Goal: Task Accomplishment & Management: Manage account settings

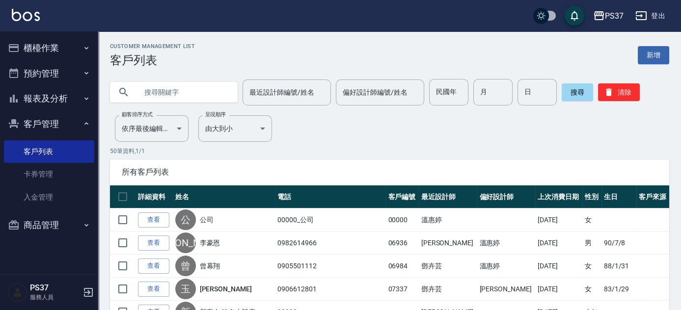
click at [51, 38] on button "櫃檯作業" at bounding box center [49, 48] width 90 height 26
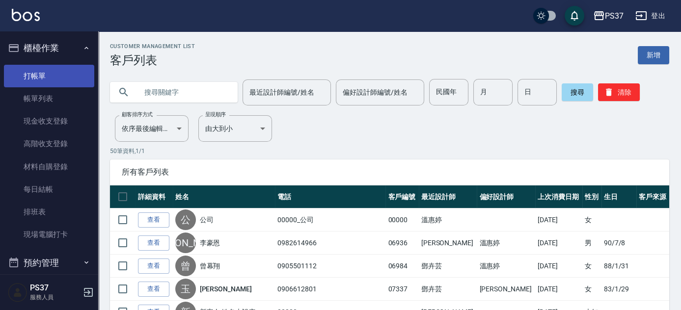
click at [43, 78] on link "打帳單" at bounding box center [49, 76] width 90 height 23
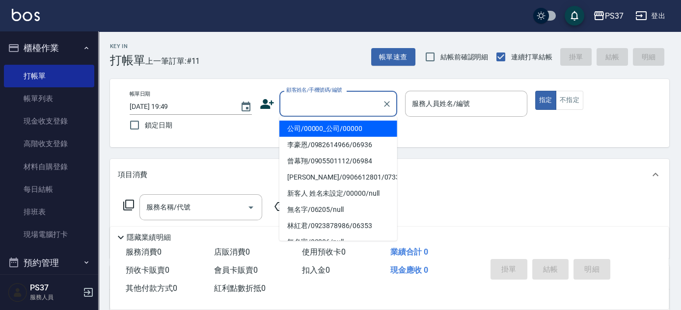
click at [327, 104] on input "顧客姓名/手機號碼/編號" at bounding box center [331, 103] width 94 height 17
click at [318, 125] on li "公司/00000_公司/00000" at bounding box center [339, 129] width 118 height 16
type input "公司/00000_公司/00000"
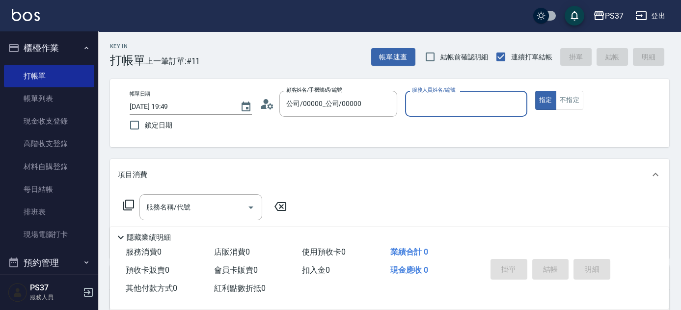
click at [433, 102] on input "服務人員姓名/編號" at bounding box center [466, 103] width 113 height 17
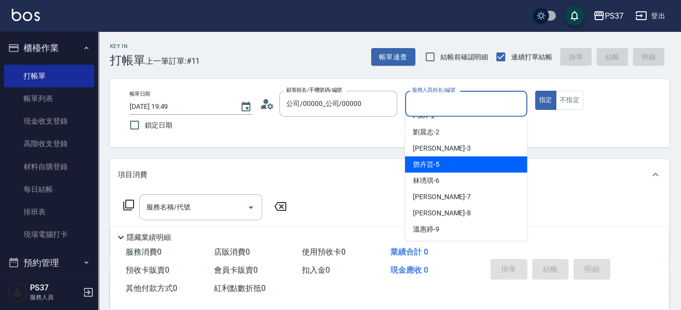
scroll to position [44, 0]
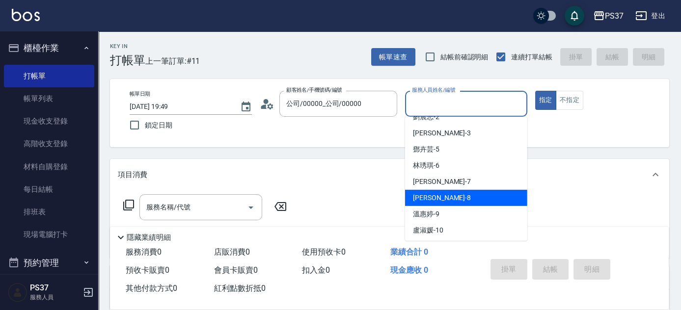
click at [448, 205] on div "[PERSON_NAME] -8" at bounding box center [466, 198] width 122 height 16
type input "[PERSON_NAME]-8"
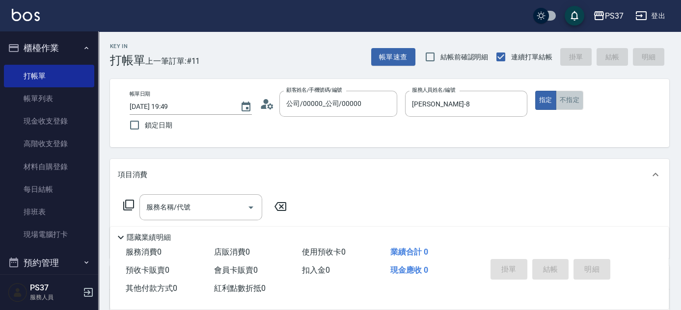
click at [560, 106] on button "不指定" at bounding box center [570, 100] width 28 height 19
click at [189, 196] on div "服務名稱/代號" at bounding box center [201, 208] width 123 height 26
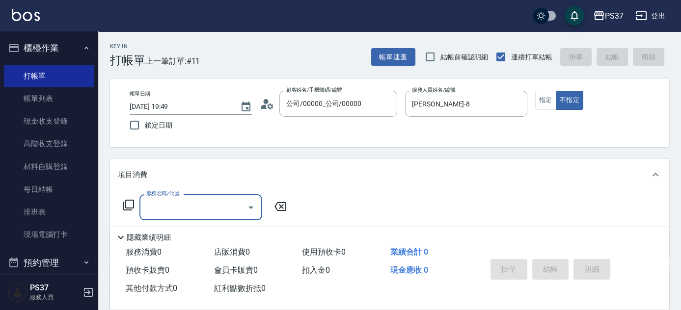
click at [185, 207] on input "服務名稱/代號" at bounding box center [193, 207] width 99 height 17
click at [174, 212] on input "服務名稱/代號" at bounding box center [193, 207] width 99 height 17
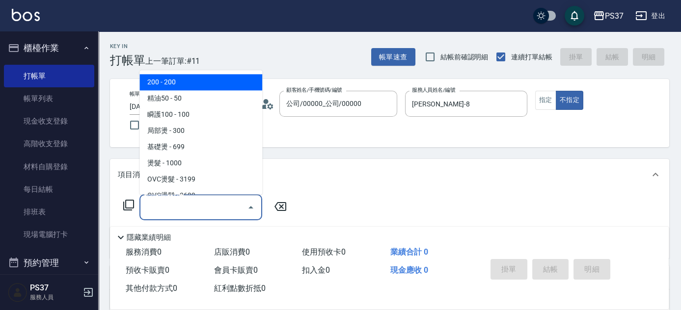
click at [181, 85] on span "200 - 200" at bounding box center [201, 83] width 123 height 16
type input "200(111)"
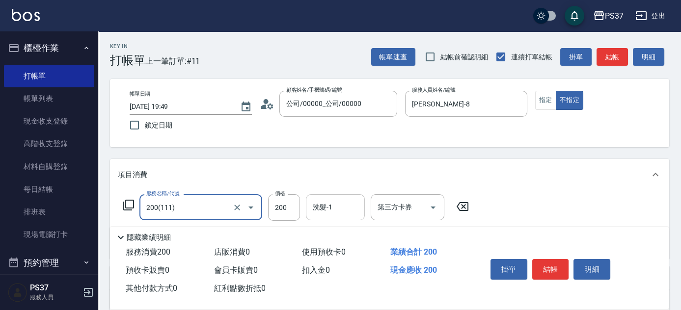
click at [333, 211] on input "洗髮-1" at bounding box center [335, 207] width 50 height 17
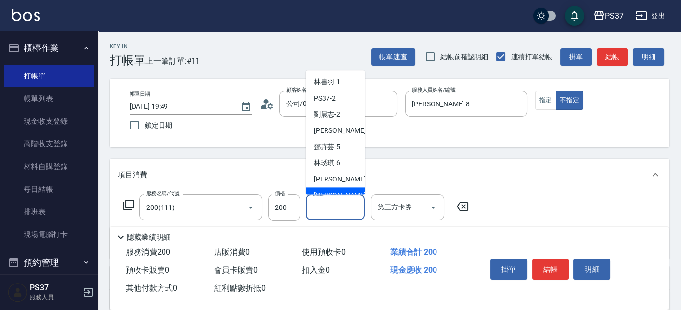
click at [338, 194] on span "[PERSON_NAME] -8" at bounding box center [343, 196] width 58 height 10
type input "[PERSON_NAME]-8"
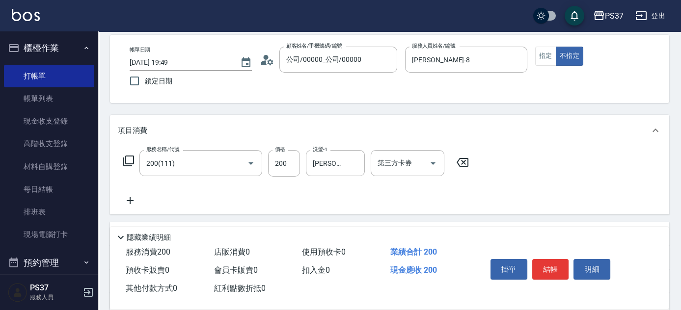
click at [130, 202] on icon at bounding box center [130, 200] width 7 height 7
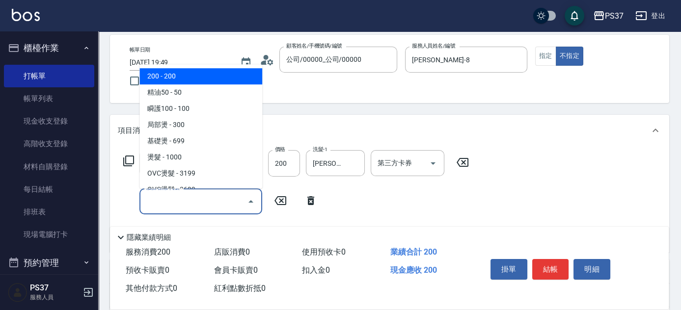
click at [170, 202] on input "服務名稱/代號" at bounding box center [193, 201] width 99 height 17
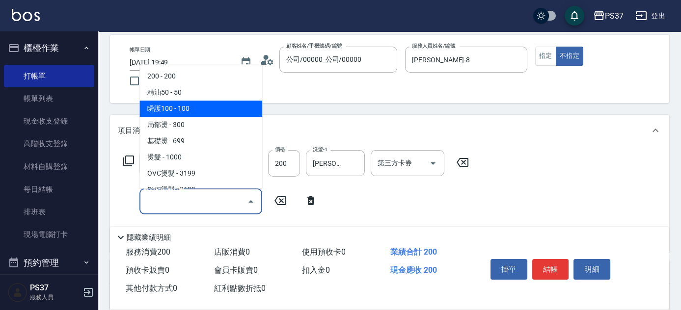
click at [194, 115] on span "瞬護100 - 100" at bounding box center [201, 109] width 123 height 16
type input "瞬護100(113)"
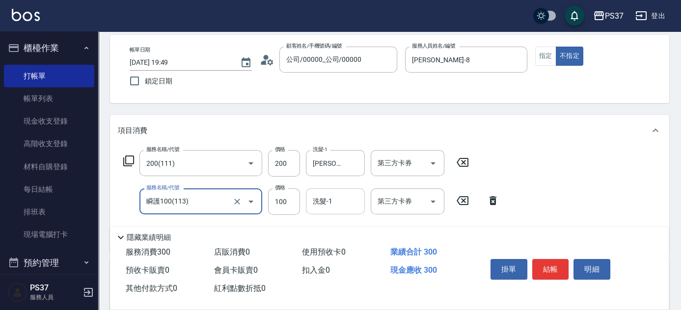
click at [325, 197] on div "洗髮-1 洗髮-1" at bounding box center [335, 202] width 59 height 26
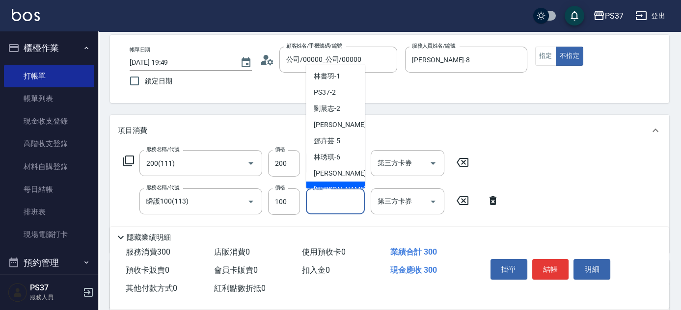
click at [330, 182] on div "[PERSON_NAME] -8" at bounding box center [335, 190] width 59 height 16
type input "[PERSON_NAME]-8"
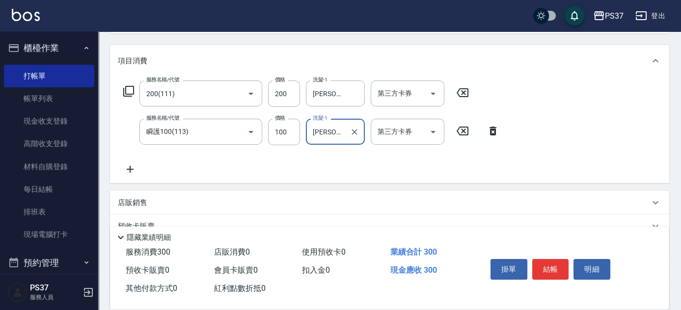
scroll to position [178, 0]
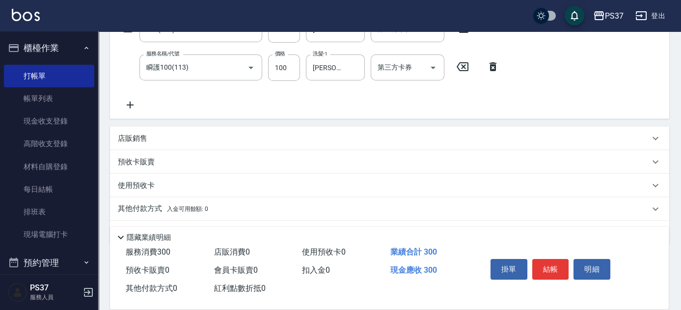
click at [129, 106] on icon at bounding box center [130, 105] width 25 height 12
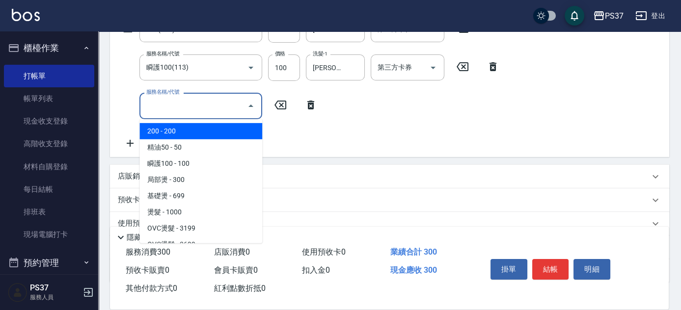
click at [147, 110] on input "服務名稱/代號" at bounding box center [193, 105] width 99 height 17
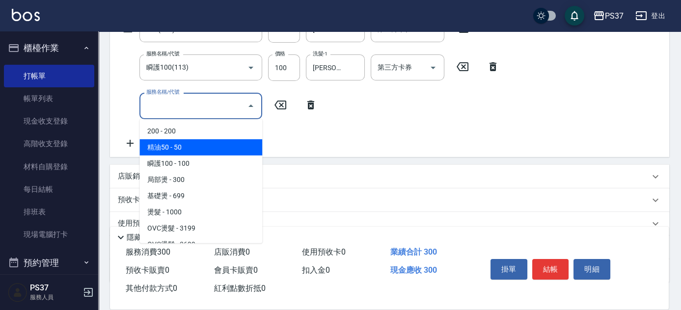
drag, startPoint x: 175, startPoint y: 146, endPoint x: 258, endPoint y: 130, distance: 84.2
click at [178, 147] on span "精油50 - 50" at bounding box center [201, 148] width 123 height 16
type input "精油50(112)"
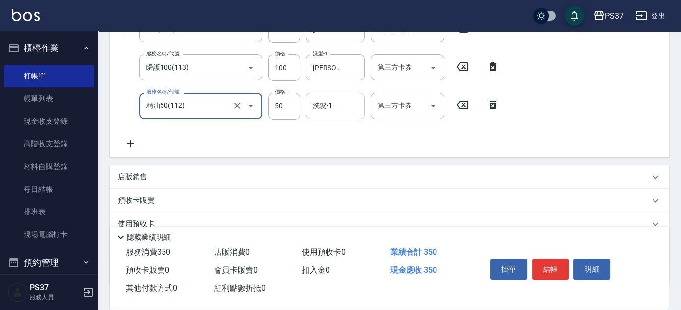
click at [335, 103] on input "洗髮-1" at bounding box center [335, 105] width 50 height 17
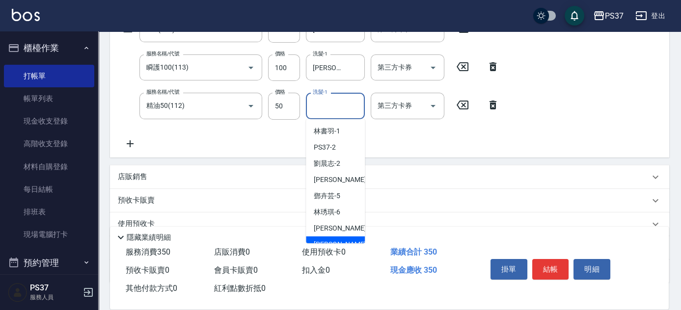
click at [338, 237] on div "[PERSON_NAME] -8" at bounding box center [335, 245] width 59 height 16
type input "[PERSON_NAME]-8"
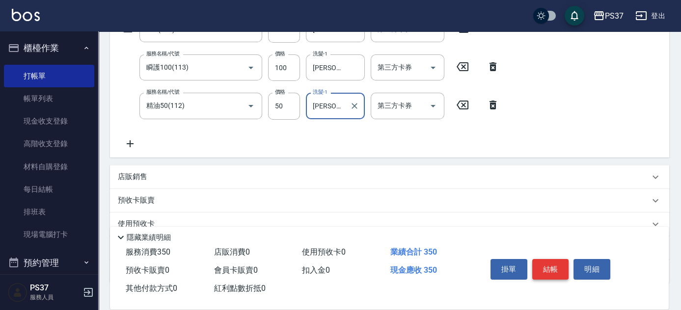
click at [550, 265] on button "結帳" at bounding box center [551, 269] width 37 height 21
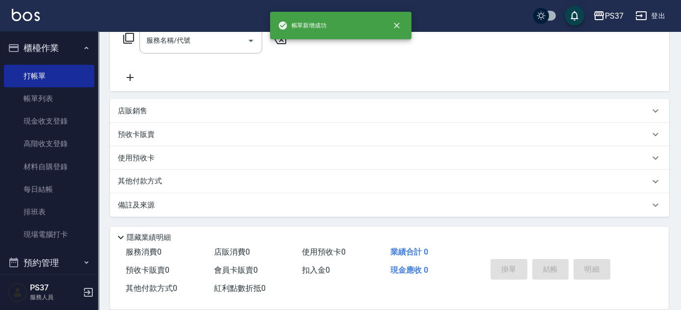
scroll to position [0, 0]
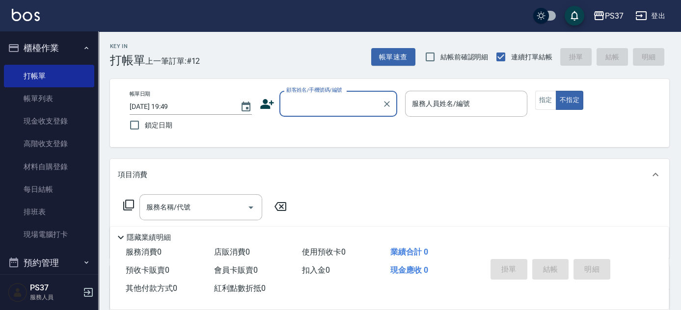
click at [350, 108] on input "顧客姓名/手機號碼/編號" at bounding box center [331, 103] width 94 height 17
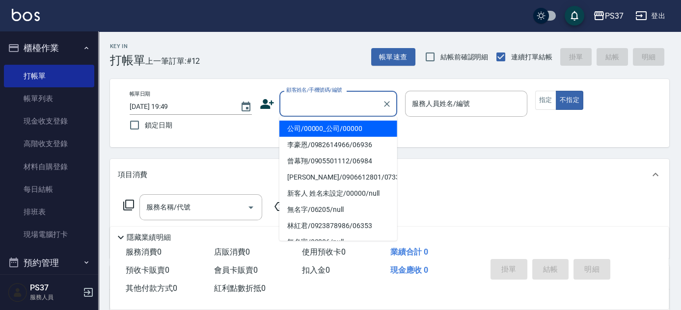
click at [333, 133] on li "公司/00000_公司/00000" at bounding box center [339, 129] width 118 height 16
type input "公司/00000_公司/00000"
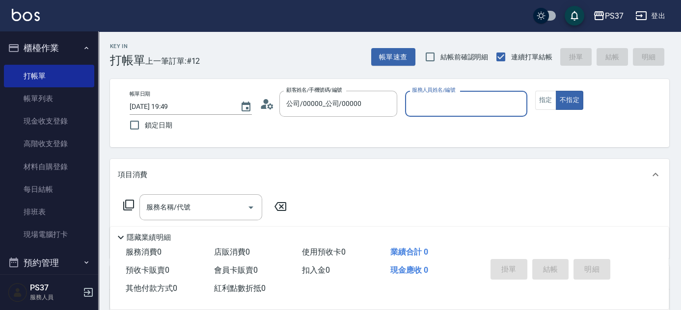
click at [451, 101] on input "服務人員姓名/編號" at bounding box center [466, 103] width 113 height 17
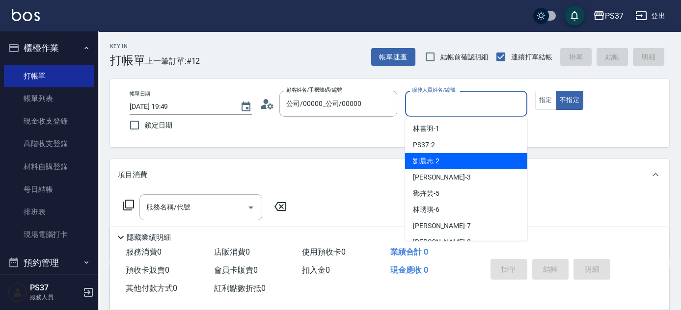
click at [450, 161] on div "劉晨志 -2" at bounding box center [466, 161] width 122 height 16
type input "劉晨志-2"
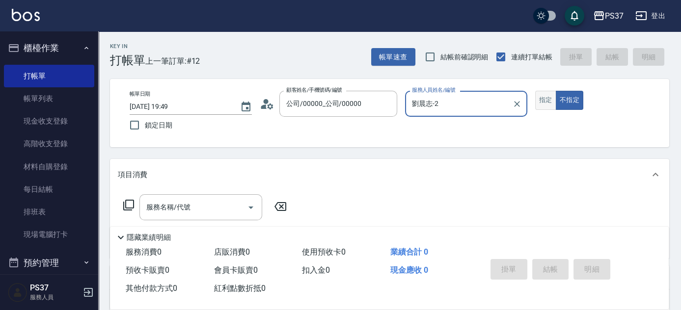
click at [544, 100] on button "指定" at bounding box center [546, 100] width 21 height 19
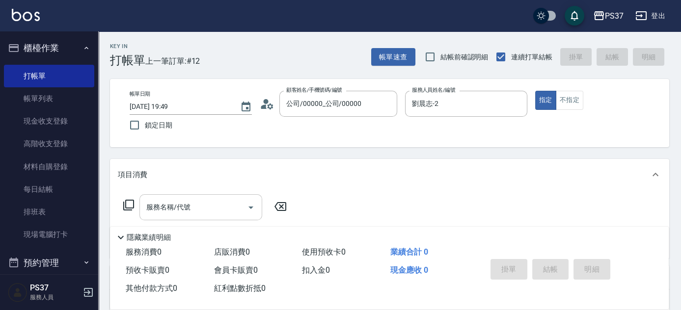
click at [196, 212] on input "服務名稱/代號" at bounding box center [193, 207] width 99 height 17
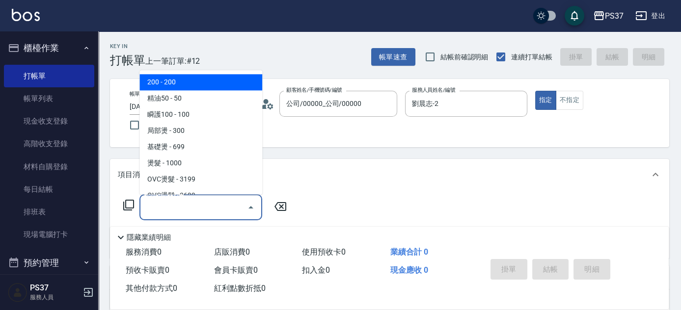
click at [188, 87] on span "200 - 200" at bounding box center [201, 83] width 123 height 16
type input "200(111)"
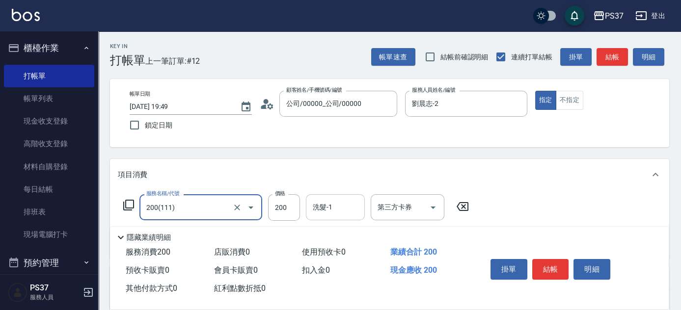
click at [349, 206] on input "洗髮-1" at bounding box center [335, 207] width 50 height 17
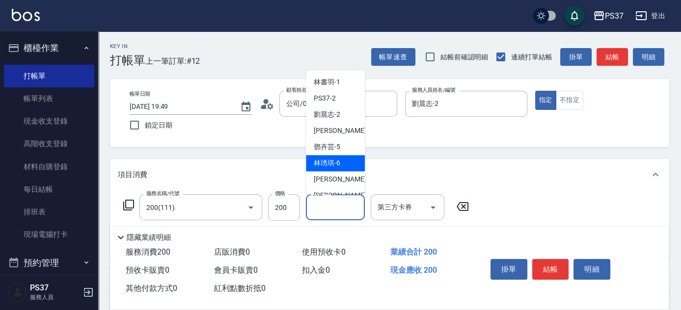
scroll to position [134, 0]
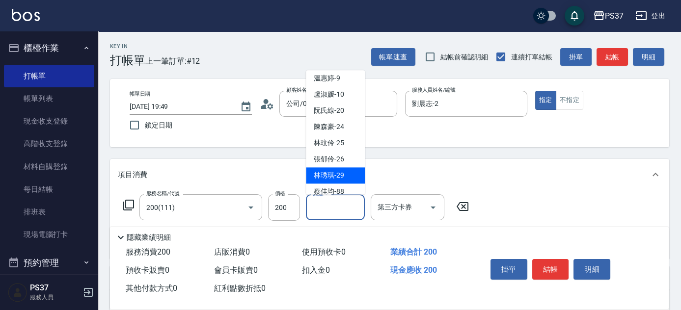
click at [337, 175] on span "林琇琪 -29" at bounding box center [329, 176] width 30 height 10
type input "林琇琪-29"
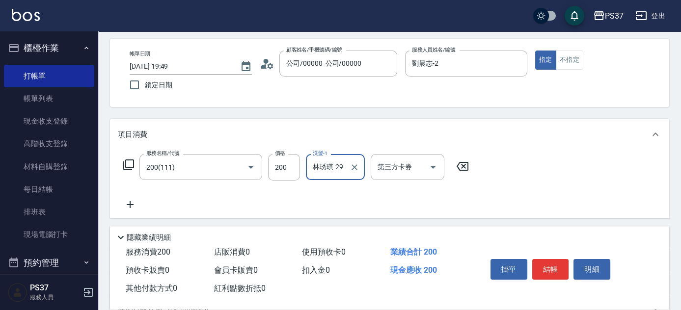
scroll to position [89, 0]
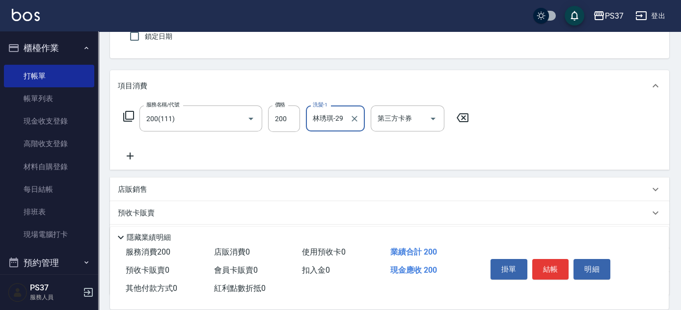
click at [135, 156] on icon at bounding box center [130, 156] width 25 height 12
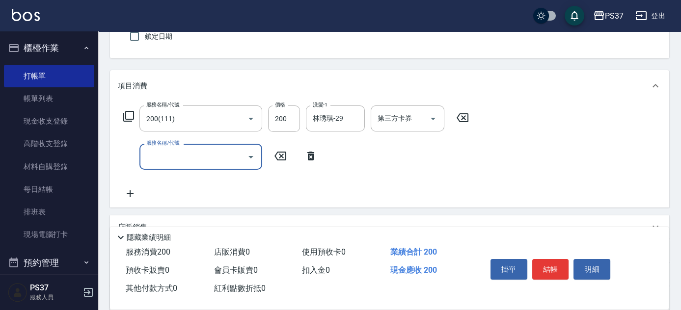
click at [174, 156] on input "服務名稱/代號" at bounding box center [193, 156] width 99 height 17
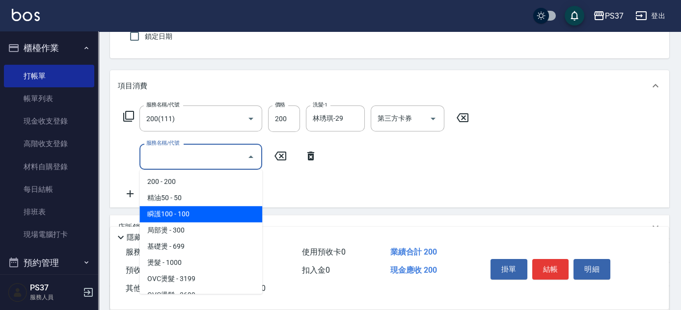
click at [194, 210] on span "瞬護100 - 100" at bounding box center [201, 214] width 123 height 16
type input "瞬護100(113)"
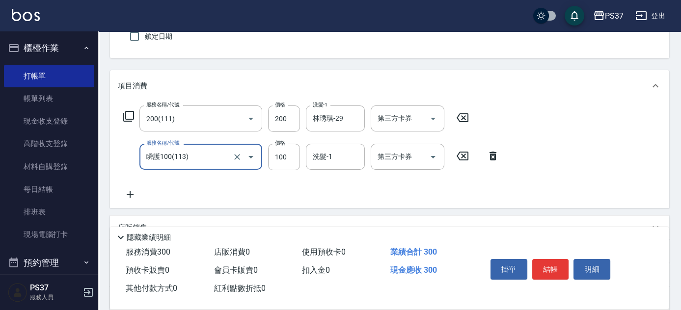
click at [325, 154] on input "洗髮-1" at bounding box center [335, 156] width 50 height 17
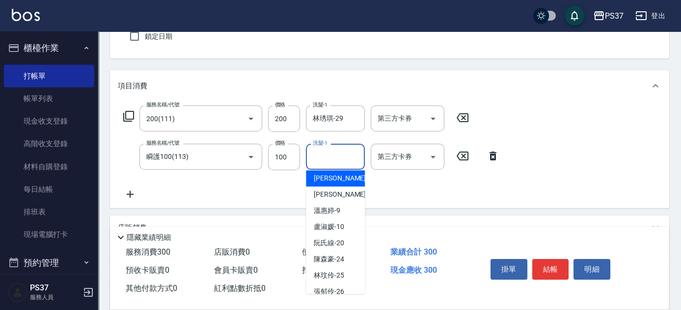
scroll to position [134, 0]
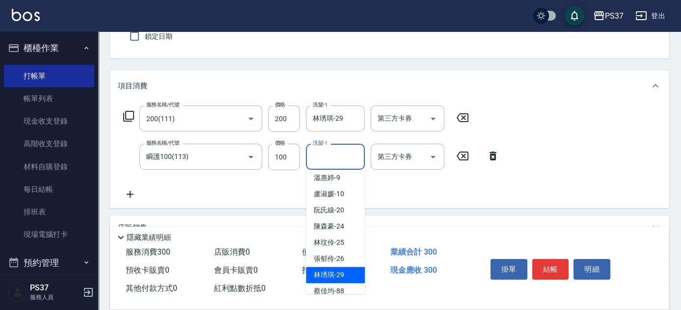
click at [341, 268] on div "林琇琪 -29" at bounding box center [335, 275] width 59 height 16
type input "林琇琪-29"
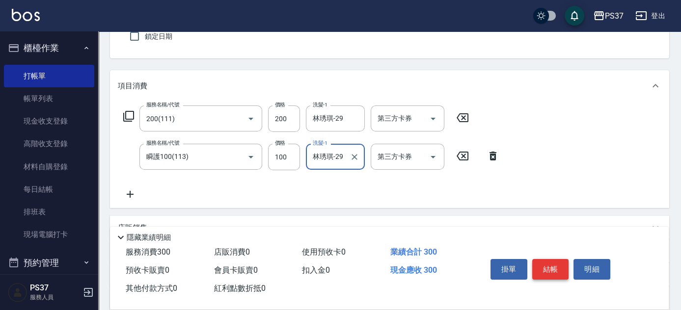
click at [548, 259] on button "結帳" at bounding box center [551, 269] width 37 height 21
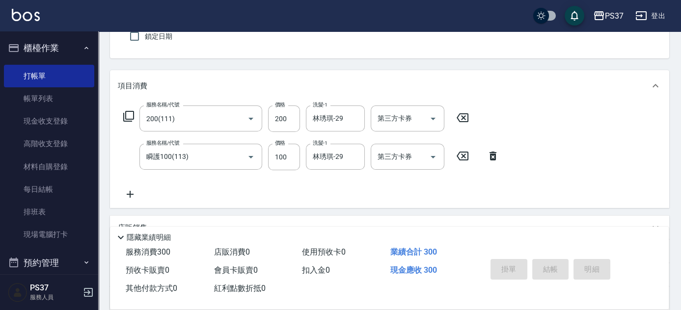
type input "[DATE] 19:50"
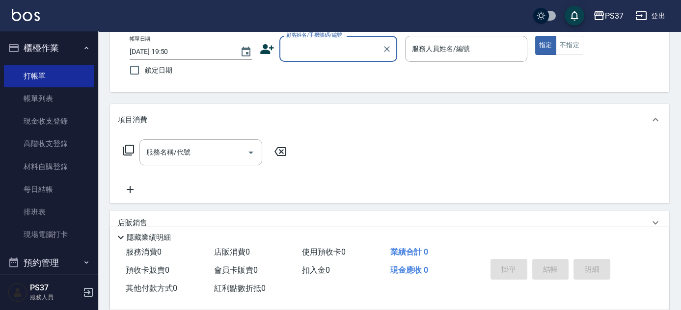
scroll to position [0, 0]
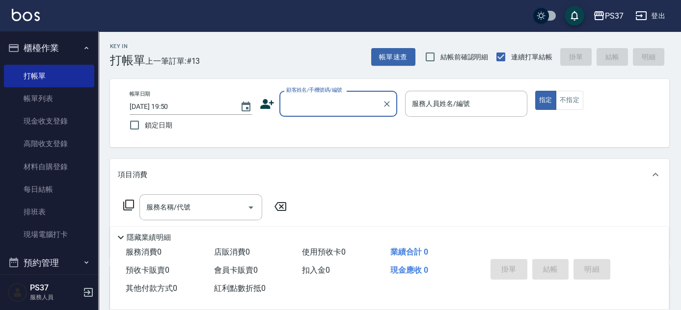
click at [339, 108] on input "顧客姓名/手機號碼/編號" at bounding box center [331, 103] width 94 height 17
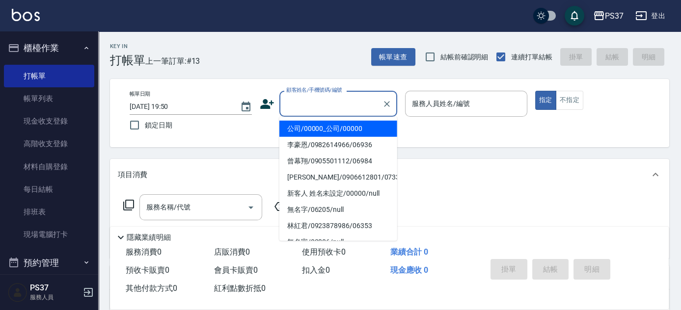
click at [334, 130] on li "公司/00000_公司/00000" at bounding box center [339, 129] width 118 height 16
type input "公司/00000_公司/00000"
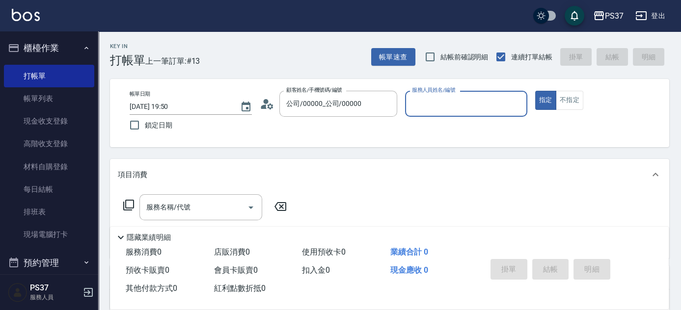
click at [423, 115] on div "服務人員姓名/編號" at bounding box center [466, 104] width 122 height 26
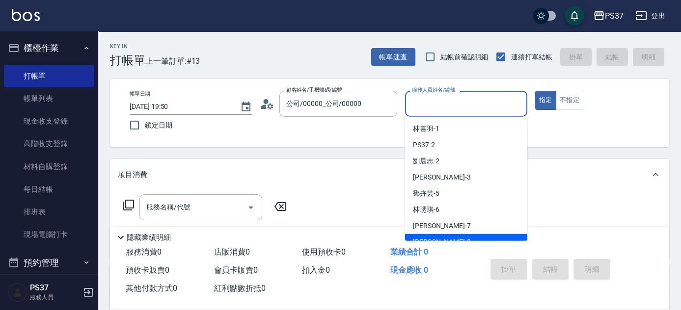
click at [485, 239] on div "[PERSON_NAME] -8" at bounding box center [466, 242] width 122 height 16
type input "[PERSON_NAME]-8"
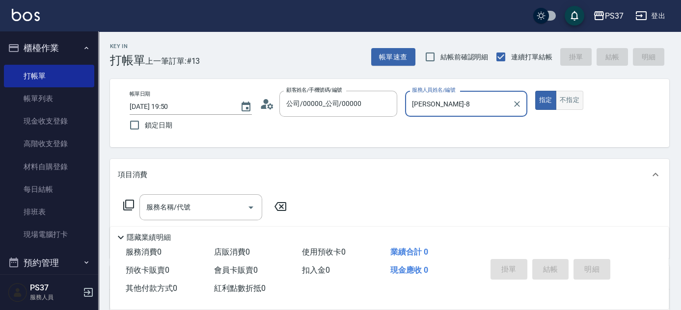
click at [568, 101] on button "不指定" at bounding box center [570, 100] width 28 height 19
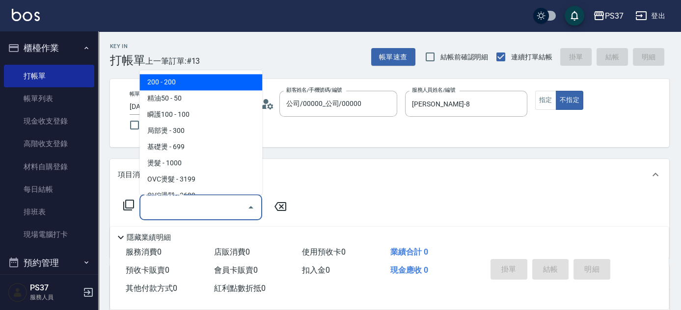
click at [210, 206] on input "服務名稱/代號" at bounding box center [193, 207] width 99 height 17
click at [162, 85] on span "200 - 200" at bounding box center [201, 83] width 123 height 16
type input "200(111)"
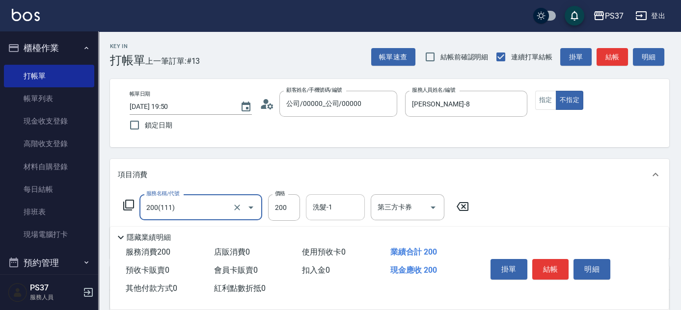
click at [350, 217] on div "洗髮-1" at bounding box center [335, 208] width 59 height 26
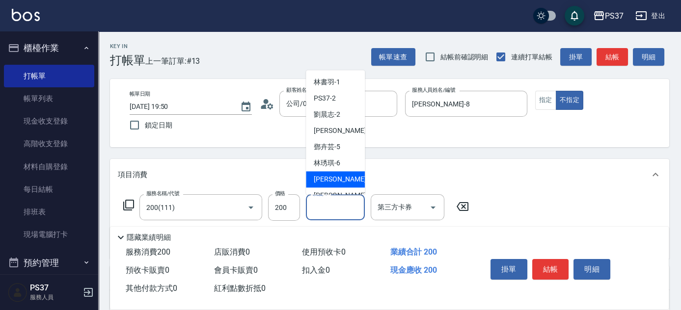
click at [343, 187] on div "[PERSON_NAME] -7" at bounding box center [335, 180] width 59 height 16
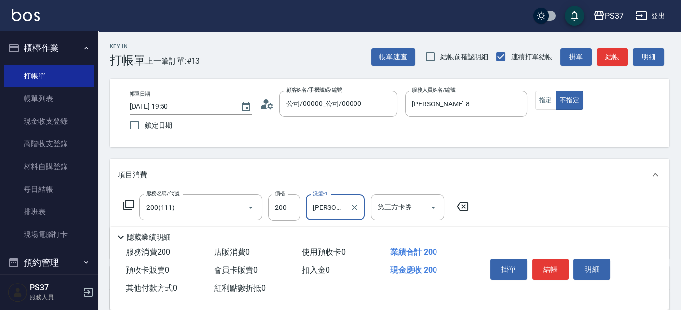
click at [339, 213] on input "[PERSON_NAME]-7" at bounding box center [327, 207] width 35 height 17
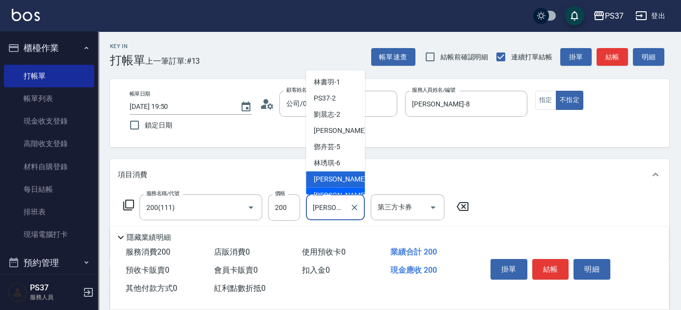
click at [342, 192] on div "[PERSON_NAME] -8" at bounding box center [335, 196] width 59 height 16
type input "[PERSON_NAME]-8"
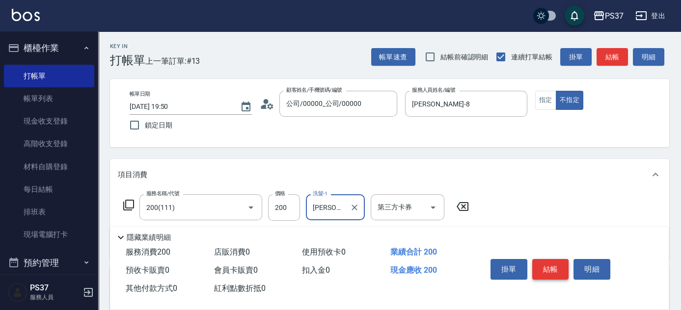
click at [552, 265] on button "結帳" at bounding box center [551, 269] width 37 height 21
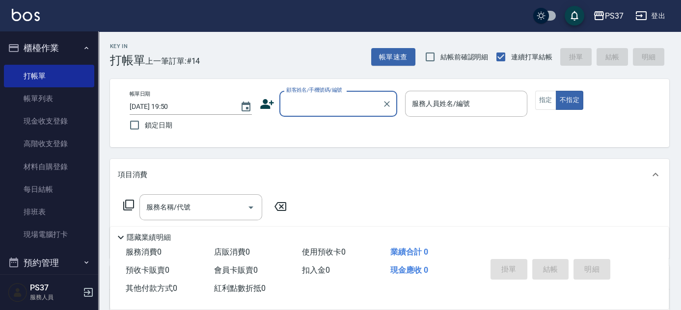
click at [345, 108] on input "顧客姓名/手機號碼/編號" at bounding box center [331, 103] width 94 height 17
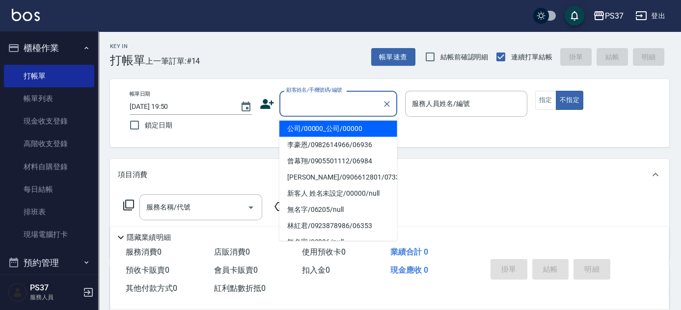
click at [337, 126] on li "公司/00000_公司/00000" at bounding box center [339, 129] width 118 height 16
type input "公司/00000_公司/00000"
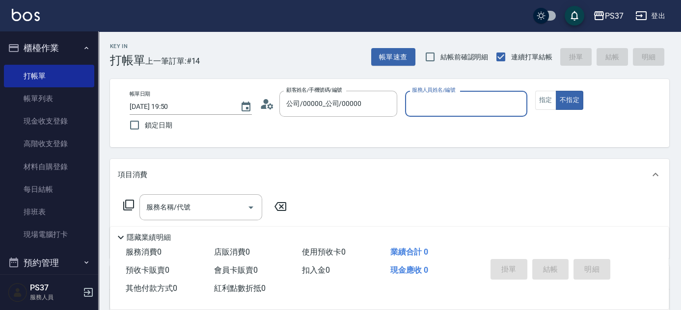
click at [453, 102] on input "服務人員姓名/編號" at bounding box center [466, 103] width 113 height 17
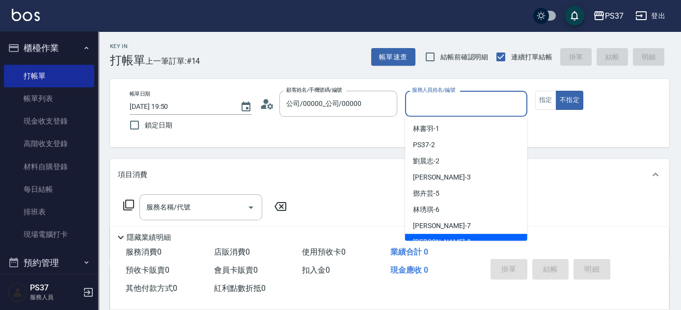
click at [472, 238] on div "[PERSON_NAME] -8" at bounding box center [466, 242] width 122 height 16
type input "[PERSON_NAME]-8"
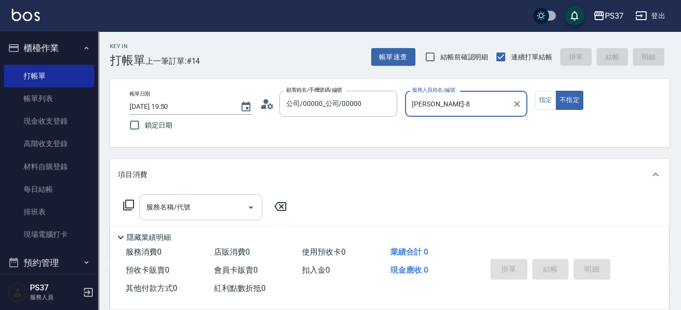
click at [220, 207] on input "服務名稱/代號" at bounding box center [193, 207] width 99 height 17
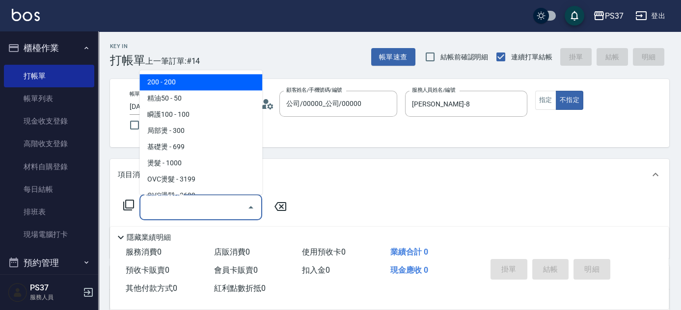
click at [193, 80] on span "200 - 200" at bounding box center [201, 83] width 123 height 16
type input "200(111)"
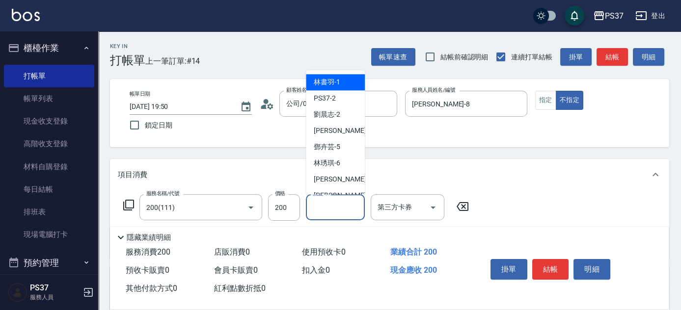
click at [337, 208] on input "洗髮-1" at bounding box center [335, 207] width 50 height 17
click at [342, 191] on div "[PERSON_NAME] -8" at bounding box center [335, 196] width 59 height 16
type input "[PERSON_NAME]-8"
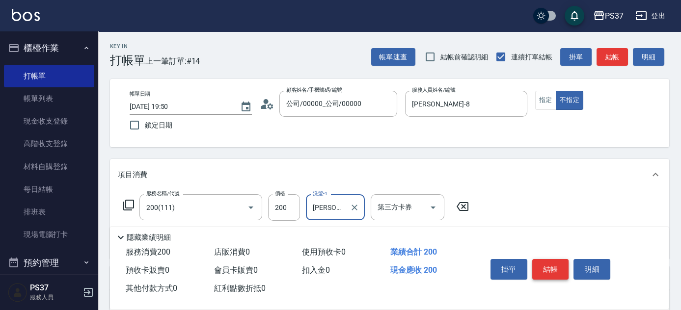
click at [551, 273] on button "結帳" at bounding box center [551, 269] width 37 height 21
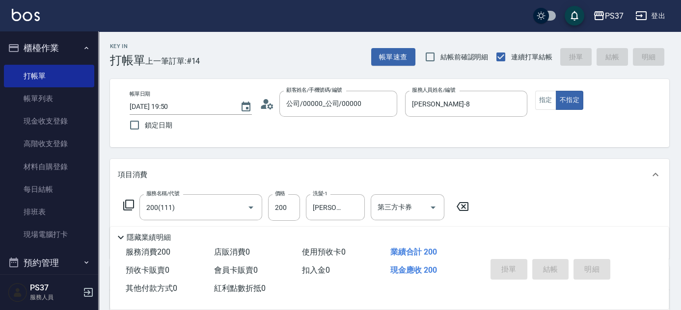
type input "[DATE] 19:51"
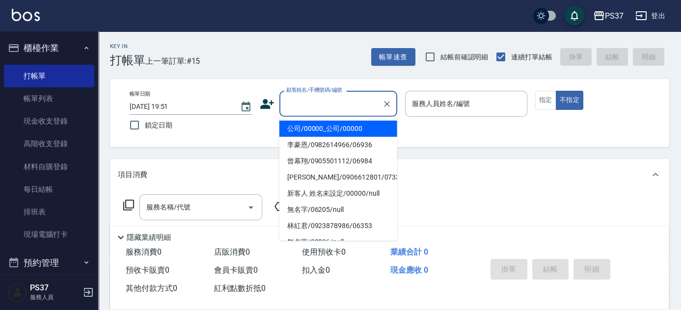
click at [345, 103] on input "顧客姓名/手機號碼/編號" at bounding box center [331, 103] width 94 height 17
click at [342, 123] on li "公司/00000_公司/00000" at bounding box center [339, 129] width 118 height 16
type input "公司/00000_公司/00000"
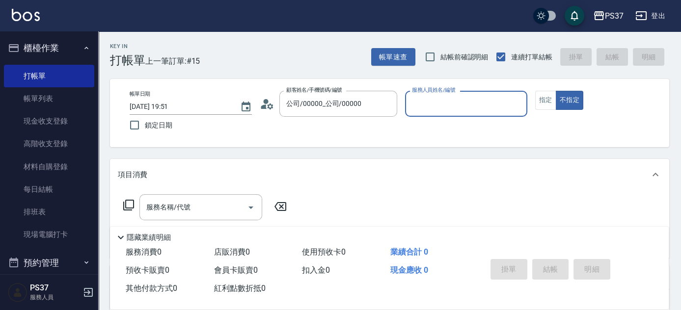
click at [424, 104] on input "服務人員姓名/編號" at bounding box center [466, 103] width 113 height 17
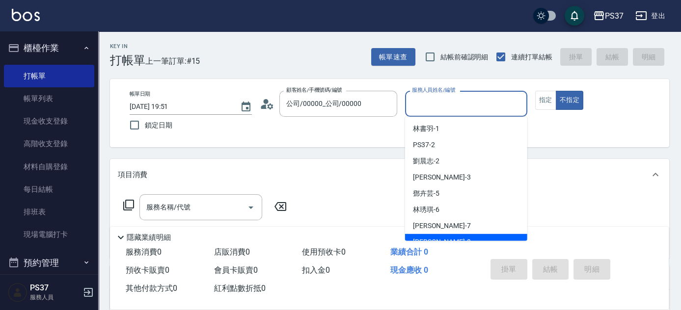
click at [437, 236] on div "[PERSON_NAME] -8" at bounding box center [466, 242] width 122 height 16
type input "[PERSON_NAME]-8"
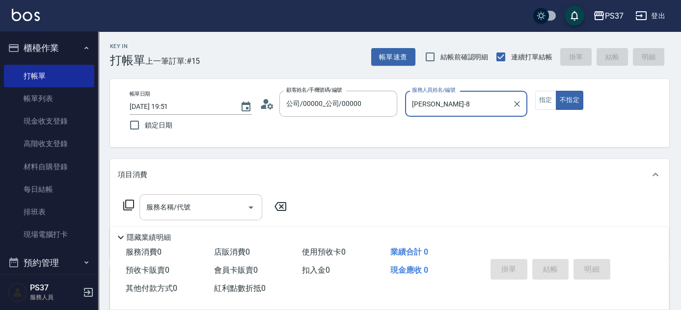
click at [204, 212] on input "服務名稱/代號" at bounding box center [193, 207] width 99 height 17
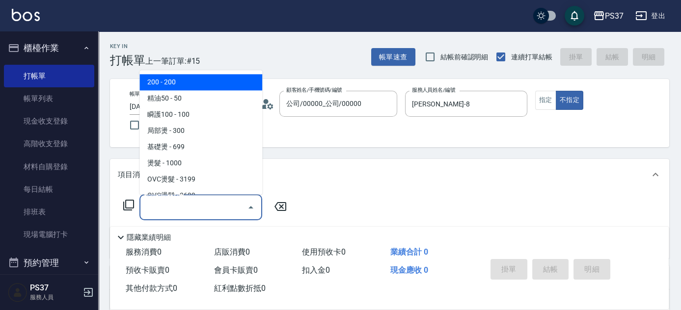
click at [191, 82] on span "200 - 200" at bounding box center [201, 83] width 123 height 16
type input "200(111)"
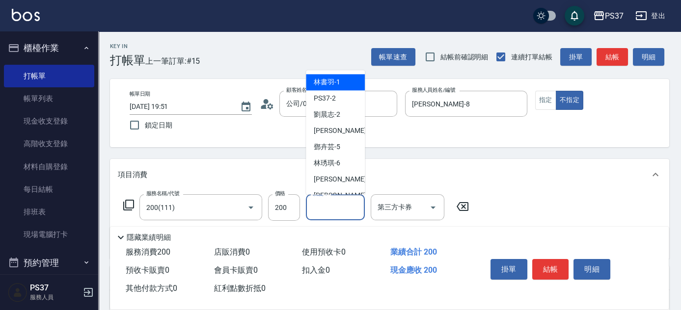
click at [343, 202] on input "洗髮-1" at bounding box center [335, 207] width 50 height 17
click at [337, 188] on div "[PERSON_NAME] -8" at bounding box center [335, 196] width 59 height 16
type input "[PERSON_NAME]-8"
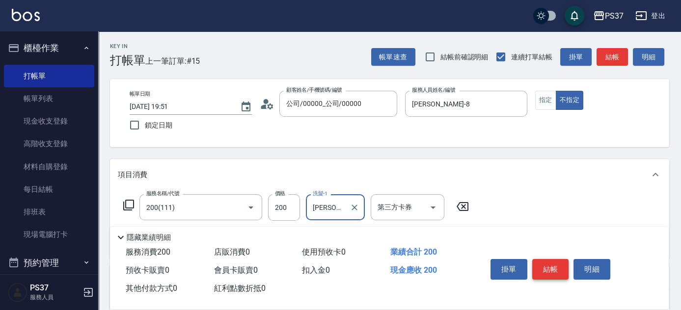
click at [558, 268] on button "結帳" at bounding box center [551, 269] width 37 height 21
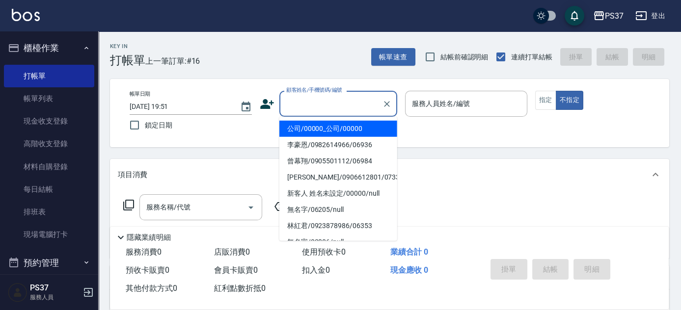
click at [347, 107] on input "顧客姓名/手機號碼/編號" at bounding box center [331, 103] width 94 height 17
click at [337, 127] on li "公司/00000_公司/00000" at bounding box center [339, 129] width 118 height 16
type input "公司/00000_公司/00000"
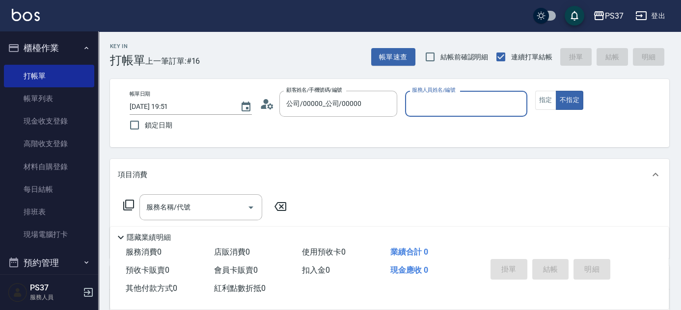
click at [423, 113] on div "服務人員姓名/編號" at bounding box center [466, 104] width 122 height 26
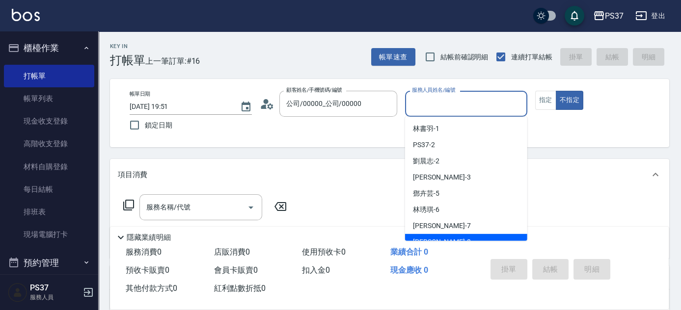
click at [446, 237] on div "[PERSON_NAME] -8" at bounding box center [466, 242] width 122 height 16
type input "[PERSON_NAME]-8"
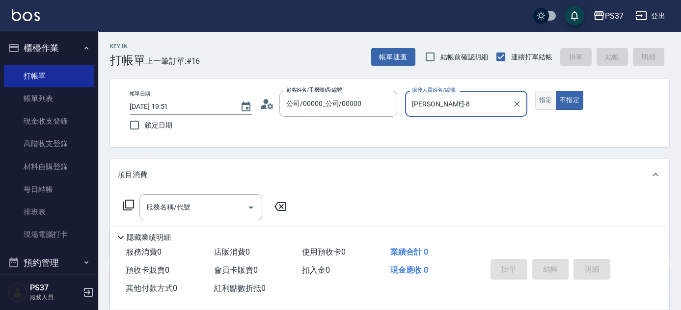
click at [543, 103] on button "指定" at bounding box center [546, 100] width 21 height 19
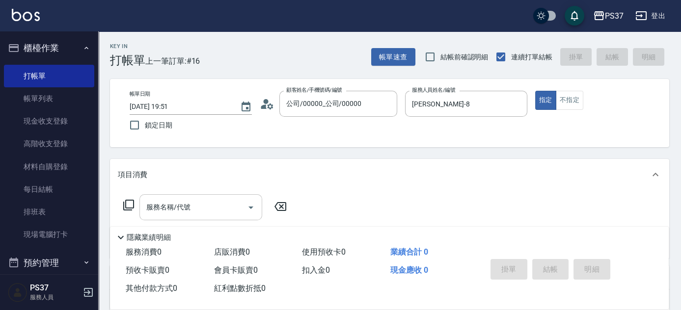
click at [208, 202] on input "服務名稱/代號" at bounding box center [193, 207] width 99 height 17
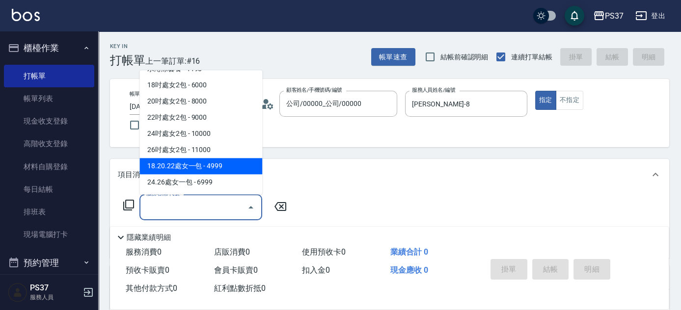
scroll to position [1120, 0]
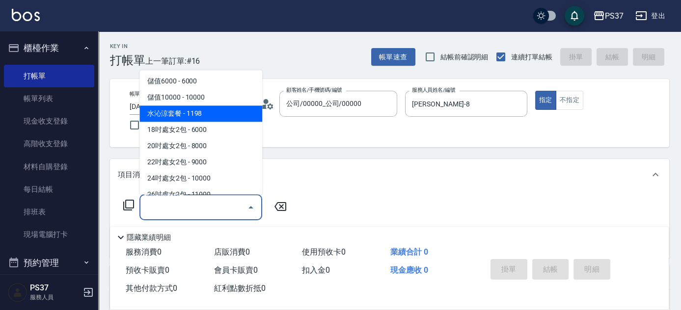
click at [215, 113] on span "水沁涼套餐 - 1198" at bounding box center [201, 114] width 123 height 16
type input "水沁涼套餐(5699)"
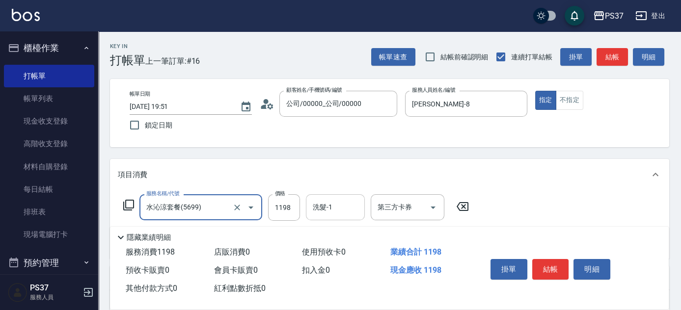
click at [332, 201] on input "洗髮-1" at bounding box center [335, 207] width 50 height 17
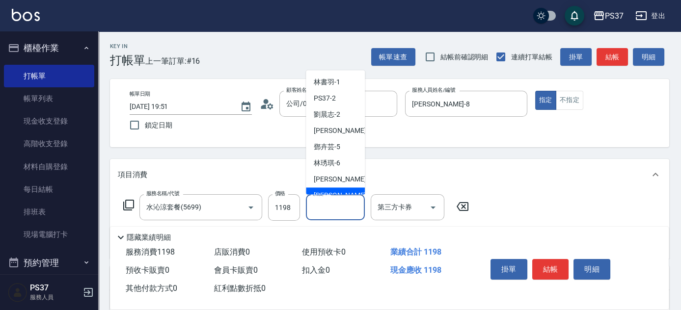
click at [334, 191] on span "[PERSON_NAME] -8" at bounding box center [343, 196] width 58 height 10
type input "[PERSON_NAME]-8"
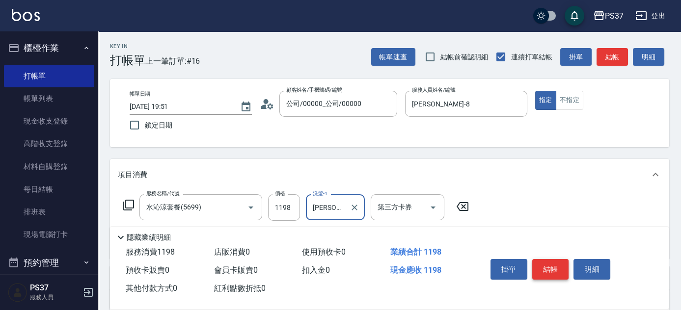
click at [558, 267] on button "結帳" at bounding box center [551, 269] width 37 height 21
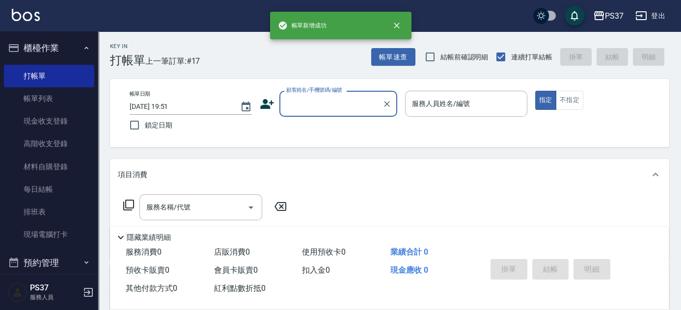
click at [330, 107] on input "顧客姓名/手機號碼/編號" at bounding box center [331, 103] width 94 height 17
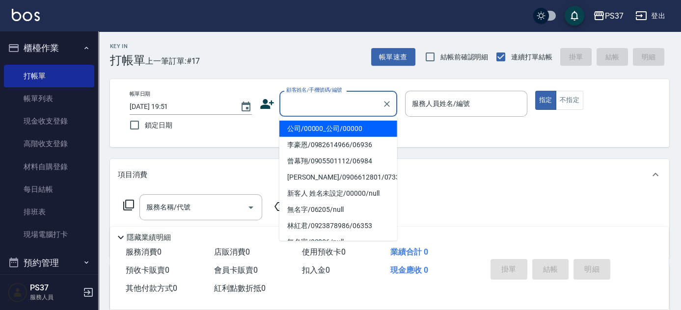
click at [331, 131] on li "公司/00000_公司/00000" at bounding box center [339, 129] width 118 height 16
type input "公司/00000_公司/00000"
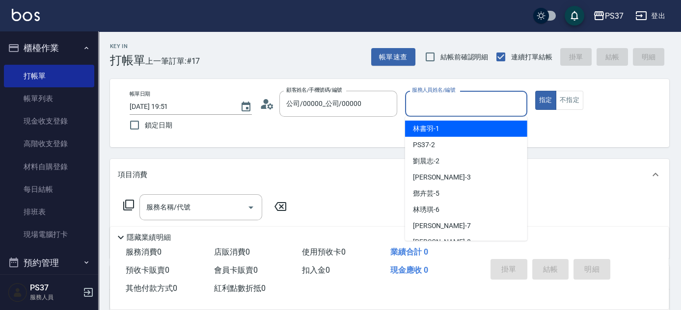
click at [424, 111] on input "服務人員姓名/編號" at bounding box center [466, 103] width 113 height 17
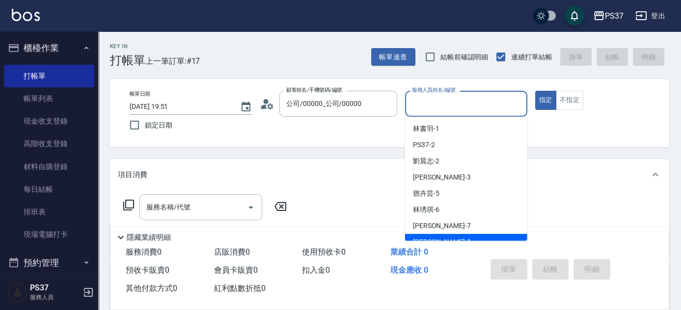
click at [461, 237] on div "[PERSON_NAME] -8" at bounding box center [466, 242] width 122 height 16
type input "[PERSON_NAME]-8"
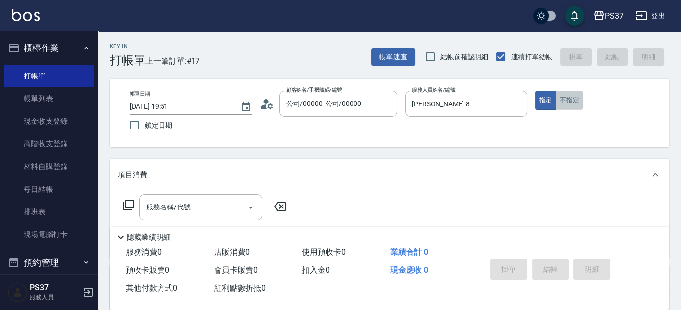
click at [573, 99] on button "不指定" at bounding box center [570, 100] width 28 height 19
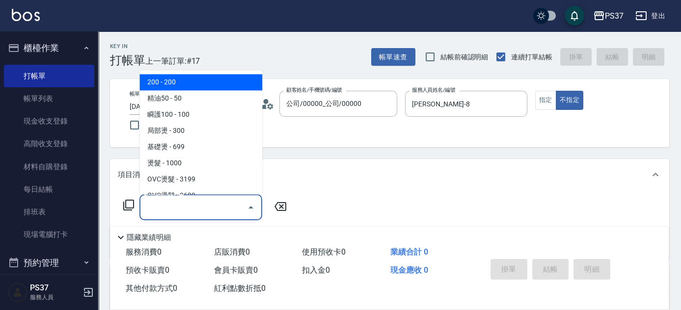
drag, startPoint x: 221, startPoint y: 208, endPoint x: 173, endPoint y: 117, distance: 102.4
click at [220, 208] on input "服務名稱/代號" at bounding box center [193, 207] width 99 height 17
click at [178, 86] on span "200 - 200" at bounding box center [201, 83] width 123 height 16
type input "200(111)"
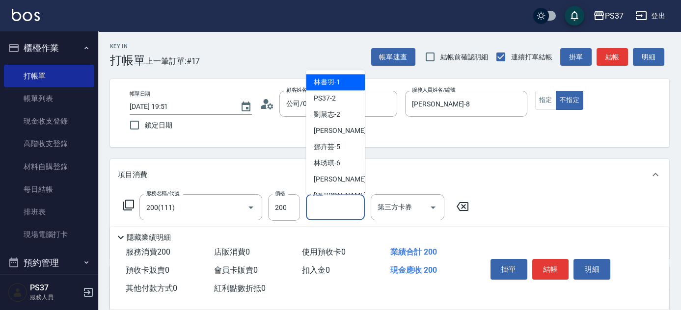
click at [334, 211] on input "洗髮-1" at bounding box center [335, 207] width 50 height 17
click at [338, 191] on span "[PERSON_NAME] -8" at bounding box center [343, 196] width 58 height 10
type input "[PERSON_NAME]-8"
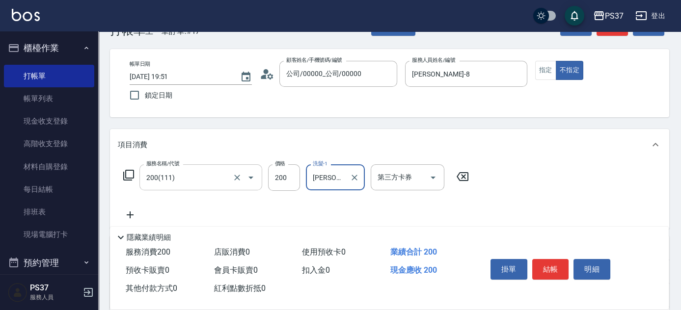
scroll to position [44, 0]
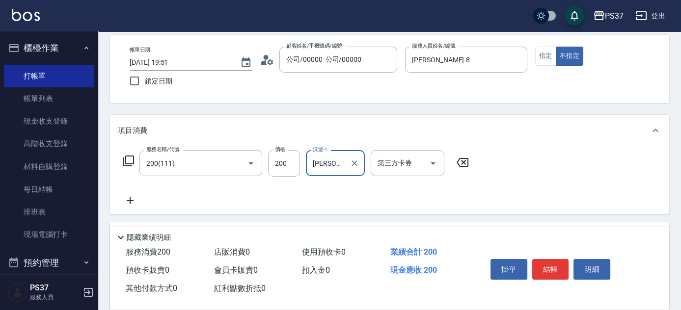
drag, startPoint x: 132, startPoint y: 191, endPoint x: 130, endPoint y: 197, distance: 6.8
click at [130, 196] on div "服務名稱/代號 200(111) 服務名稱/代號 價格 200 價格 洗髮-1 [PERSON_NAME]-8 洗髮-1 第三方卡券 第三方卡券" at bounding box center [296, 178] width 357 height 56
click at [131, 198] on icon at bounding box center [130, 201] width 25 height 12
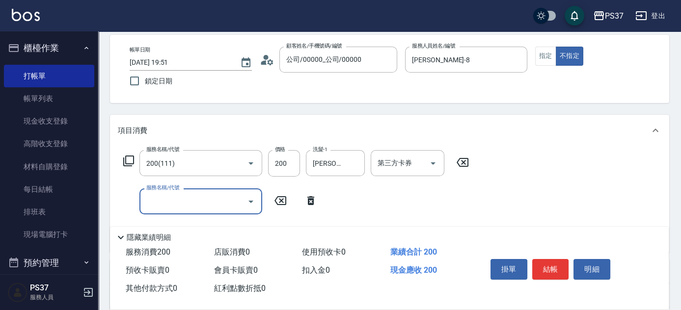
click at [167, 199] on input "服務名稱/代號" at bounding box center [193, 201] width 99 height 17
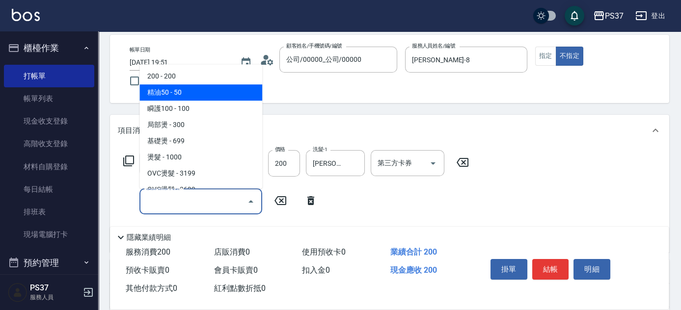
click at [197, 96] on span "精油50 - 50" at bounding box center [201, 93] width 123 height 16
type input "精油50(112)"
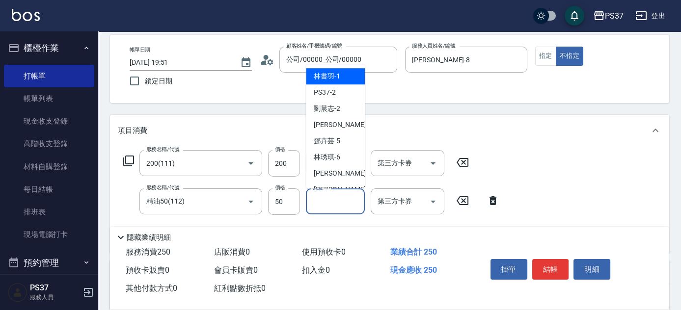
click at [325, 205] on div "洗髮-1 洗髮-1" at bounding box center [335, 202] width 59 height 26
click at [328, 182] on div "[PERSON_NAME] -8" at bounding box center [335, 190] width 59 height 16
type input "[PERSON_NAME]-8"
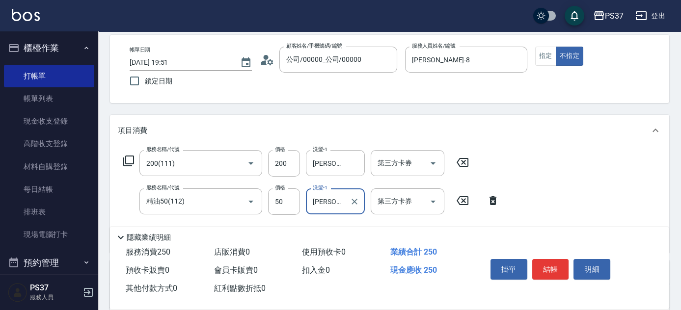
click at [556, 262] on button "結帳" at bounding box center [551, 269] width 37 height 21
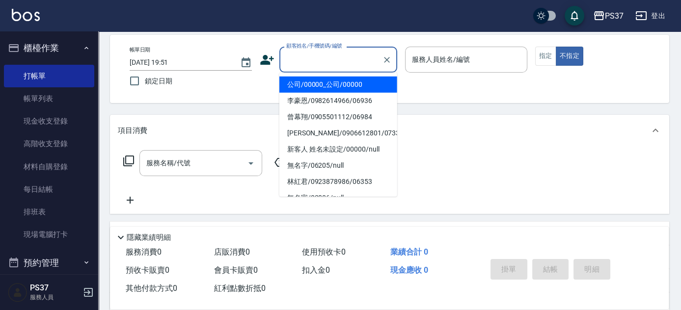
click at [344, 64] on input "顧客姓名/手機號碼/編號" at bounding box center [331, 59] width 94 height 17
click at [346, 83] on li "公司/00000_公司/00000" at bounding box center [339, 85] width 118 height 16
type input "公司/00000_公司/00000"
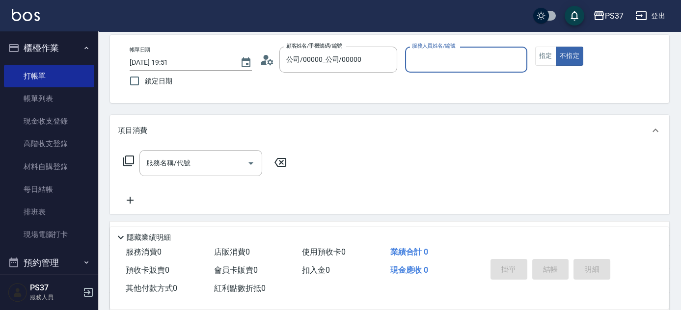
click at [458, 65] on input "服務人員姓名/編號" at bounding box center [466, 59] width 113 height 17
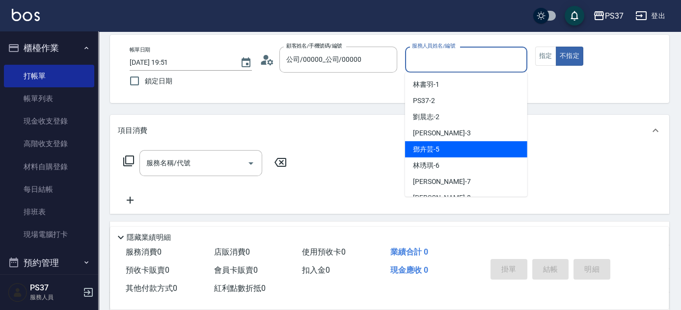
scroll to position [44, 0]
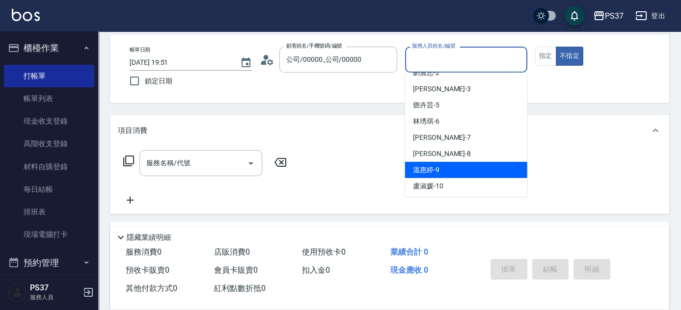
click at [458, 175] on div "溫惠婷 -9" at bounding box center [466, 170] width 122 height 16
type input "溫惠婷-9"
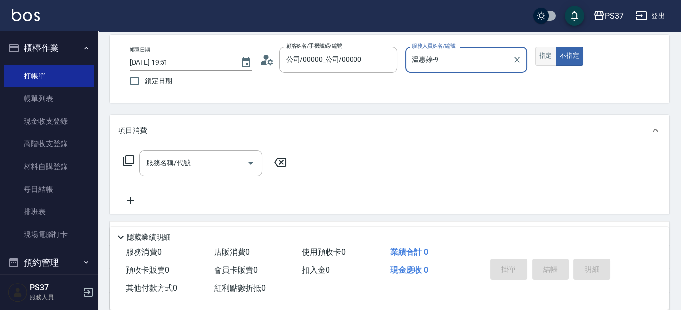
click at [543, 57] on button "指定" at bounding box center [546, 56] width 21 height 19
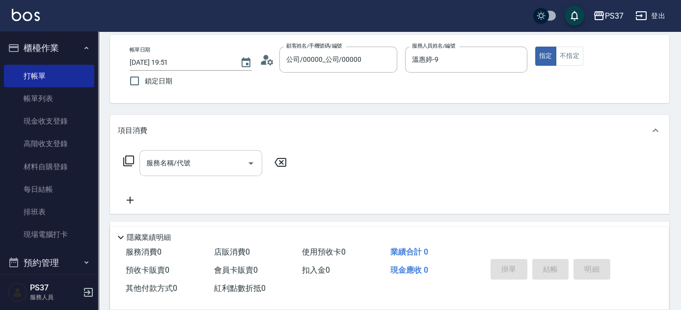
click at [208, 160] on input "服務名稱/代號" at bounding box center [193, 163] width 99 height 17
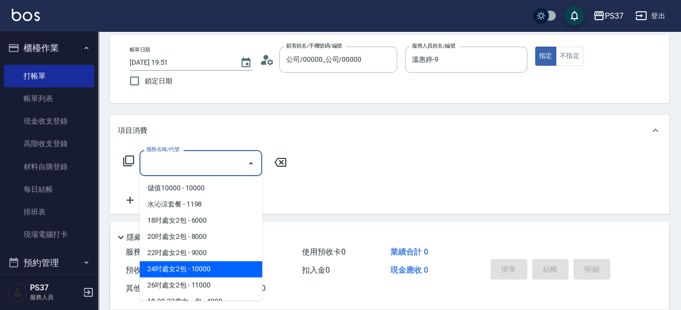
scroll to position [1120, 0]
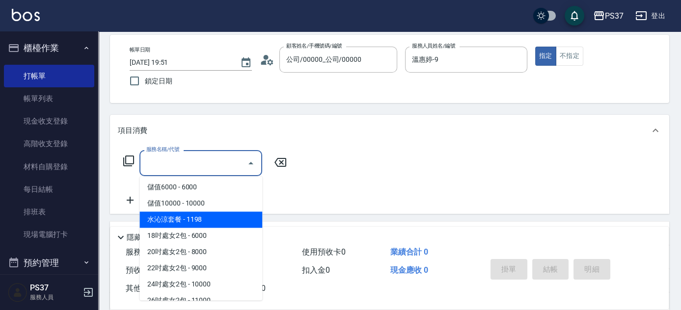
click at [199, 223] on span "水沁涼套餐 - 1198" at bounding box center [201, 220] width 123 height 16
type input "水沁涼套餐(5699)"
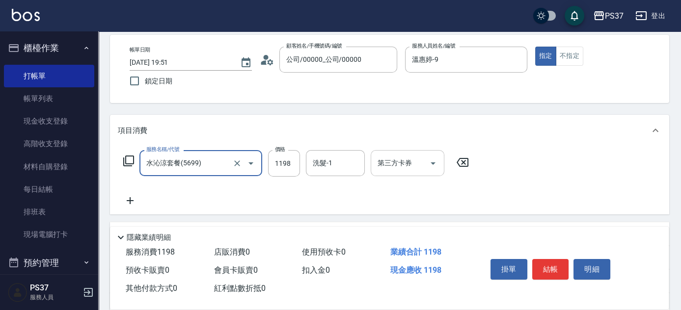
click at [337, 159] on input "洗髮-1" at bounding box center [335, 163] width 50 height 17
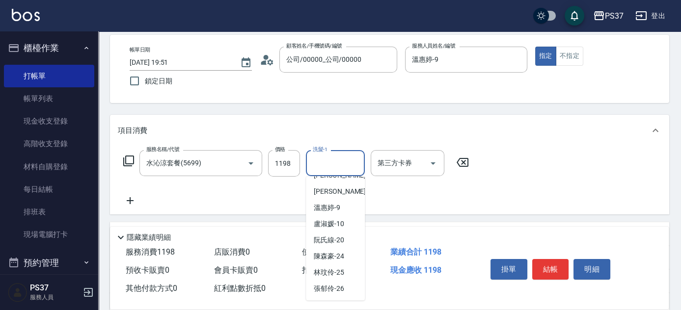
scroll to position [159, 0]
click at [331, 256] on span "林琇琪 -29" at bounding box center [329, 257] width 30 height 10
type input "林琇琪-29"
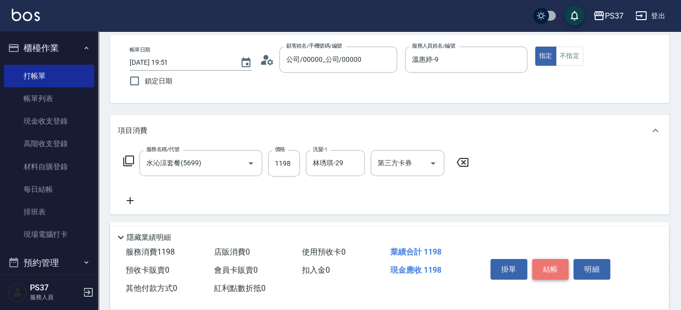
click at [547, 264] on button "結帳" at bounding box center [551, 269] width 37 height 21
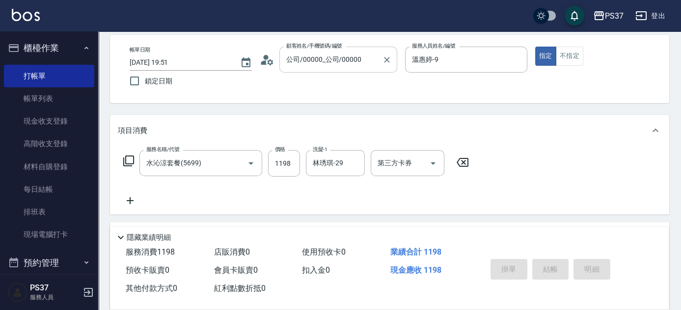
type input "[DATE] 19:52"
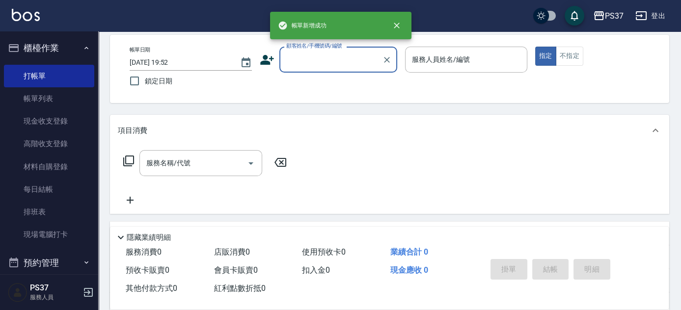
click at [326, 61] on input "顧客姓名/手機號碼/編號" at bounding box center [331, 59] width 94 height 17
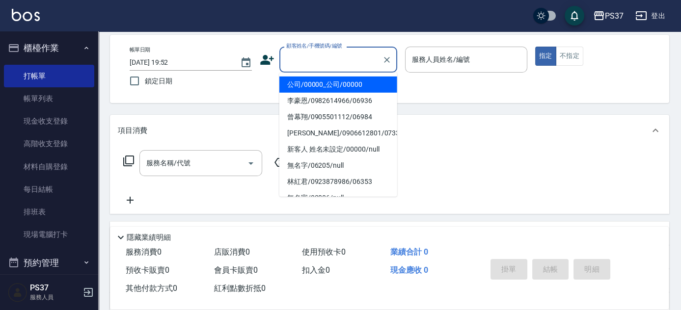
click at [326, 77] on li "公司/00000_公司/00000" at bounding box center [339, 85] width 118 height 16
type input "公司/00000_公司/00000"
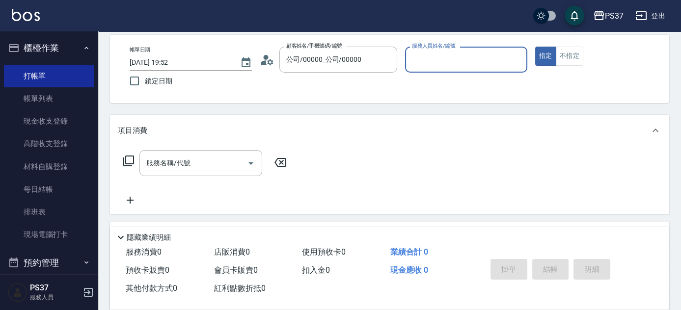
click at [426, 60] on input "服務人員姓名/編號" at bounding box center [466, 59] width 113 height 17
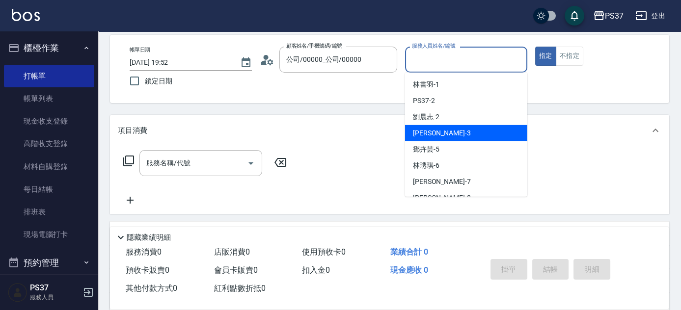
drag, startPoint x: 45, startPoint y: 96, endPoint x: 291, endPoint y: 161, distance: 254.5
click at [45, 96] on link "帳單列表" at bounding box center [49, 98] width 90 height 23
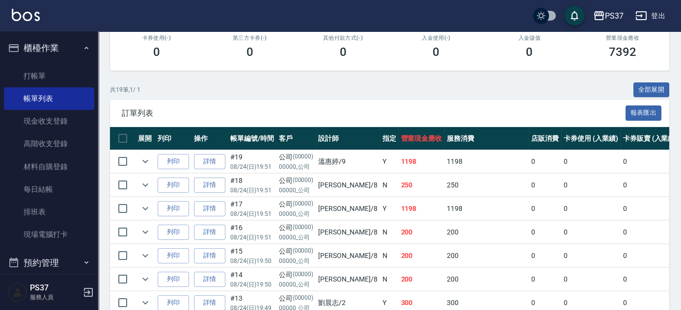
scroll to position [178, 0]
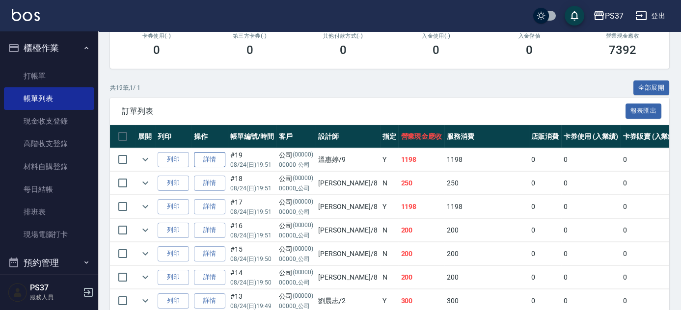
click at [213, 158] on link "詳情" at bounding box center [209, 159] width 31 height 15
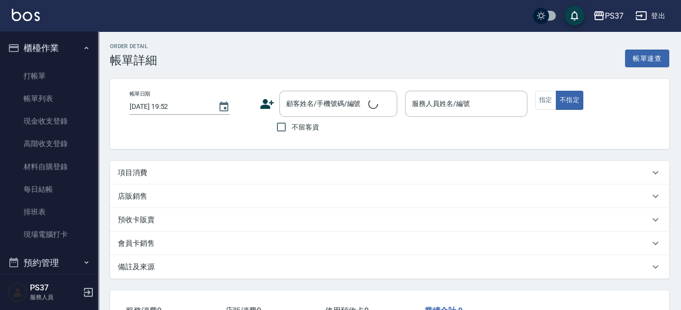
type input "[DATE] 19:51"
type input "溫惠婷-9"
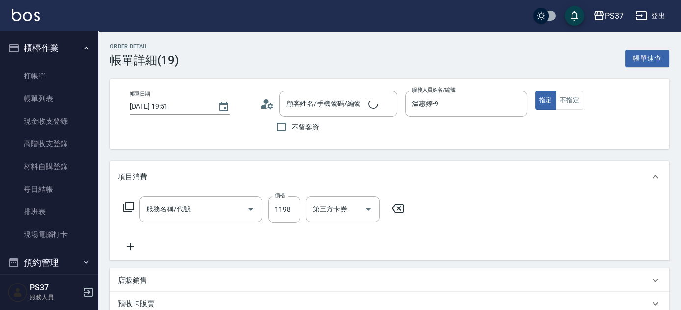
type input "公司/00000_公司/00000"
type input "水沁涼套餐(5699)"
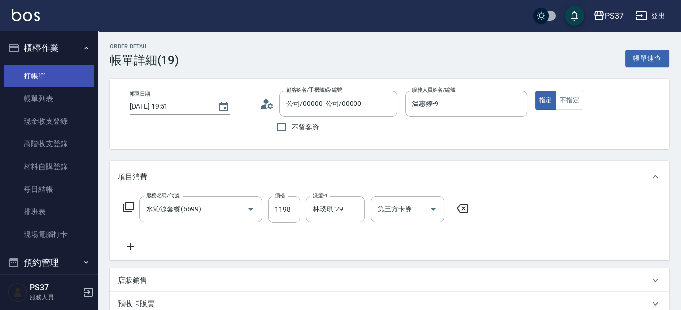
click at [49, 77] on link "打帳單" at bounding box center [49, 76] width 90 height 23
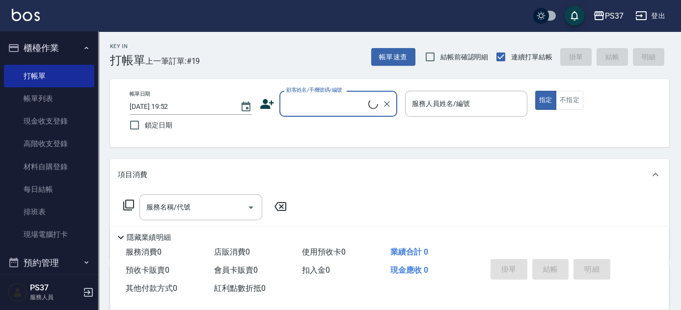
click at [343, 103] on input "顧客姓名/手機號碼/編號" at bounding box center [326, 103] width 85 height 17
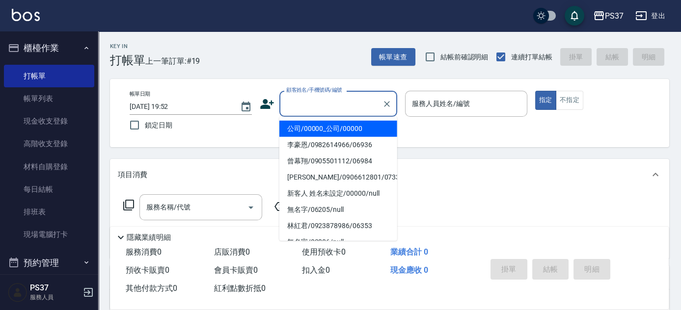
click at [343, 125] on li "公司/00000_公司/00000" at bounding box center [339, 129] width 118 height 16
type input "公司/00000_公司/00000"
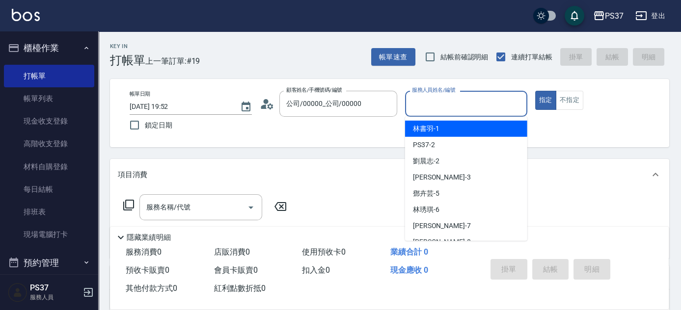
click at [442, 97] on input "服務人員姓名/編號" at bounding box center [466, 103] width 113 height 17
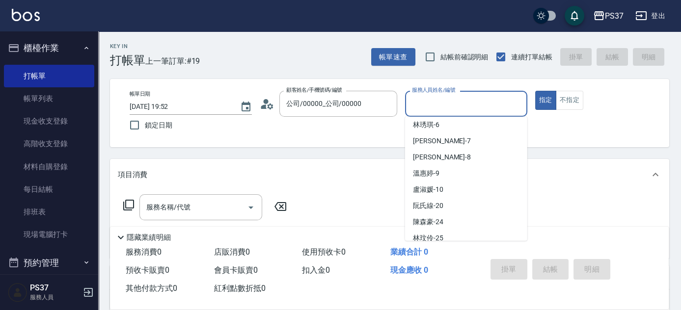
scroll to position [89, 0]
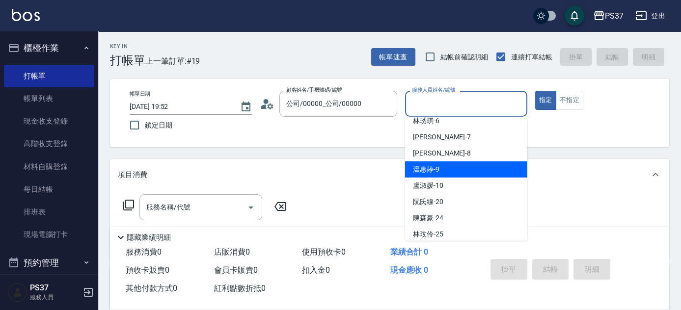
click at [441, 170] on div "溫惠婷 -9" at bounding box center [466, 170] width 122 height 16
type input "溫惠婷-9"
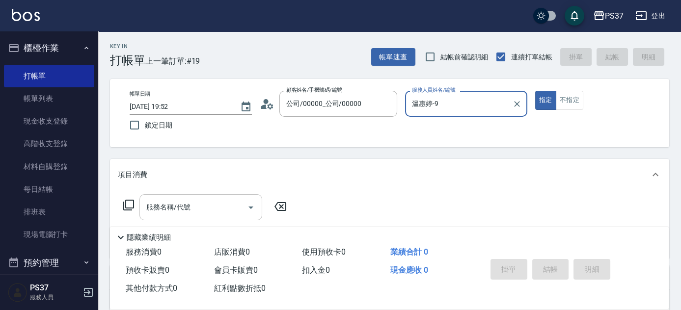
click at [197, 205] on input "服務名稱/代號" at bounding box center [193, 207] width 99 height 17
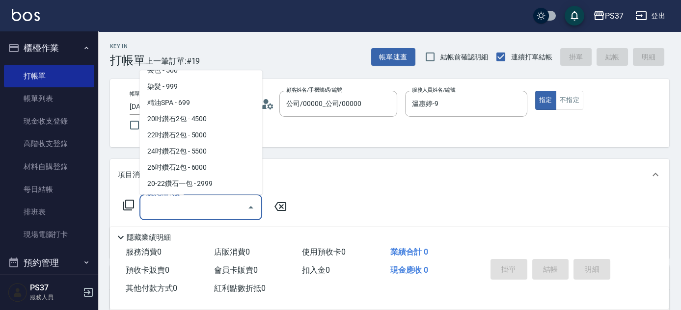
scroll to position [491, 0]
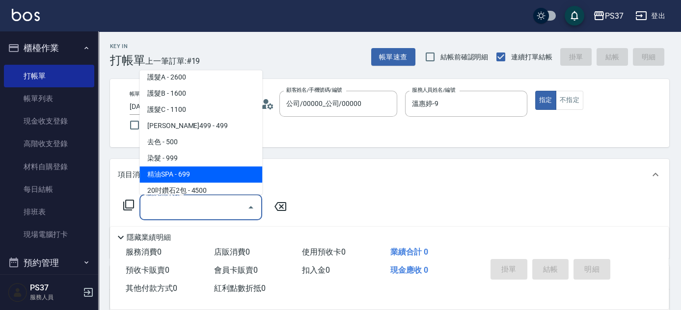
click at [192, 178] on span "精油SPA - 699" at bounding box center [201, 175] width 123 height 16
type input "精油SPA(0699)"
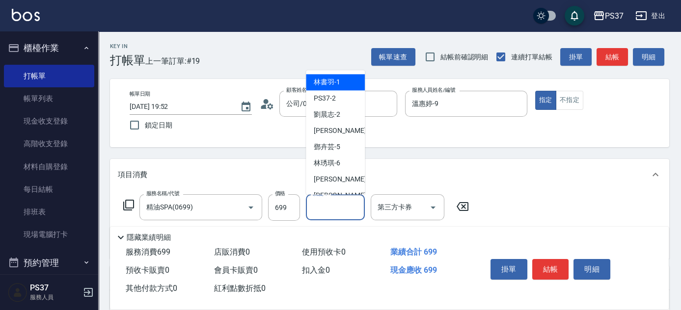
click at [320, 209] on input "洗髮-1" at bounding box center [335, 207] width 50 height 17
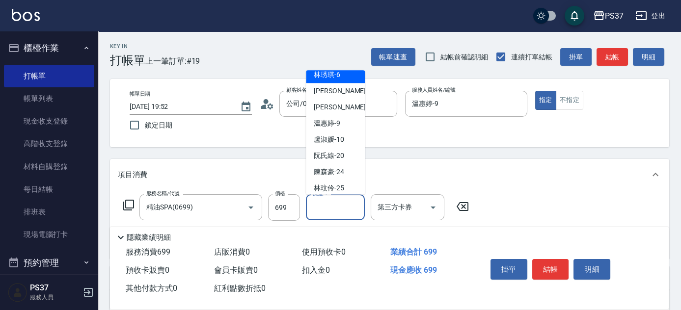
scroll to position [89, 0]
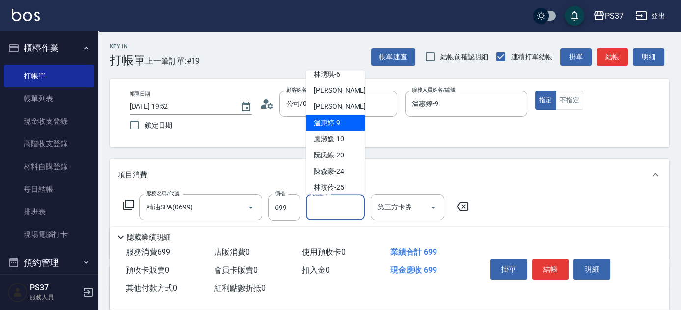
click at [339, 122] on span "溫惠婷 -9" at bounding box center [327, 123] width 27 height 10
type input "溫惠婷-9"
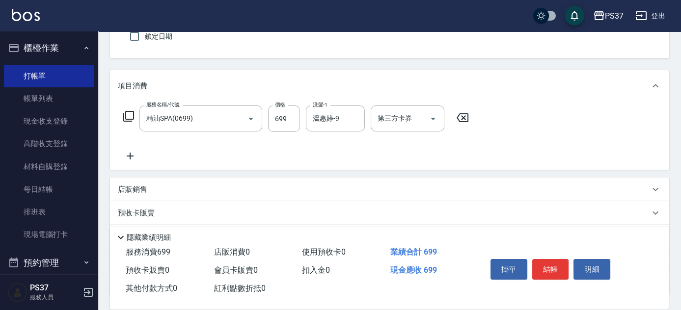
click at [134, 153] on icon at bounding box center [130, 156] width 25 height 12
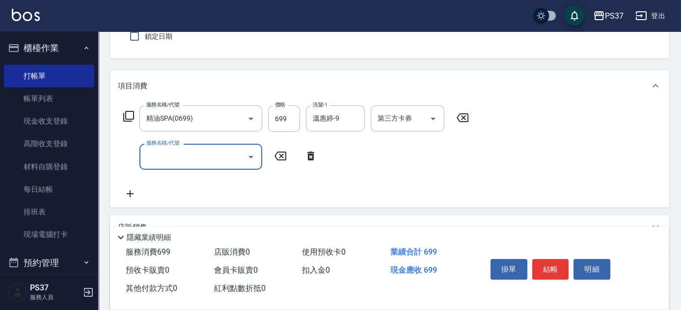
click at [151, 153] on input "服務名稱/代號" at bounding box center [193, 156] width 99 height 17
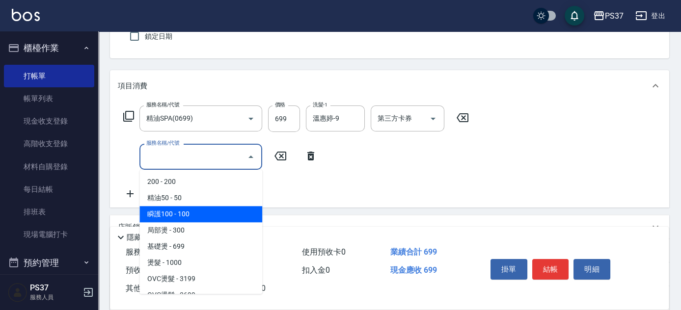
click at [187, 220] on span "瞬護100 - 100" at bounding box center [201, 214] width 123 height 16
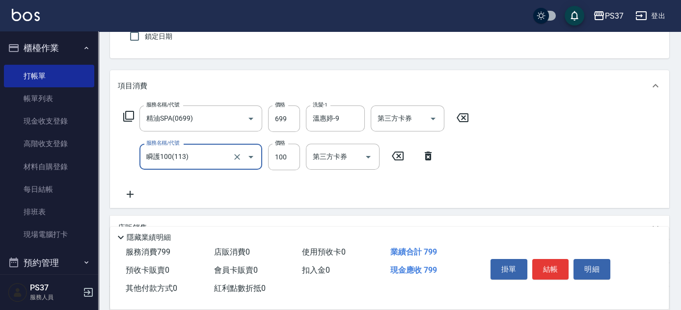
type input "瞬護100(113)"
click at [322, 160] on input "洗髮-1" at bounding box center [335, 156] width 50 height 17
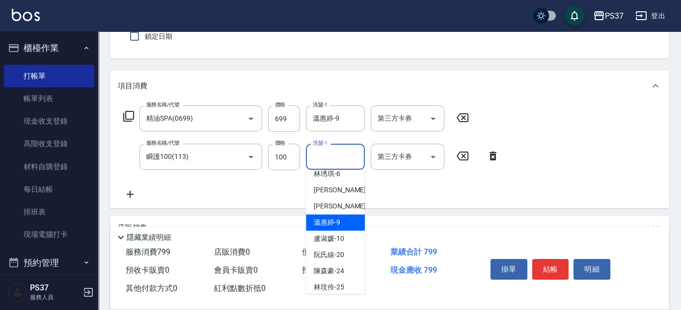
scroll to position [159, 0]
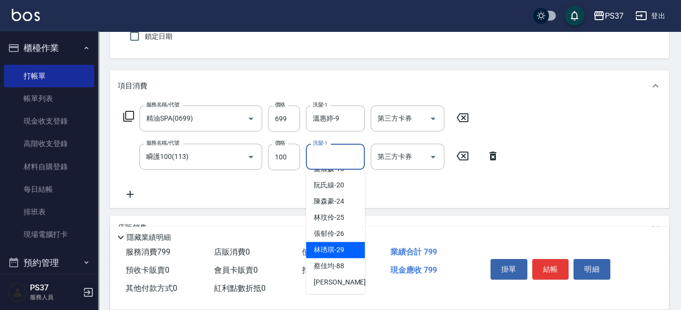
click at [338, 251] on span "林琇琪 -29" at bounding box center [329, 250] width 30 height 10
type input "林琇琪-29"
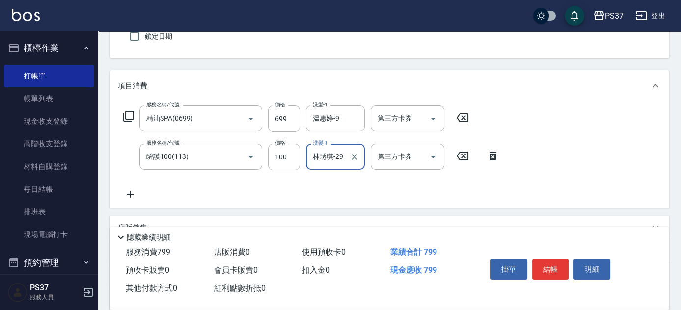
click at [127, 195] on icon at bounding box center [130, 195] width 25 height 12
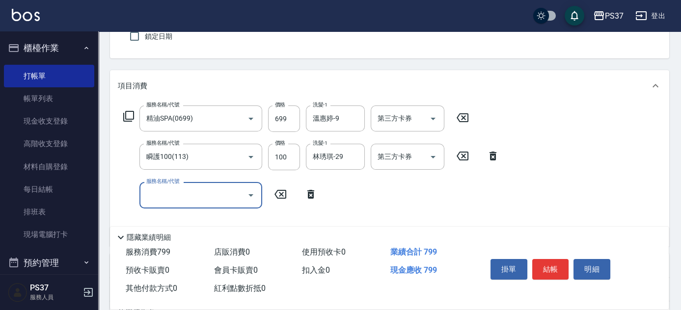
click at [169, 202] on input "服務名稱/代號" at bounding box center [193, 195] width 99 height 17
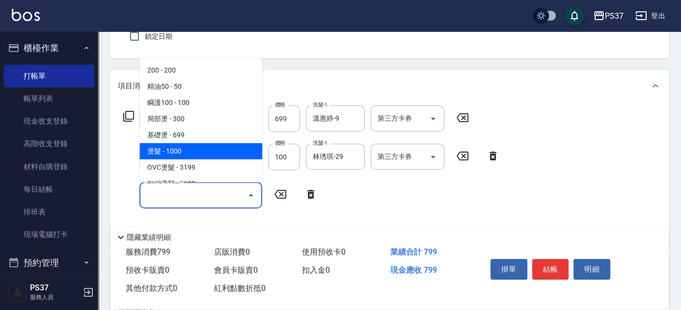
scroll to position [89, 0]
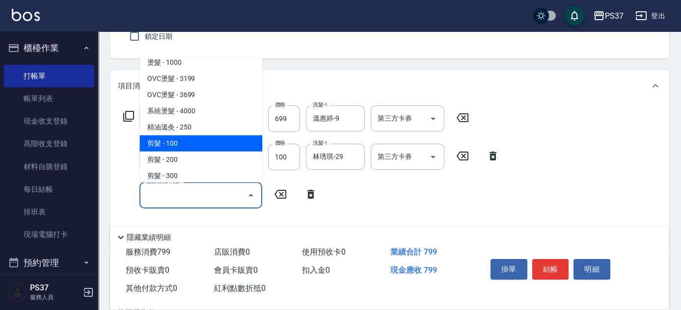
click at [196, 136] on span "剪髮 - 100" at bounding box center [201, 144] width 123 height 16
type input "剪髮(300)"
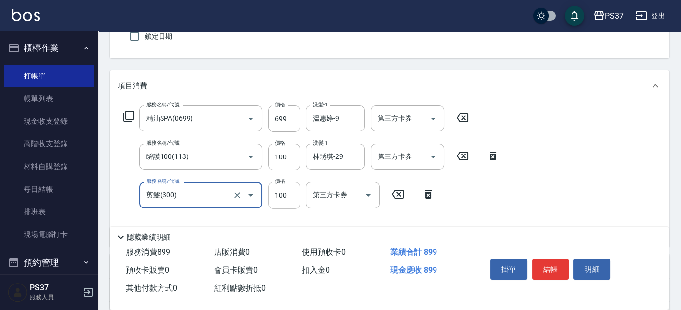
click at [292, 204] on input "100" at bounding box center [284, 195] width 32 height 27
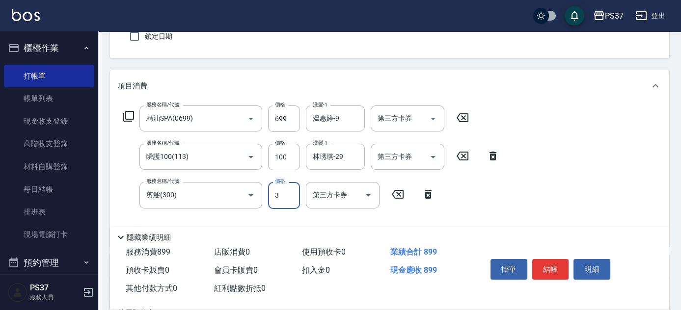
type input "3"
click at [554, 272] on button "結帳" at bounding box center [551, 269] width 37 height 21
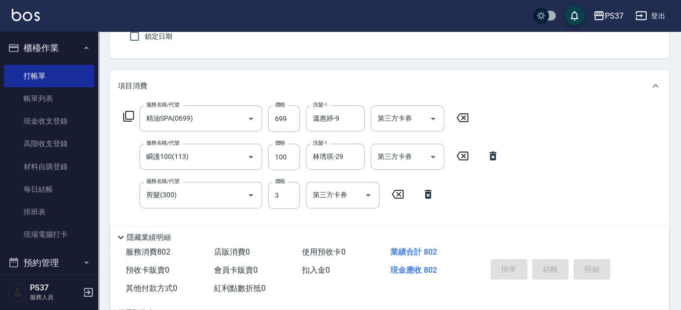
type input "[DATE] 19:53"
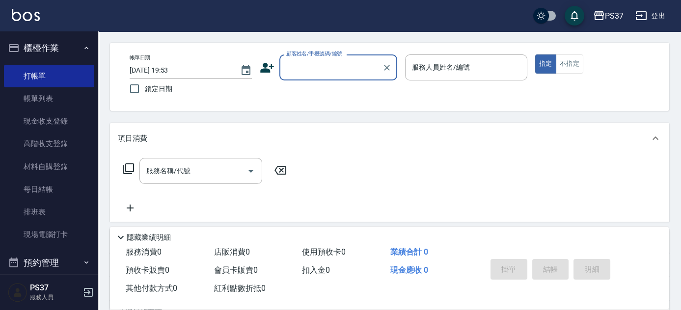
scroll to position [0, 0]
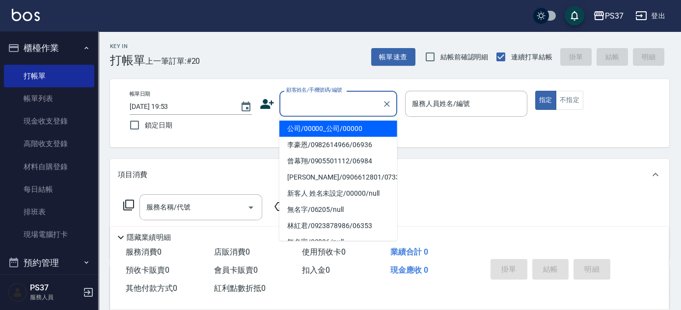
click at [327, 111] on input "顧客姓名/手機號碼/編號" at bounding box center [331, 103] width 94 height 17
click at [328, 123] on li "公司/00000_公司/00000" at bounding box center [339, 129] width 118 height 16
type input "公司/00000_公司/00000"
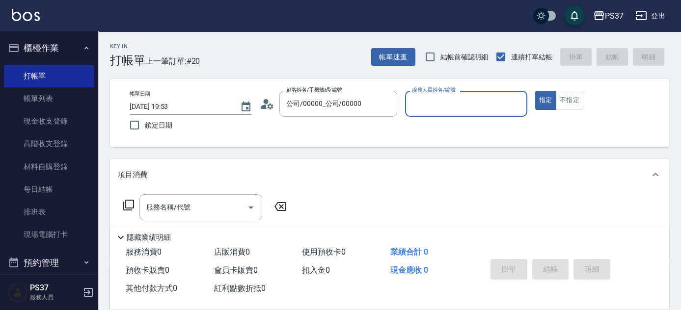
click at [455, 106] on input "服務人員姓名/編號" at bounding box center [466, 103] width 113 height 17
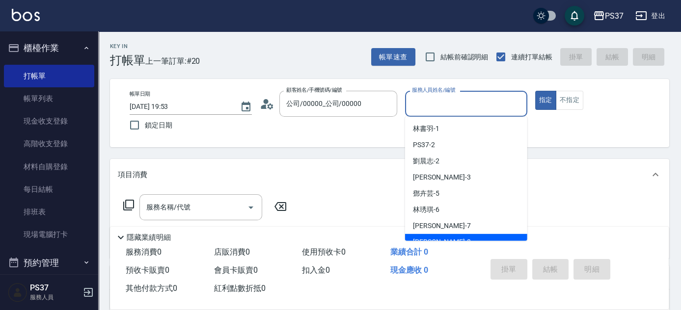
click at [455, 234] on div "[PERSON_NAME] -8" at bounding box center [466, 242] width 122 height 16
type input "[PERSON_NAME]-8"
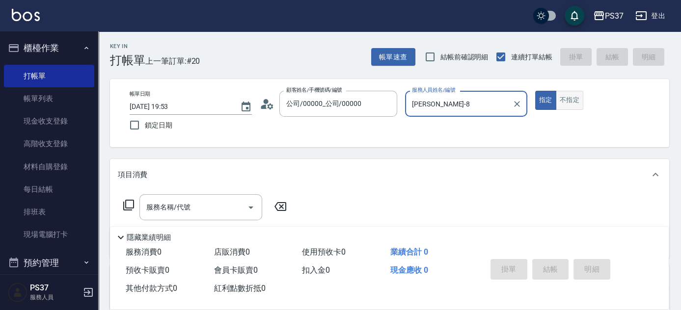
click at [570, 108] on button "不指定" at bounding box center [570, 100] width 28 height 19
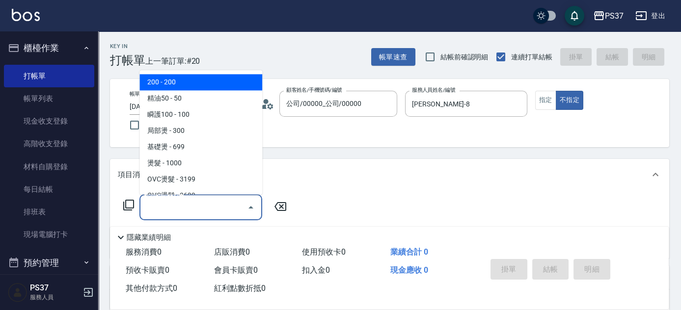
click at [206, 203] on input "服務名稱/代號" at bounding box center [193, 207] width 99 height 17
click at [193, 80] on span "200 - 200" at bounding box center [201, 83] width 123 height 16
type input "200(111)"
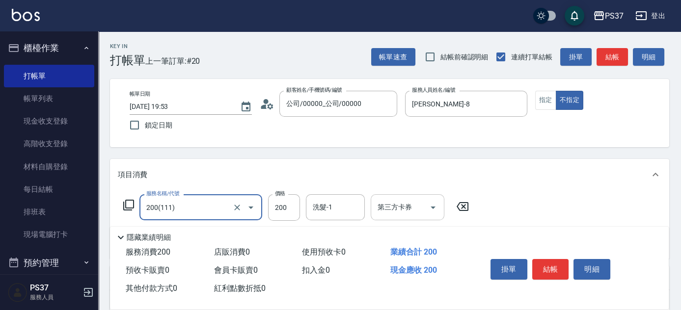
click at [336, 202] on input "洗髮-1" at bounding box center [335, 207] width 50 height 17
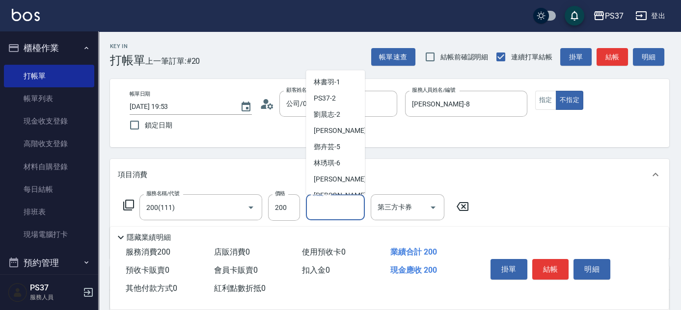
scroll to position [159, 0]
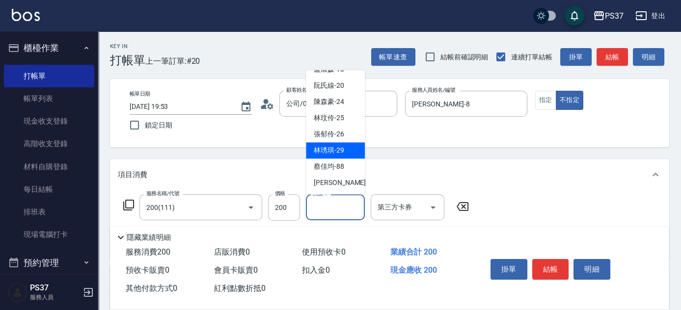
click at [336, 156] on div "林琇琪 -29" at bounding box center [335, 151] width 59 height 16
type input "林琇琪-29"
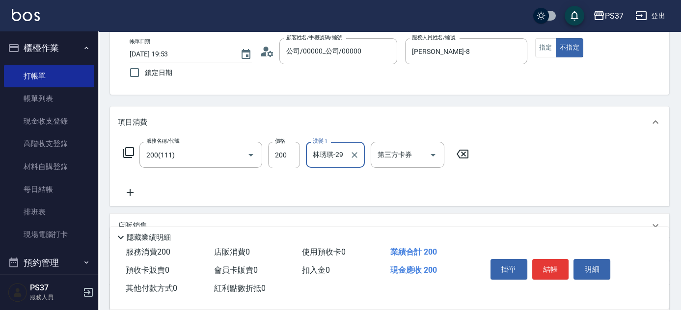
scroll to position [134, 0]
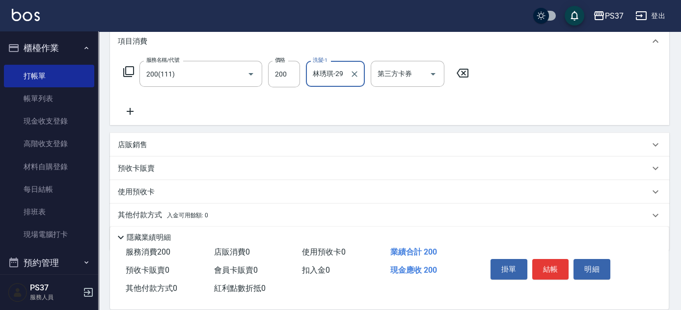
click at [135, 111] on icon at bounding box center [130, 112] width 25 height 12
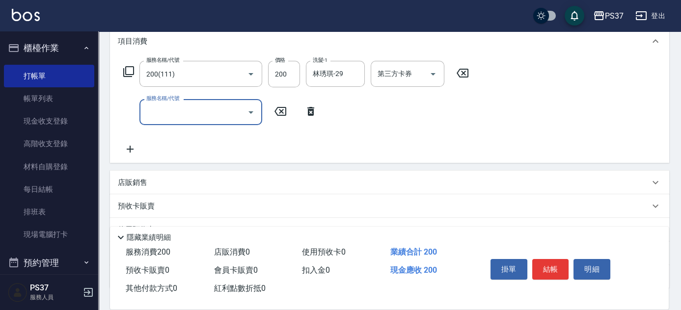
click at [175, 119] on input "服務名稱/代號" at bounding box center [193, 112] width 99 height 17
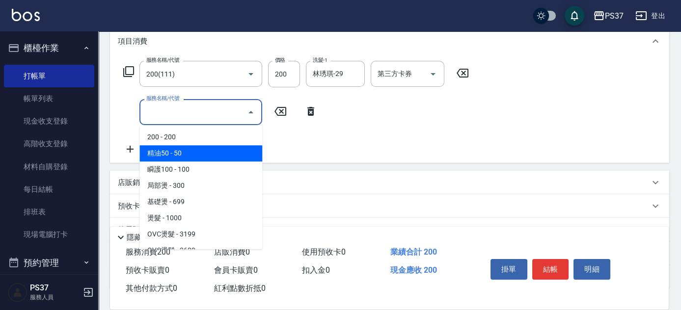
click at [191, 154] on span "精油50 - 50" at bounding box center [201, 153] width 123 height 16
type input "精油50(112)"
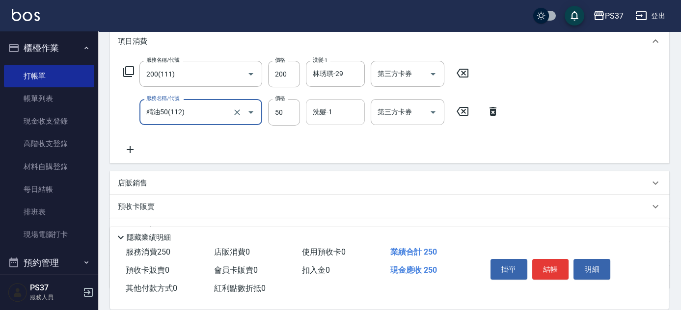
click at [324, 118] on input "洗髮-1" at bounding box center [335, 112] width 50 height 17
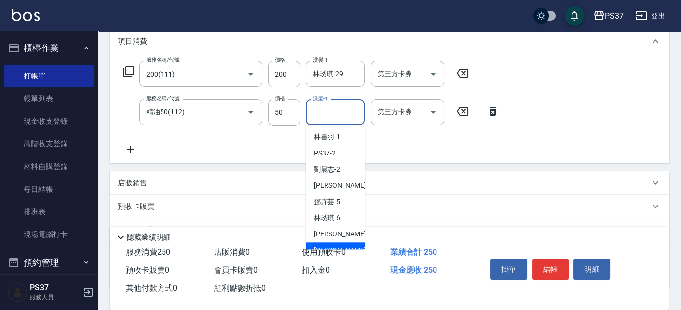
click at [342, 246] on div "[PERSON_NAME] -8" at bounding box center [335, 251] width 59 height 16
type input "[PERSON_NAME]-8"
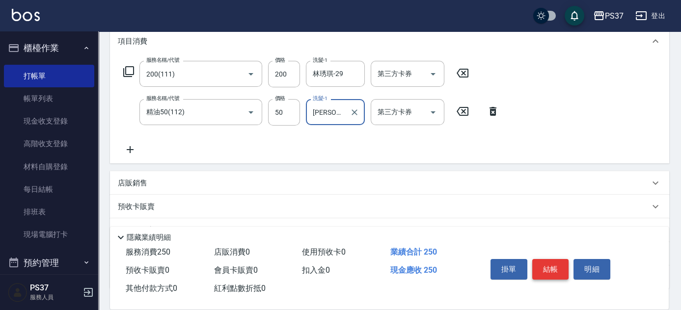
click at [545, 271] on button "結帳" at bounding box center [551, 269] width 37 height 21
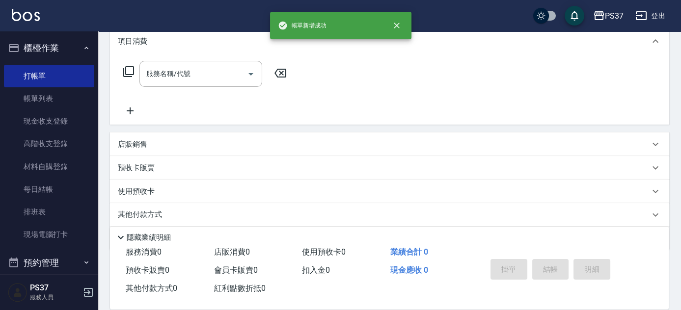
scroll to position [0, 0]
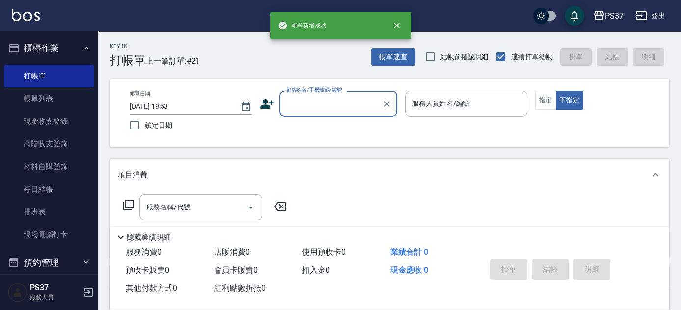
click at [308, 103] on input "顧客姓名/手機號碼/編號" at bounding box center [331, 103] width 94 height 17
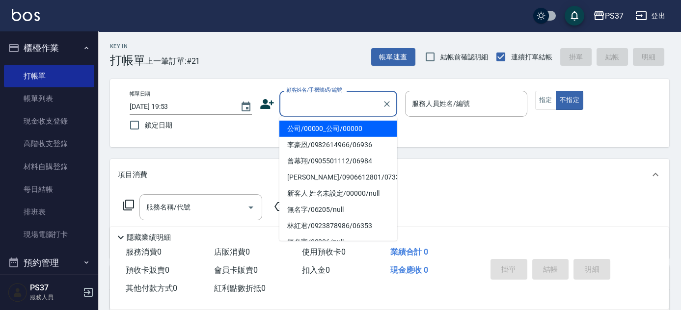
click at [320, 125] on li "公司/00000_公司/00000" at bounding box center [339, 129] width 118 height 16
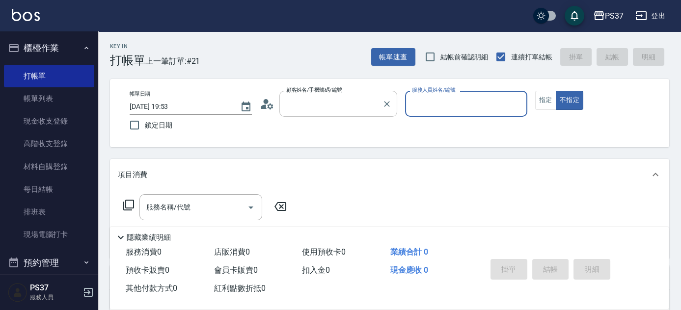
type input "公司/00000_公司/00000"
click at [424, 112] on input "服務人員姓名/編號" at bounding box center [466, 103] width 113 height 17
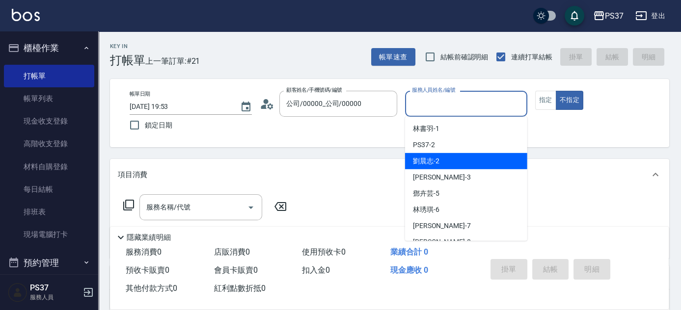
click at [438, 158] on span "劉晨志 -2" at bounding box center [426, 161] width 27 height 10
type input "劉晨志-2"
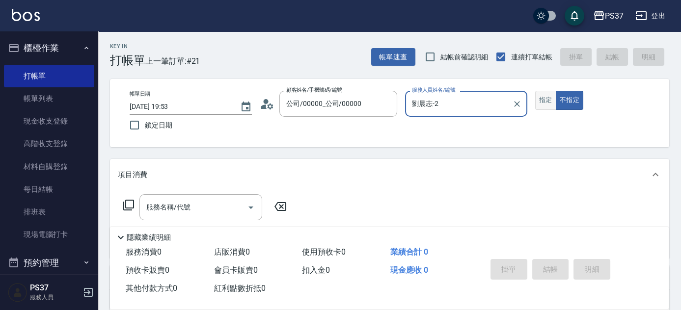
click at [544, 108] on button "指定" at bounding box center [546, 100] width 21 height 19
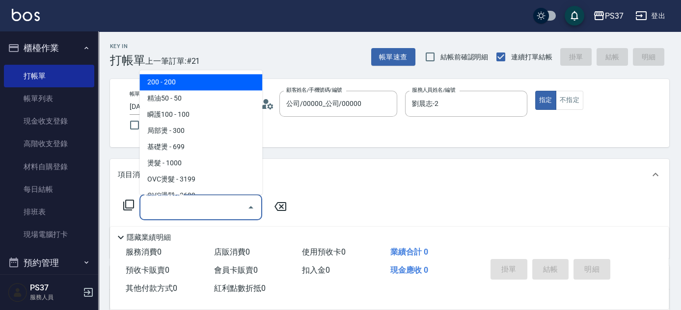
click at [214, 204] on input "服務名稱/代號" at bounding box center [193, 207] width 99 height 17
click at [193, 81] on span "200 - 200" at bounding box center [201, 83] width 123 height 16
type input "200(111)"
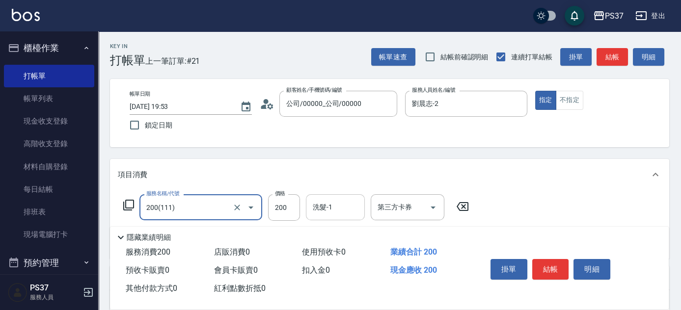
click at [330, 205] on input "洗髮-1" at bounding box center [335, 207] width 50 height 17
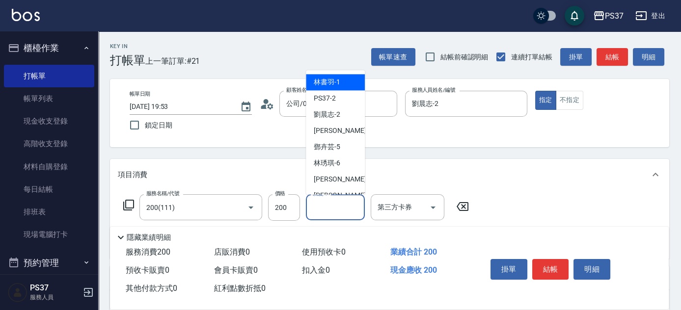
click at [335, 88] on div "林書羽 -1" at bounding box center [335, 83] width 59 height 16
type input "林書羽-1"
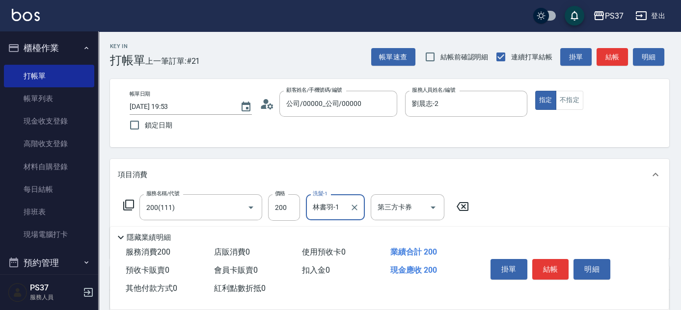
click at [563, 273] on button "結帳" at bounding box center [551, 269] width 37 height 21
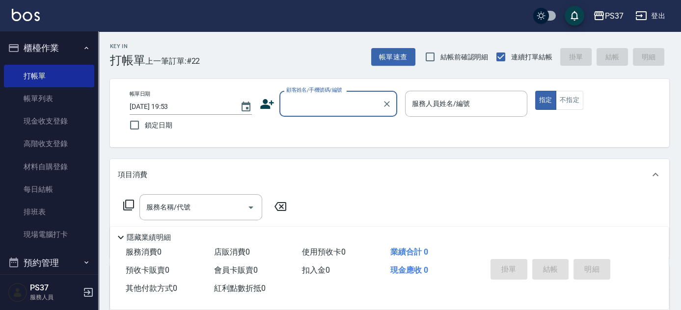
click at [318, 99] on input "顧客姓名/手機號碼/編號" at bounding box center [331, 103] width 94 height 17
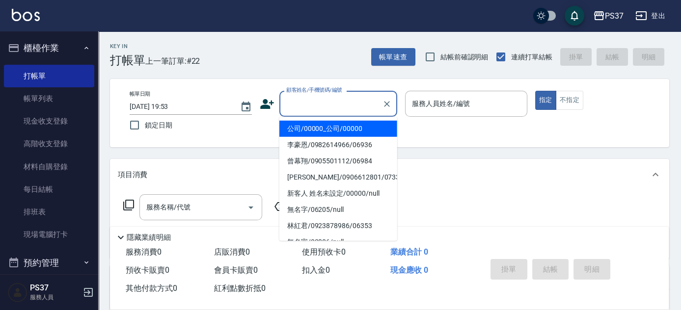
click at [326, 126] on li "公司/00000_公司/00000" at bounding box center [339, 129] width 118 height 16
type input "公司/00000_公司/00000"
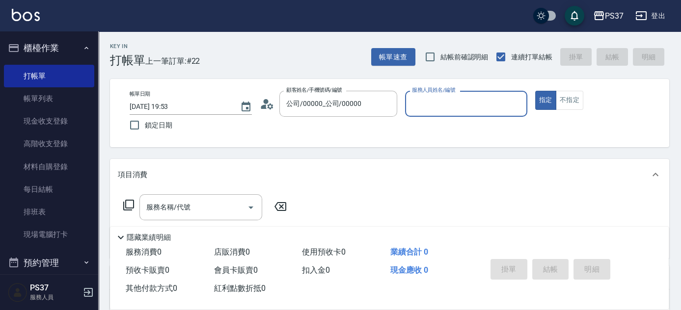
click at [456, 112] on input "服務人員姓名/編號" at bounding box center [466, 103] width 113 height 17
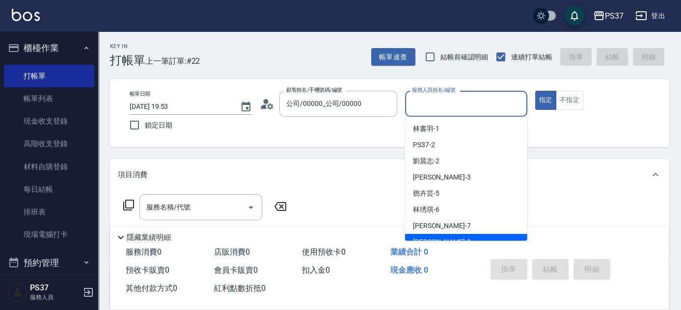
click at [449, 236] on div "[PERSON_NAME] -8" at bounding box center [466, 242] width 122 height 16
type input "[PERSON_NAME]-8"
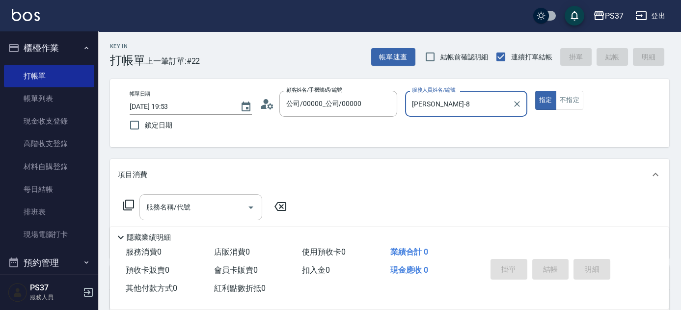
click at [182, 207] on input "服務名稱/代號" at bounding box center [193, 207] width 99 height 17
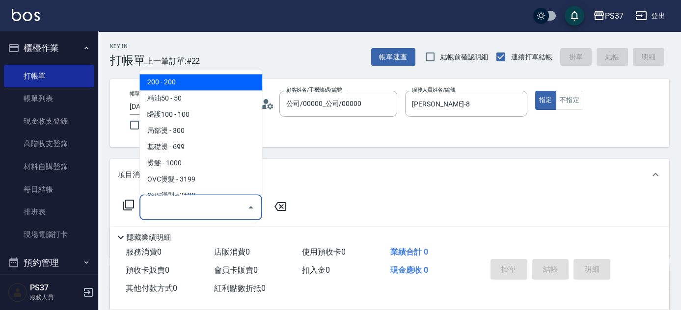
click at [213, 80] on span "200 - 200" at bounding box center [201, 83] width 123 height 16
type input "200(111)"
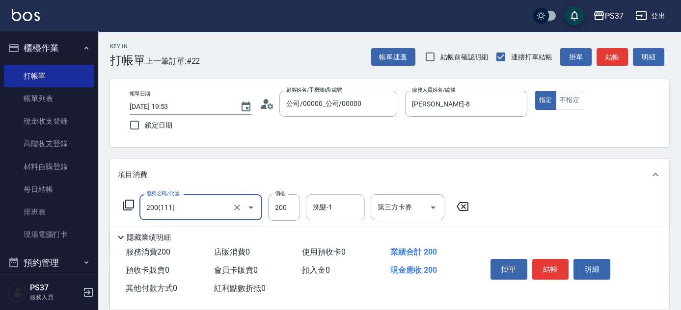
click at [339, 214] on input "洗髮-1" at bounding box center [335, 207] width 50 height 17
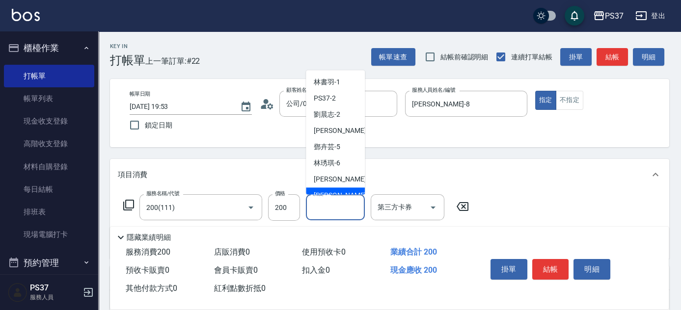
click at [342, 192] on div "[PERSON_NAME] -8" at bounding box center [335, 196] width 59 height 16
type input "[PERSON_NAME]-8"
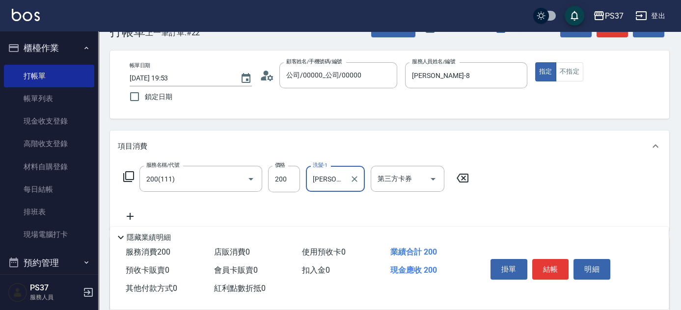
scroll to position [44, 0]
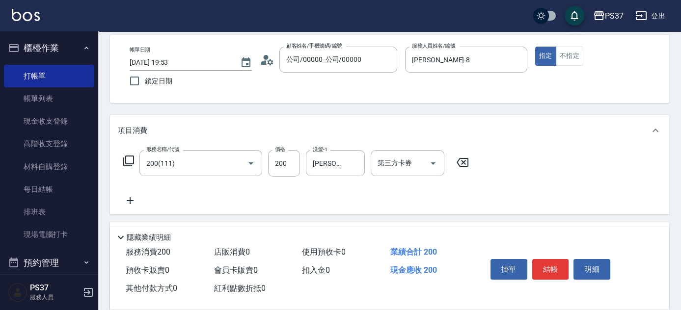
click at [136, 196] on icon at bounding box center [130, 201] width 25 height 12
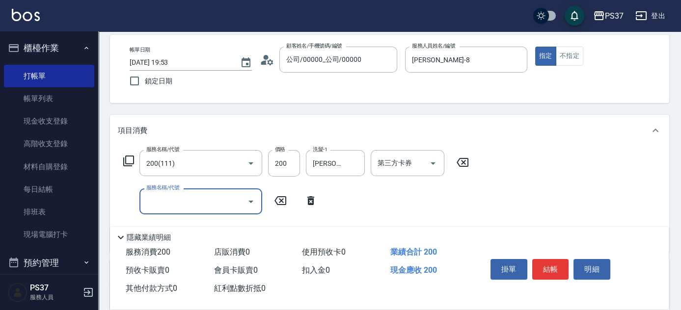
click at [179, 210] on div "服務名稱/代號" at bounding box center [201, 202] width 123 height 26
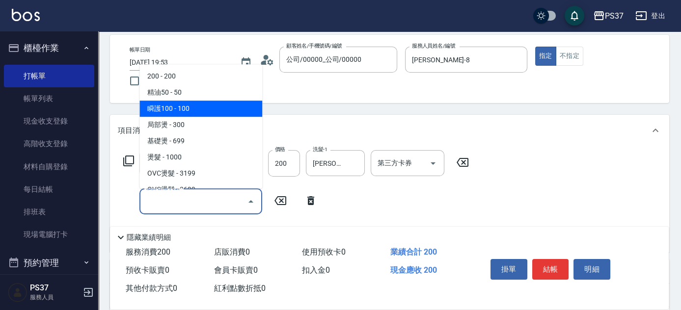
click at [219, 110] on span "瞬護100 - 100" at bounding box center [201, 109] width 123 height 16
type input "瞬護100(113)"
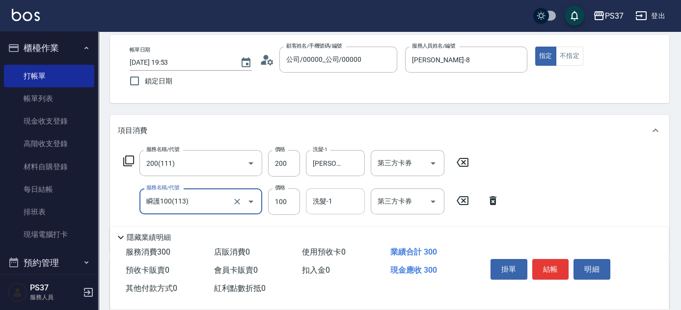
click at [343, 201] on input "洗髮-1" at bounding box center [335, 201] width 50 height 17
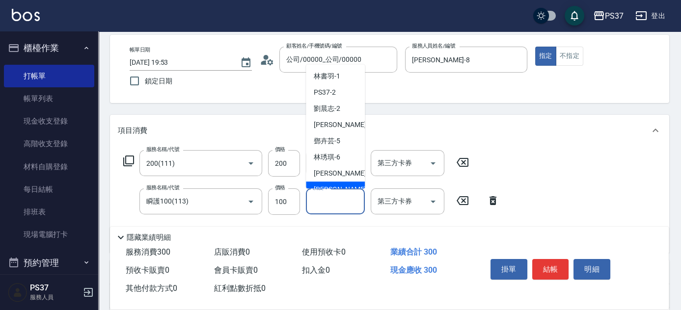
click at [342, 186] on div "[PERSON_NAME] -8" at bounding box center [335, 190] width 59 height 16
type input "[PERSON_NAME]-8"
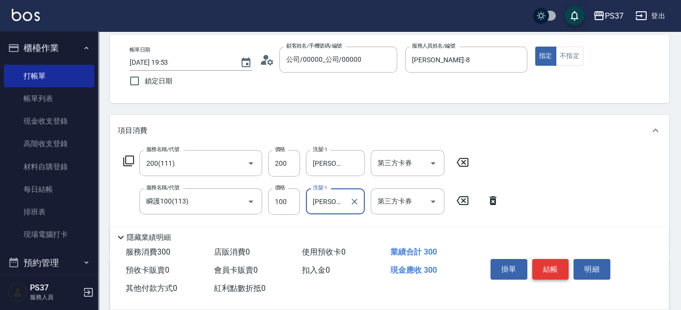
click at [538, 266] on button "結帳" at bounding box center [551, 269] width 37 height 21
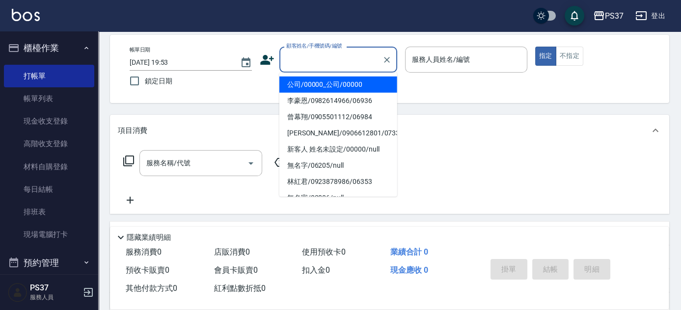
click at [318, 65] on input "顧客姓名/手機號碼/編號" at bounding box center [331, 59] width 94 height 17
drag, startPoint x: 328, startPoint y: 83, endPoint x: 444, endPoint y: 66, distance: 117.6
click at [328, 84] on li "公司/00000_公司/00000" at bounding box center [339, 85] width 118 height 16
type input "公司/00000_公司/00000"
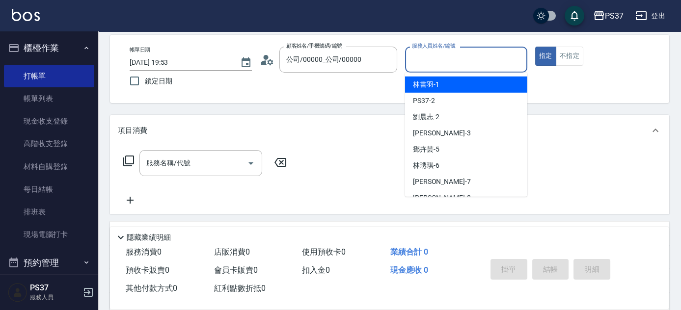
click at [448, 56] on input "服務人員姓名/編號" at bounding box center [466, 59] width 113 height 17
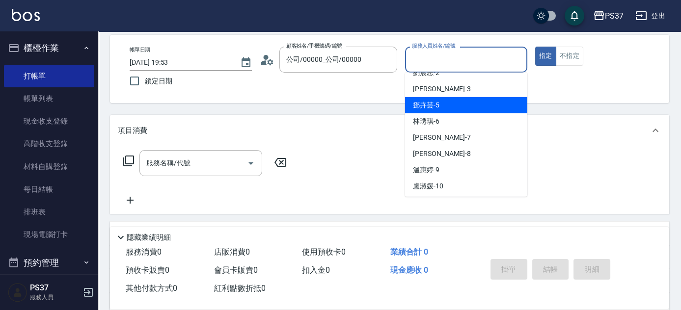
click at [454, 106] on div "鄧卉芸 -5" at bounding box center [466, 105] width 122 height 16
type input "鄧卉芸-5"
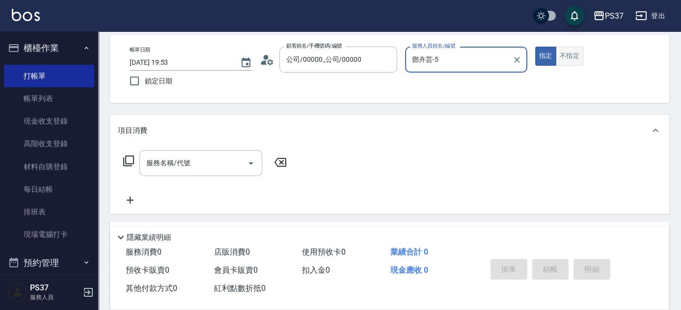
click at [572, 58] on button "不指定" at bounding box center [570, 56] width 28 height 19
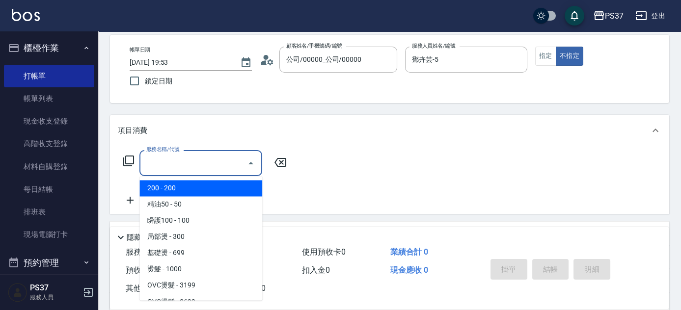
click at [214, 165] on input "服務名稱/代號" at bounding box center [193, 163] width 99 height 17
click at [184, 184] on span "200 - 200" at bounding box center [201, 188] width 123 height 16
type input "200(111)"
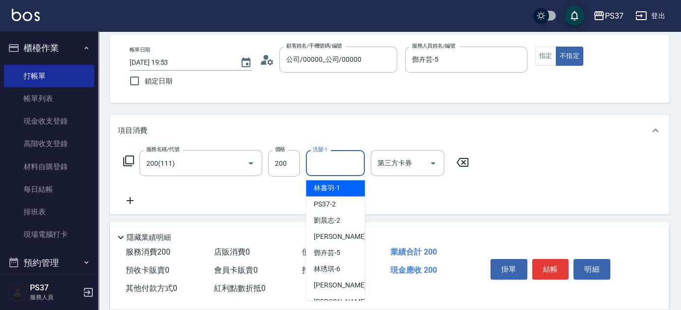
click at [321, 166] on input "洗髮-1" at bounding box center [335, 163] width 50 height 17
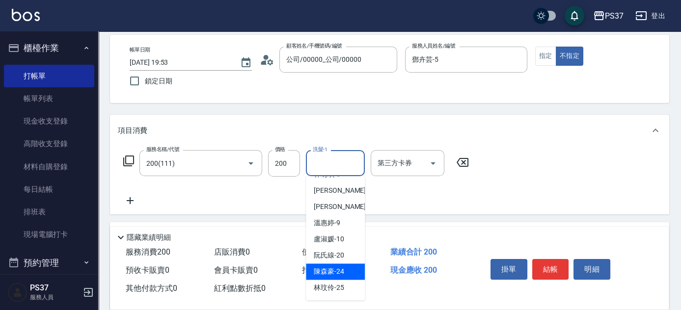
scroll to position [159, 0]
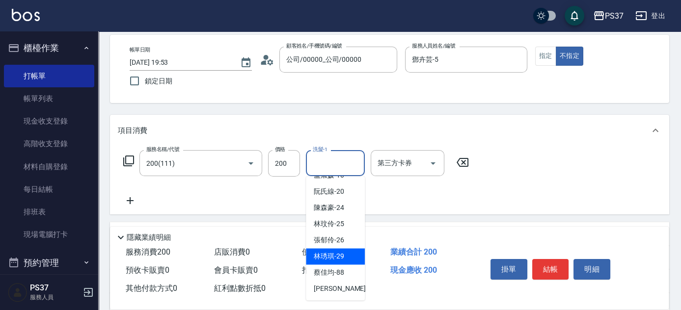
click at [336, 258] on span "林琇琪 -29" at bounding box center [329, 257] width 30 height 10
type input "林琇琪-29"
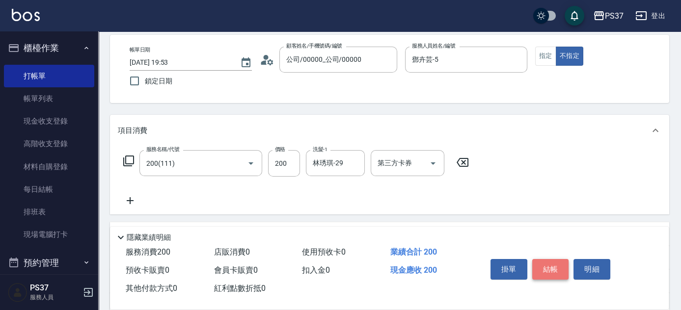
click at [559, 268] on button "結帳" at bounding box center [551, 269] width 37 height 21
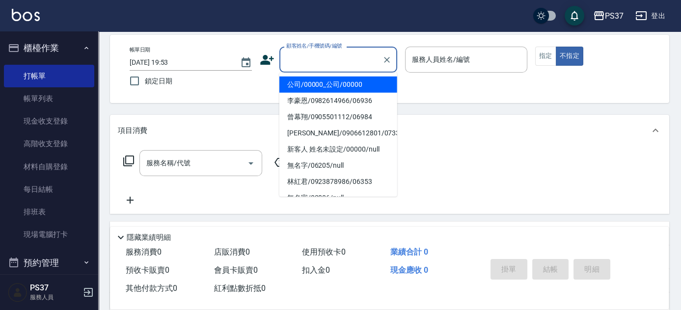
click at [304, 61] on input "顧客姓名/手機號碼/編號" at bounding box center [331, 59] width 94 height 17
click at [318, 85] on li "公司/00000_公司/00000" at bounding box center [339, 85] width 118 height 16
type input "公司/00000_公司/00000"
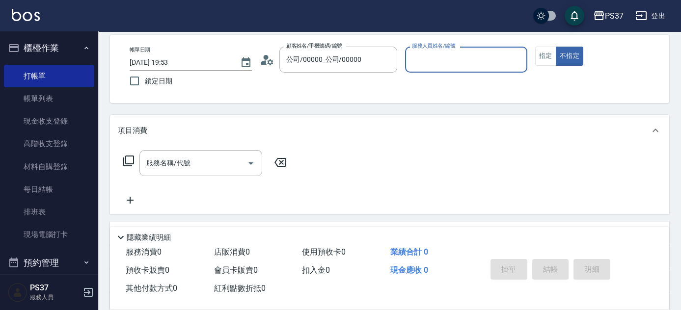
click at [440, 67] on input "服務人員姓名/編號" at bounding box center [466, 59] width 113 height 17
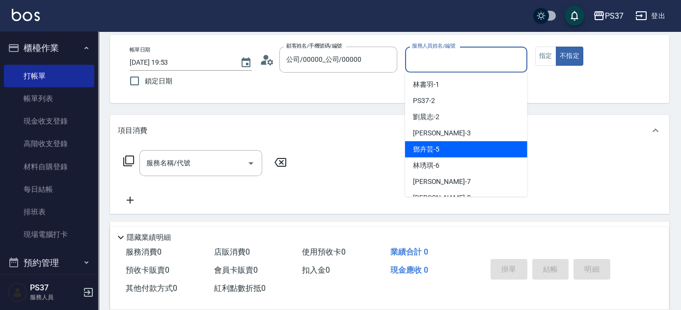
click at [457, 148] on div "鄧卉芸 -5" at bounding box center [466, 149] width 122 height 16
type input "鄧卉芸-5"
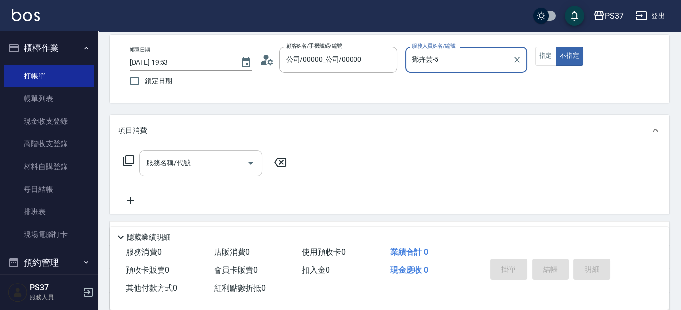
click at [219, 153] on div "服務名稱/代號" at bounding box center [201, 163] width 123 height 26
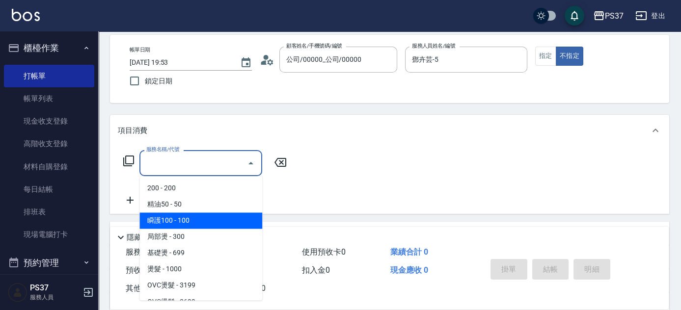
click at [199, 217] on span "瞬護100 - 100" at bounding box center [201, 221] width 123 height 16
type input "瞬護100(113)"
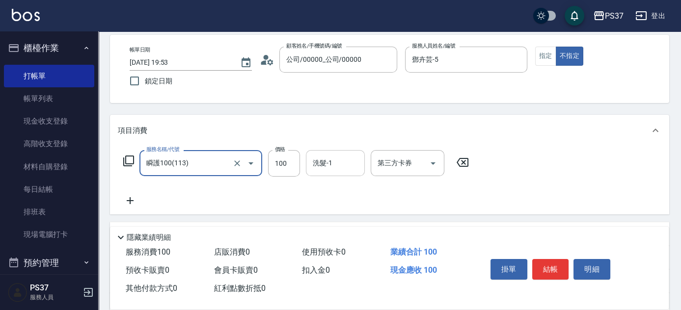
click at [336, 165] on input "洗髮-1" at bounding box center [335, 163] width 50 height 17
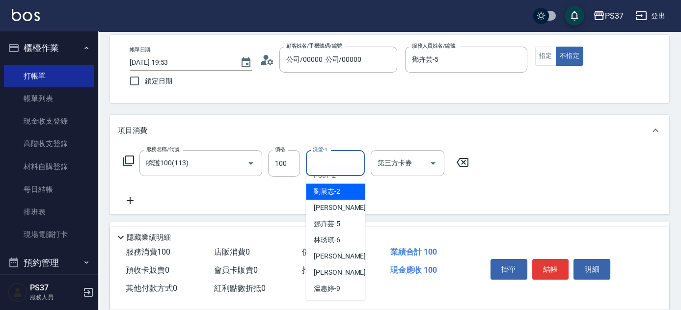
scroll to position [44, 0]
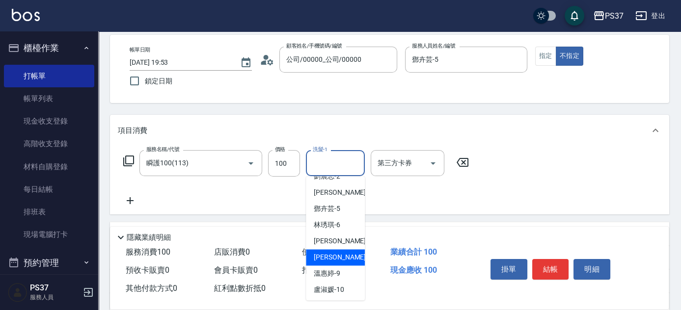
click at [342, 252] on div "[PERSON_NAME] -8" at bounding box center [335, 258] width 59 height 16
type input "[PERSON_NAME]-8"
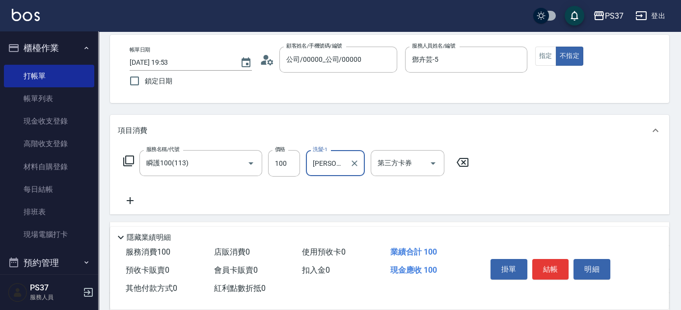
click at [128, 202] on icon at bounding box center [130, 201] width 25 height 12
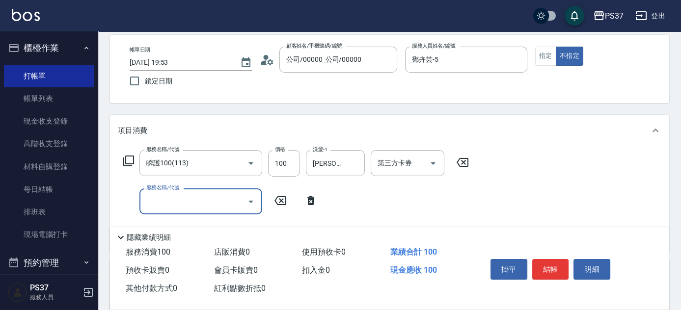
drag, startPoint x: 174, startPoint y: 202, endPoint x: 176, endPoint y: 197, distance: 6.2
click at [174, 202] on input "服務名稱/代號" at bounding box center [193, 201] width 99 height 17
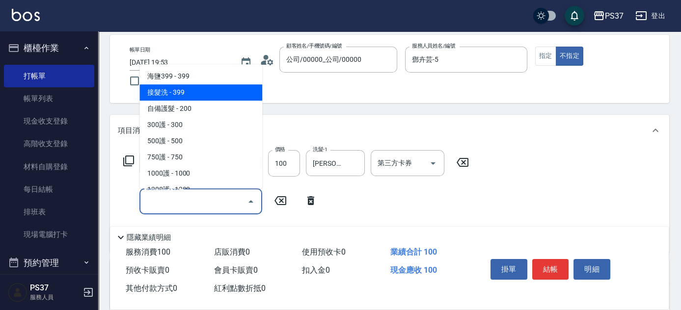
scroll to position [447, 0]
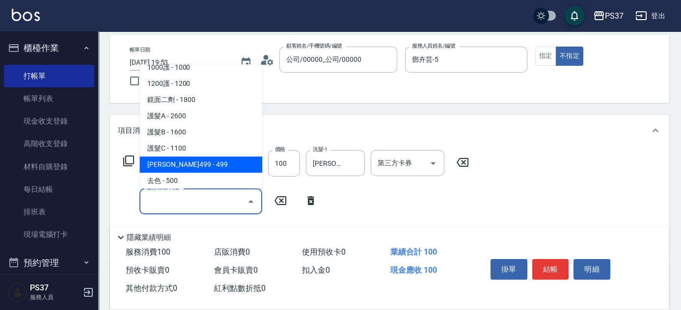
click at [193, 169] on span "[PERSON_NAME]499 - 499" at bounding box center [201, 165] width 123 height 16
type input "[PERSON_NAME]499(0499)"
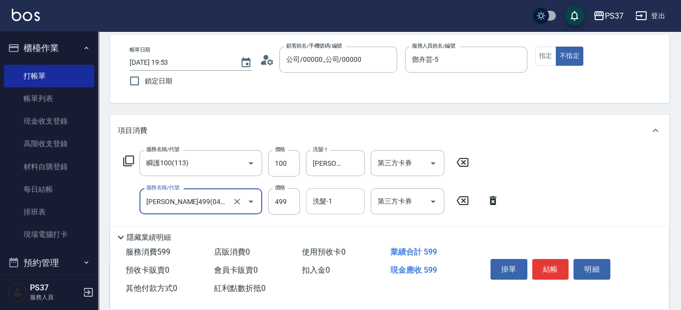
click at [326, 197] on div "洗髮-1 洗髮-1" at bounding box center [335, 202] width 59 height 26
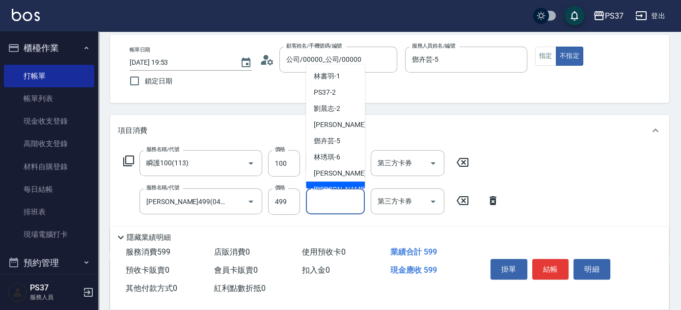
click at [341, 183] on div "[PERSON_NAME] -8" at bounding box center [335, 190] width 59 height 16
type input "[PERSON_NAME]-8"
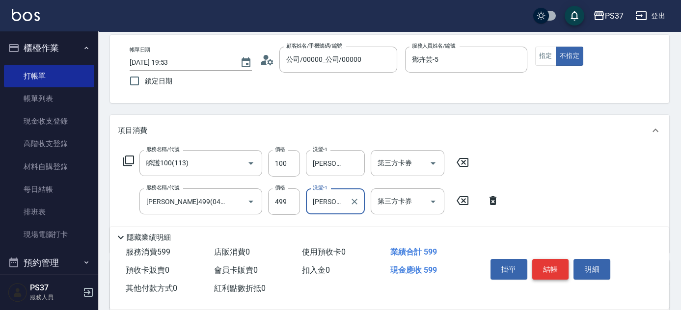
click at [544, 263] on button "結帳" at bounding box center [551, 269] width 37 height 21
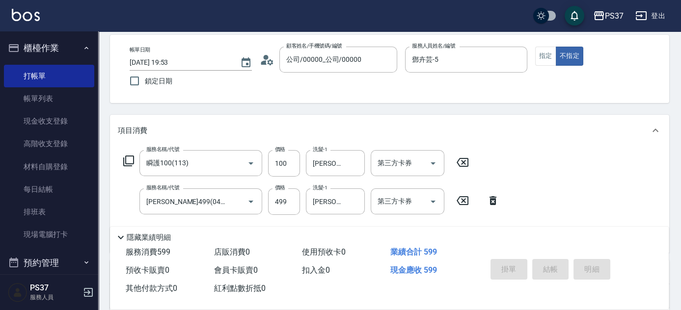
type input "[DATE] 19:54"
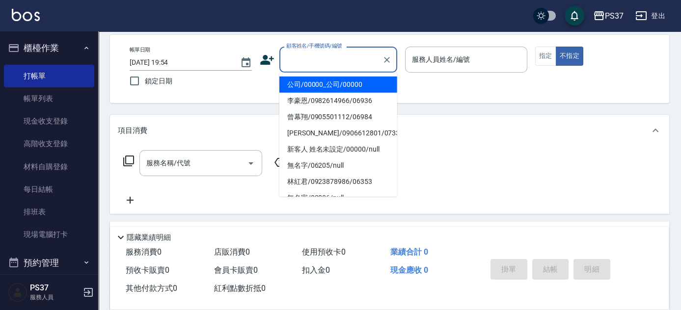
click at [311, 61] on input "顧客姓名/手機號碼/編號" at bounding box center [331, 59] width 94 height 17
click at [317, 82] on li "公司/00000_公司/00000" at bounding box center [339, 85] width 118 height 16
type input "公司/00000_公司/00000"
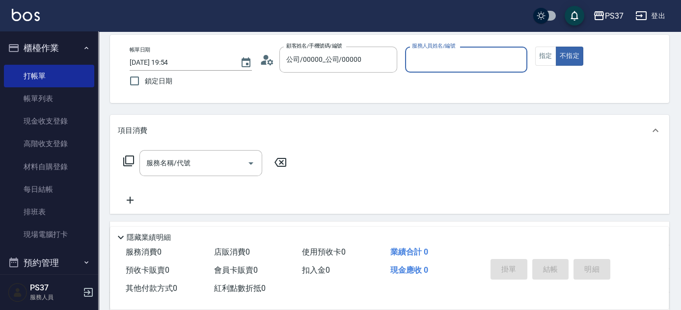
click at [453, 61] on input "服務人員姓名/編號" at bounding box center [466, 59] width 113 height 17
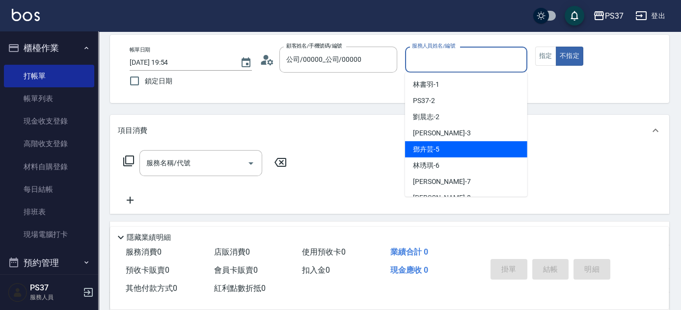
click at [452, 145] on div "鄧卉芸 -5" at bounding box center [466, 149] width 122 height 16
type input "鄧卉芸-5"
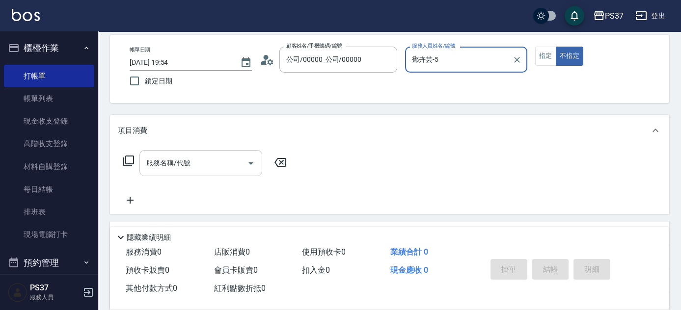
click at [213, 167] on input "服務名稱/代號" at bounding box center [193, 163] width 99 height 17
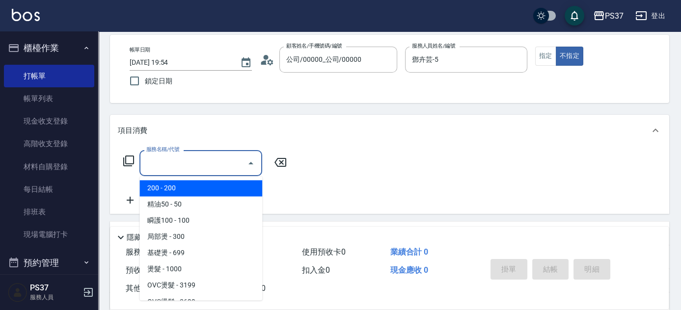
click at [192, 187] on span "200 - 200" at bounding box center [201, 188] width 123 height 16
type input "200(111)"
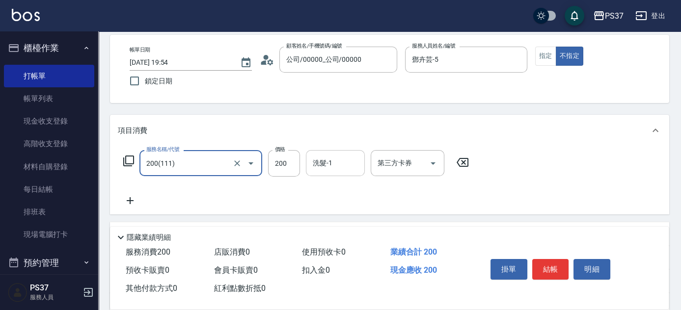
click at [326, 164] on input "洗髮-1" at bounding box center [335, 163] width 50 height 17
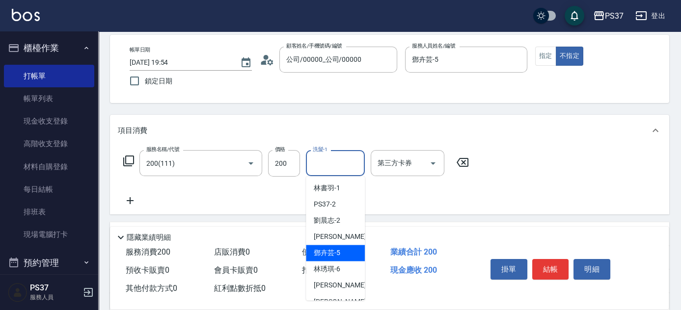
click at [333, 255] on span "鄧卉芸 -5" at bounding box center [327, 253] width 27 height 10
type input "鄧卉芸-5"
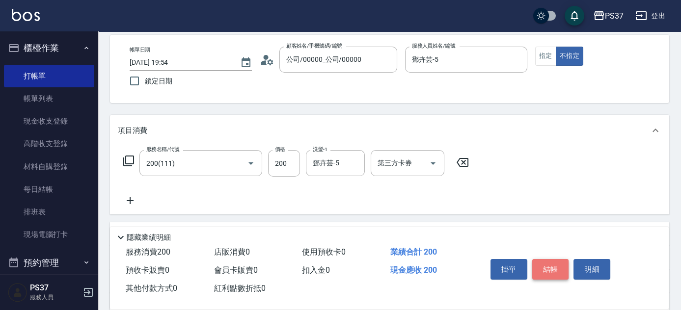
click at [551, 267] on button "結帳" at bounding box center [551, 269] width 37 height 21
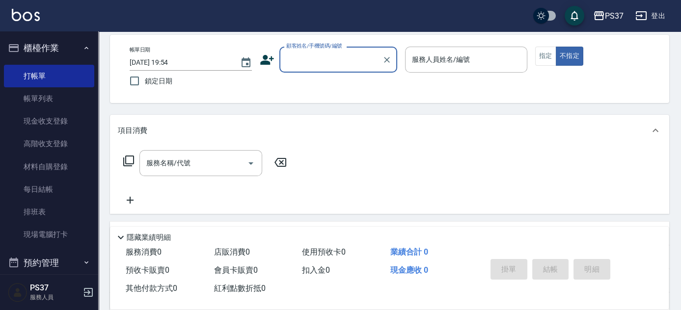
click at [335, 61] on input "顧客姓名/手機號碼/編號" at bounding box center [331, 59] width 94 height 17
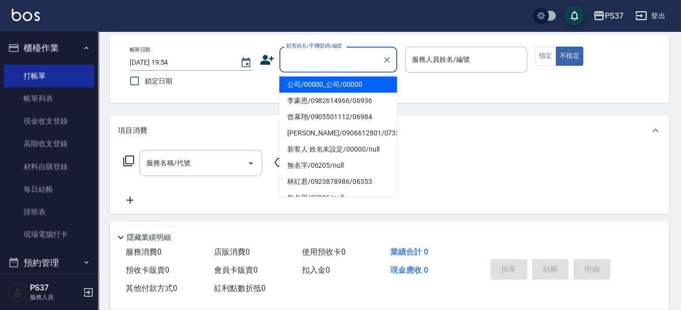
click at [338, 81] on li "公司/00000_公司/00000" at bounding box center [339, 85] width 118 height 16
type input "公司/00000_公司/00000"
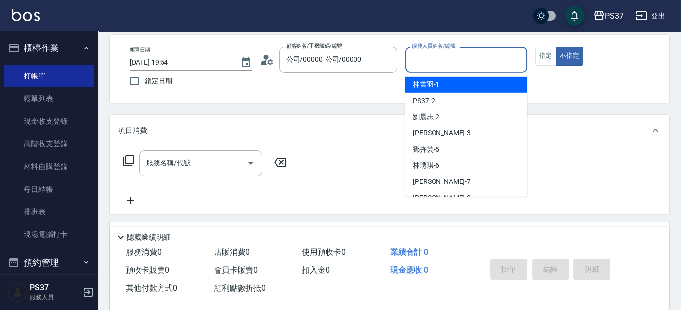
click at [447, 55] on input "服務人員姓名/編號" at bounding box center [466, 59] width 113 height 17
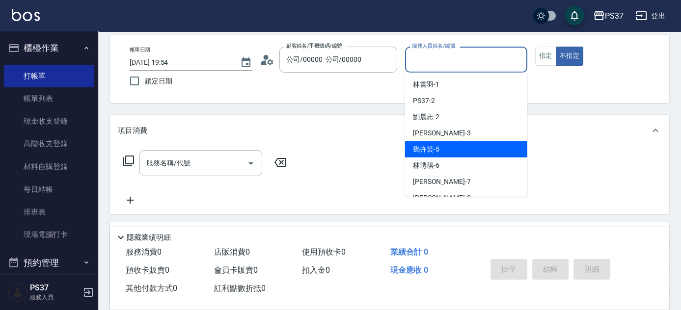
click at [456, 154] on div "鄧卉芸 -5" at bounding box center [466, 149] width 122 height 16
type input "鄧卉芸-5"
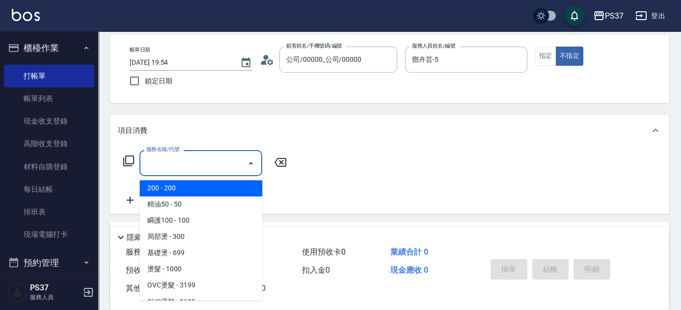
click at [224, 156] on input "服務名稱/代號" at bounding box center [193, 163] width 99 height 17
click at [220, 190] on span "200 - 200" at bounding box center [201, 188] width 123 height 16
type input "200(111)"
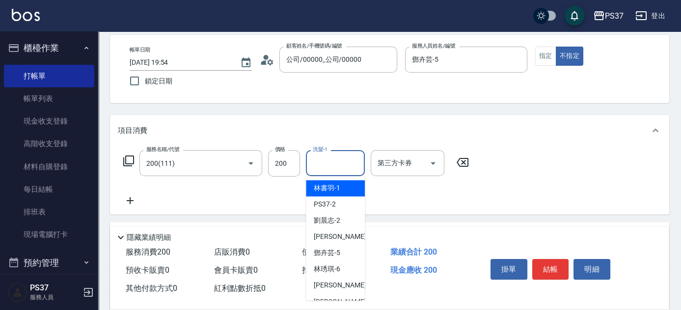
click at [333, 166] on input "洗髮-1" at bounding box center [335, 163] width 50 height 17
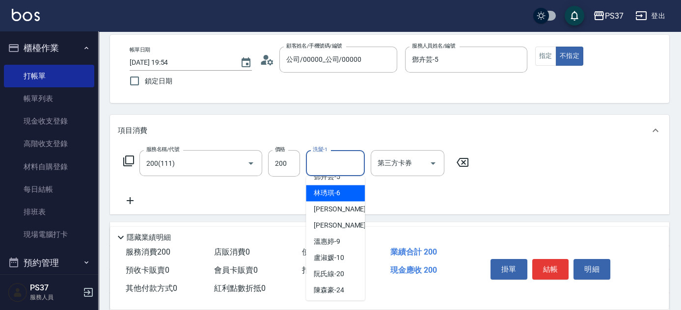
scroll to position [159, 0]
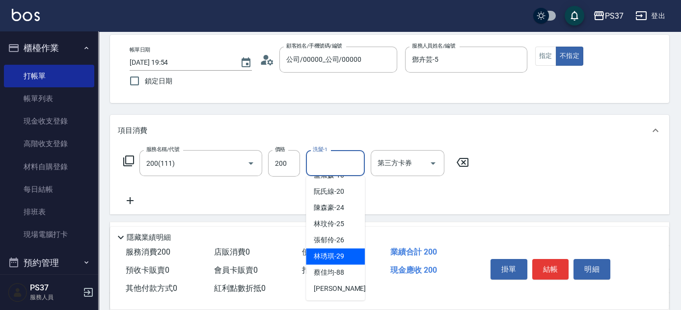
click at [339, 253] on span "林琇琪 -29" at bounding box center [329, 257] width 30 height 10
type input "林琇琪-29"
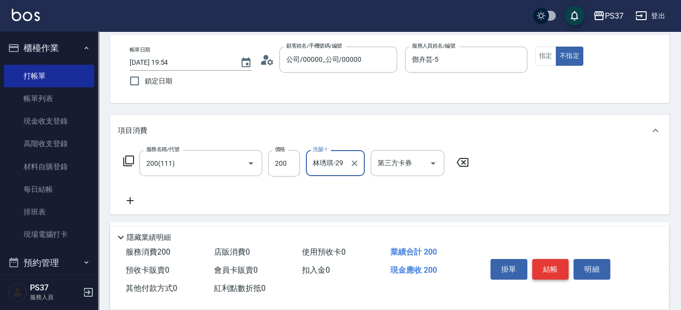
click at [535, 264] on button "結帳" at bounding box center [551, 269] width 37 height 21
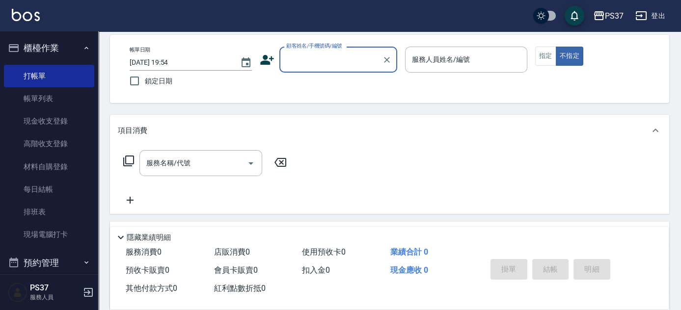
click at [349, 69] on div "顧客姓名/手機號碼/編號" at bounding box center [339, 60] width 118 height 26
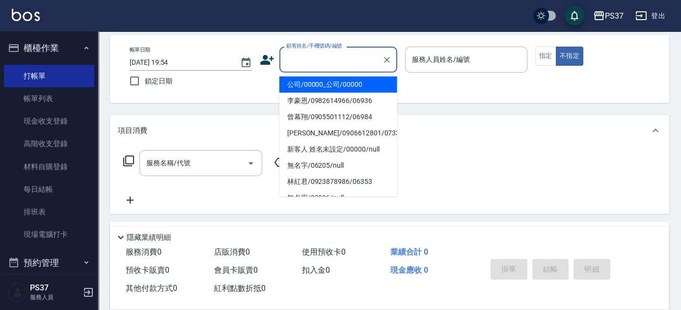
click at [346, 82] on li "公司/00000_公司/00000" at bounding box center [339, 85] width 118 height 16
type input "公司/00000_公司/00000"
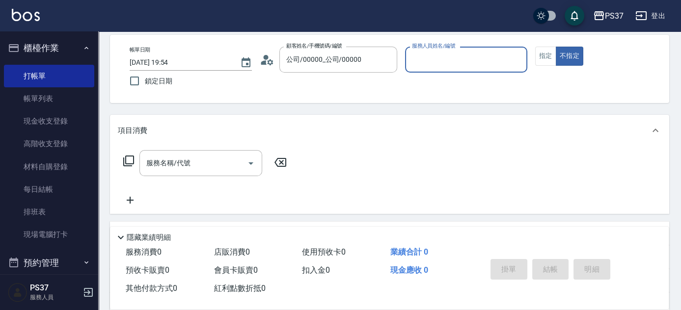
click at [453, 58] on input "服務人員姓名/編號" at bounding box center [466, 59] width 113 height 17
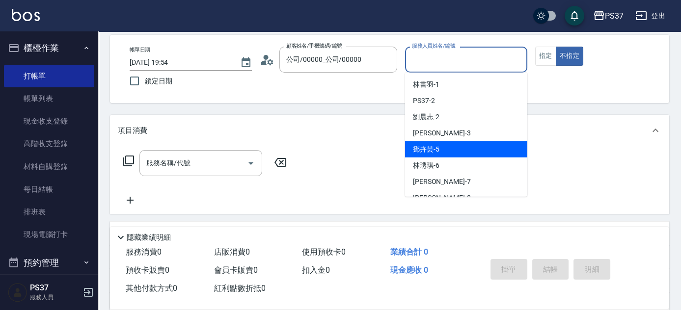
click at [463, 154] on div "鄧卉芸 -5" at bounding box center [466, 149] width 122 height 16
type input "鄧卉芸-5"
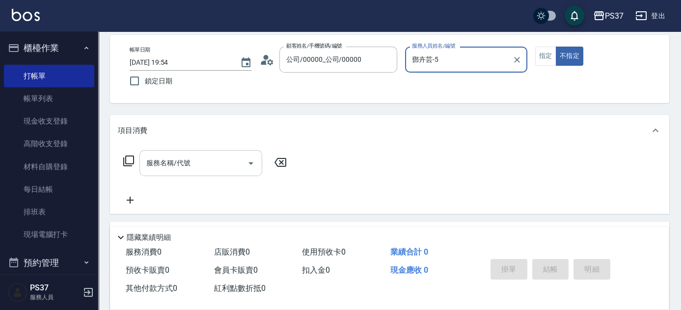
click at [205, 168] on input "服務名稱/代號" at bounding box center [193, 163] width 99 height 17
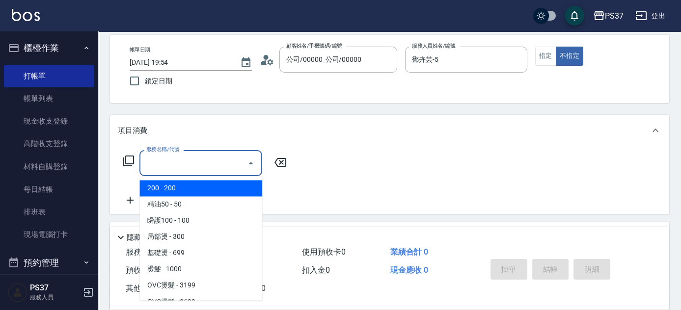
click at [197, 184] on span "200 - 200" at bounding box center [201, 188] width 123 height 16
type input "200(111)"
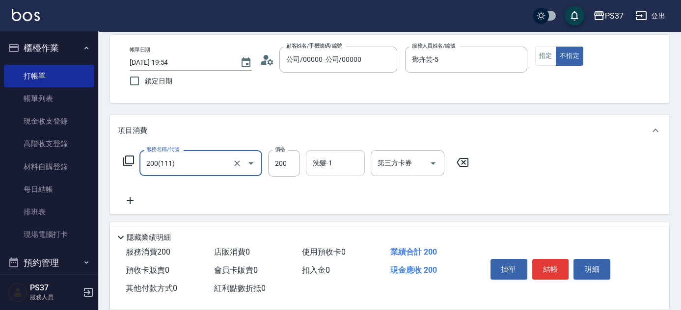
click at [347, 159] on input "洗髮-1" at bounding box center [335, 163] width 50 height 17
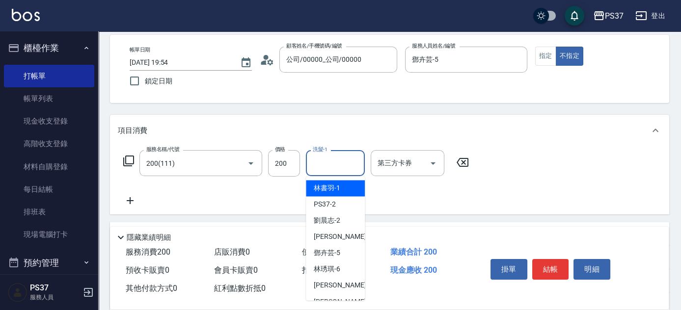
click at [338, 184] on span "林書羽 -1" at bounding box center [327, 188] width 27 height 10
type input "林書羽-1"
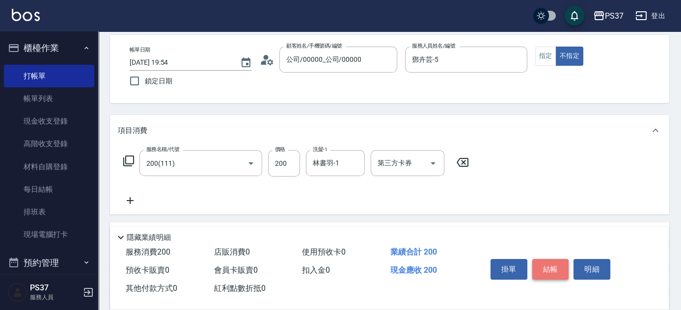
click at [543, 263] on button "結帳" at bounding box center [551, 269] width 37 height 21
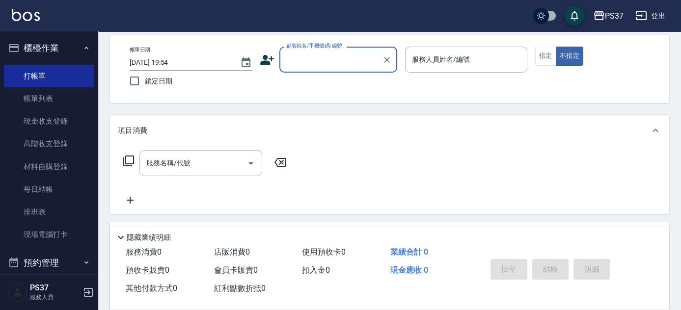
click at [342, 61] on input "顧客姓名/手機號碼/編號" at bounding box center [331, 59] width 94 height 17
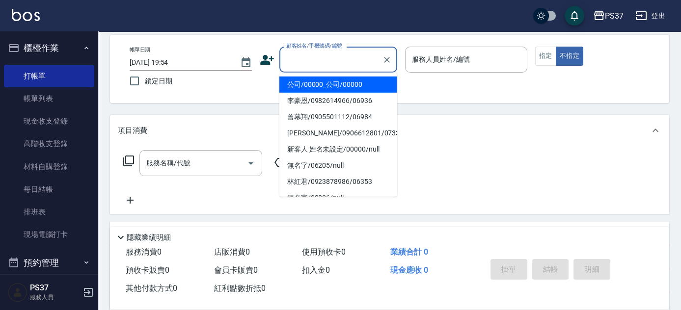
click at [338, 87] on li "公司/00000_公司/00000" at bounding box center [339, 85] width 118 height 16
type input "公司/00000_公司/00000"
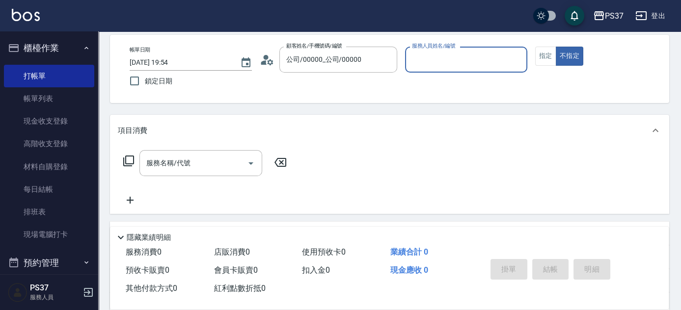
click at [450, 69] on div "服務人員姓名/編號" at bounding box center [466, 60] width 122 height 26
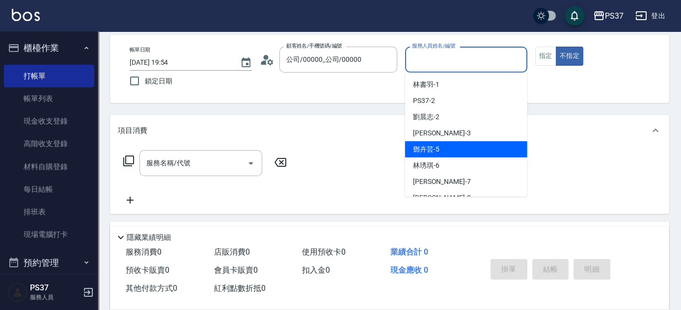
click at [464, 155] on div "鄧卉芸 -5" at bounding box center [466, 149] width 122 height 16
type input "鄧卉芸-5"
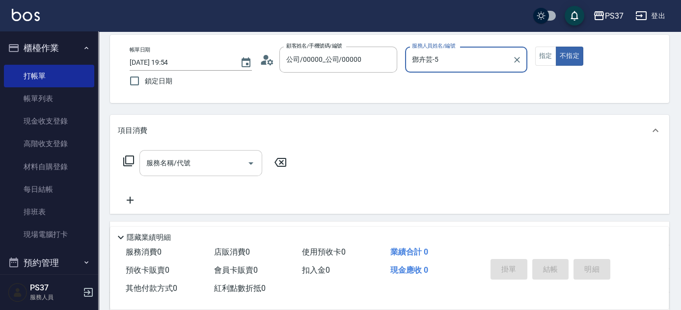
click at [205, 163] on input "服務名稱/代號" at bounding box center [193, 163] width 99 height 17
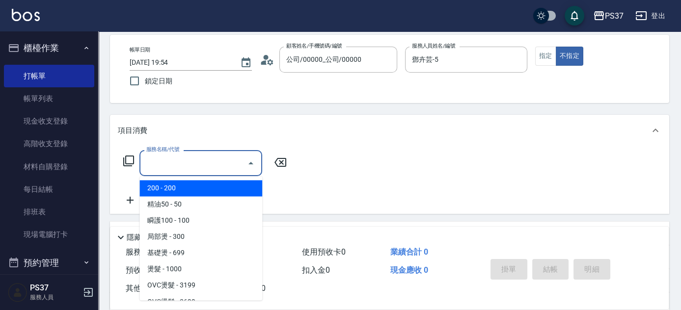
click at [183, 187] on span "200 - 200" at bounding box center [201, 188] width 123 height 16
type input "200(111)"
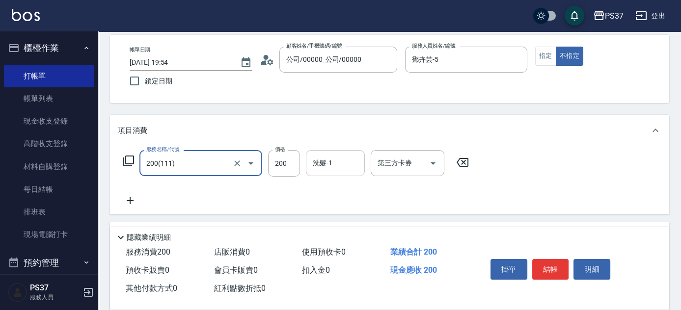
click at [333, 165] on input "洗髮-1" at bounding box center [335, 163] width 50 height 17
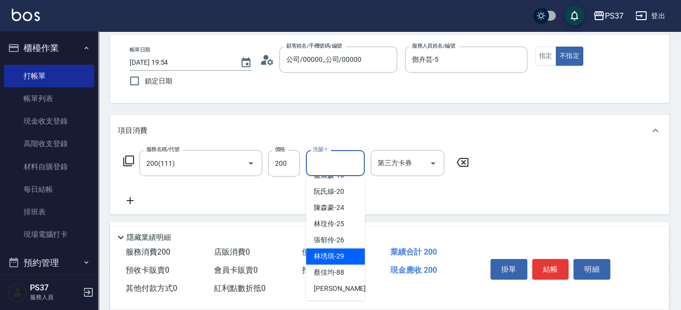
click at [338, 250] on div "林琇琪 -29" at bounding box center [335, 257] width 59 height 16
type input "林琇琪-29"
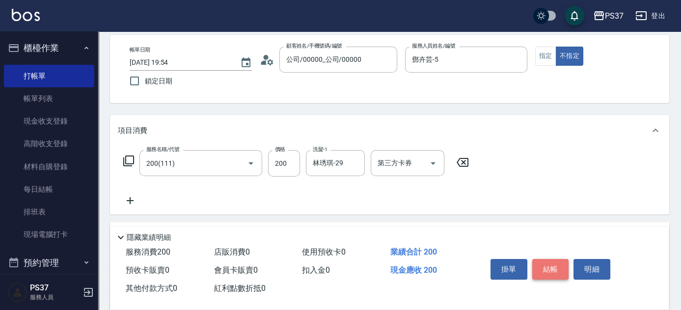
click at [555, 269] on button "結帳" at bounding box center [551, 269] width 37 height 21
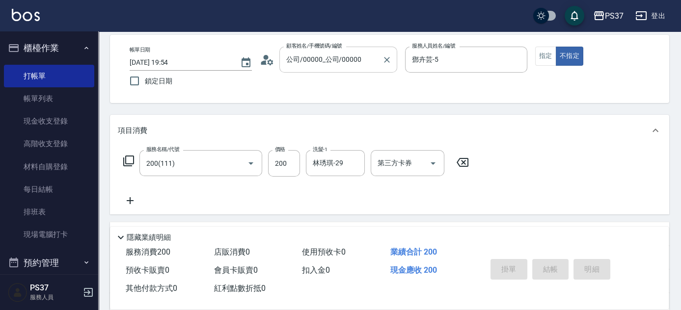
type input "[DATE] 19:55"
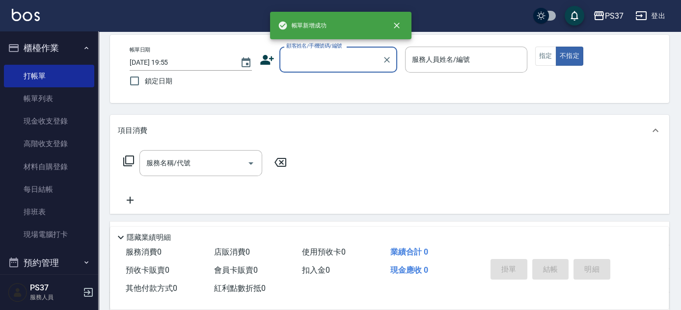
click at [304, 64] on input "顧客姓名/手機號碼/編號" at bounding box center [331, 59] width 94 height 17
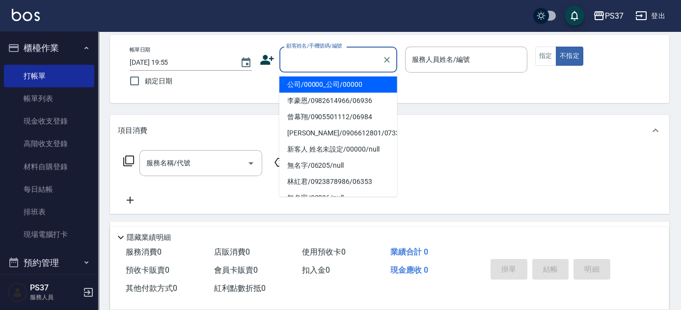
click at [317, 79] on li "公司/00000_公司/00000" at bounding box center [339, 85] width 118 height 16
type input "公司/00000_公司/00000"
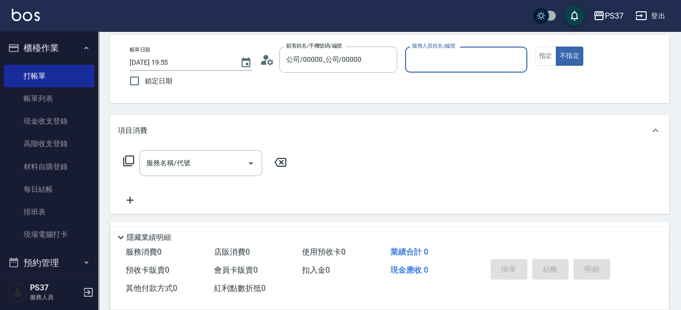
click at [445, 66] on input "服務人員姓名/編號" at bounding box center [466, 59] width 113 height 17
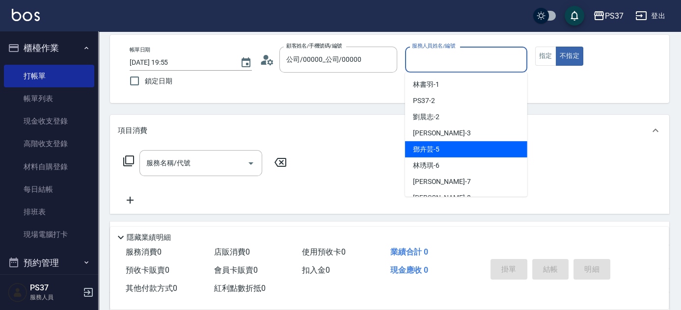
drag, startPoint x: 460, startPoint y: 144, endPoint x: 413, endPoint y: 147, distance: 47.3
click at [459, 146] on div "鄧卉芸 -5" at bounding box center [466, 149] width 122 height 16
type input "鄧卉芸-5"
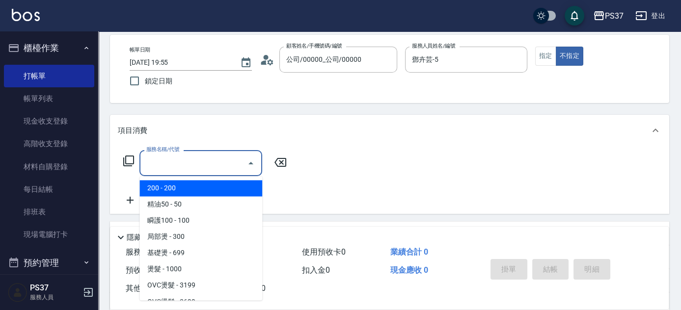
click at [193, 171] on input "服務名稱/代號" at bounding box center [193, 163] width 99 height 17
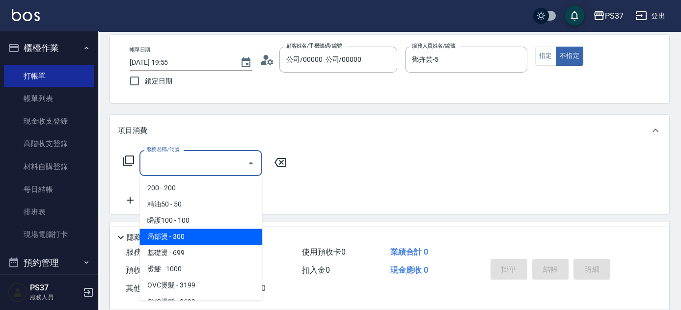
scroll to position [268, 0]
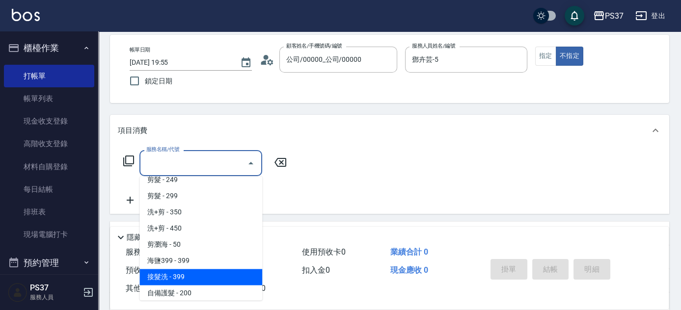
drag, startPoint x: 208, startPoint y: 276, endPoint x: 213, endPoint y: 273, distance: 5.3
click at [209, 277] on span "接髮洗 - 399" at bounding box center [201, 277] width 123 height 16
type input "接髮洗(399)"
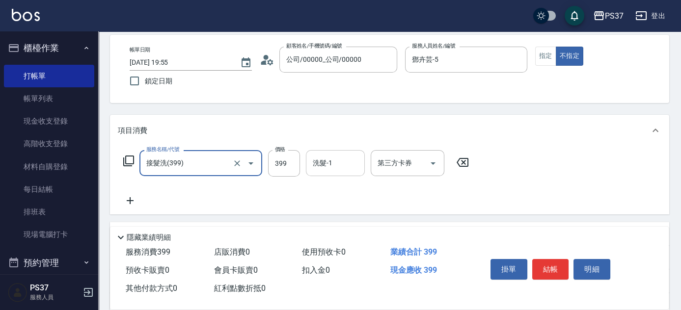
click at [331, 164] on input "洗髮-1" at bounding box center [335, 163] width 50 height 17
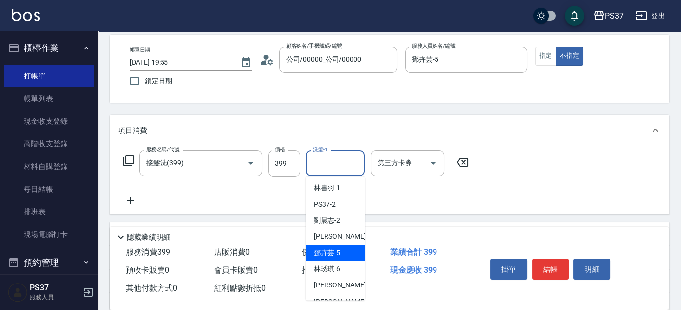
click at [338, 258] on div "鄧卉芸 -5" at bounding box center [335, 253] width 59 height 16
type input "鄧卉芸-5"
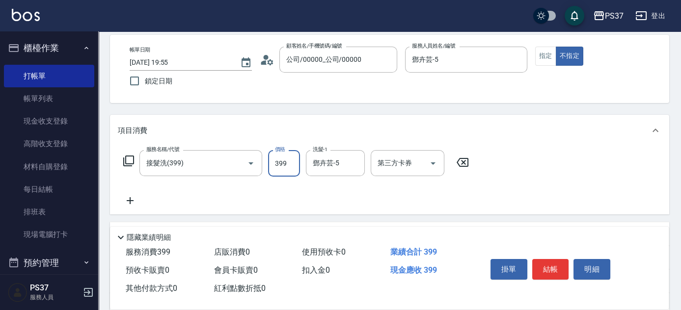
click at [292, 165] on input "399" at bounding box center [284, 163] width 32 height 27
type input "400"
click at [561, 267] on button "結帳" at bounding box center [551, 269] width 37 height 21
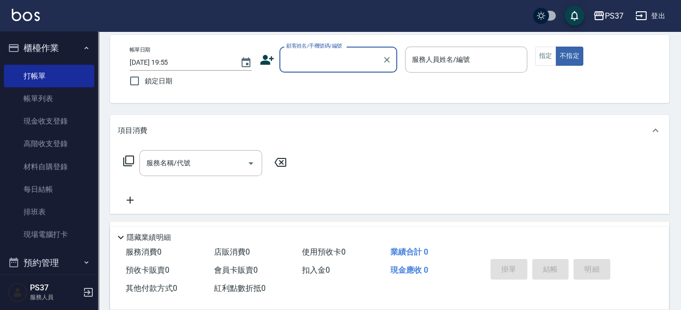
click at [296, 62] on input "顧客姓名/手機號碼/編號" at bounding box center [331, 59] width 94 height 17
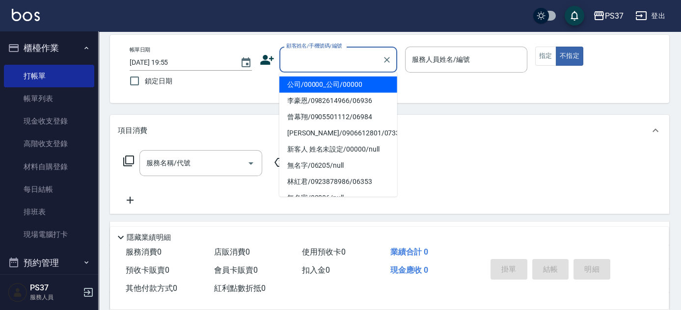
click at [317, 85] on li "公司/00000_公司/00000" at bounding box center [339, 85] width 118 height 16
type input "公司/00000_公司/00000"
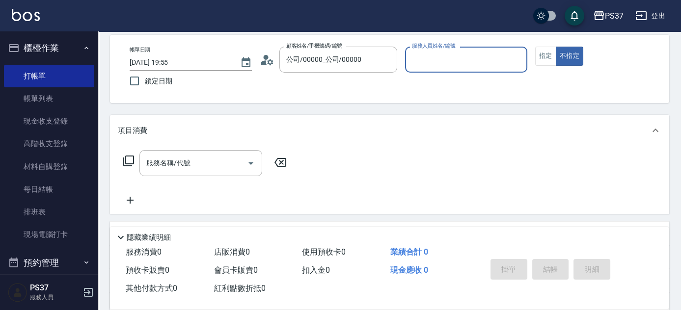
click at [449, 62] on input "服務人員姓名/編號" at bounding box center [466, 59] width 113 height 17
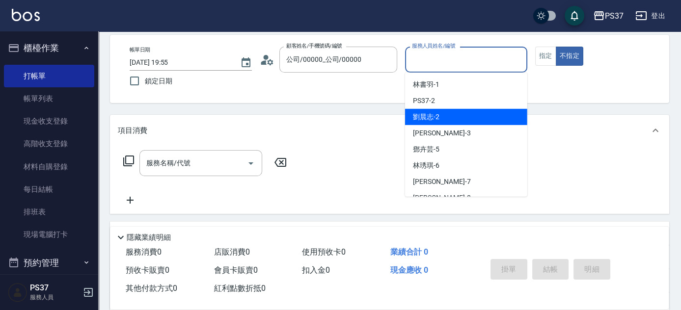
click at [453, 117] on div "劉晨志 -2" at bounding box center [466, 117] width 122 height 16
type input "劉晨志-2"
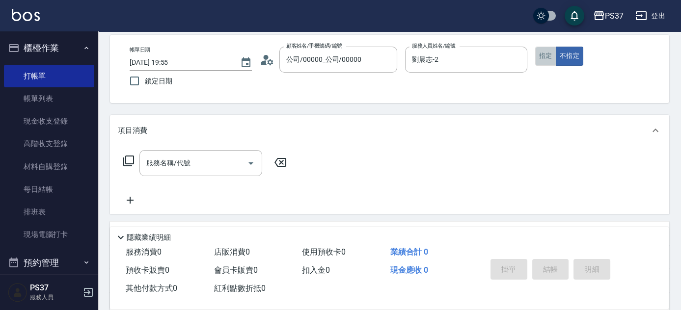
click at [536, 60] on button "指定" at bounding box center [546, 56] width 21 height 19
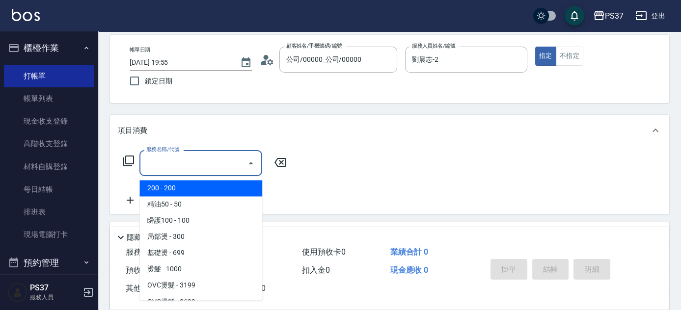
click at [195, 155] on input "服務名稱/代號" at bounding box center [193, 163] width 99 height 17
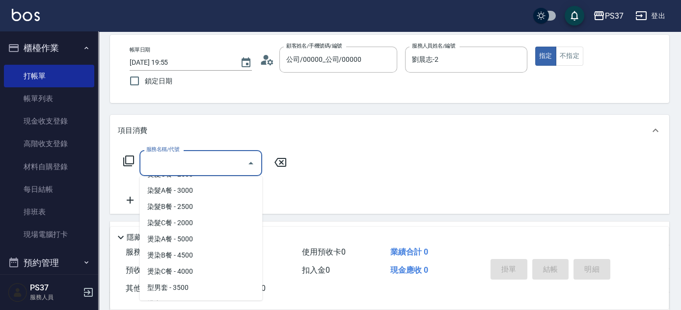
scroll to position [1116, 0]
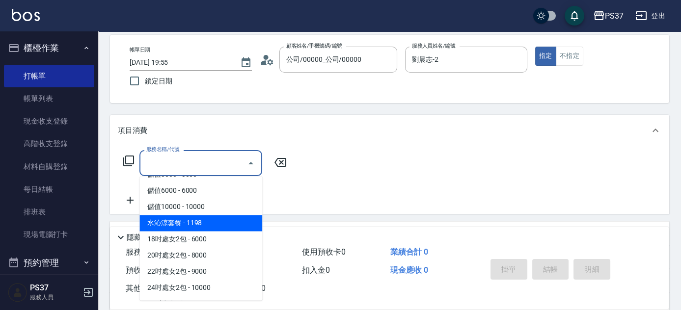
click at [215, 222] on span "水沁涼套餐 - 1198" at bounding box center [201, 223] width 123 height 16
type input "水沁涼套餐(5699)"
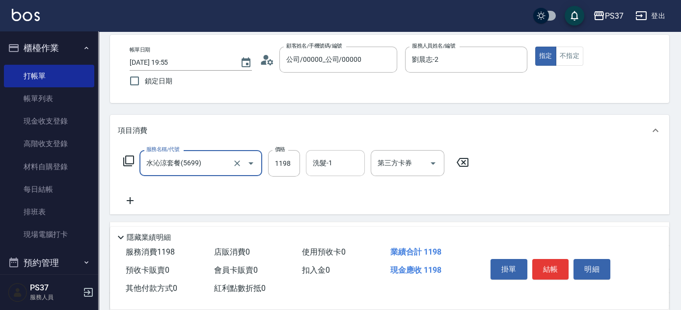
click at [324, 166] on input "洗髮-1" at bounding box center [335, 163] width 50 height 17
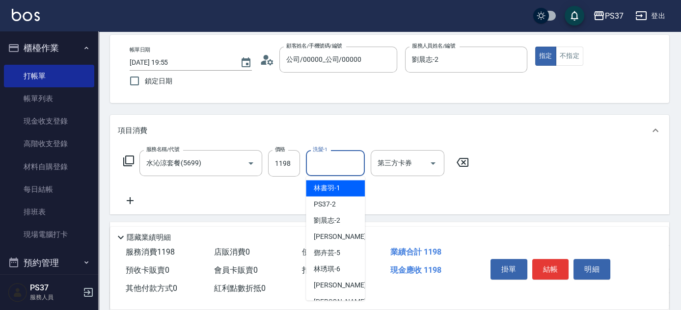
click at [325, 195] on div "林書羽 -1" at bounding box center [335, 188] width 59 height 16
type input "林書羽-1"
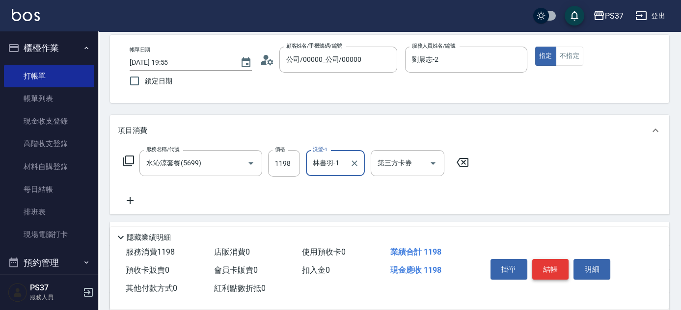
click at [550, 271] on button "結帳" at bounding box center [551, 269] width 37 height 21
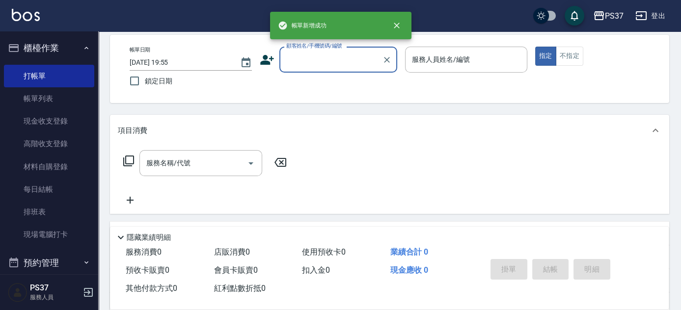
click at [343, 66] on input "顧客姓名/手機號碼/編號" at bounding box center [331, 59] width 94 height 17
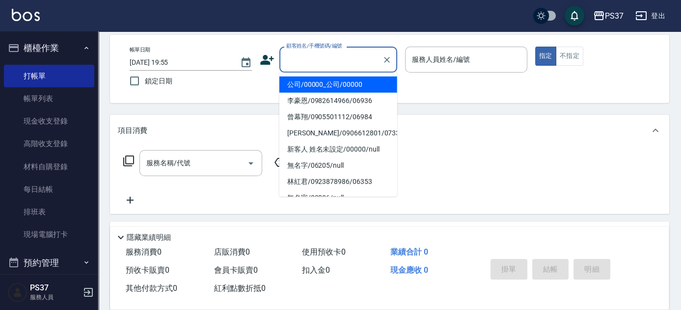
click at [336, 80] on li "公司/00000_公司/00000" at bounding box center [339, 85] width 118 height 16
type input "公司/00000_公司/00000"
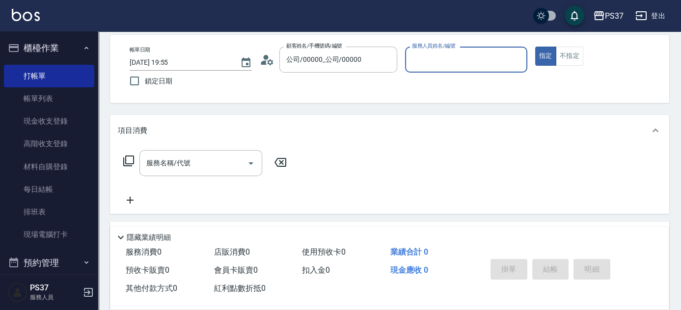
click at [423, 65] on input "服務人員姓名/編號" at bounding box center [466, 59] width 113 height 17
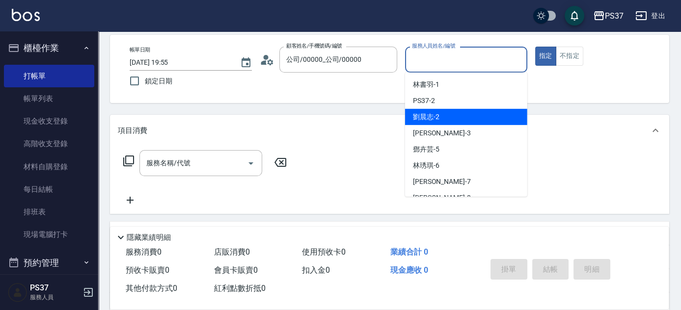
click at [449, 114] on div "劉晨志 -2" at bounding box center [466, 117] width 122 height 16
type input "劉晨志-2"
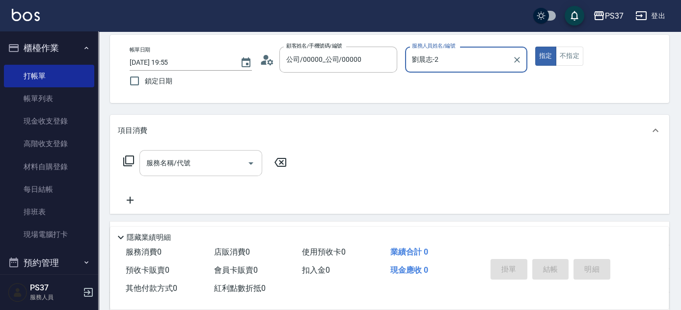
click at [205, 163] on input "服務名稱/代號" at bounding box center [193, 163] width 99 height 17
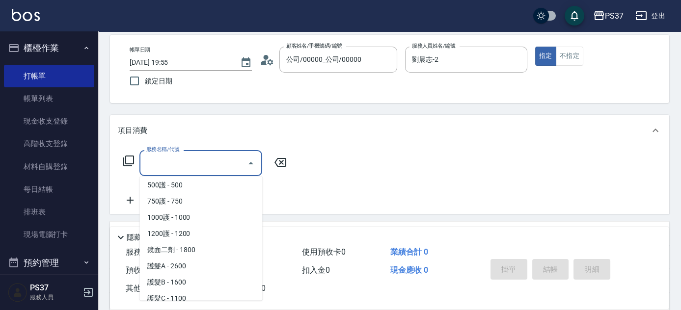
scroll to position [491, 0]
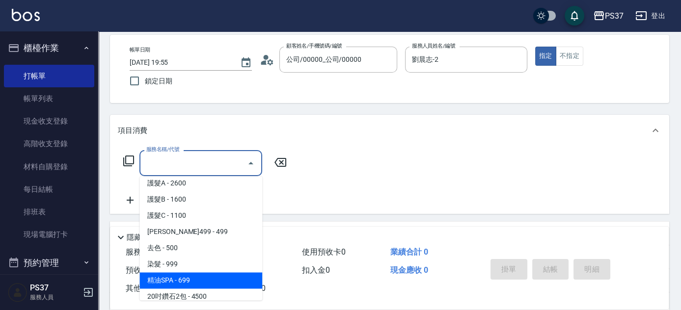
click at [197, 279] on span "精油SPA - 699" at bounding box center [201, 281] width 123 height 16
type input "精油SPA(0699)"
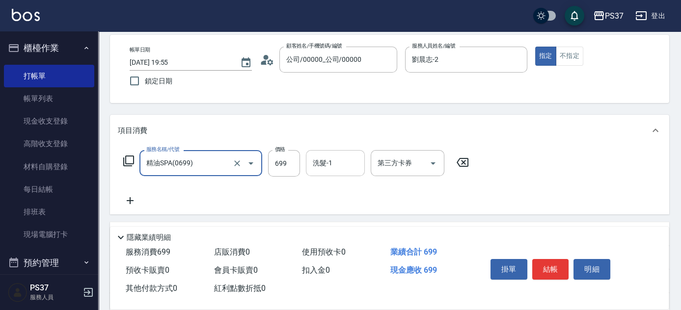
click at [340, 161] on input "洗髮-1" at bounding box center [335, 163] width 50 height 17
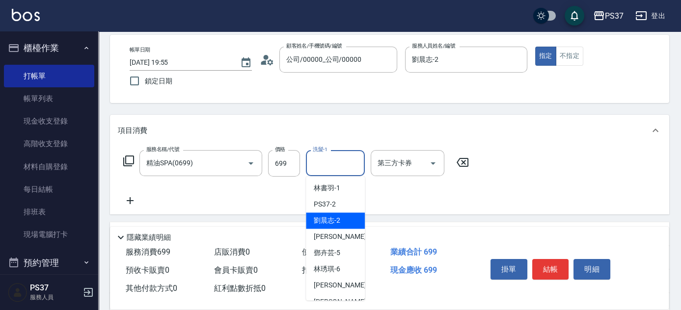
click at [339, 222] on span "劉晨志 -2" at bounding box center [327, 221] width 27 height 10
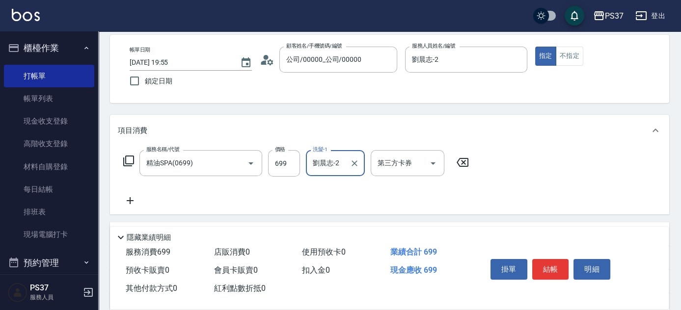
type input "劉晨志-2"
click at [135, 198] on icon at bounding box center [130, 201] width 25 height 12
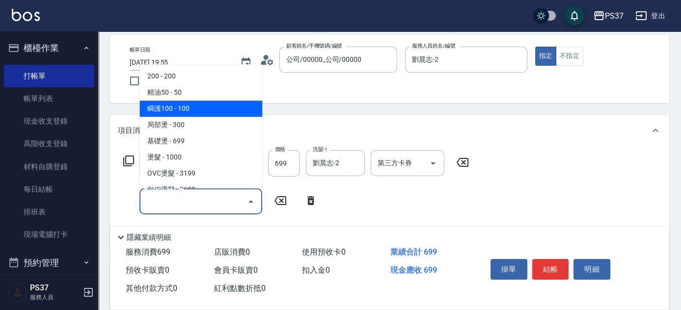
click at [215, 114] on span "瞬護100 - 100" at bounding box center [201, 109] width 123 height 16
type input "瞬護100(113)"
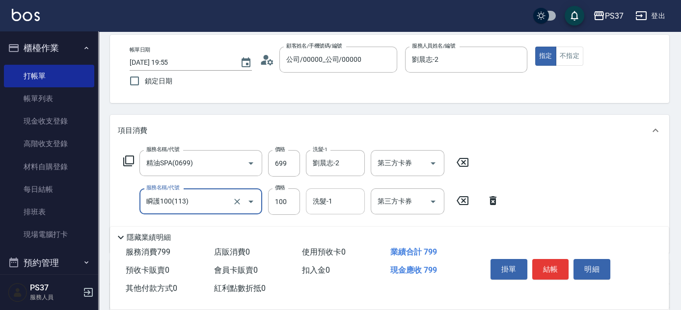
click at [337, 208] on input "洗髮-1" at bounding box center [335, 201] width 50 height 17
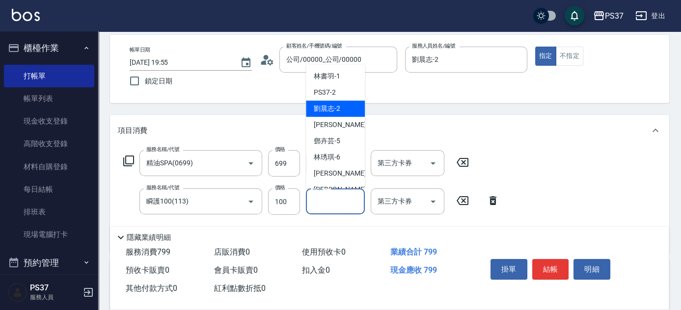
click at [338, 111] on span "劉晨志 -2" at bounding box center [327, 109] width 27 height 10
type input "劉晨志-2"
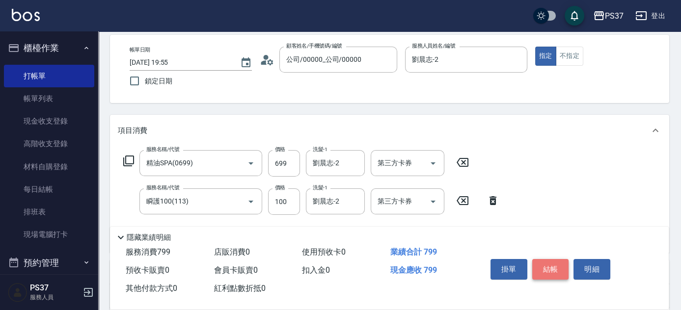
click at [559, 272] on button "結帳" at bounding box center [551, 269] width 37 height 21
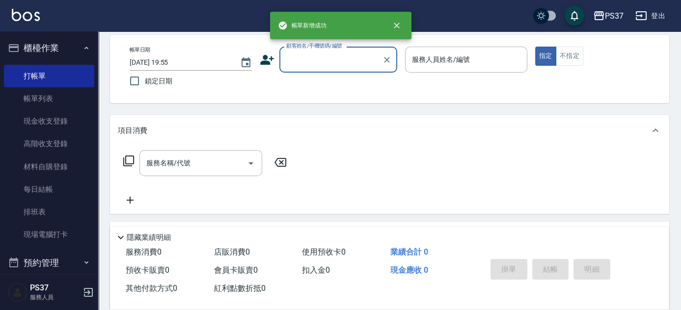
click at [346, 69] on div "顧客姓名/手機號碼/編號" at bounding box center [339, 60] width 118 height 26
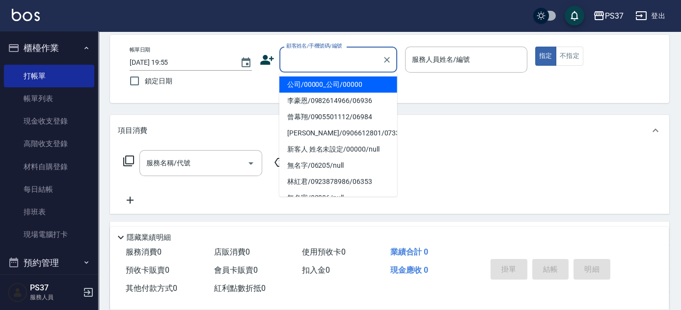
click at [337, 77] on li "公司/00000_公司/00000" at bounding box center [339, 85] width 118 height 16
type input "公司/00000_公司/00000"
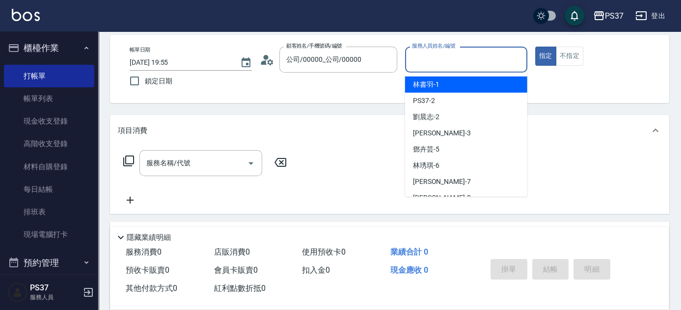
click at [441, 66] on input "服務人員姓名/編號" at bounding box center [466, 59] width 113 height 17
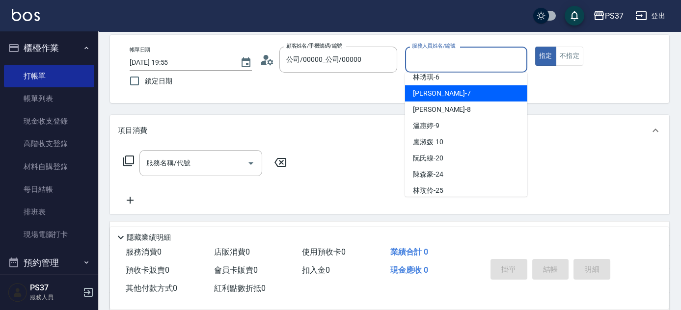
scroll to position [89, 0]
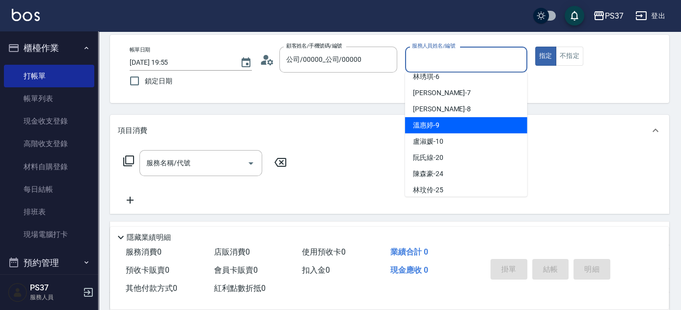
click at [461, 126] on div "溫惠婷 -9" at bounding box center [466, 125] width 122 height 16
type input "溫惠婷-9"
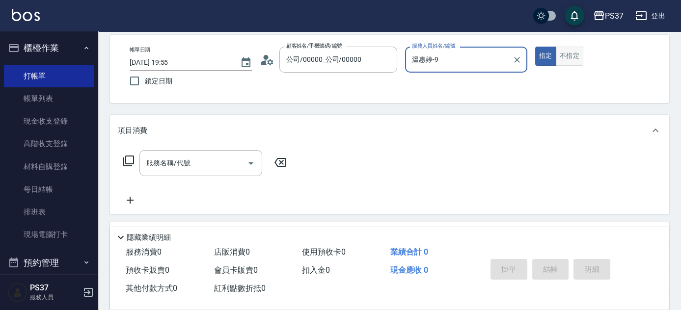
click at [569, 63] on button "不指定" at bounding box center [570, 56] width 28 height 19
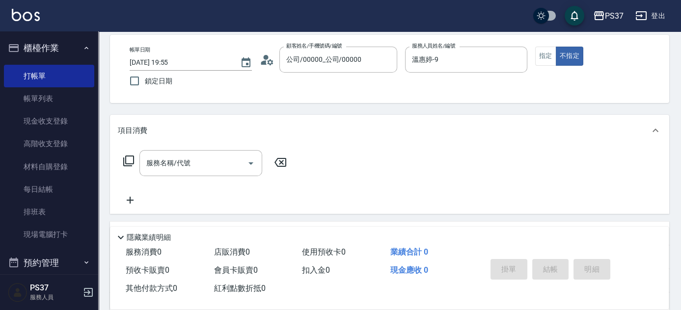
click at [206, 178] on div "服務名稱/代號 服務名稱/代號" at bounding box center [205, 178] width 175 height 56
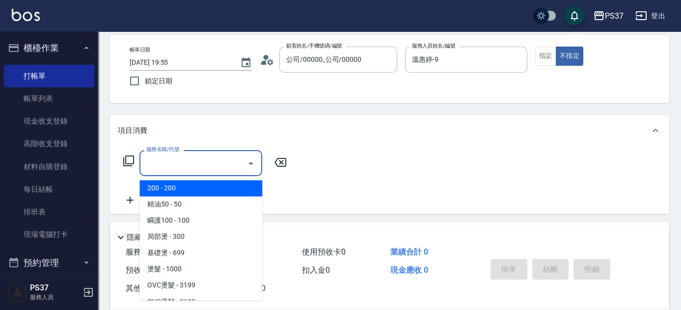
click at [201, 161] on input "服務名稱/代號" at bounding box center [193, 163] width 99 height 17
click at [202, 191] on span "200 - 200" at bounding box center [201, 188] width 123 height 16
type input "200(111)"
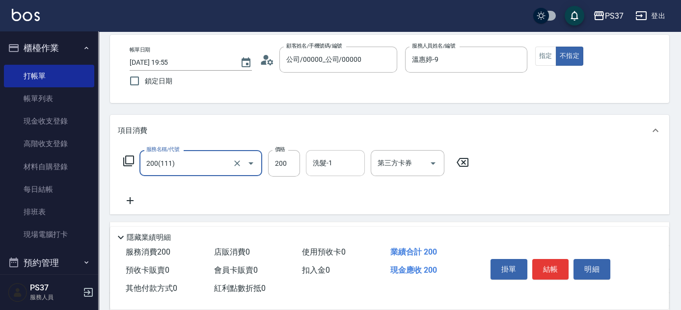
click at [326, 171] on div "洗髮-1" at bounding box center [335, 163] width 59 height 26
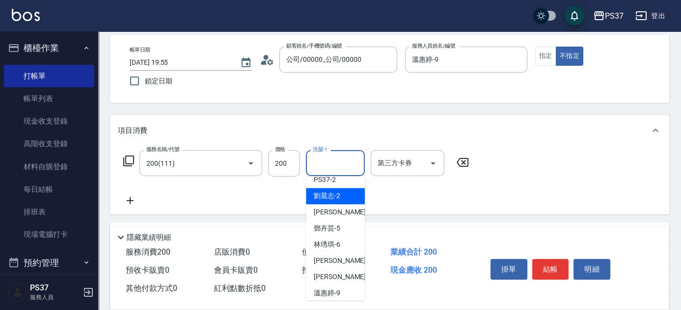
scroll to position [44, 0]
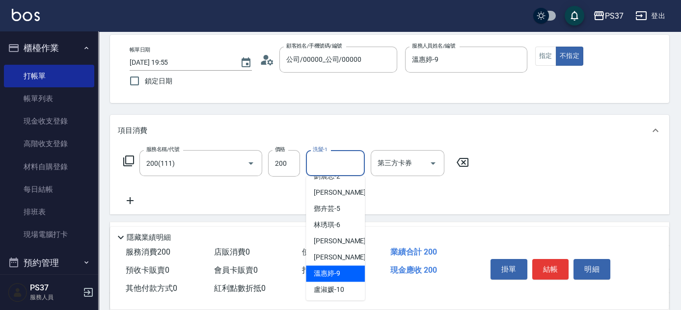
click at [328, 269] on span "溫惠婷 -9" at bounding box center [327, 274] width 27 height 10
type input "溫惠婷-9"
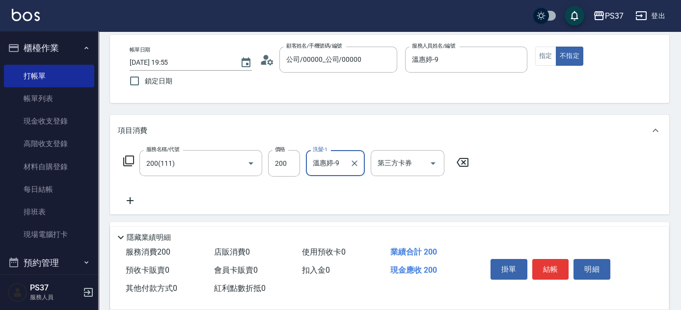
click at [128, 200] on icon at bounding box center [130, 201] width 25 height 12
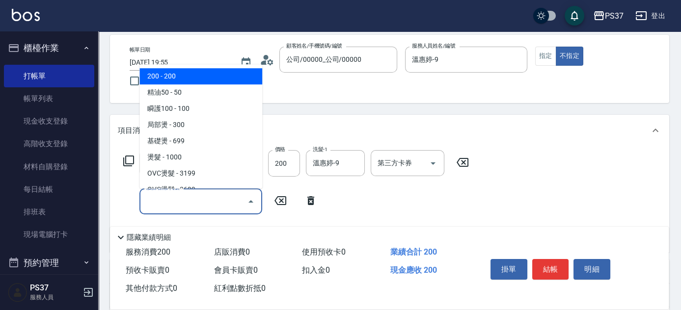
click at [175, 201] on input "服務名稱/代號" at bounding box center [193, 201] width 99 height 17
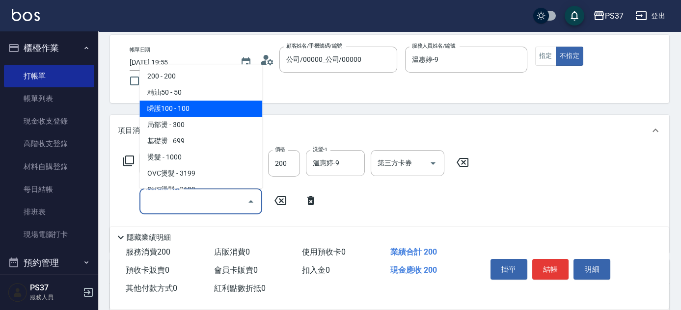
click at [203, 107] on span "瞬護100 - 100" at bounding box center [201, 109] width 123 height 16
type input "瞬護100(113)"
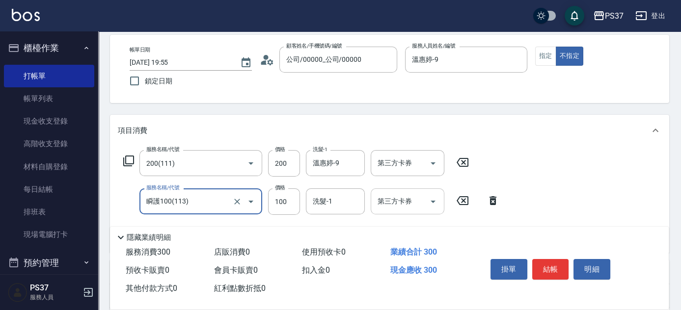
click at [337, 205] on input "洗髮-1" at bounding box center [335, 201] width 50 height 17
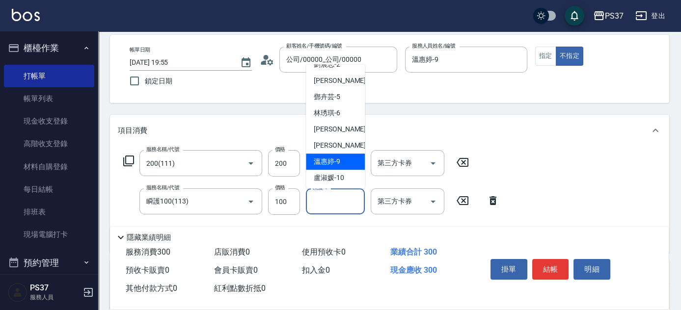
click at [337, 154] on div "溫惠婷 -9" at bounding box center [335, 162] width 59 height 16
type input "溫惠婷-9"
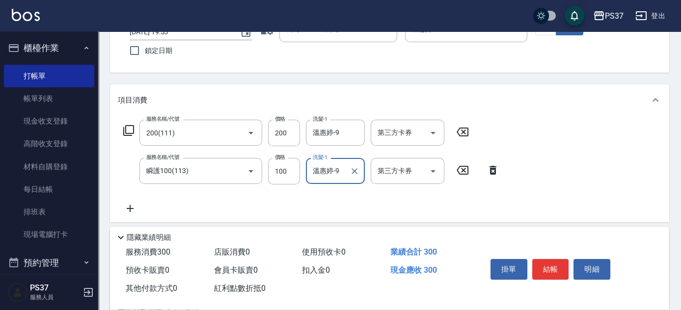
scroll to position [134, 0]
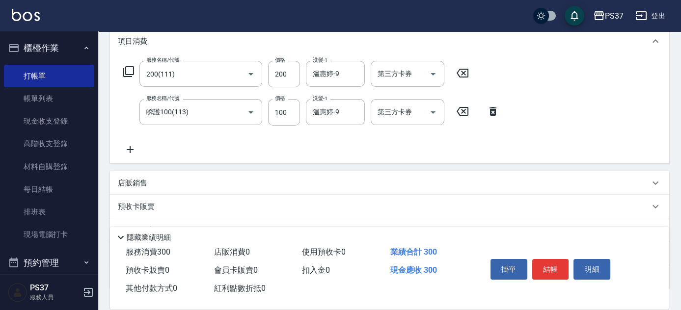
click at [136, 145] on icon at bounding box center [130, 150] width 25 height 12
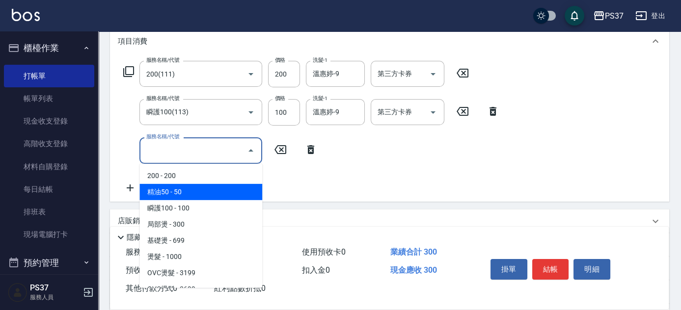
click at [197, 192] on span "精油50 - 50" at bounding box center [201, 192] width 123 height 16
type input "精油50(112)"
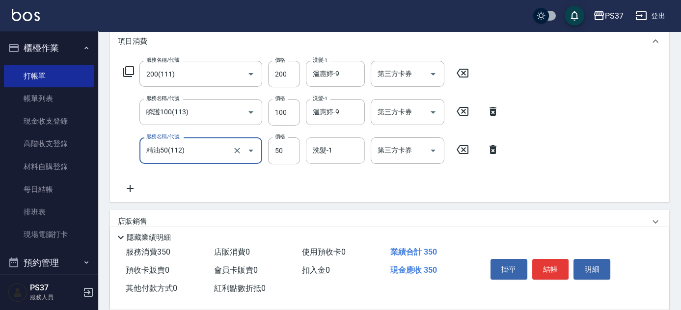
click at [325, 152] on input "洗髮-1" at bounding box center [335, 150] width 50 height 17
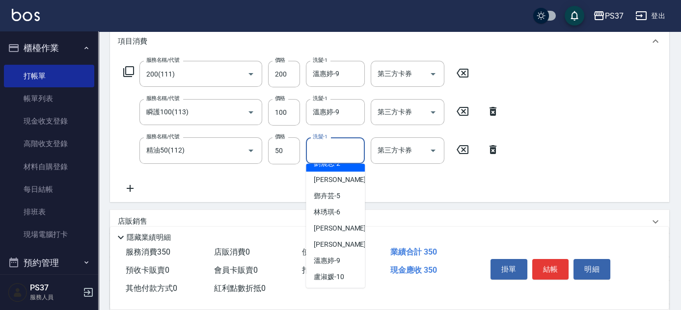
scroll to position [89, 0]
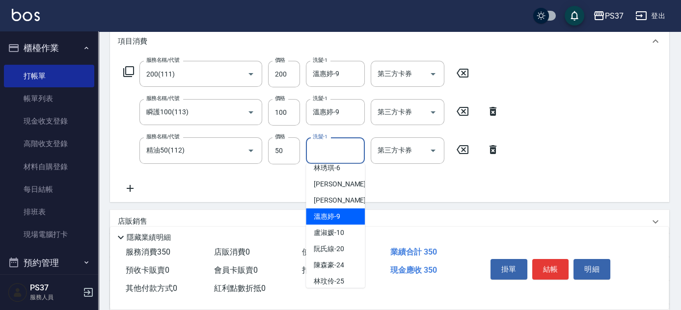
click at [339, 217] on span "溫惠婷 -9" at bounding box center [327, 217] width 27 height 10
type input "溫惠婷-9"
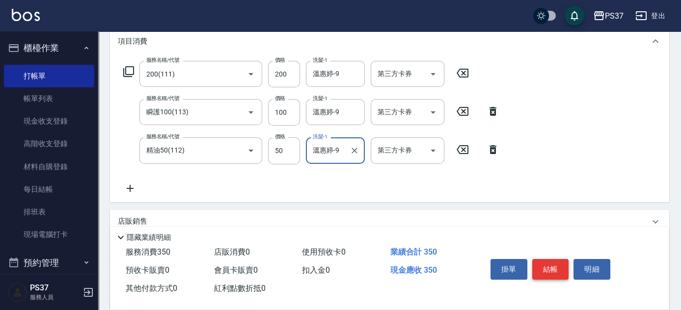
click at [536, 261] on button "結帳" at bounding box center [551, 269] width 37 height 21
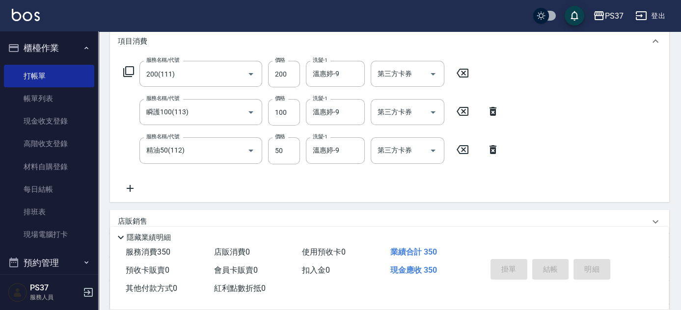
type input "[DATE] 19:56"
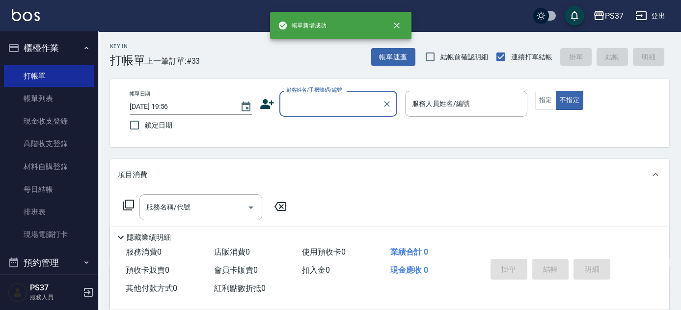
click at [367, 102] on input "顧客姓名/手機號碼/編號" at bounding box center [331, 103] width 94 height 17
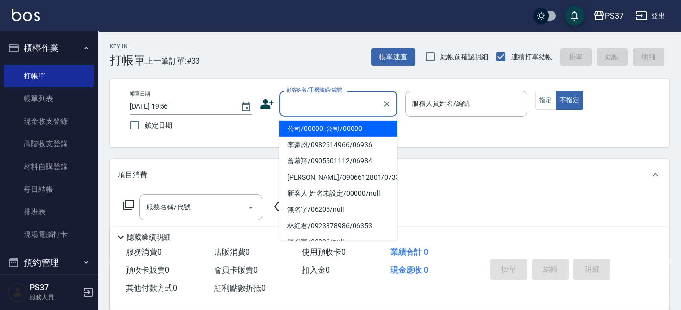
click at [352, 126] on li "公司/00000_公司/00000" at bounding box center [339, 129] width 118 height 16
type input "公司/00000_公司/00000"
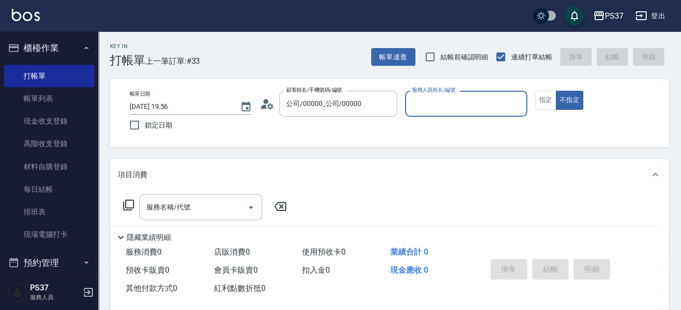
click at [461, 101] on input "服務人員姓名/編號" at bounding box center [466, 103] width 113 height 17
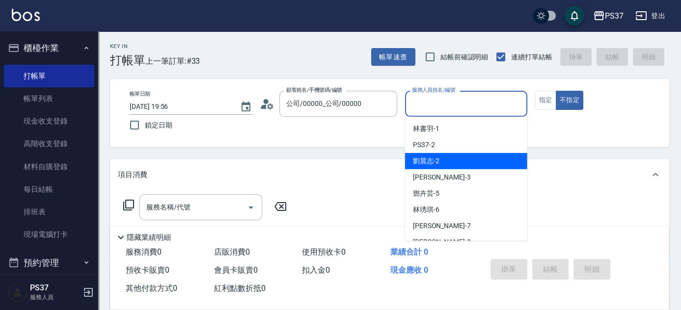
scroll to position [44, 0]
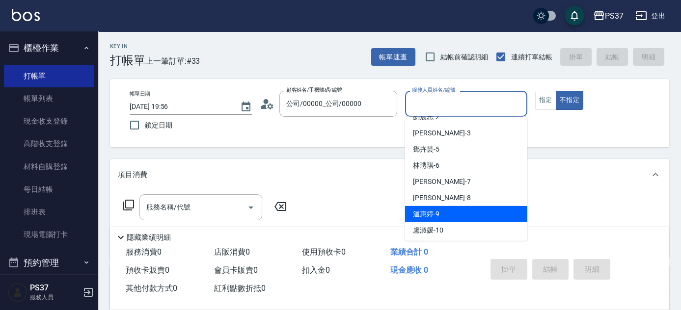
click at [461, 206] on div "溫惠婷 -9" at bounding box center [466, 214] width 122 height 16
type input "溫惠婷-9"
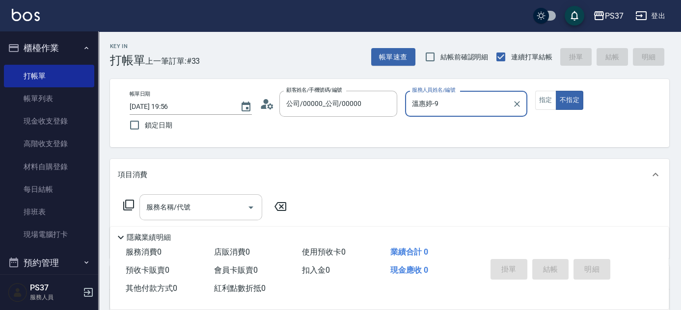
click at [181, 209] on input "服務名稱/代號" at bounding box center [193, 207] width 99 height 17
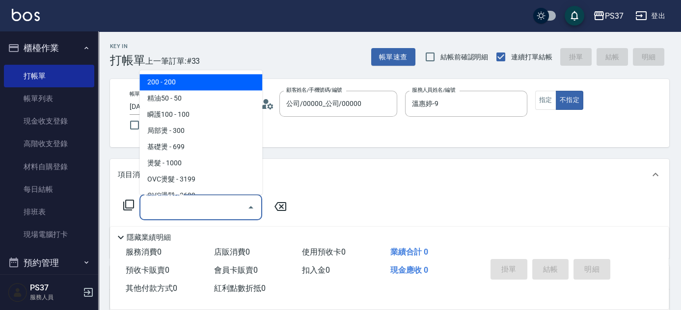
click at [204, 81] on span "200 - 200" at bounding box center [201, 83] width 123 height 16
type input "200(111)"
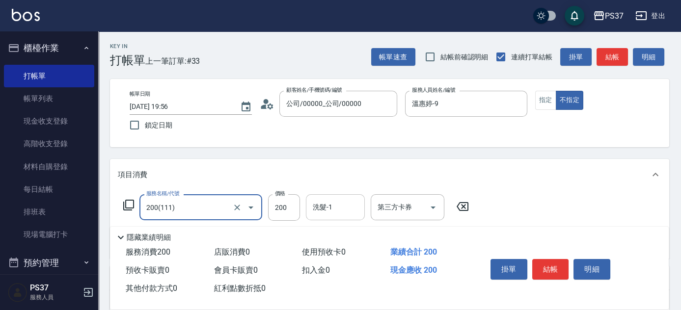
click at [342, 211] on input "洗髮-1" at bounding box center [335, 207] width 50 height 17
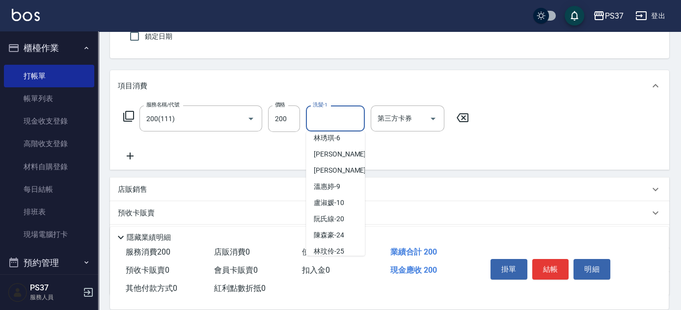
scroll to position [89, 0]
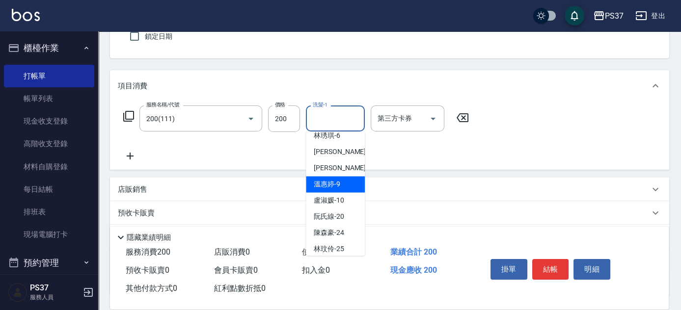
click at [329, 183] on span "溫惠婷 -9" at bounding box center [327, 184] width 27 height 10
type input "溫惠婷-9"
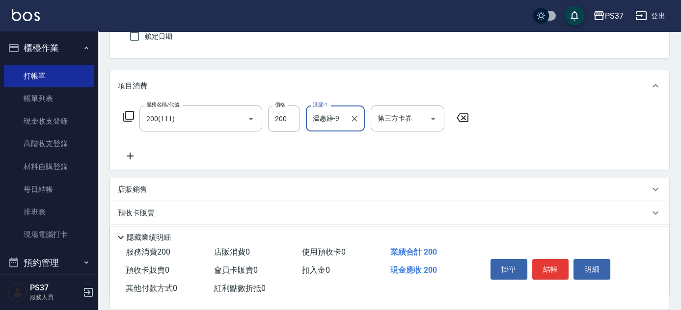
click at [133, 154] on icon at bounding box center [130, 156] width 25 height 12
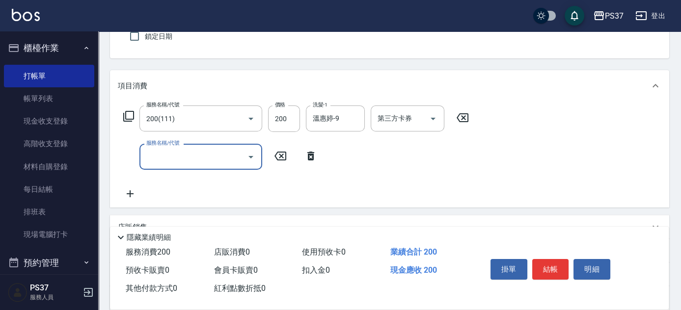
click at [174, 158] on input "服務名稱/代號" at bounding box center [193, 156] width 99 height 17
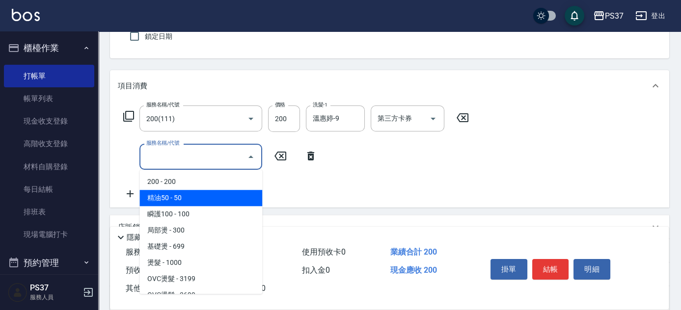
click at [197, 195] on span "精油50 - 50" at bounding box center [201, 198] width 123 height 16
type input "精油50(112)"
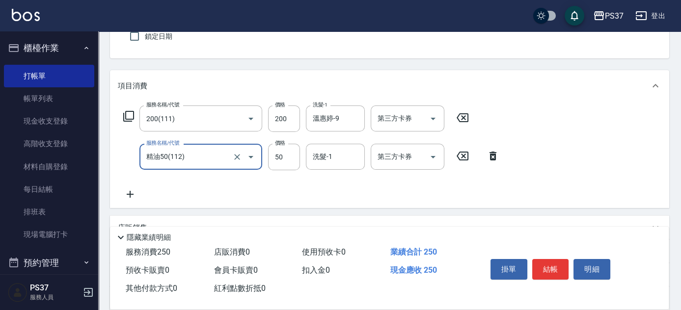
click at [337, 155] on input "洗髮-1" at bounding box center [335, 156] width 50 height 17
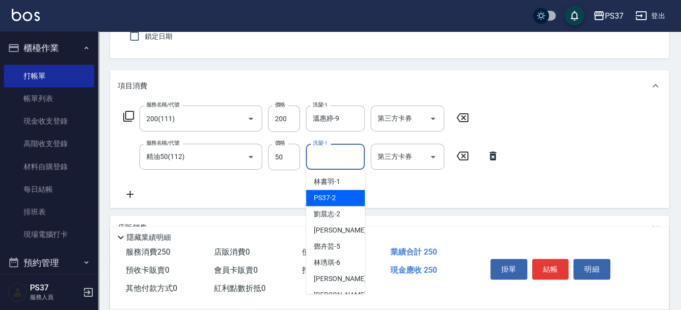
scroll to position [44, 0]
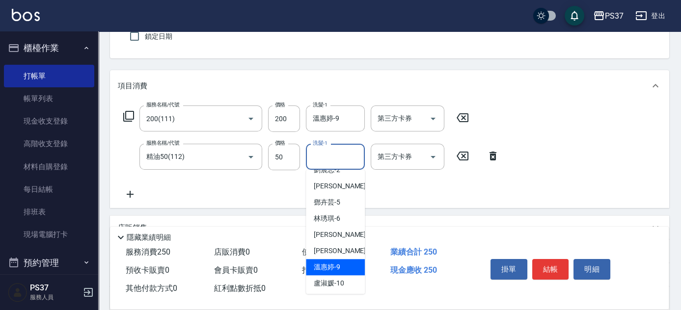
click at [323, 264] on span "溫惠婷 -9" at bounding box center [327, 267] width 27 height 10
type input "溫惠婷-9"
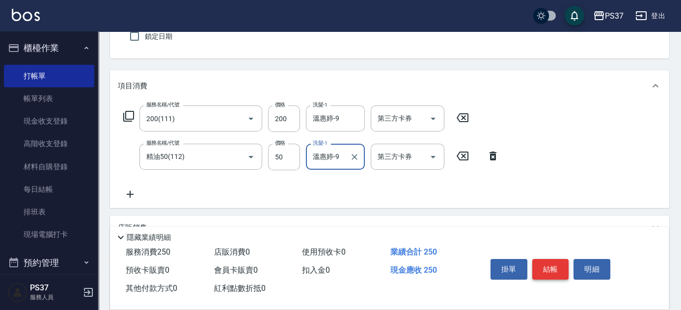
click at [553, 270] on button "結帳" at bounding box center [551, 269] width 37 height 21
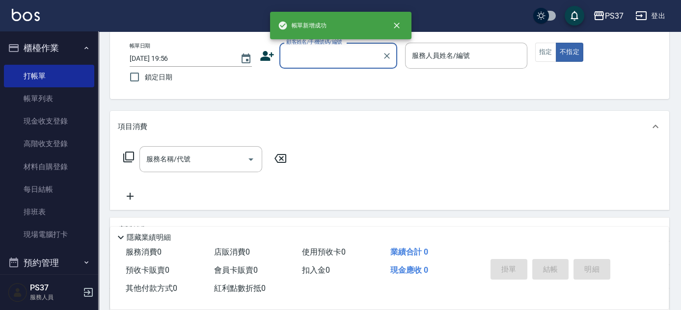
scroll to position [0, 0]
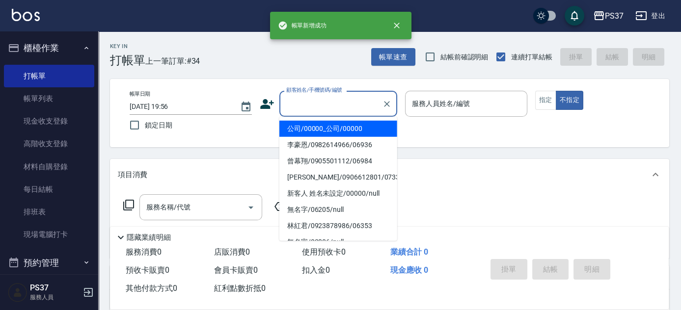
click at [359, 104] on input "顧客姓名/手機號碼/編號" at bounding box center [331, 103] width 94 height 17
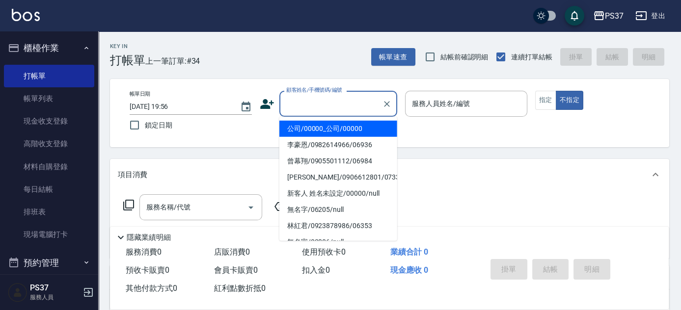
click at [356, 130] on li "公司/00000_公司/00000" at bounding box center [339, 129] width 118 height 16
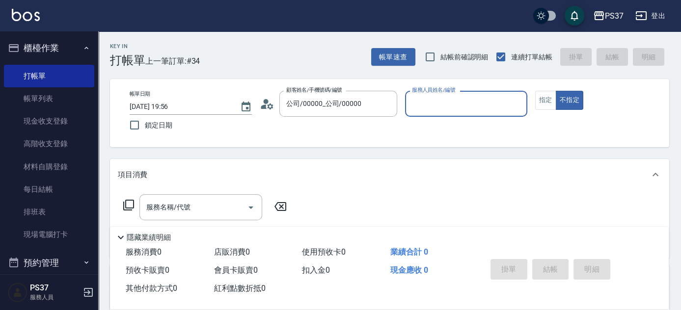
click at [420, 106] on input "服務人員姓名/編號" at bounding box center [466, 103] width 113 height 17
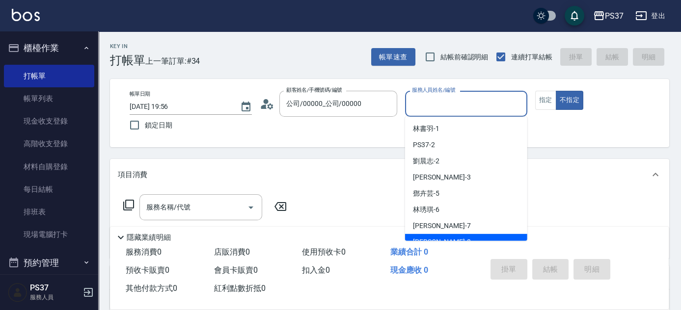
click at [452, 235] on div "[PERSON_NAME] -8" at bounding box center [466, 242] width 122 height 16
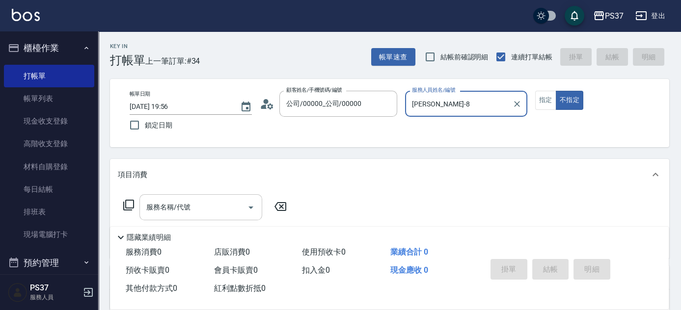
click at [180, 210] on input "服務名稱/代號" at bounding box center [193, 207] width 99 height 17
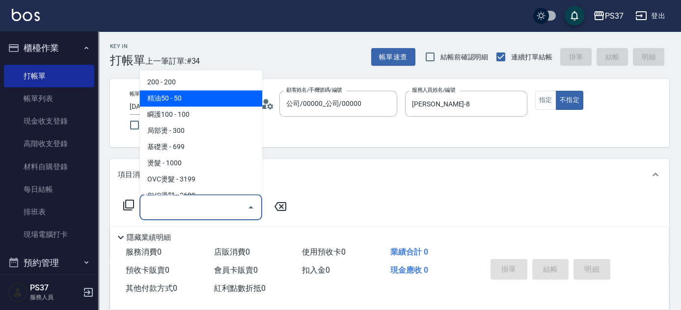
click at [193, 92] on span "精油50 - 50" at bounding box center [201, 99] width 123 height 16
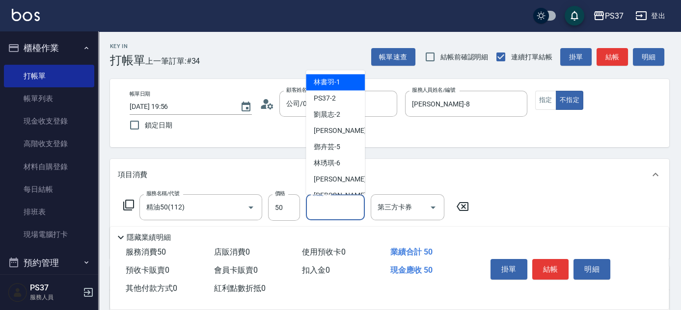
click at [336, 209] on input "洗髮-1" at bounding box center [335, 207] width 50 height 17
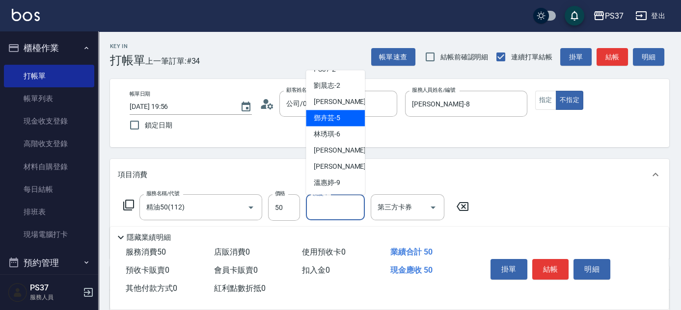
scroll to position [44, 0]
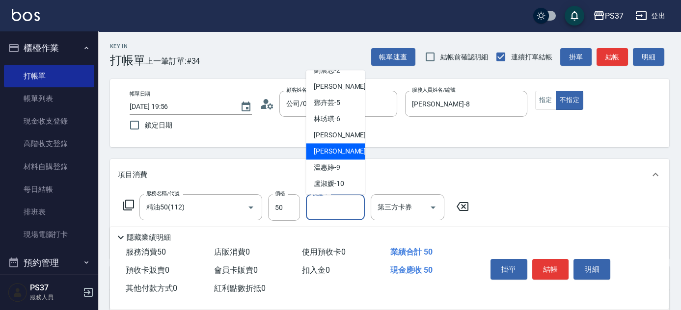
click at [343, 154] on div "[PERSON_NAME] -8" at bounding box center [335, 152] width 59 height 16
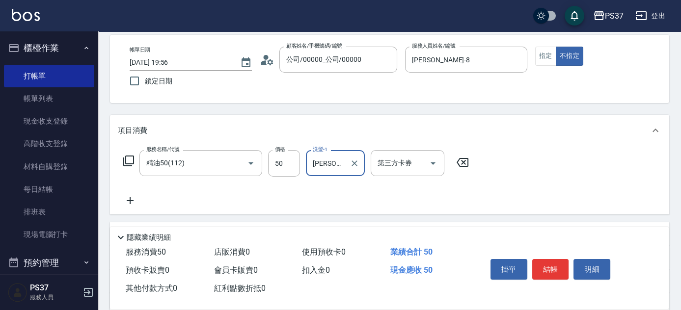
click at [128, 204] on icon at bounding box center [130, 201] width 25 height 12
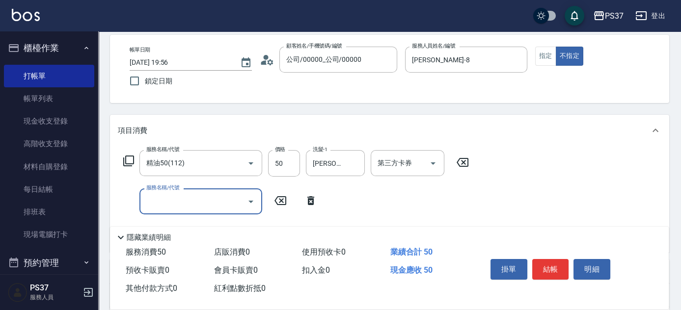
click at [162, 205] on input "服務名稱/代號" at bounding box center [193, 201] width 99 height 17
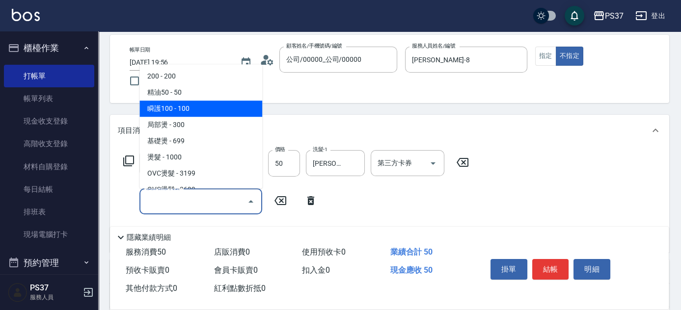
click at [206, 103] on span "瞬護100 - 100" at bounding box center [201, 109] width 123 height 16
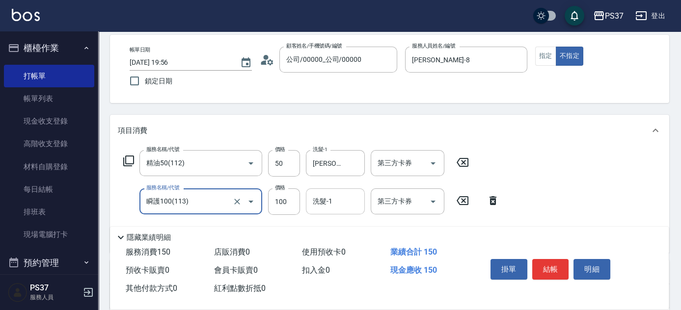
click at [341, 202] on input "洗髮-1" at bounding box center [335, 201] width 50 height 17
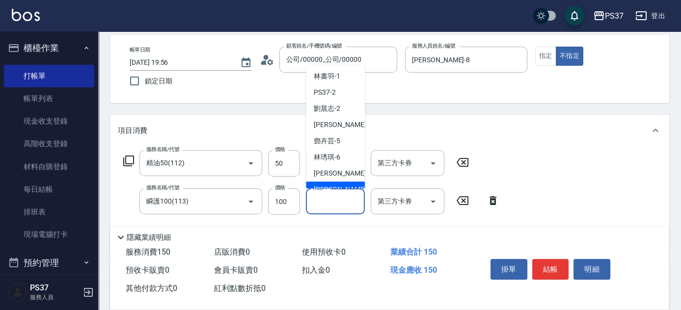
click at [347, 182] on div "[PERSON_NAME] -8" at bounding box center [335, 190] width 59 height 16
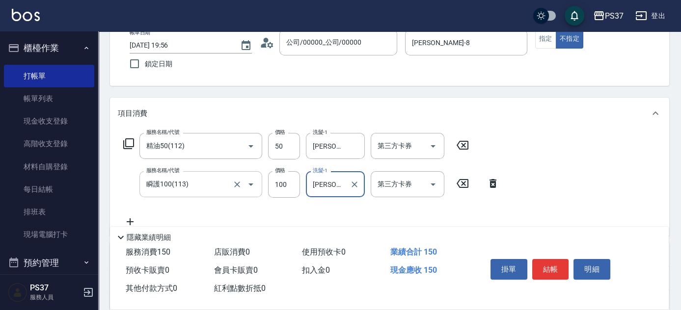
scroll to position [89, 0]
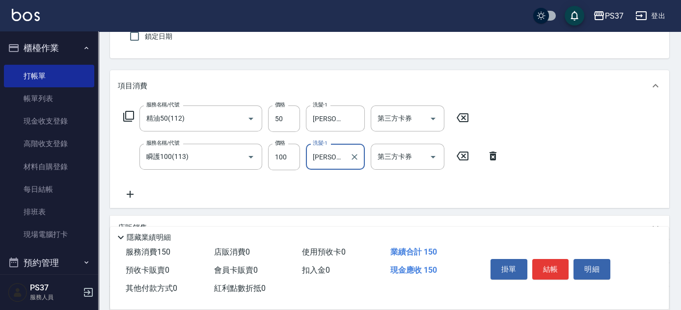
click at [132, 192] on icon at bounding box center [130, 195] width 25 height 12
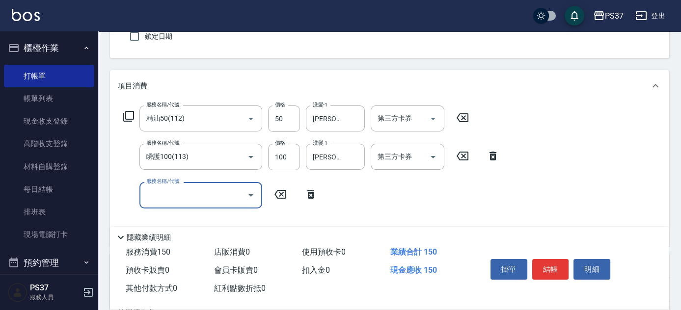
click at [167, 194] on input "服務名稱/代號" at bounding box center [193, 195] width 99 height 17
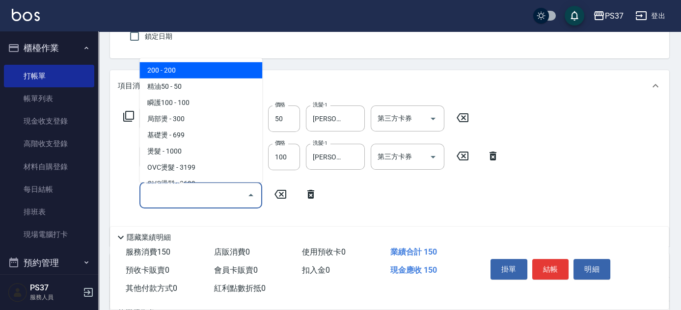
click at [197, 73] on span "200 - 200" at bounding box center [201, 70] width 123 height 16
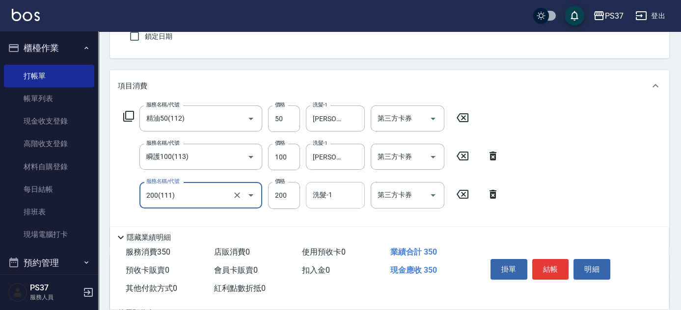
click at [340, 194] on input "洗髮-1" at bounding box center [335, 195] width 50 height 17
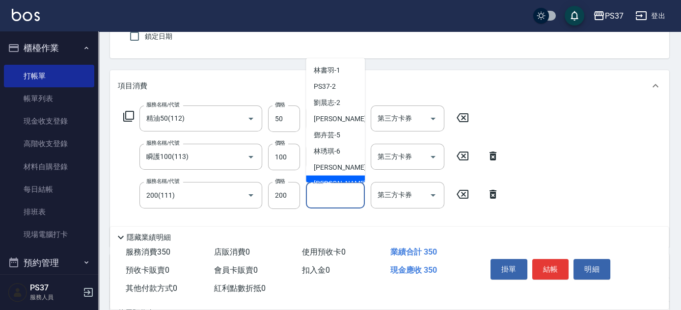
click at [348, 178] on div "[PERSON_NAME] -8" at bounding box center [335, 184] width 59 height 16
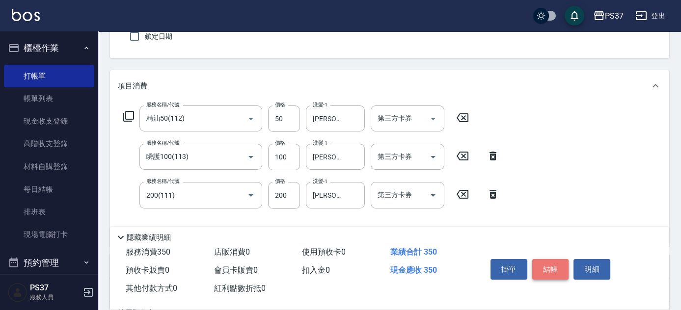
click at [541, 262] on button "結帳" at bounding box center [551, 269] width 37 height 21
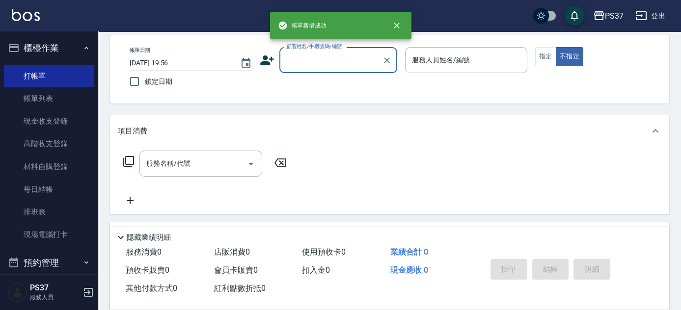
scroll to position [0, 0]
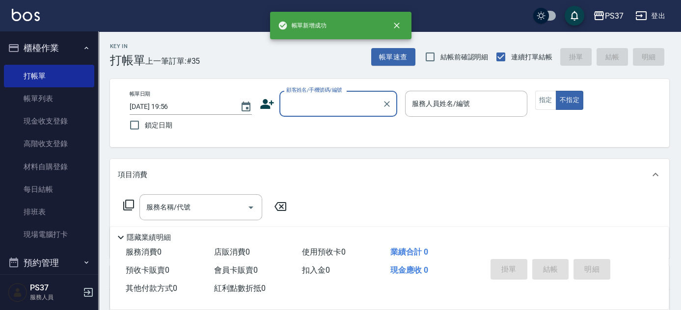
click at [330, 110] on input "顧客姓名/手機號碼/編號" at bounding box center [331, 103] width 94 height 17
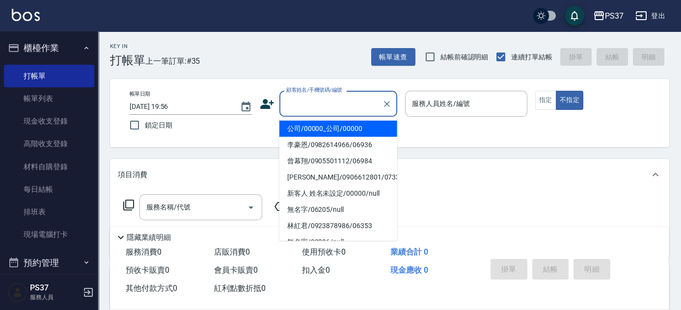
drag, startPoint x: 339, startPoint y: 128, endPoint x: 405, endPoint y: 127, distance: 65.8
click at [339, 129] on li "公司/00000_公司/00000" at bounding box center [339, 129] width 118 height 16
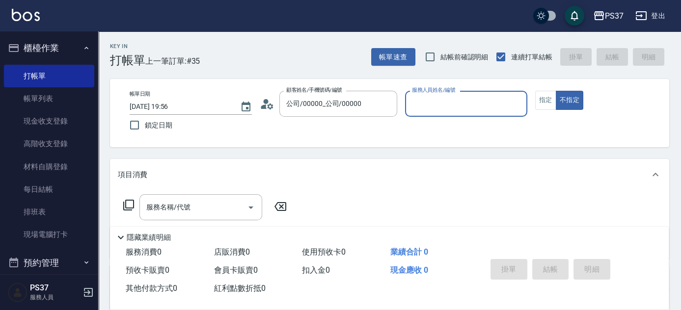
click at [486, 102] on input "服務人員姓名/編號" at bounding box center [466, 103] width 113 height 17
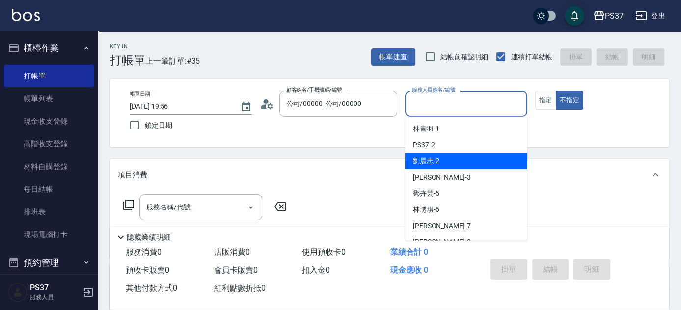
click at [460, 159] on div "劉晨志 -2" at bounding box center [466, 161] width 122 height 16
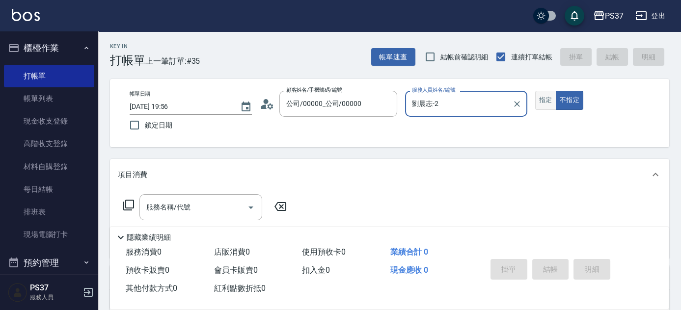
click at [540, 103] on button "指定" at bounding box center [546, 100] width 21 height 19
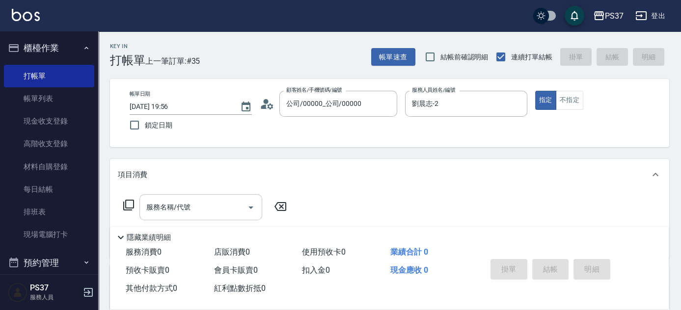
click at [193, 208] on input "服務名稱/代號" at bounding box center [193, 207] width 99 height 17
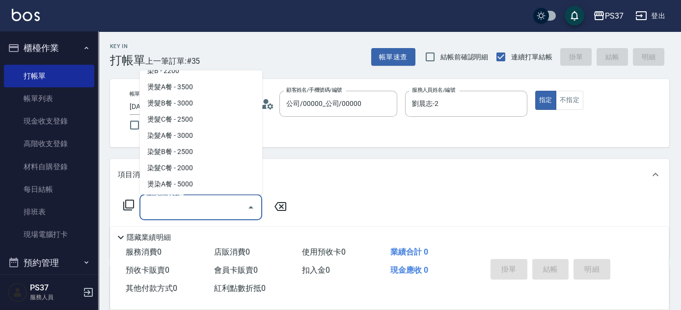
scroll to position [1116, 0]
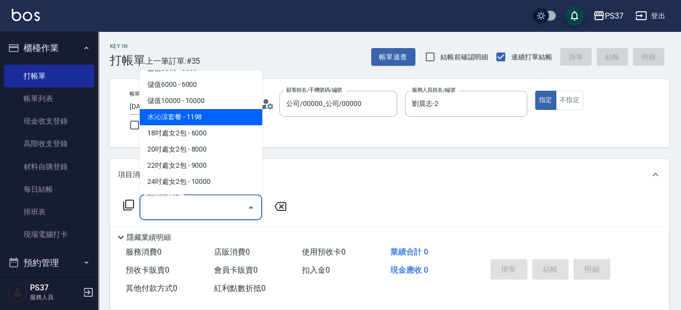
click at [203, 114] on span "水沁涼套餐 - 1198" at bounding box center [201, 118] width 123 height 16
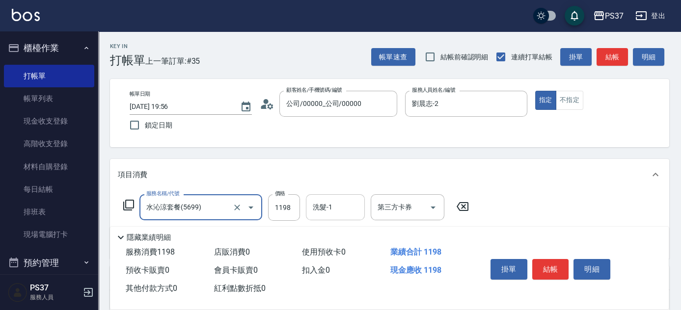
click at [342, 211] on input "洗髮-1" at bounding box center [335, 207] width 50 height 17
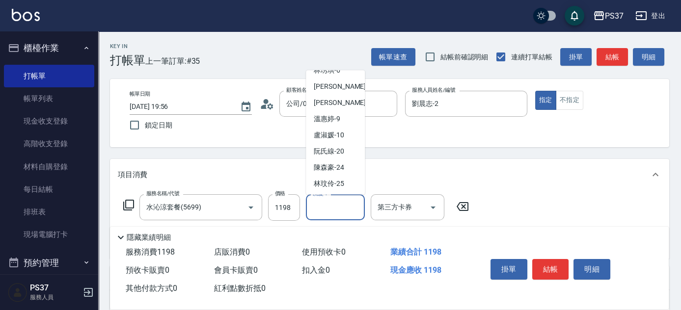
scroll to position [159, 0]
click at [337, 148] on span "林琇琪 -29" at bounding box center [329, 151] width 30 height 10
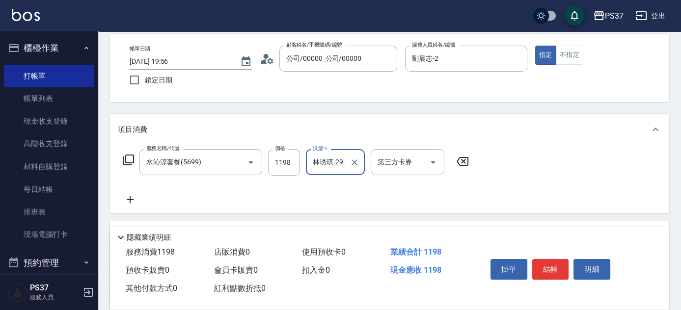
scroll to position [89, 0]
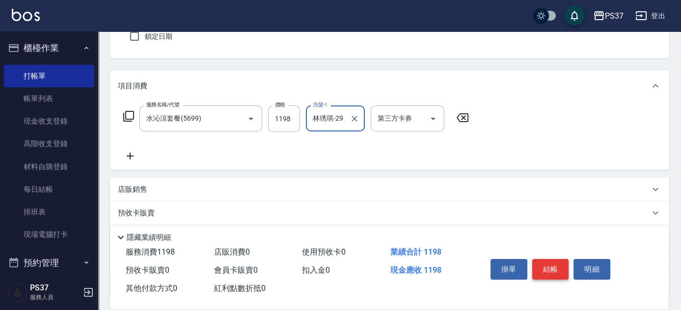
click at [543, 264] on button "結帳" at bounding box center [551, 269] width 37 height 21
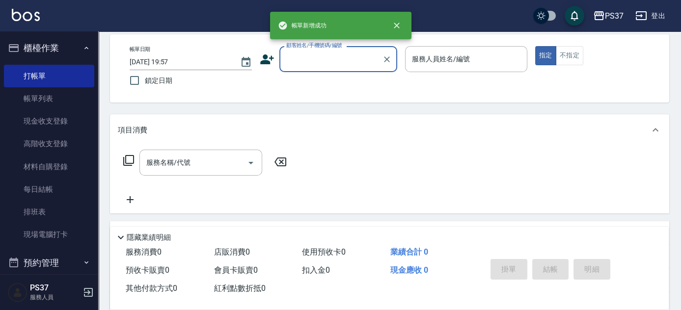
scroll to position [44, 0]
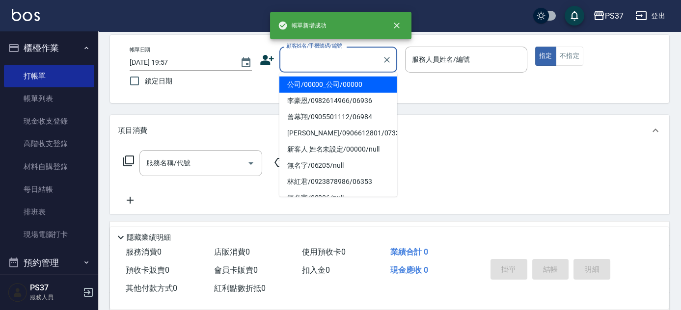
click at [324, 58] on input "顧客姓名/手機號碼/編號" at bounding box center [331, 59] width 94 height 17
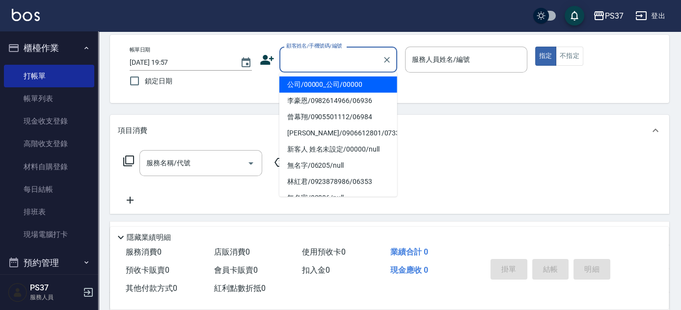
click at [331, 77] on li "公司/00000_公司/00000" at bounding box center [339, 85] width 118 height 16
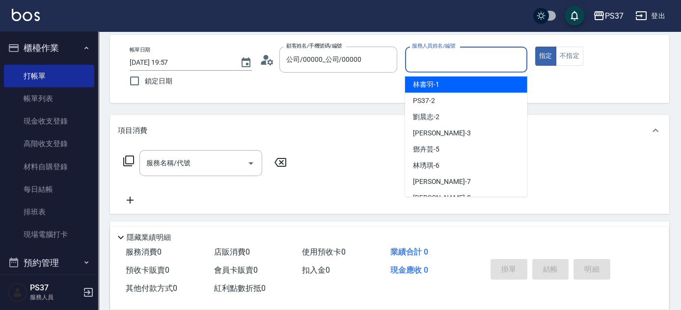
click at [442, 56] on input "服務人員姓名/編號" at bounding box center [466, 59] width 113 height 17
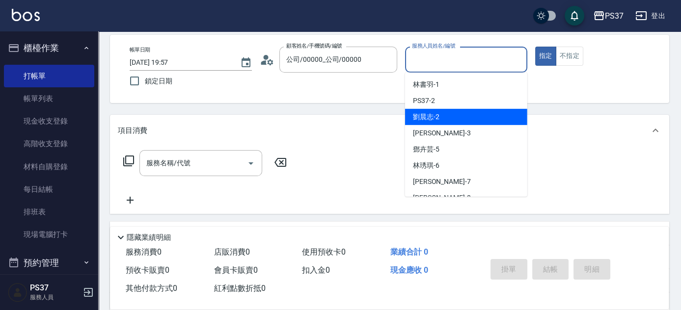
click at [452, 111] on div "劉晨志 -2" at bounding box center [466, 117] width 122 height 16
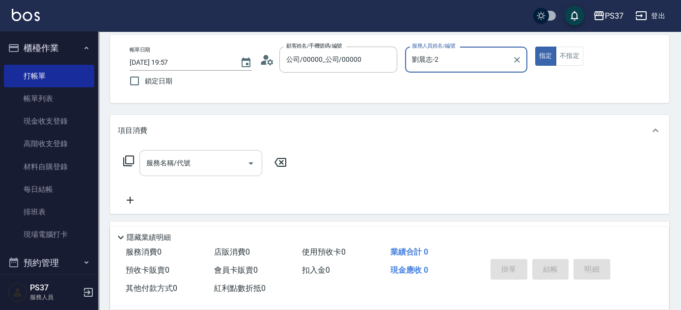
click at [219, 169] on input "服務名稱/代號" at bounding box center [193, 163] width 99 height 17
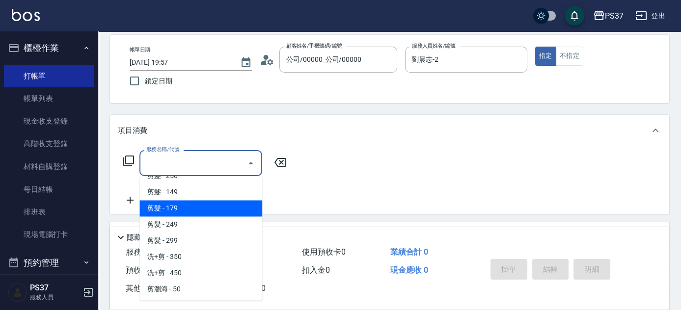
scroll to position [491, 0]
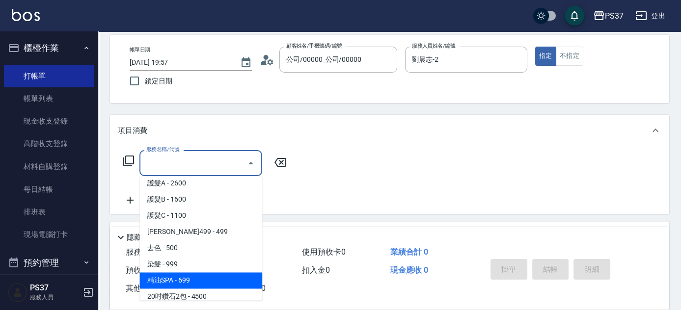
click at [214, 276] on span "精油SPA - 699" at bounding box center [201, 281] width 123 height 16
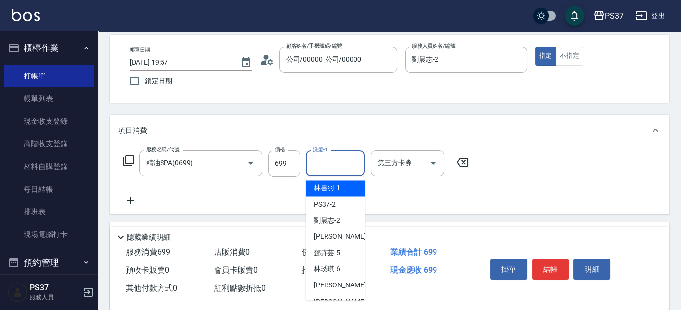
click at [334, 166] on input "洗髮-1" at bounding box center [335, 163] width 50 height 17
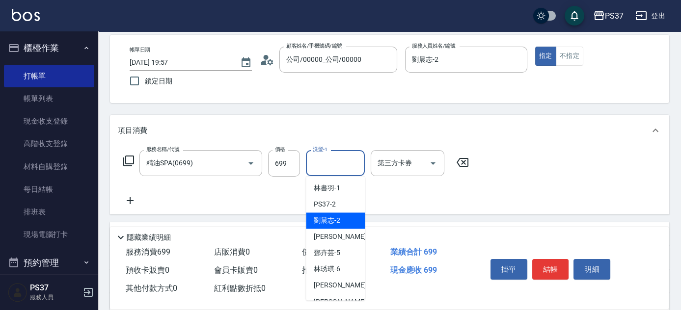
click at [333, 214] on div "劉晨志 -2" at bounding box center [335, 221] width 59 height 16
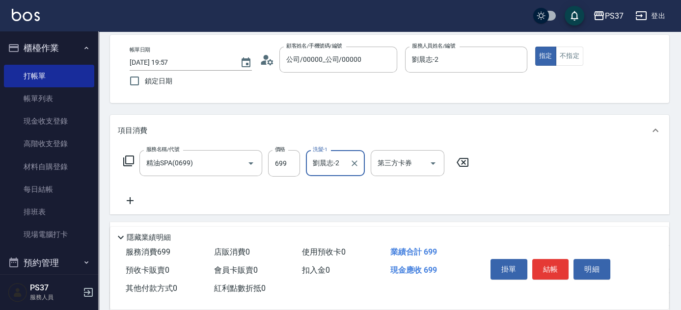
click at [129, 199] on icon at bounding box center [130, 201] width 25 height 12
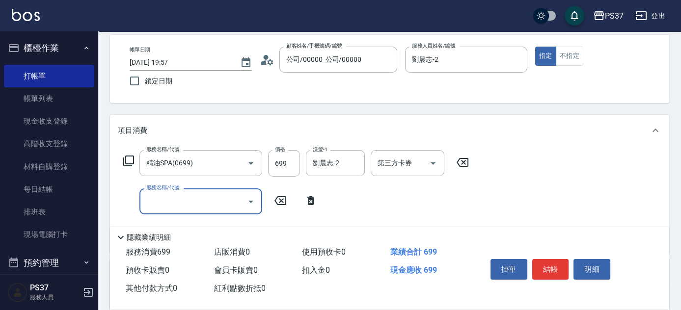
click at [183, 203] on input "服務名稱/代號" at bounding box center [193, 201] width 99 height 17
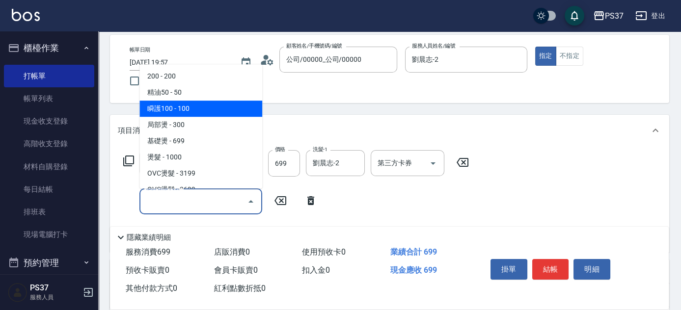
click at [214, 113] on span "瞬護100 - 100" at bounding box center [201, 109] width 123 height 16
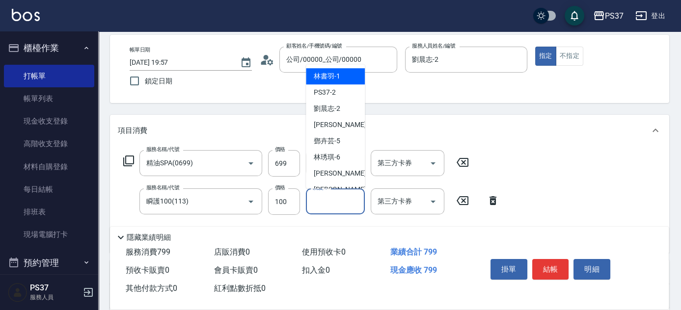
click at [327, 202] on input "洗髮-1" at bounding box center [335, 201] width 50 height 17
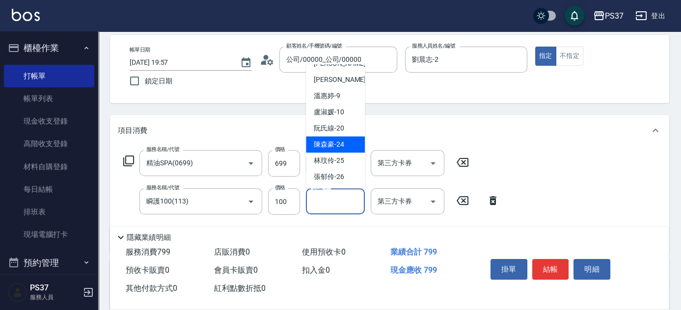
scroll to position [159, 0]
click at [327, 150] on div "林琇琪 -29" at bounding box center [335, 145] width 59 height 16
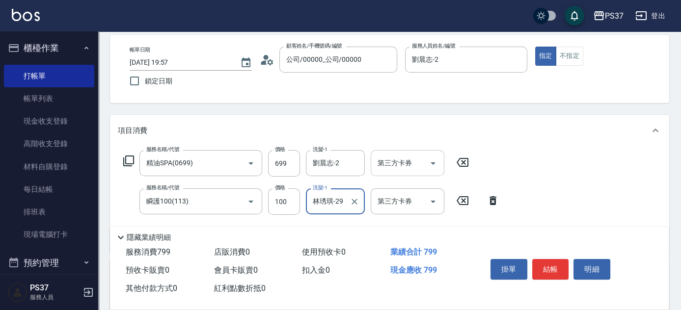
click at [437, 170] on div at bounding box center [432, 163] width 15 height 26
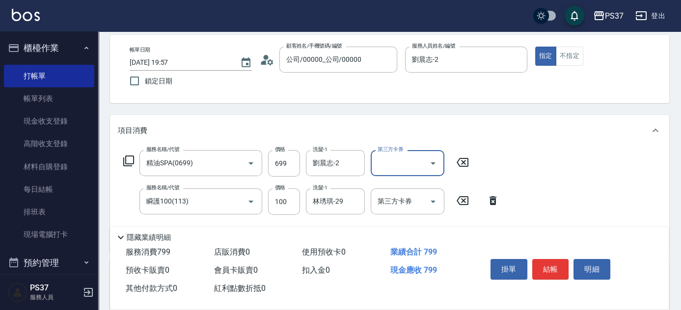
click at [427, 165] on icon "Open" at bounding box center [433, 164] width 12 height 12
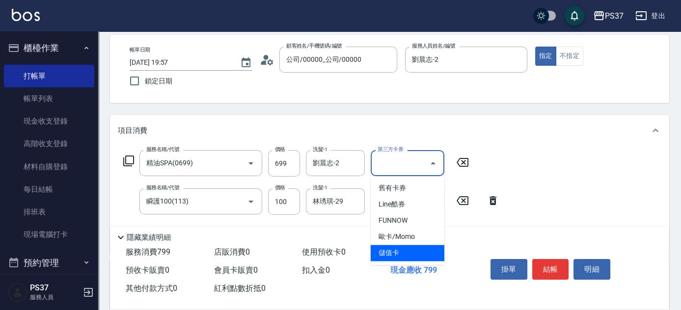
click at [409, 249] on span "儲值卡" at bounding box center [408, 253] width 74 height 16
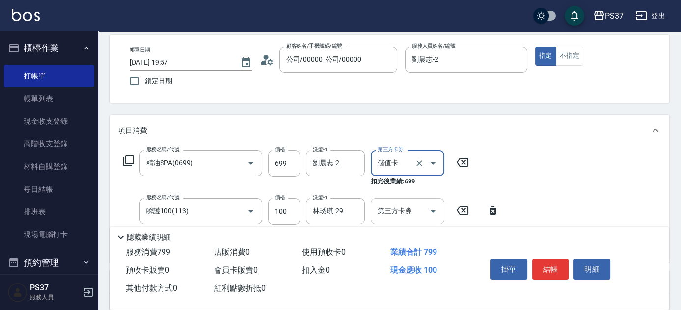
click at [434, 206] on icon "Open" at bounding box center [433, 212] width 12 height 12
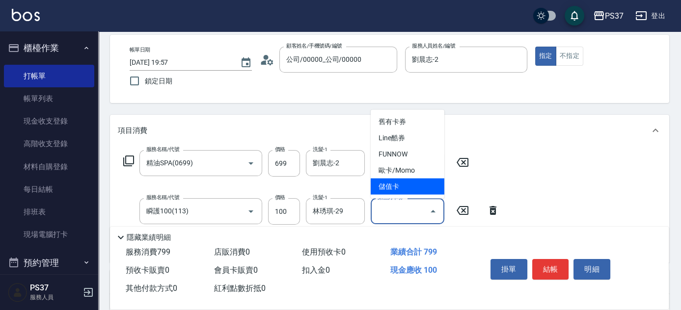
click at [419, 187] on span "儲值卡" at bounding box center [408, 187] width 74 height 16
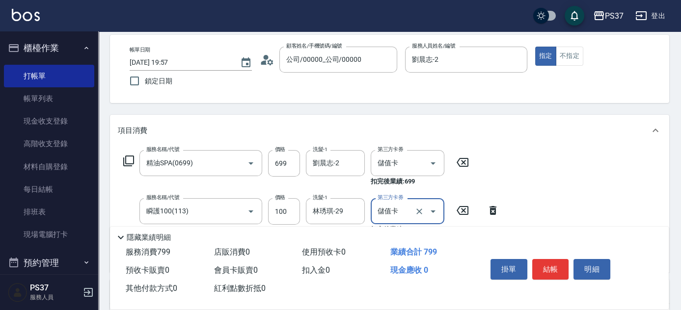
drag, startPoint x: 563, startPoint y: 268, endPoint x: 561, endPoint y: 254, distance: 14.9
click at [563, 268] on button "結帳" at bounding box center [551, 269] width 37 height 21
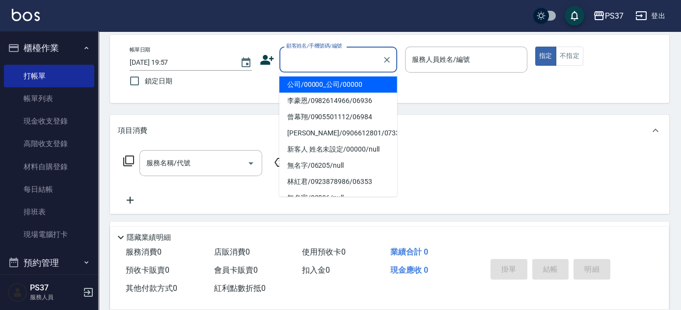
click at [351, 59] on input "顧客姓名/手機號碼/編號" at bounding box center [331, 59] width 94 height 17
click at [340, 81] on li "公司/00000_公司/00000" at bounding box center [339, 85] width 118 height 16
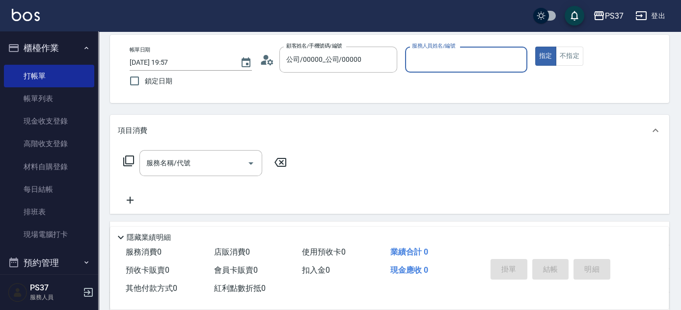
click at [419, 69] on div "服務人員姓名/編號" at bounding box center [466, 60] width 122 height 26
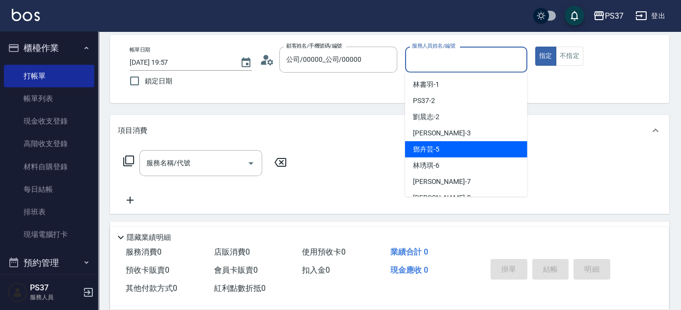
scroll to position [44, 0]
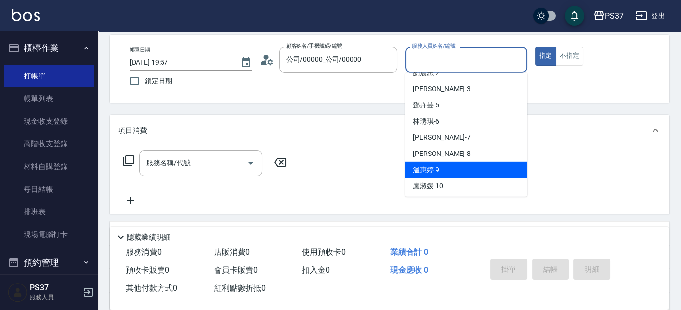
drag, startPoint x: 447, startPoint y: 163, endPoint x: 330, endPoint y: 151, distance: 117.0
click at [447, 163] on div "溫惠婷 -9" at bounding box center [466, 170] width 122 height 16
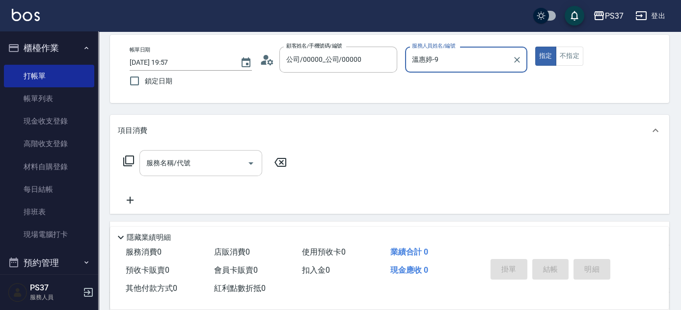
click at [217, 165] on input "服務名稱/代號" at bounding box center [193, 163] width 99 height 17
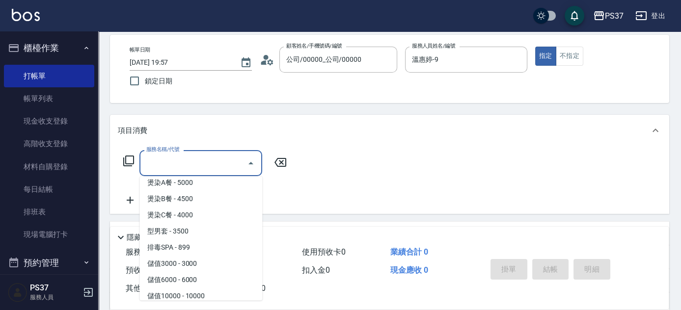
scroll to position [1071, 0]
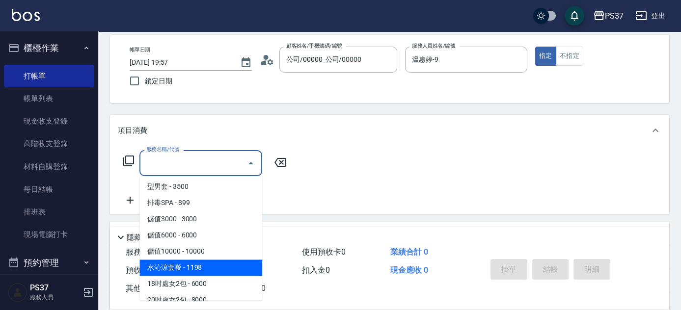
click at [212, 268] on span "水沁涼套餐 - 1198" at bounding box center [201, 268] width 123 height 16
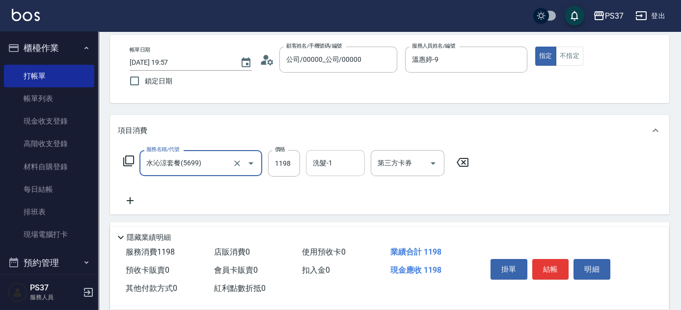
click at [337, 159] on input "洗髮-1" at bounding box center [335, 163] width 50 height 17
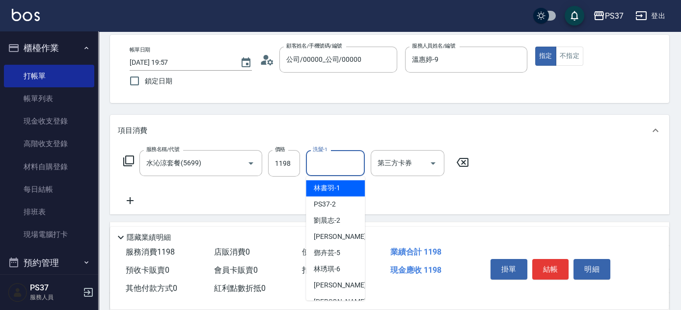
click at [333, 183] on span "林書羽 -1" at bounding box center [327, 188] width 27 height 10
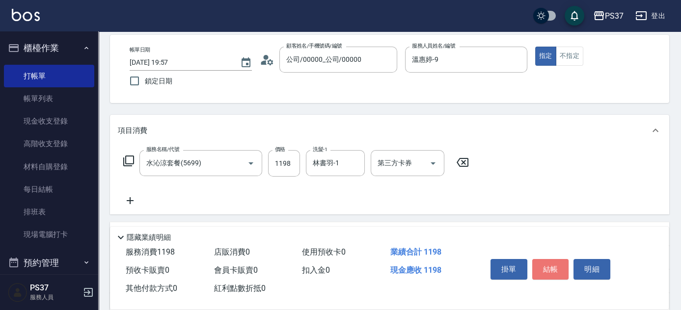
drag, startPoint x: 540, startPoint y: 257, endPoint x: 543, endPoint y: 263, distance: 6.6
click at [543, 263] on button "結帳" at bounding box center [551, 269] width 37 height 21
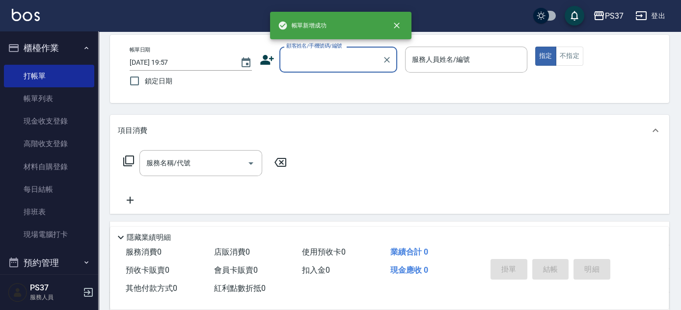
click at [344, 62] on input "顧客姓名/手機號碼/編號" at bounding box center [331, 59] width 94 height 17
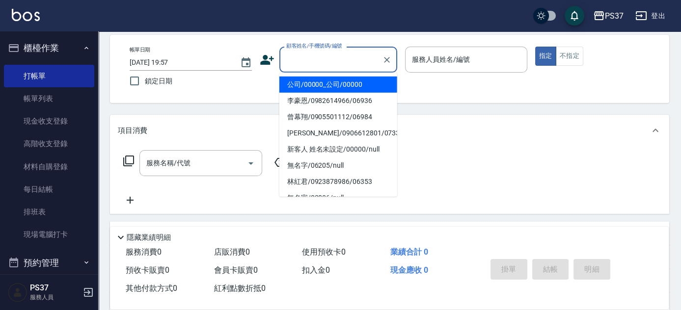
click at [339, 80] on li "公司/00000_公司/00000" at bounding box center [339, 85] width 118 height 16
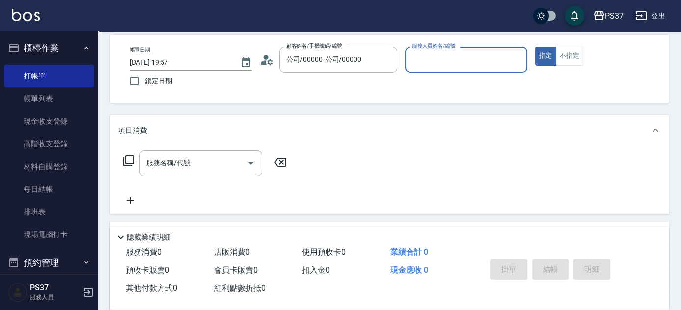
click at [429, 59] on input "服務人員姓名/編號" at bounding box center [466, 59] width 113 height 17
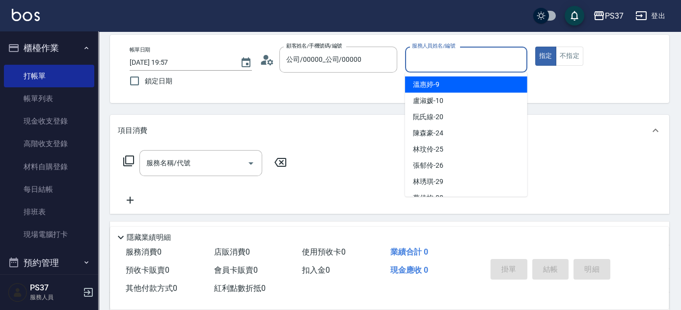
scroll to position [114, 0]
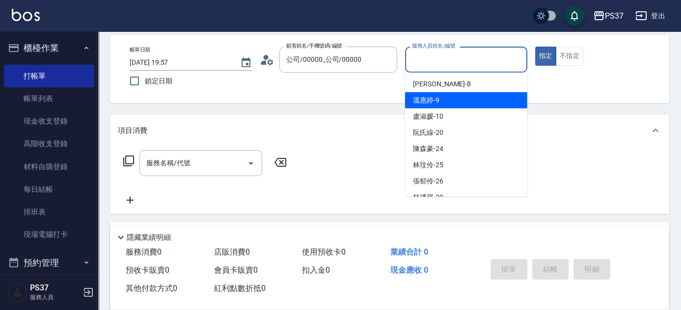
click at [447, 103] on div "溫惠婷 -9" at bounding box center [466, 100] width 122 height 16
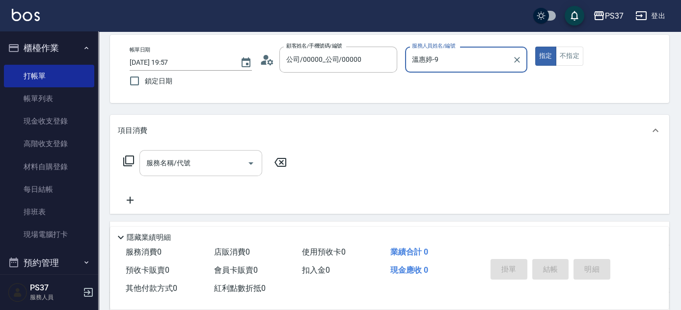
click at [219, 161] on input "服務名稱/代號" at bounding box center [193, 163] width 99 height 17
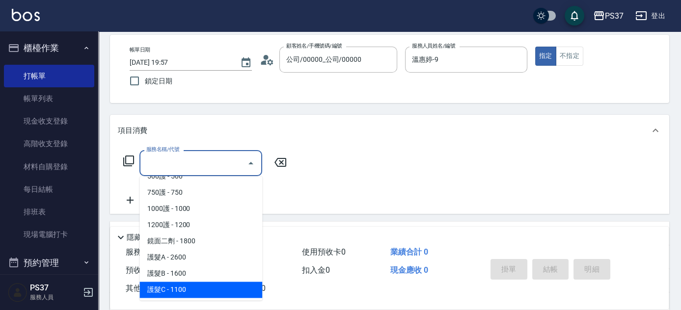
scroll to position [491, 0]
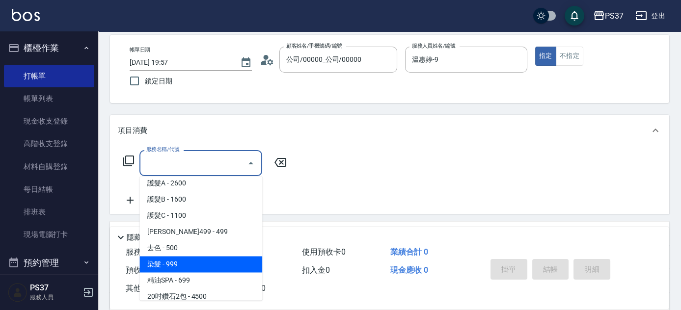
click at [199, 264] on span "染髮 - 999" at bounding box center [201, 264] width 123 height 16
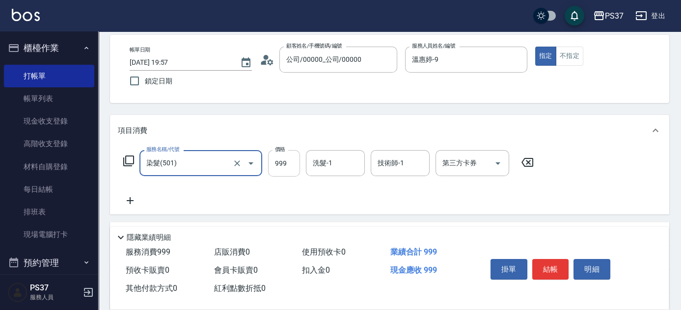
click at [285, 165] on input "999" at bounding box center [284, 163] width 32 height 27
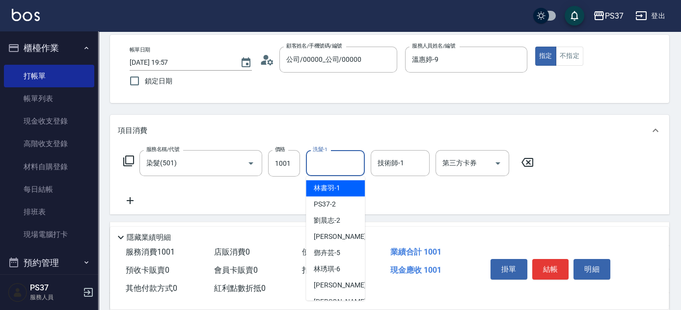
click at [319, 166] on input "洗髮-1" at bounding box center [335, 163] width 50 height 17
click at [338, 185] on span "林書羽 -1" at bounding box center [327, 188] width 27 height 10
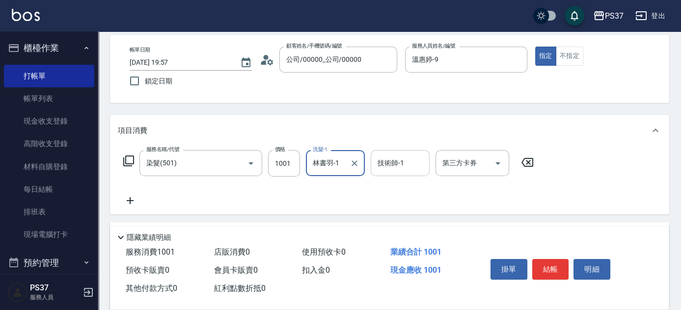
click at [399, 160] on input "技術師-1" at bounding box center [400, 163] width 50 height 17
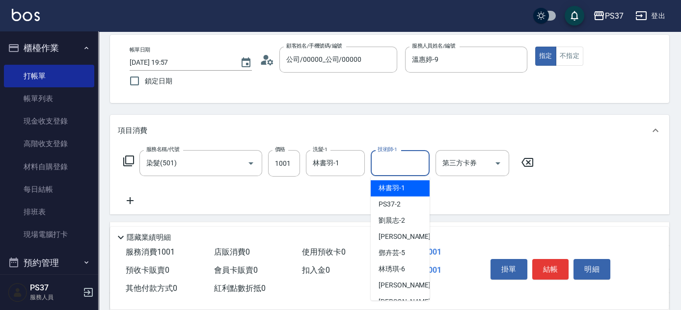
click at [403, 183] on span "林書羽 -1" at bounding box center [392, 188] width 27 height 10
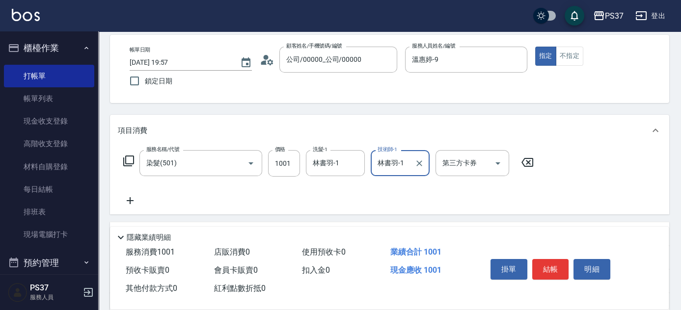
click at [136, 202] on icon at bounding box center [130, 201] width 25 height 12
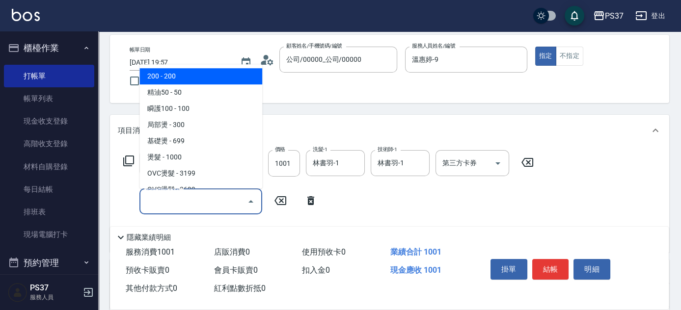
click at [153, 198] on input "服務名稱/代號" at bounding box center [193, 201] width 99 height 17
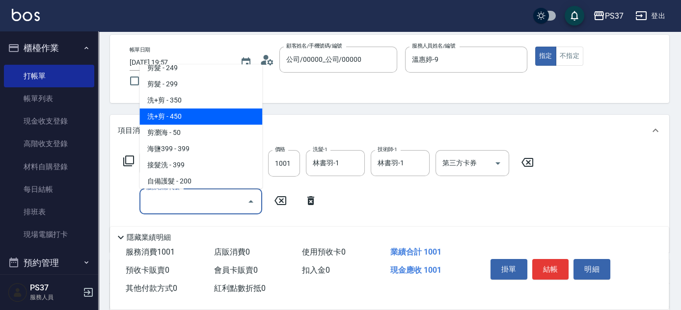
scroll to position [357, 0]
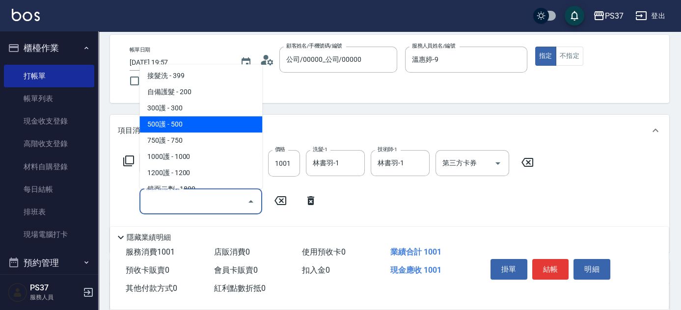
click at [200, 128] on span "500護 - 500" at bounding box center [201, 124] width 123 height 16
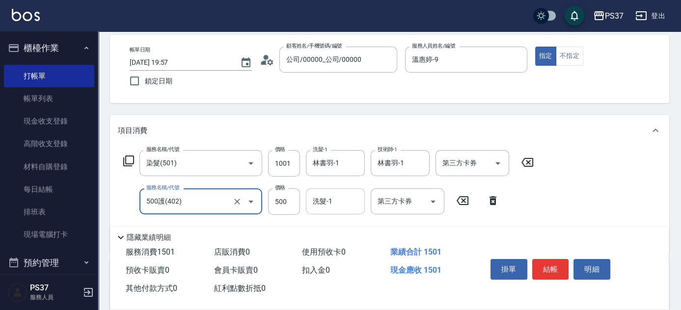
click at [320, 203] on input "洗髮-1" at bounding box center [335, 201] width 50 height 17
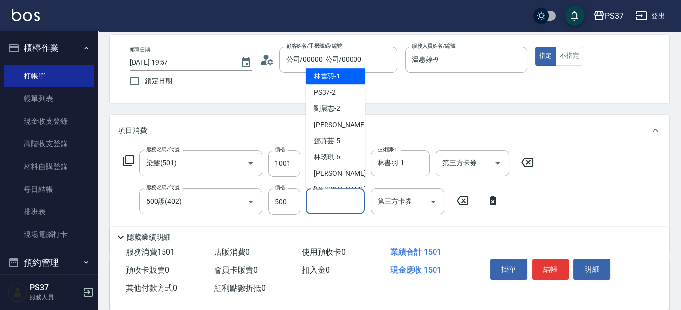
click at [324, 77] on span "林書羽 -1" at bounding box center [327, 76] width 27 height 10
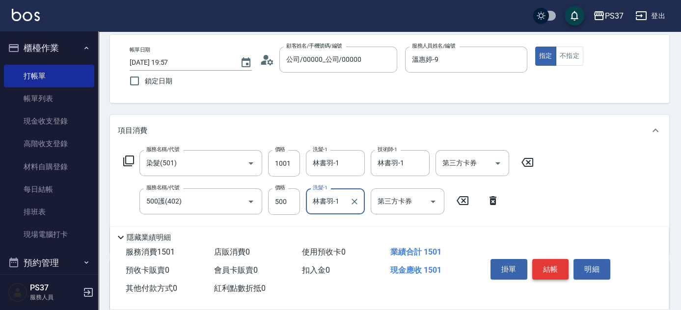
click at [547, 261] on button "結帳" at bounding box center [551, 269] width 37 height 21
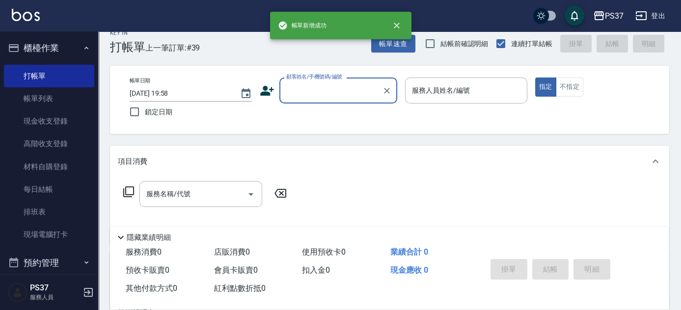
scroll to position [0, 0]
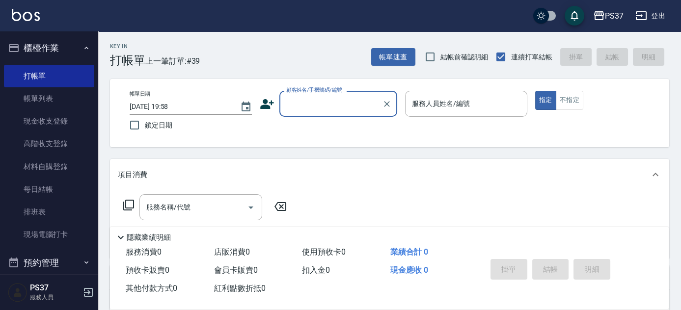
click at [337, 99] on input "顧客姓名/手機號碼/編號" at bounding box center [331, 103] width 94 height 17
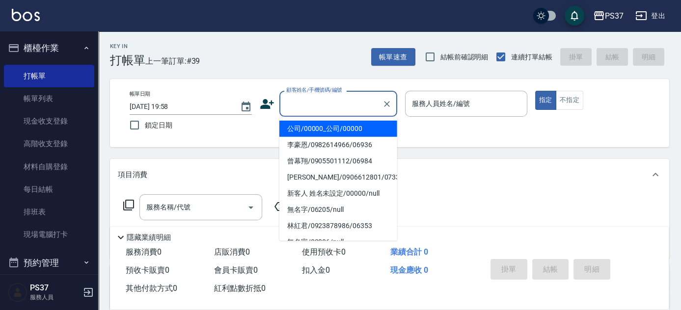
click at [42, 105] on link "帳單列表" at bounding box center [49, 98] width 90 height 23
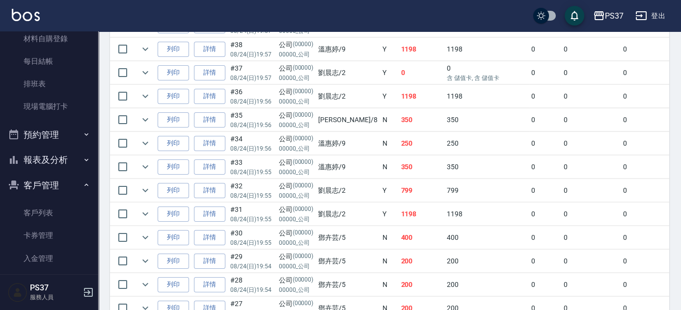
scroll to position [165, 0]
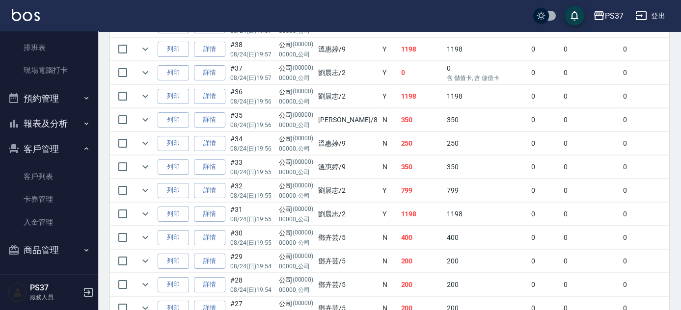
click at [38, 128] on button "報表及分析" at bounding box center [49, 124] width 90 height 26
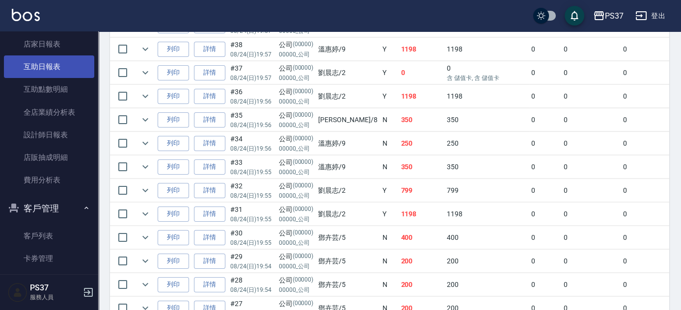
scroll to position [299, 0]
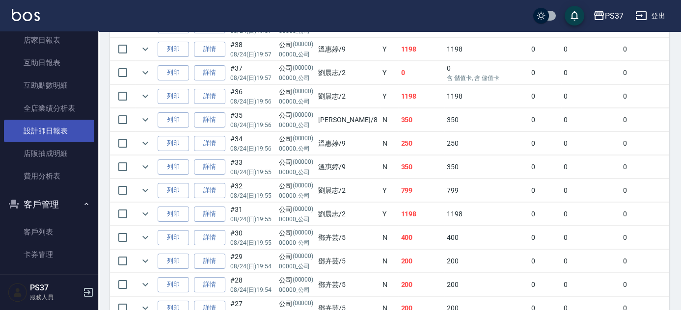
click at [47, 127] on link "設計師日報表" at bounding box center [49, 131] width 90 height 23
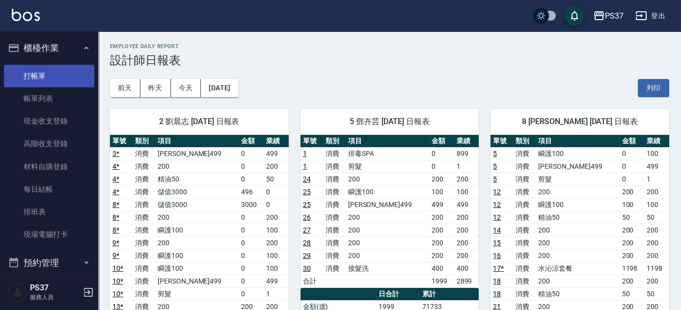
click at [56, 78] on link "打帳單" at bounding box center [49, 76] width 90 height 23
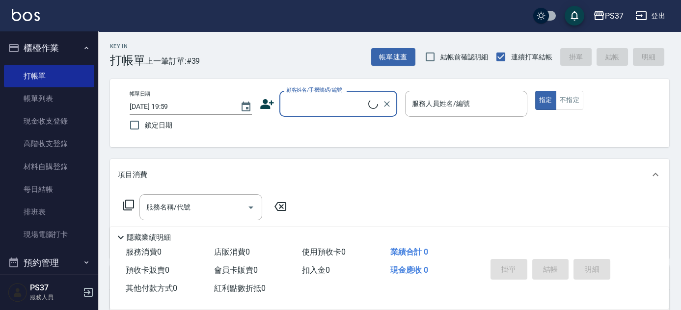
click at [301, 106] on input "顧客姓名/手機號碼/編號" at bounding box center [326, 103] width 85 height 17
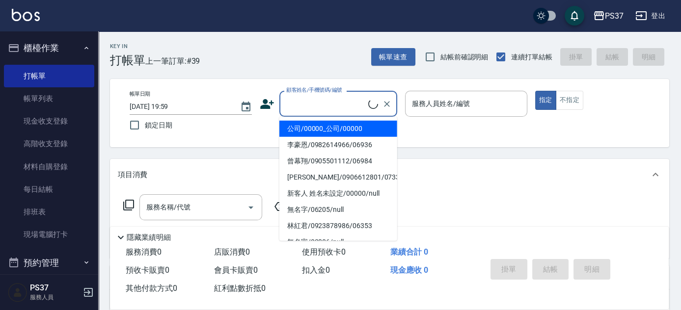
click at [307, 128] on li "公司/00000_公司/00000" at bounding box center [339, 129] width 118 height 16
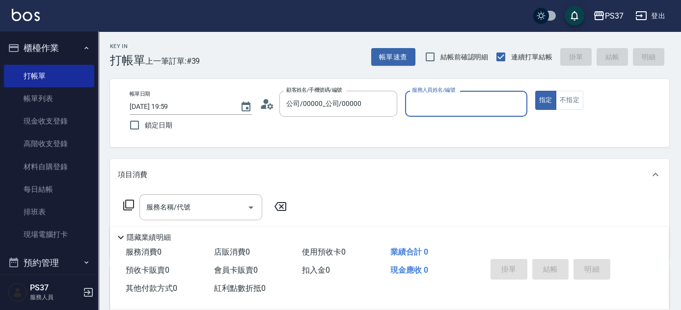
click at [462, 108] on input "服務人員姓名/編號" at bounding box center [466, 103] width 113 height 17
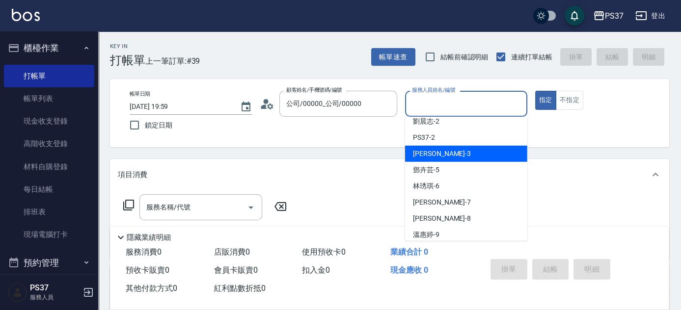
scroll to position [44, 0]
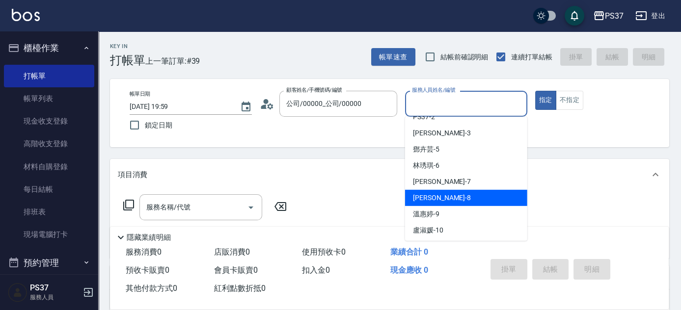
click at [440, 210] on div "溫惠婷 -9" at bounding box center [466, 214] width 122 height 16
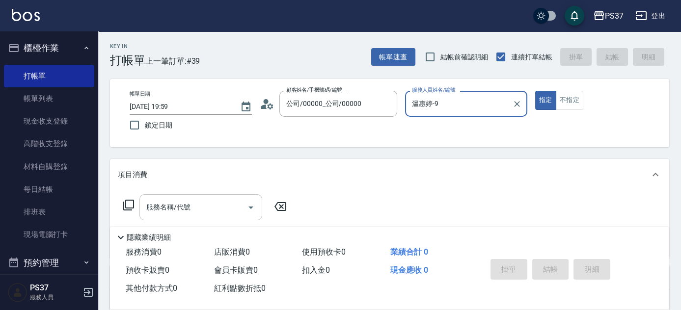
click at [157, 210] on input "服務名稱/代號" at bounding box center [193, 207] width 99 height 17
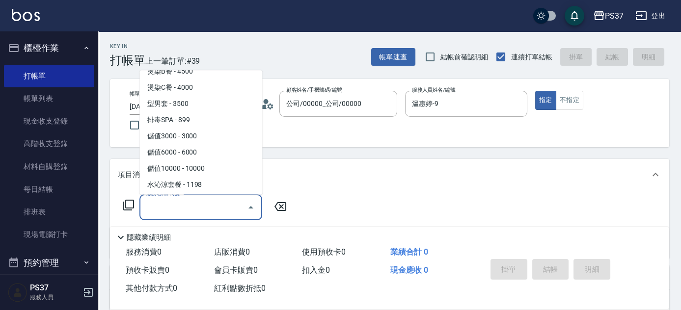
scroll to position [1116, 0]
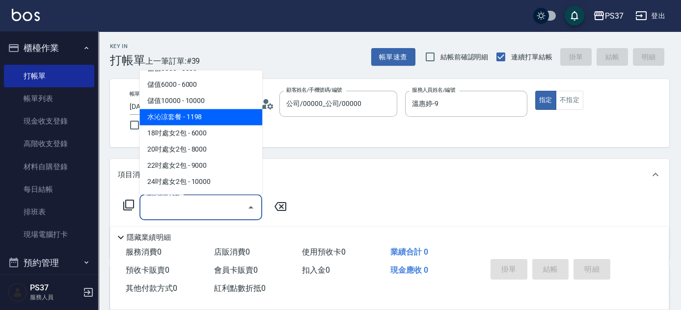
click at [220, 118] on span "水沁涼套餐 - 1198" at bounding box center [201, 118] width 123 height 16
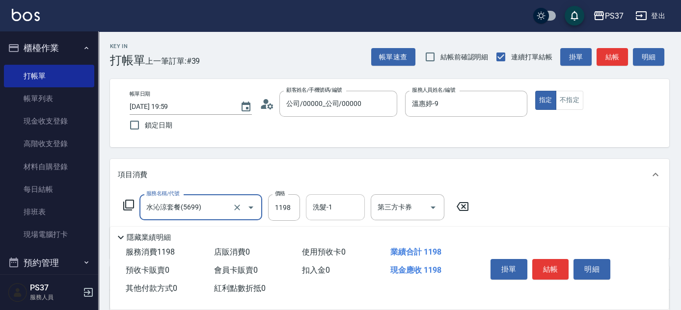
click at [352, 211] on input "洗髮-1" at bounding box center [335, 207] width 50 height 17
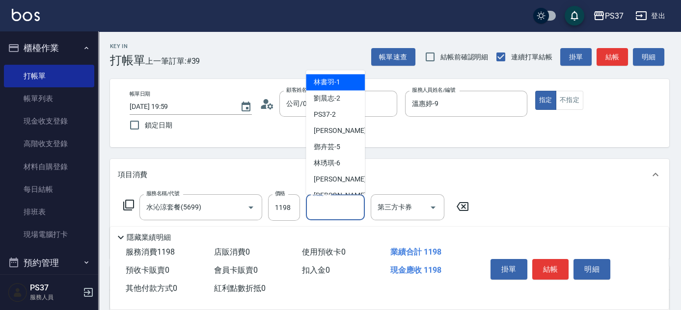
click at [337, 81] on span "林書羽 -1" at bounding box center [327, 83] width 27 height 10
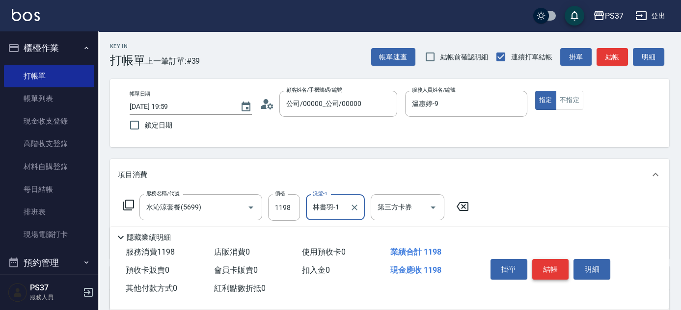
click at [547, 266] on button "結帳" at bounding box center [551, 269] width 37 height 21
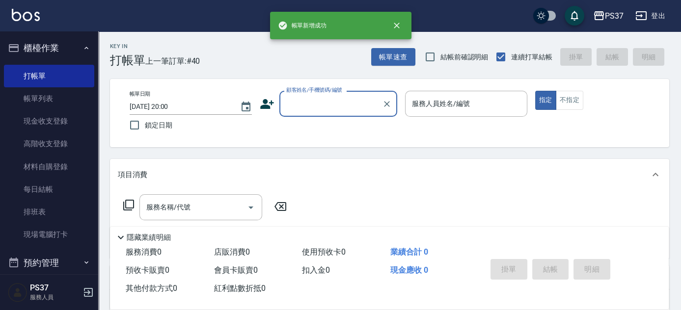
drag, startPoint x: 332, startPoint y: 101, endPoint x: 338, endPoint y: 114, distance: 14.9
click at [332, 102] on input "顧客姓名/手機號碼/編號" at bounding box center [331, 103] width 94 height 17
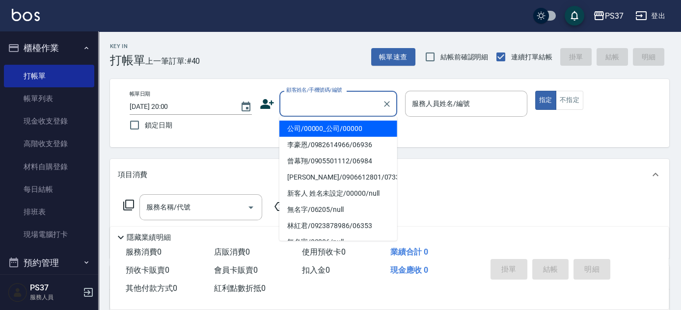
click at [344, 127] on li "公司/00000_公司/00000" at bounding box center [339, 129] width 118 height 16
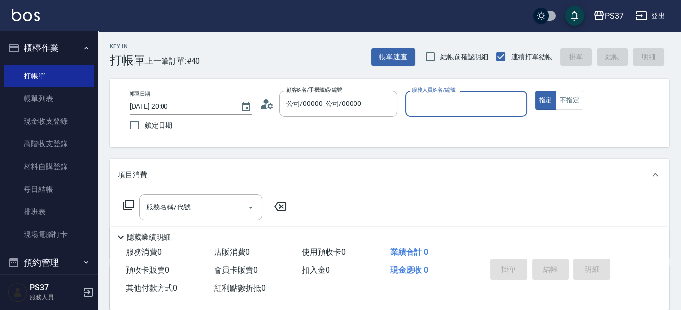
click at [460, 111] on input "服務人員姓名/編號" at bounding box center [466, 103] width 113 height 17
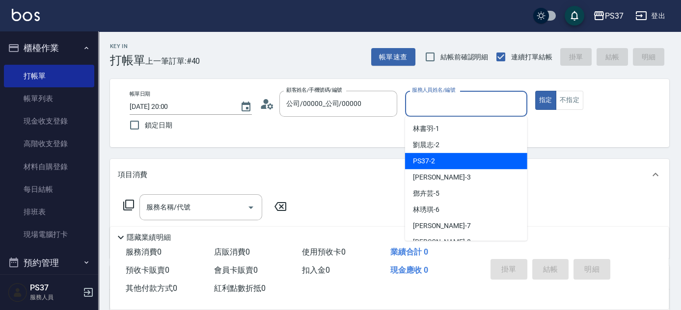
scroll to position [44, 0]
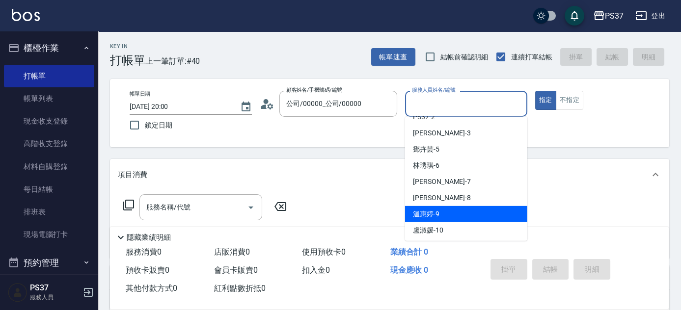
click at [467, 216] on div "溫惠婷 -9" at bounding box center [466, 214] width 122 height 16
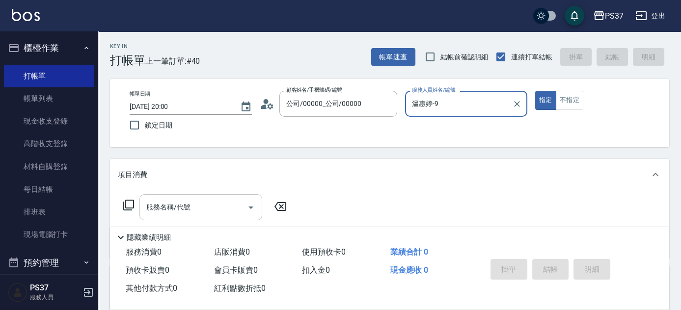
click at [222, 206] on input "服務名稱/代號" at bounding box center [193, 207] width 99 height 17
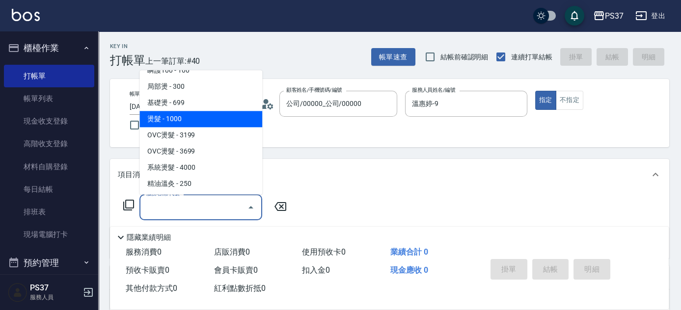
click at [193, 118] on span "燙髮 - 1000" at bounding box center [201, 120] width 123 height 16
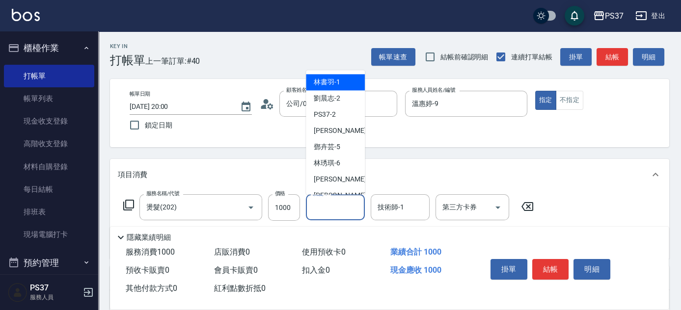
click at [322, 205] on input "洗髮-1" at bounding box center [335, 207] width 50 height 17
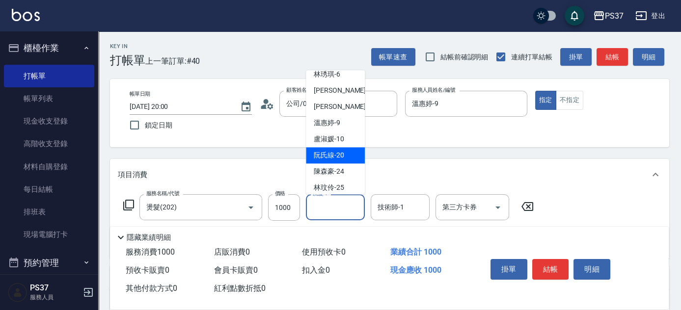
scroll to position [0, 0]
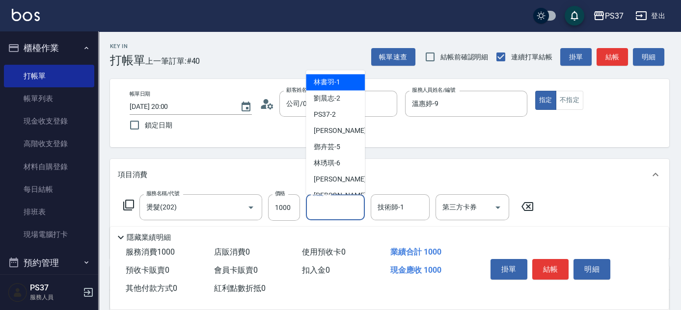
click at [340, 83] on span "林書羽 -1" at bounding box center [327, 83] width 27 height 10
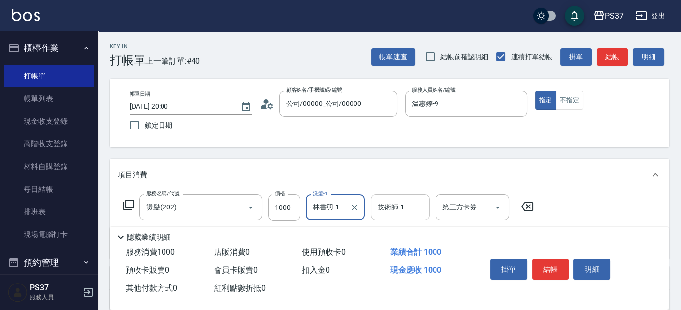
click at [402, 206] on input "技術師-1" at bounding box center [400, 207] width 50 height 17
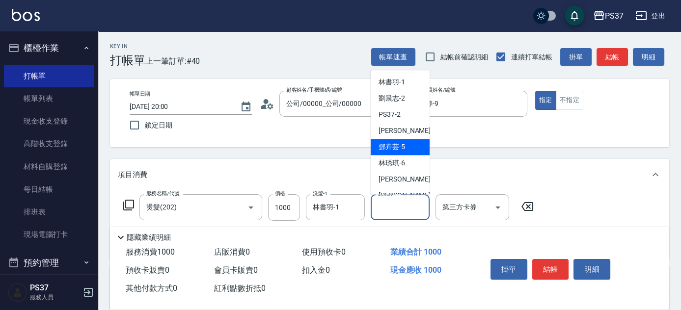
scroll to position [89, 0]
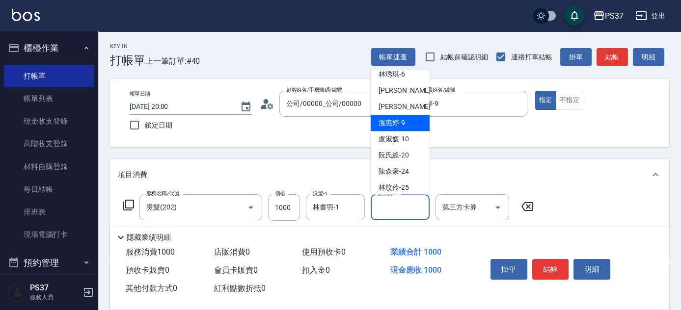
click at [395, 125] on span "溫惠婷 -9" at bounding box center [392, 123] width 27 height 10
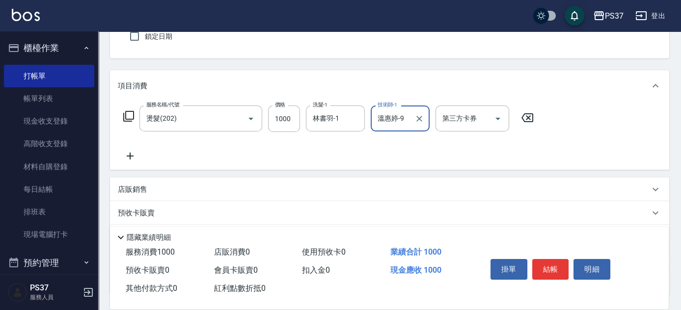
click at [129, 150] on icon at bounding box center [130, 156] width 25 height 12
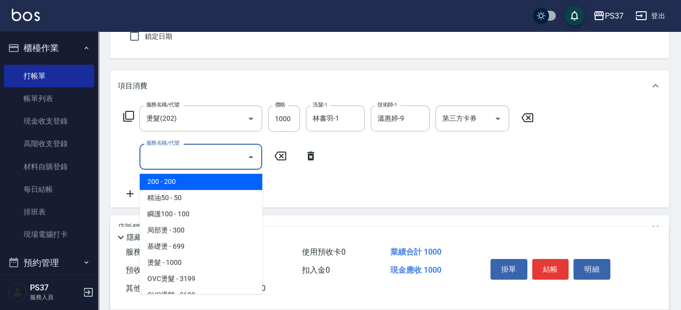
click at [175, 163] on input "服務名稱/代號" at bounding box center [193, 156] width 99 height 17
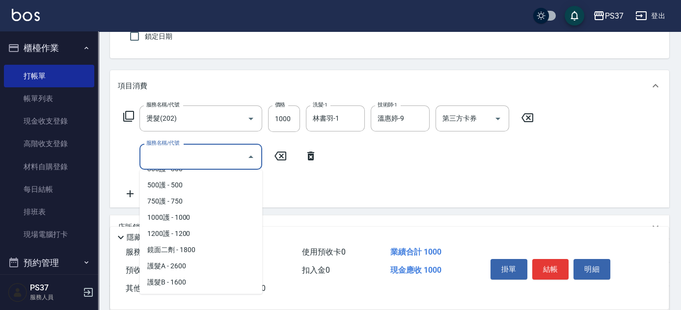
scroll to position [312, 0]
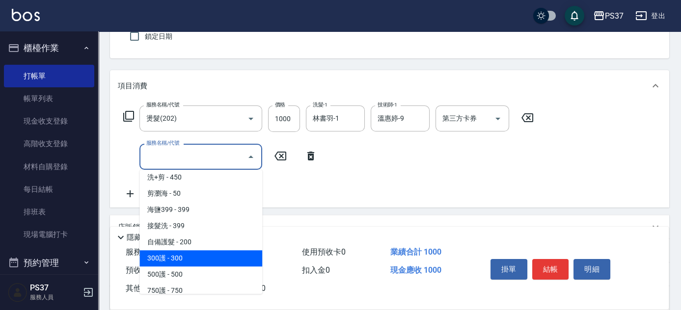
click at [212, 255] on span "300護 - 300" at bounding box center [201, 259] width 123 height 16
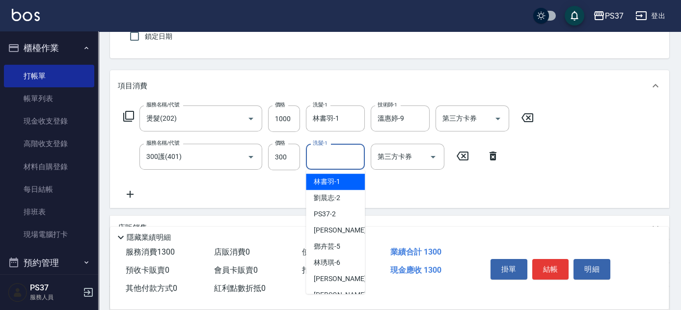
click at [339, 154] on input "洗髮-1" at bounding box center [335, 156] width 50 height 17
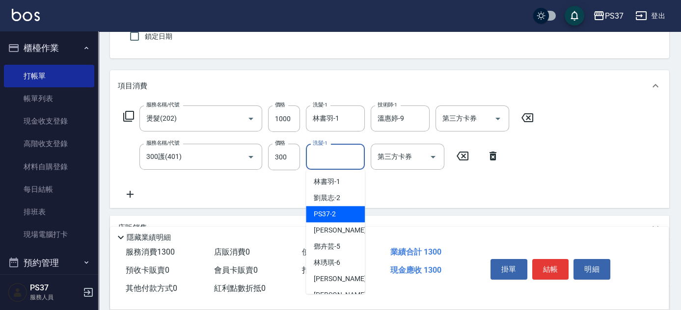
scroll to position [89, 0]
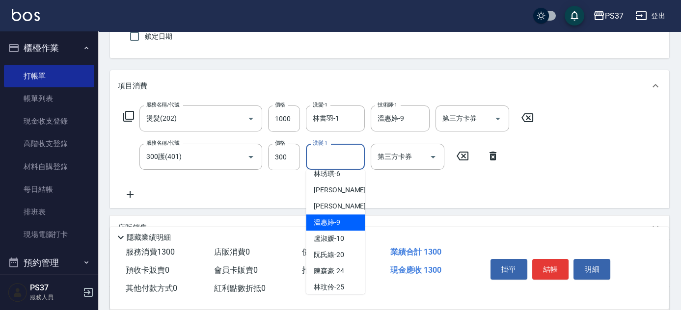
click at [336, 218] on span "溫惠婷 -9" at bounding box center [327, 223] width 27 height 10
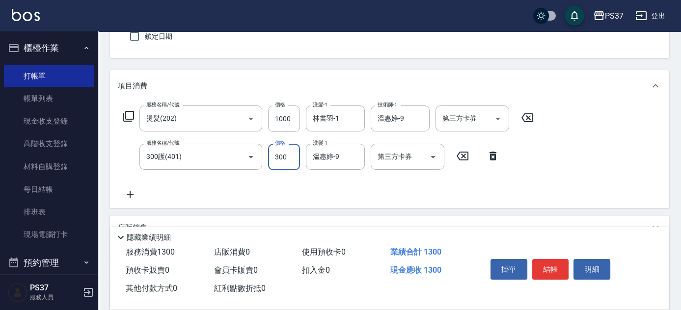
click at [291, 153] on input "300" at bounding box center [284, 157] width 32 height 27
click at [546, 262] on button "結帳" at bounding box center [551, 269] width 37 height 21
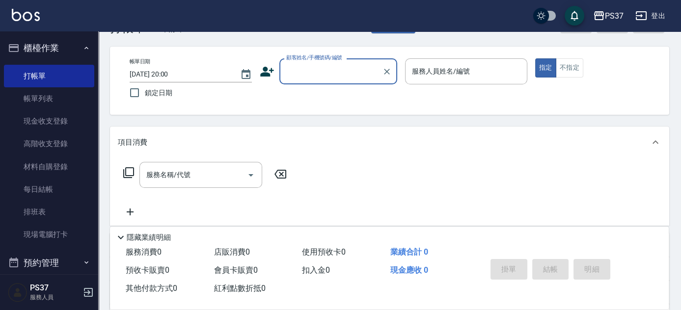
scroll to position [0, 0]
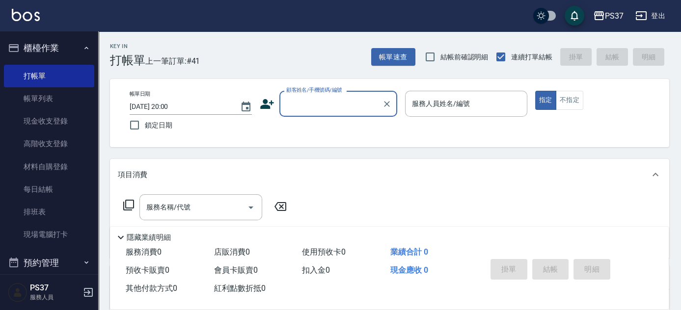
drag, startPoint x: 336, startPoint y: 106, endPoint x: 337, endPoint y: 113, distance: 7.4
click at [336, 106] on input "顧客姓名/手機號碼/編號" at bounding box center [331, 103] width 94 height 17
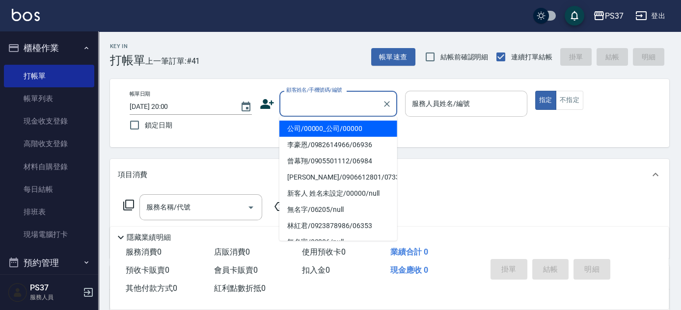
drag, startPoint x: 340, startPoint y: 128, endPoint x: 439, endPoint y: 113, distance: 100.3
click at [341, 129] on li "公司/00000_公司/00000" at bounding box center [339, 129] width 118 height 16
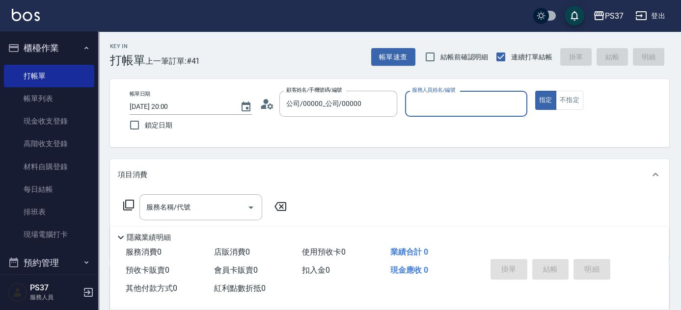
click at [446, 108] on input "服務人員姓名/編號" at bounding box center [466, 103] width 113 height 17
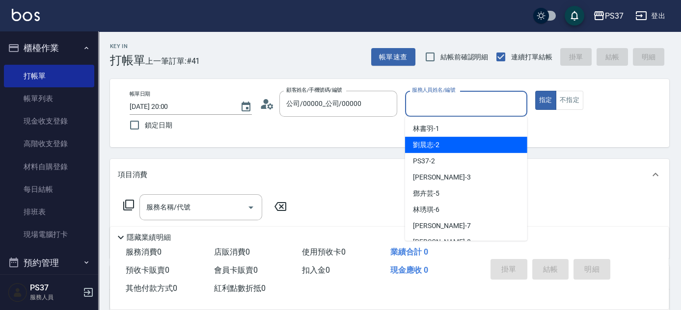
click at [448, 143] on div "劉晨志 -2" at bounding box center [466, 145] width 122 height 16
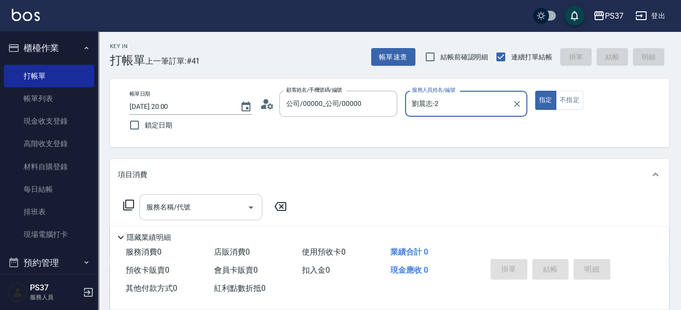
click at [209, 211] on input "服務名稱/代號" at bounding box center [193, 207] width 99 height 17
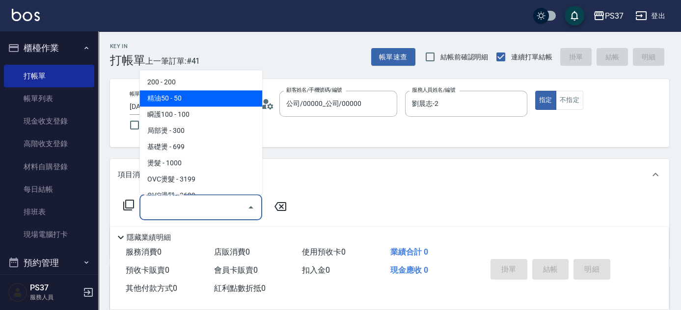
click at [194, 87] on span "200 - 200" at bounding box center [201, 83] width 123 height 16
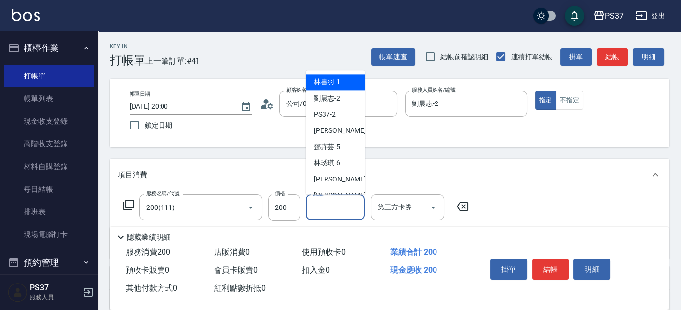
click at [320, 205] on input "洗髮-1" at bounding box center [335, 207] width 50 height 17
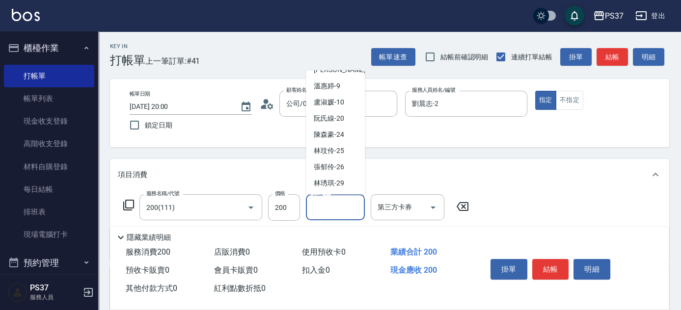
scroll to position [159, 0]
click at [332, 150] on span "林琇琪 -29" at bounding box center [329, 151] width 30 height 10
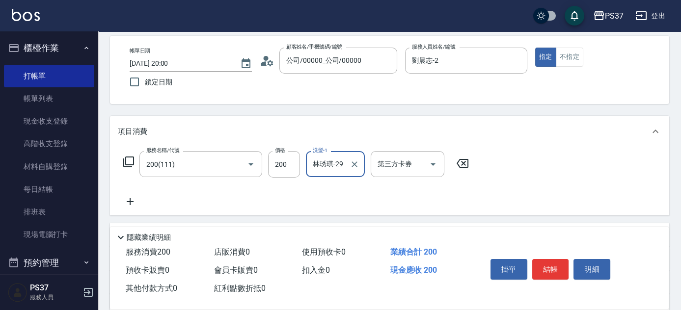
scroll to position [89, 0]
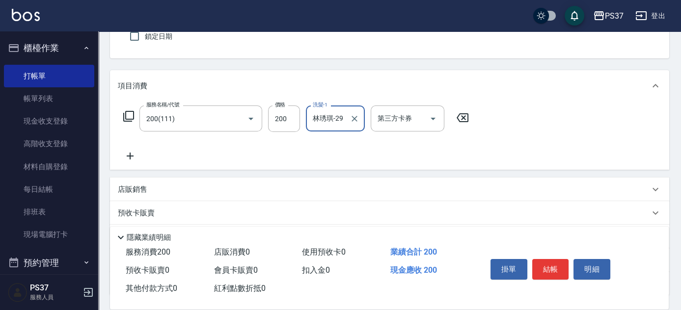
click at [135, 151] on icon at bounding box center [130, 156] width 25 height 12
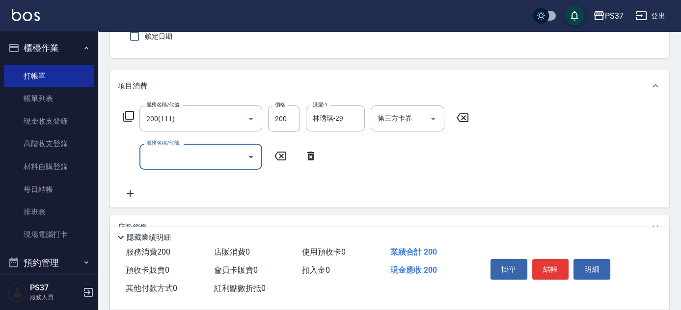
drag, startPoint x: 135, startPoint y: 151, endPoint x: 173, endPoint y: 152, distance: 37.8
click at [163, 154] on input "服務名稱/代號" at bounding box center [193, 156] width 99 height 17
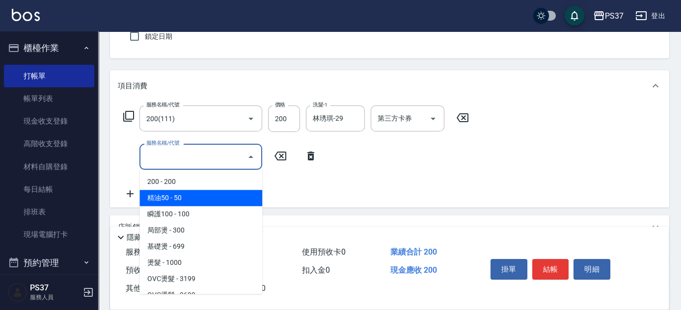
click at [211, 198] on span "精油50 - 50" at bounding box center [201, 198] width 123 height 16
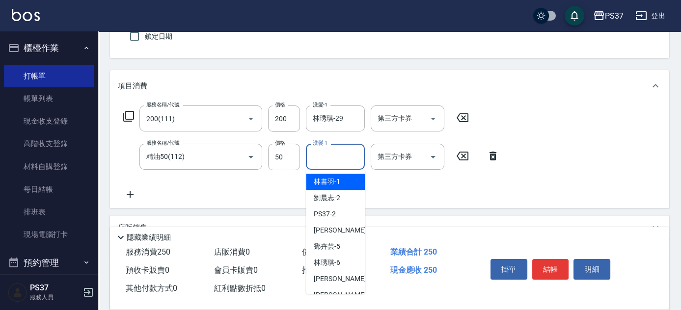
click at [331, 155] on input "洗髮-1" at bounding box center [335, 156] width 50 height 17
click at [331, 197] on span "劉晨志 -2" at bounding box center [327, 198] width 27 height 10
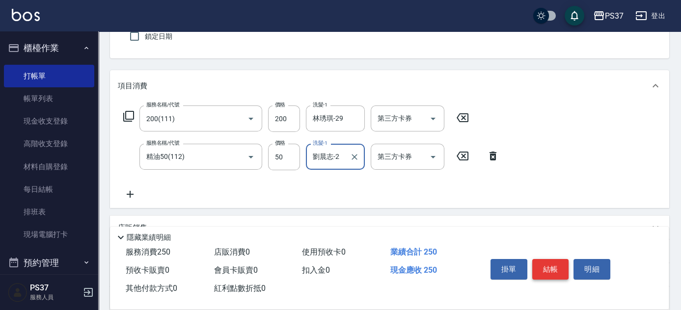
click at [561, 273] on button "結帳" at bounding box center [551, 269] width 37 height 21
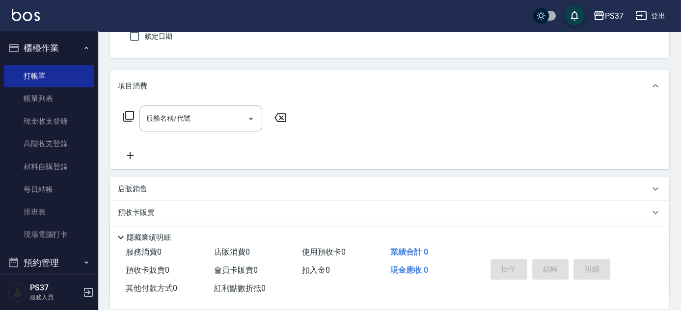
scroll to position [0, 0]
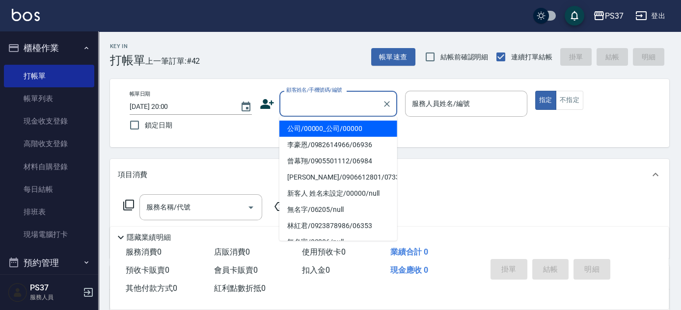
click at [311, 107] on input "顧客姓名/手機號碼/編號" at bounding box center [331, 103] width 94 height 17
click at [318, 124] on li "公司/00000_公司/00000" at bounding box center [339, 129] width 118 height 16
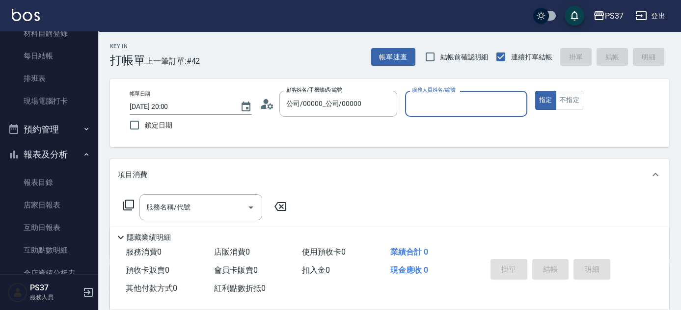
scroll to position [312, 0]
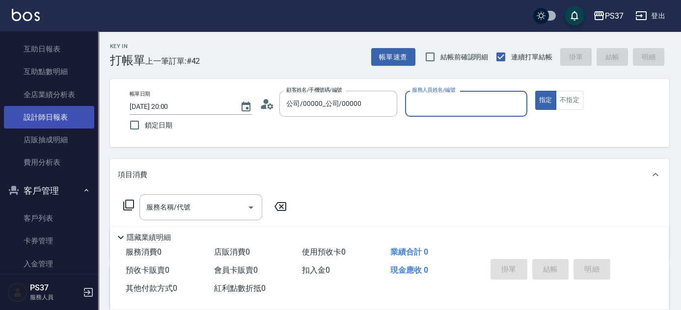
click at [46, 123] on link "設計師日報表" at bounding box center [49, 117] width 90 height 23
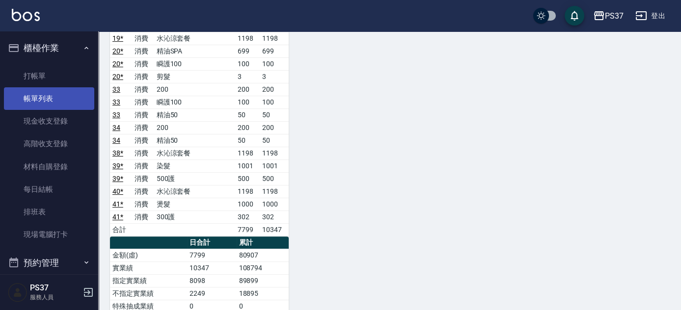
click at [31, 99] on link "帳單列表" at bounding box center [49, 98] width 90 height 23
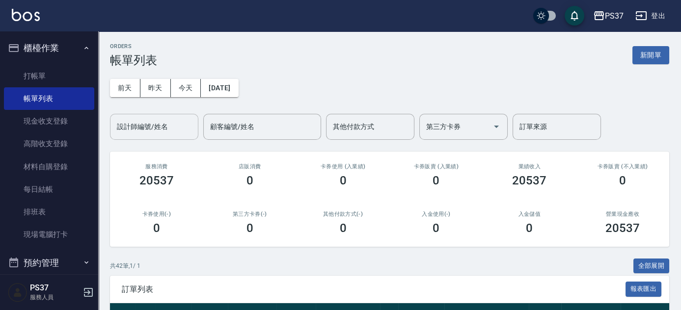
click at [158, 126] on input "設計師編號/姓名" at bounding box center [154, 126] width 80 height 17
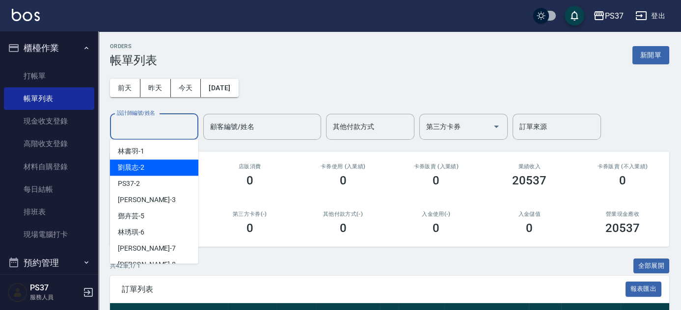
scroll to position [134, 0]
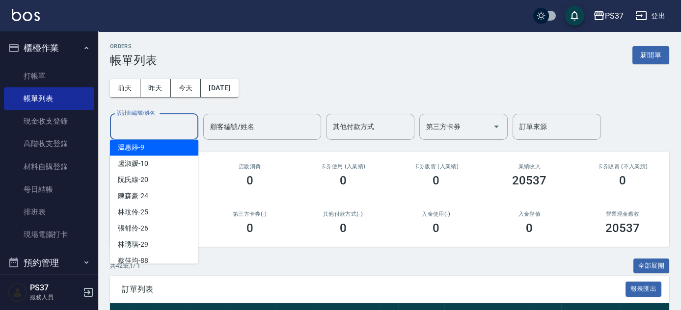
click at [161, 149] on div "溫惠婷 -9" at bounding box center [154, 148] width 88 height 16
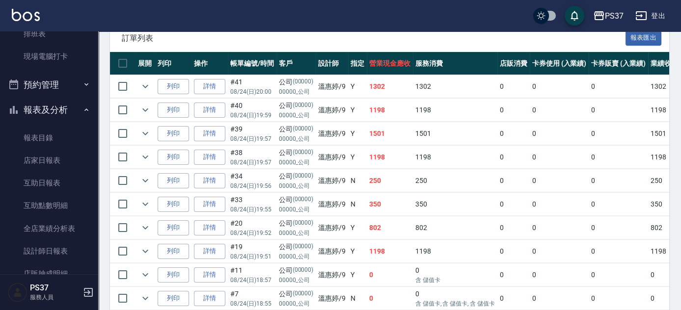
scroll to position [223, 0]
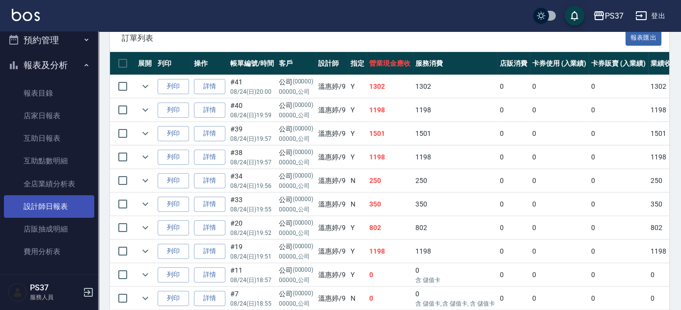
click at [44, 208] on link "設計師日報表" at bounding box center [49, 207] width 90 height 23
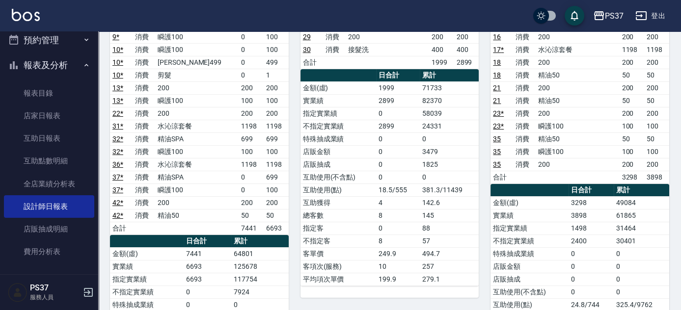
scroll to position [312, 0]
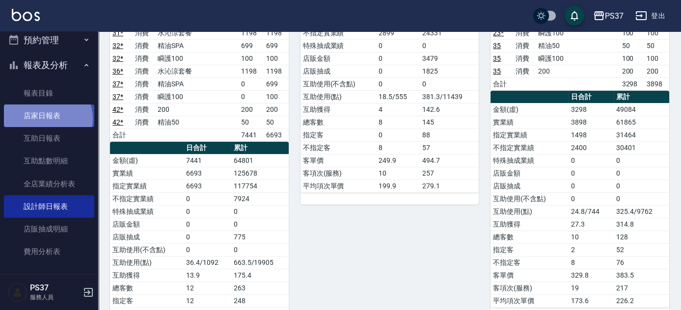
click at [47, 118] on link "店家日報表" at bounding box center [49, 116] width 90 height 23
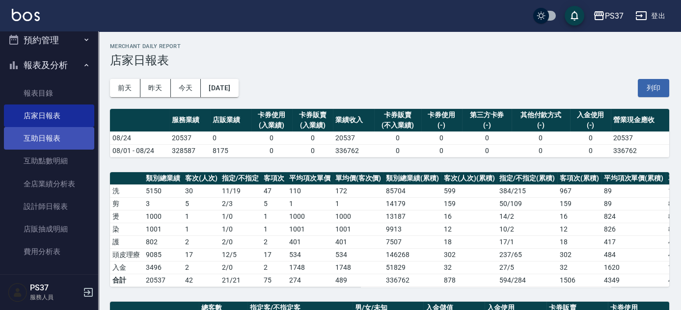
click at [57, 142] on link "互助日報表" at bounding box center [49, 138] width 90 height 23
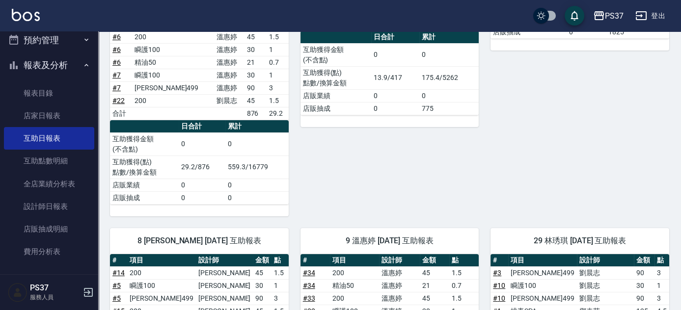
scroll to position [447, 0]
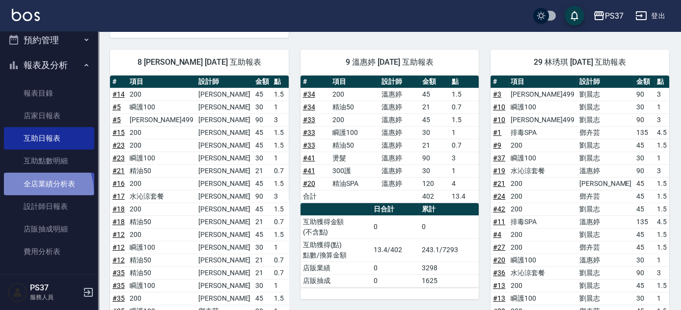
click at [32, 192] on link "全店業績分析表" at bounding box center [49, 184] width 90 height 23
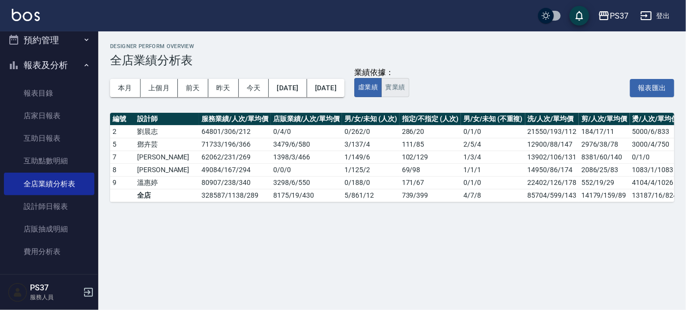
click at [409, 96] on button "實業績" at bounding box center [395, 87] width 28 height 19
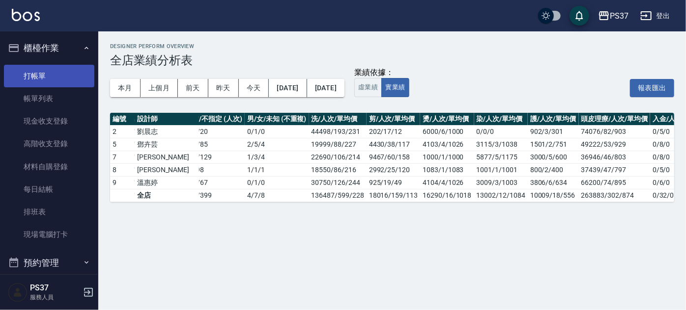
click at [45, 74] on link "打帳單" at bounding box center [49, 76] width 90 height 23
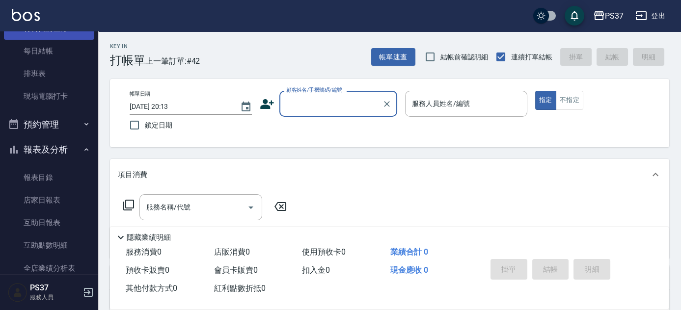
scroll to position [178, 0]
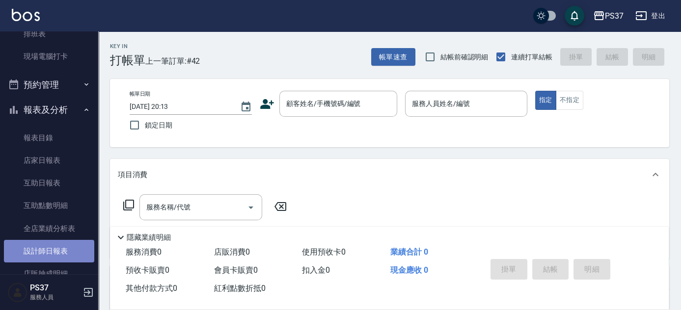
click at [51, 248] on link "設計師日報表" at bounding box center [49, 251] width 90 height 23
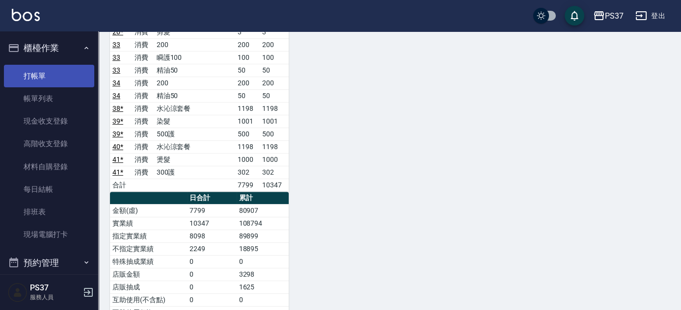
click at [36, 80] on link "打帳單" at bounding box center [49, 76] width 90 height 23
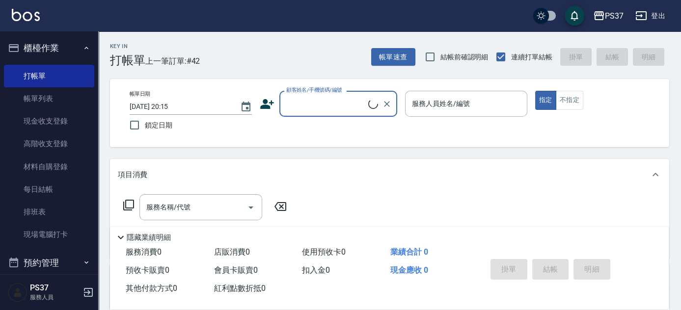
click at [321, 108] on input "顧客姓名/手機號碼/編號" at bounding box center [326, 103] width 85 height 17
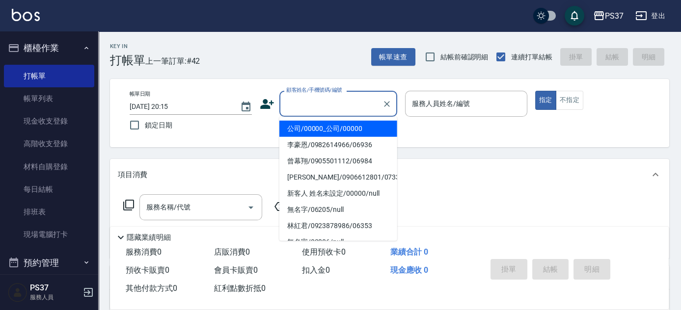
click at [329, 130] on li "公司/00000_公司/00000" at bounding box center [339, 129] width 118 height 16
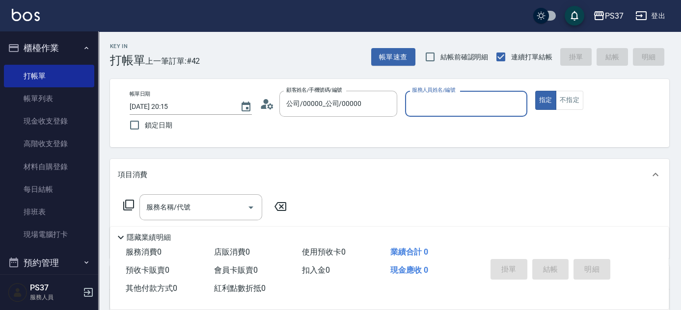
click at [428, 103] on input "服務人員姓名/編號" at bounding box center [466, 103] width 113 height 17
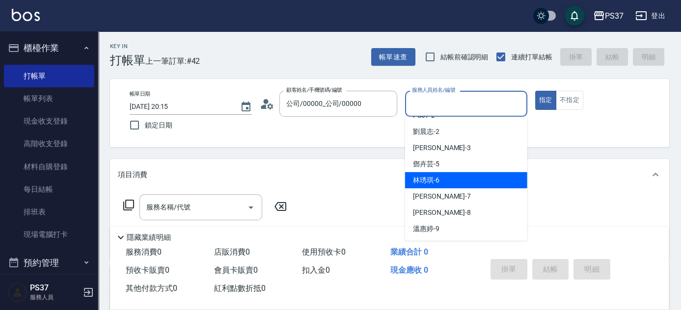
scroll to position [44, 0]
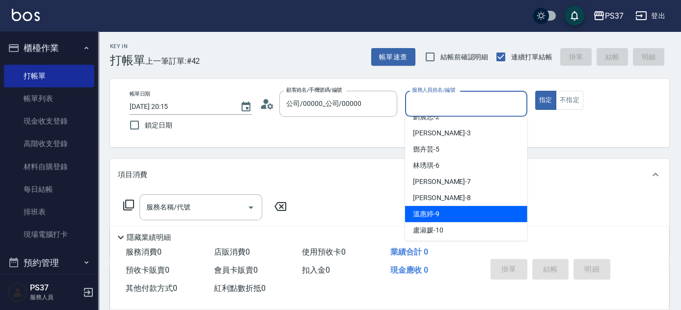
click at [448, 212] on div "溫惠婷 -9" at bounding box center [466, 214] width 122 height 16
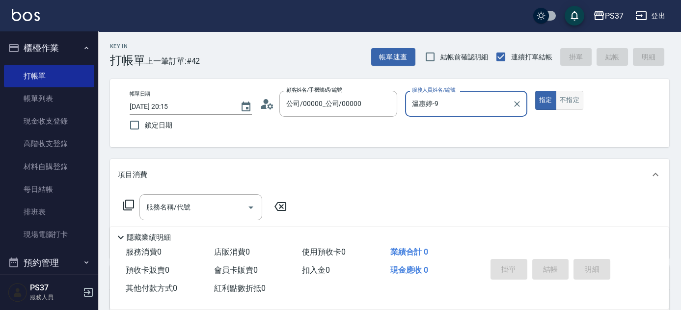
click at [571, 103] on button "不指定" at bounding box center [570, 100] width 28 height 19
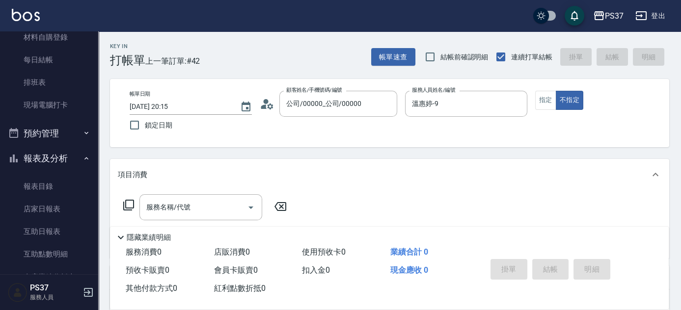
scroll to position [268, 0]
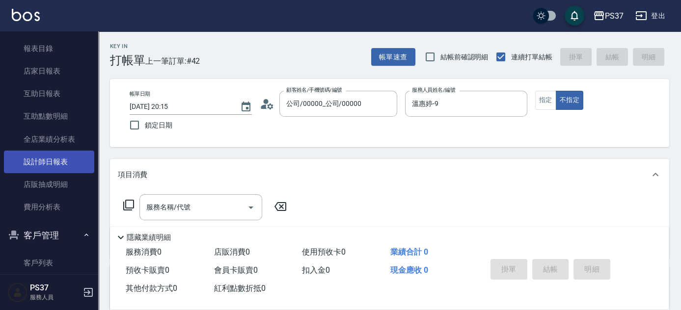
click at [33, 164] on link "設計師日報表" at bounding box center [49, 162] width 90 height 23
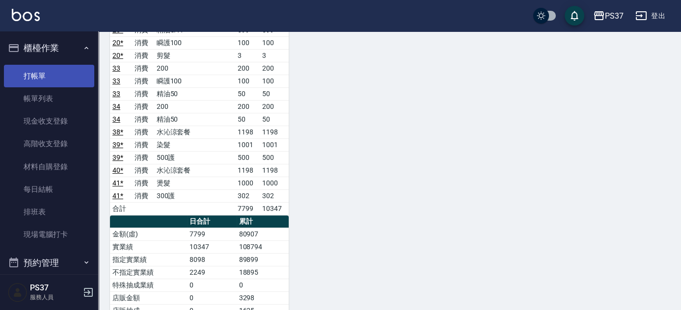
click at [46, 79] on link "打帳單" at bounding box center [49, 76] width 90 height 23
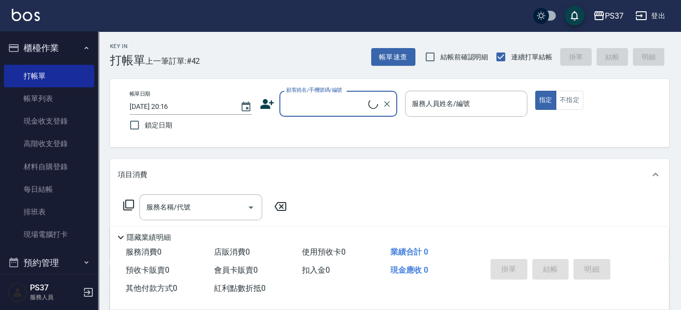
click at [314, 101] on input "顧客姓名/手機號碼/編號" at bounding box center [326, 103] width 85 height 17
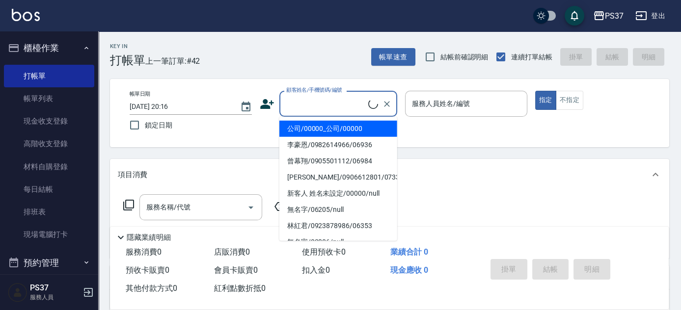
click at [326, 126] on li "公司/00000_公司/00000" at bounding box center [339, 129] width 118 height 16
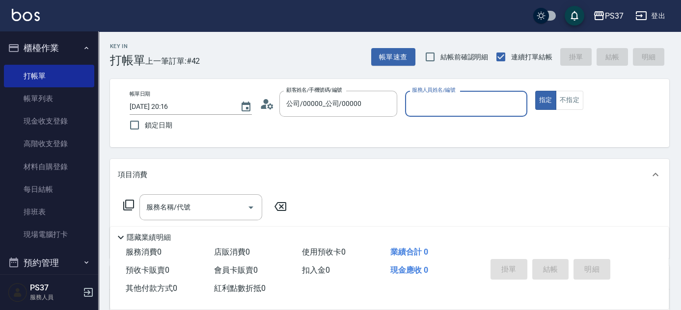
click at [425, 110] on input "服務人員姓名/編號" at bounding box center [466, 103] width 113 height 17
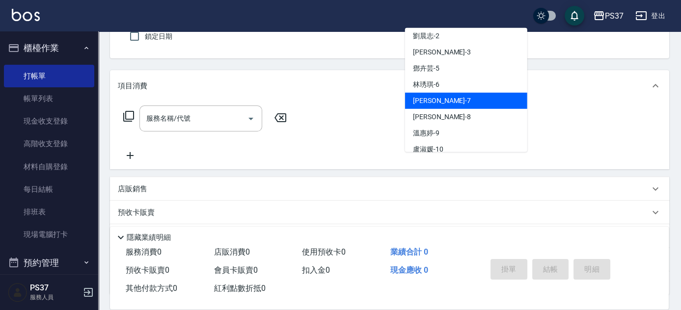
scroll to position [89, 0]
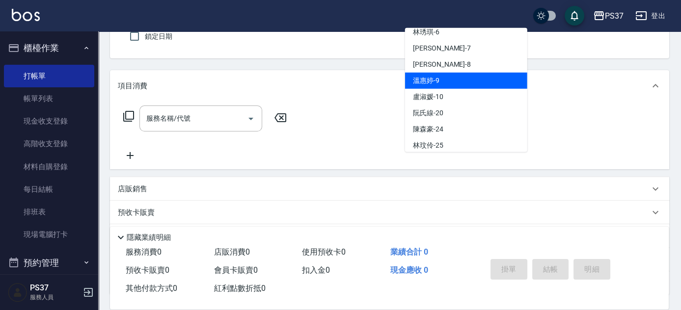
click at [448, 78] on div "溫惠婷 -9" at bounding box center [466, 81] width 122 height 16
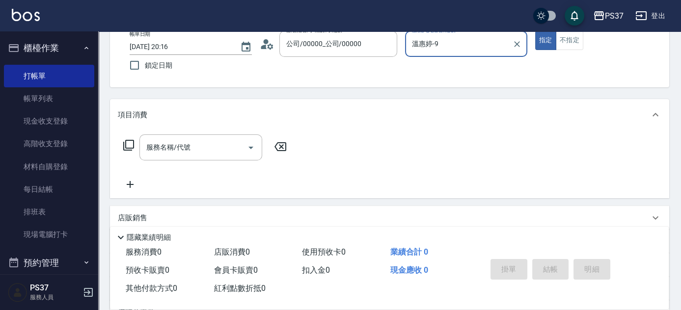
scroll to position [44, 0]
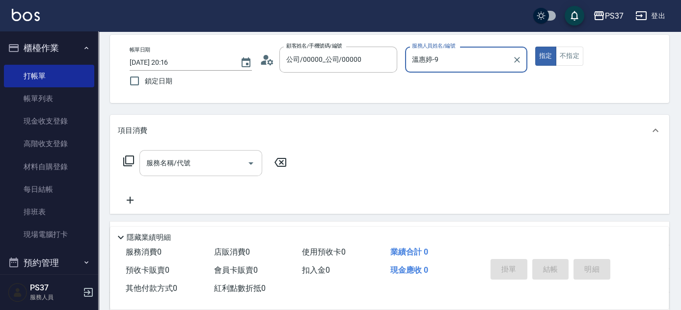
click at [212, 167] on input "服務名稱/代號" at bounding box center [193, 163] width 99 height 17
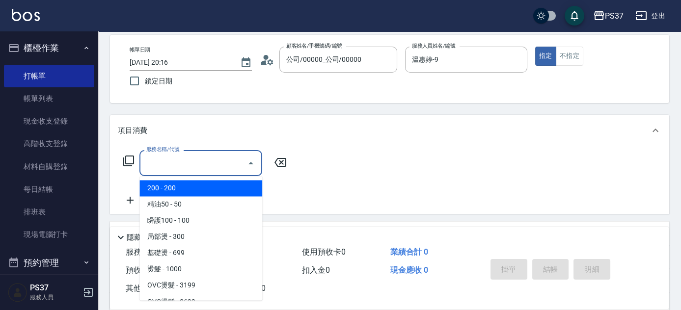
click at [191, 189] on span "200 - 200" at bounding box center [201, 188] width 123 height 16
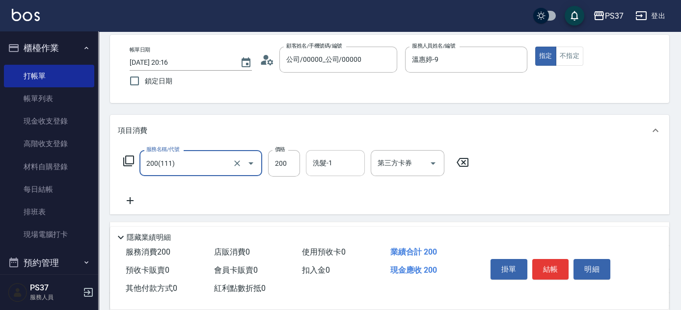
click at [328, 169] on input "洗髮-1" at bounding box center [335, 163] width 50 height 17
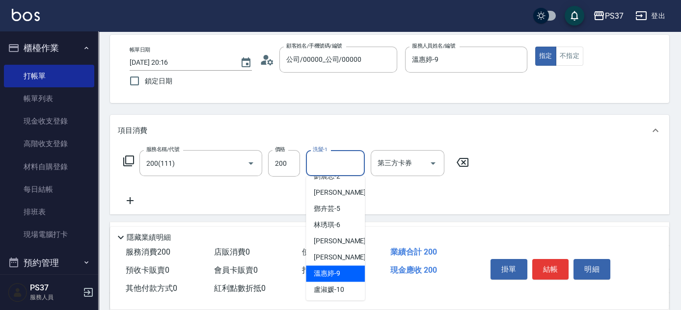
click at [338, 269] on span "溫惠婷 -9" at bounding box center [327, 274] width 27 height 10
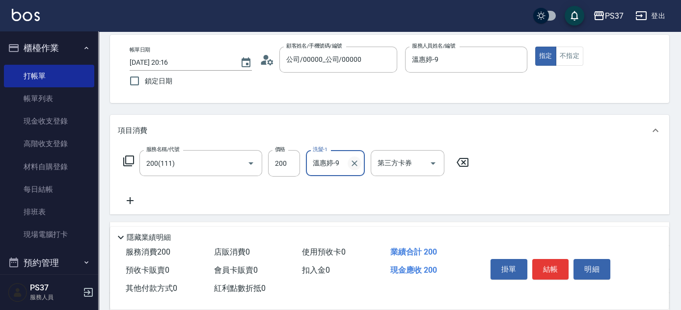
click at [357, 164] on icon "Clear" at bounding box center [355, 164] width 10 height 10
click at [330, 164] on input "洗髮-1" at bounding box center [335, 163] width 50 height 17
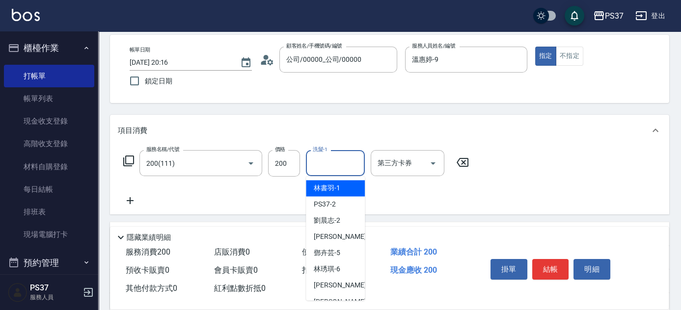
click at [339, 191] on span "林書羽 -1" at bounding box center [327, 188] width 27 height 10
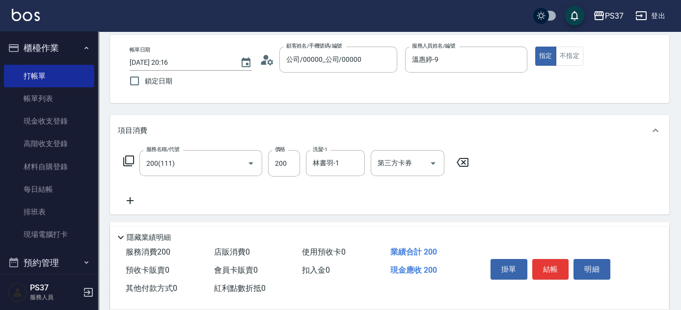
click at [134, 198] on icon at bounding box center [130, 201] width 25 height 12
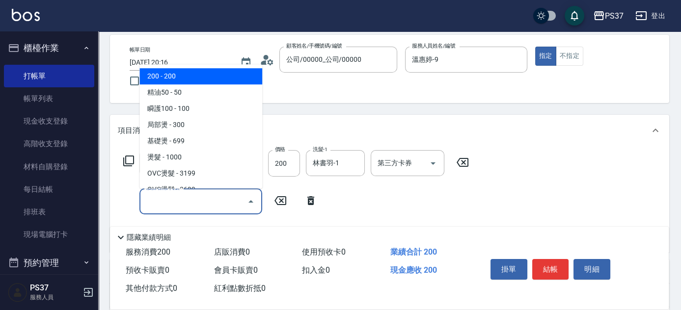
click at [187, 204] on input "服務名稱/代號" at bounding box center [193, 201] width 99 height 17
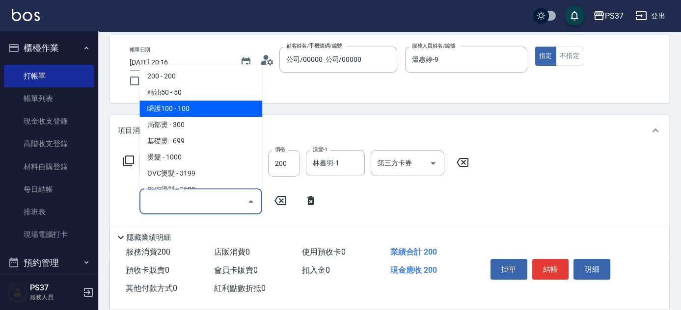
click at [209, 106] on span "瞬護100 - 100" at bounding box center [201, 109] width 123 height 16
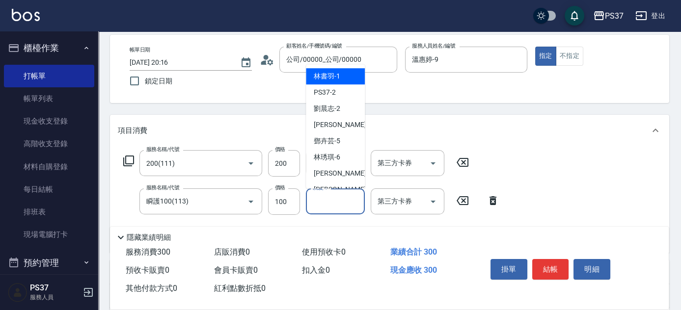
click at [327, 210] on input "洗髮-1" at bounding box center [335, 201] width 50 height 17
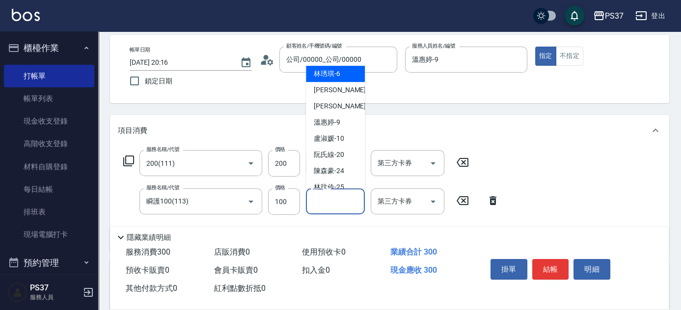
scroll to position [89, 0]
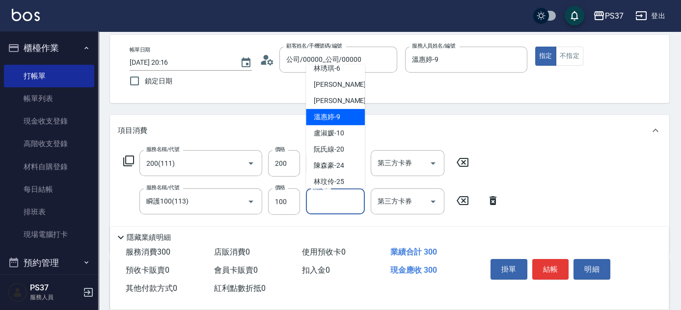
click at [338, 117] on span "溫惠婷 -9" at bounding box center [327, 117] width 27 height 10
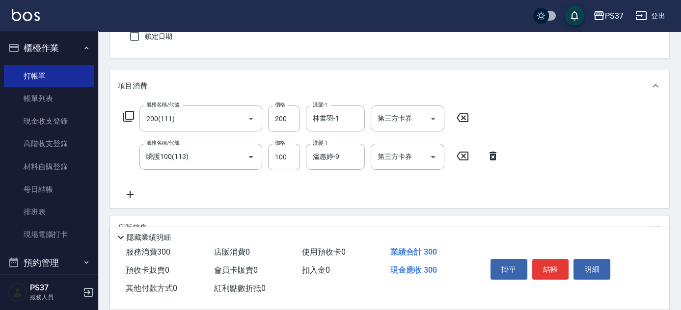
click at [139, 193] on icon at bounding box center [130, 195] width 25 height 12
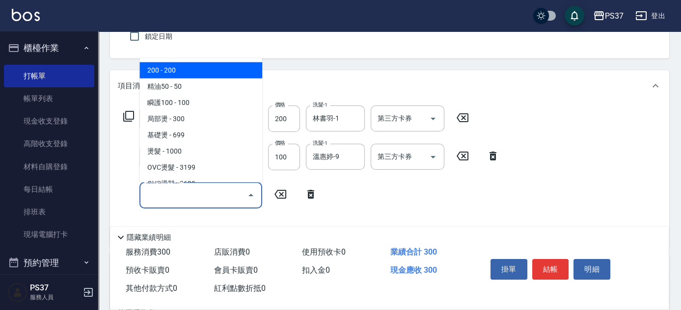
click at [147, 193] on input "服務名稱/代號" at bounding box center [193, 195] width 99 height 17
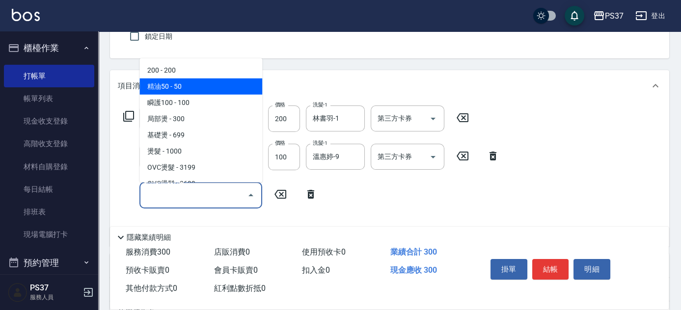
click at [196, 90] on span "精油50 - 50" at bounding box center [201, 87] width 123 height 16
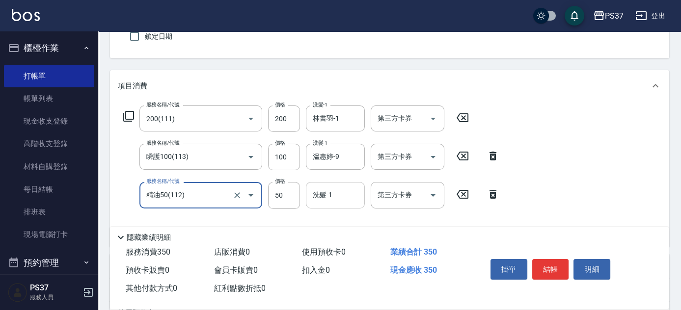
click at [323, 198] on input "洗髮-1" at bounding box center [335, 195] width 50 height 17
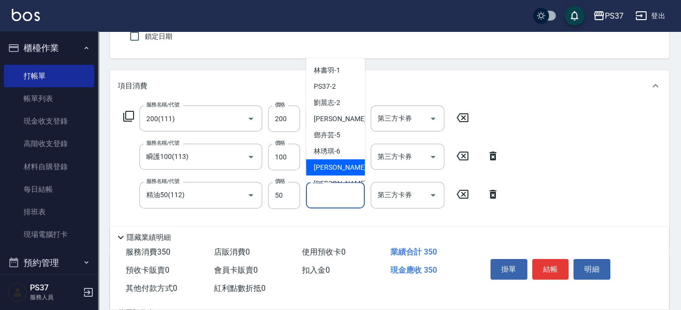
scroll to position [44, 0]
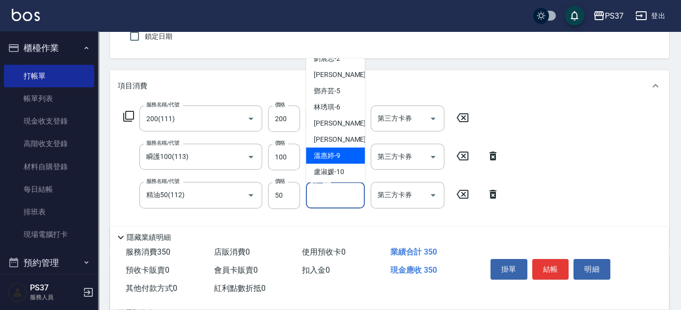
click at [326, 151] on span "溫惠婷 -9" at bounding box center [327, 156] width 27 height 10
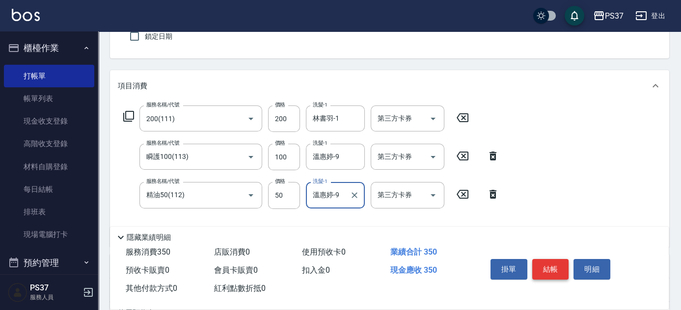
click at [554, 272] on button "結帳" at bounding box center [551, 269] width 37 height 21
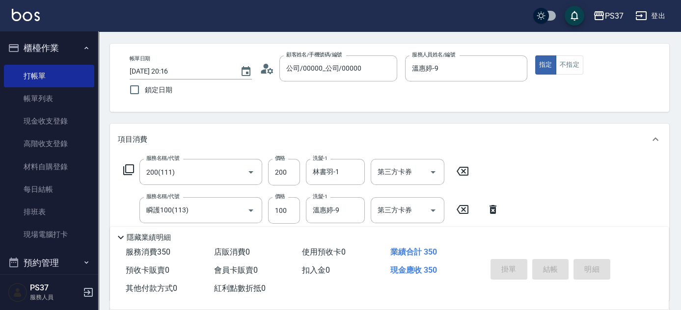
scroll to position [0, 0]
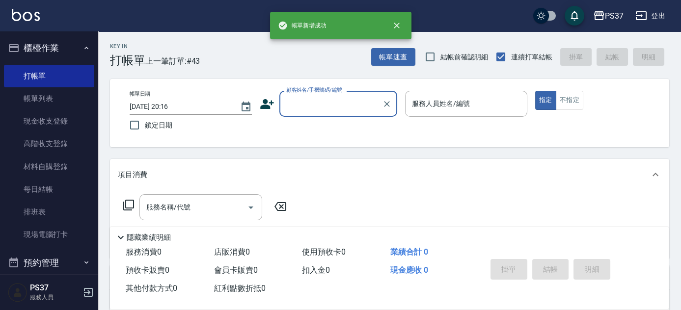
click at [321, 111] on input "顧客姓名/手機號碼/編號" at bounding box center [331, 103] width 94 height 17
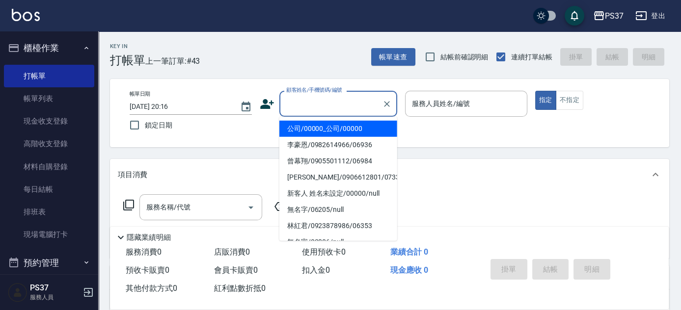
click at [329, 124] on li "公司/00000_公司/00000" at bounding box center [339, 129] width 118 height 16
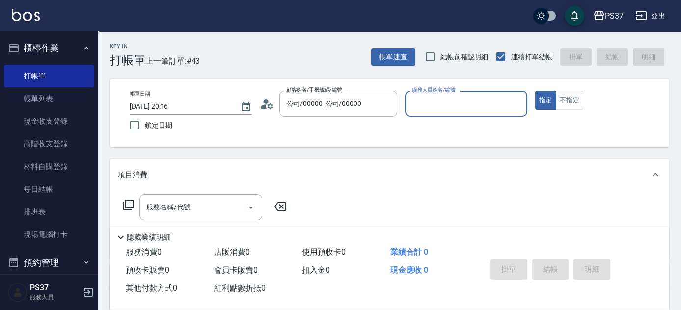
click at [446, 103] on input "服務人員姓名/編號" at bounding box center [466, 103] width 113 height 17
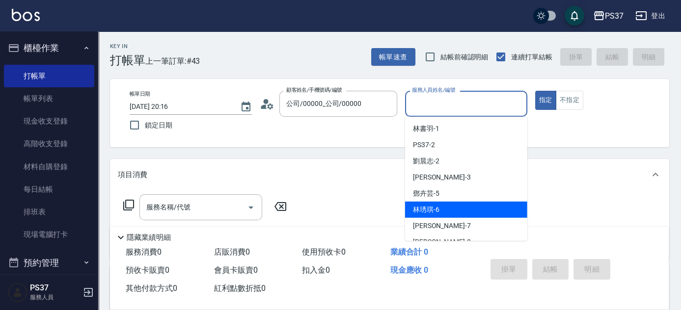
scroll to position [44, 0]
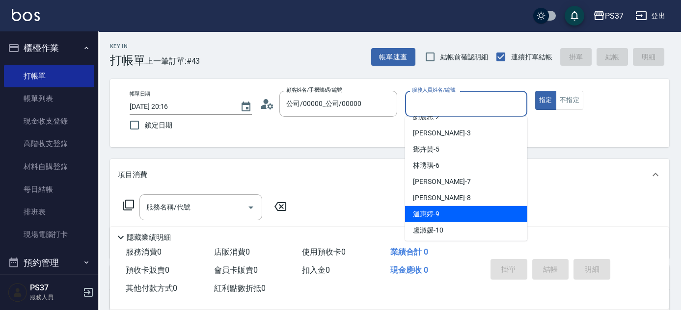
click at [454, 210] on div "溫惠婷 -9" at bounding box center [466, 214] width 122 height 16
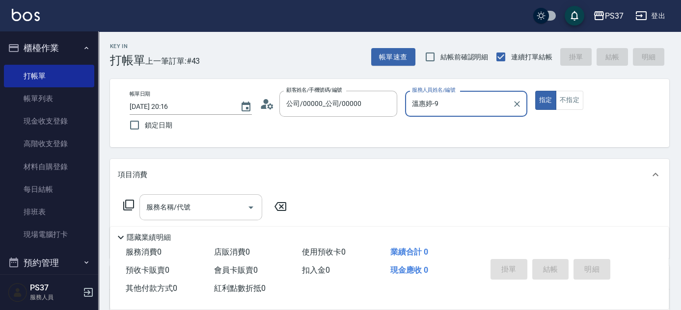
click at [205, 204] on input "服務名稱/代號" at bounding box center [193, 207] width 99 height 17
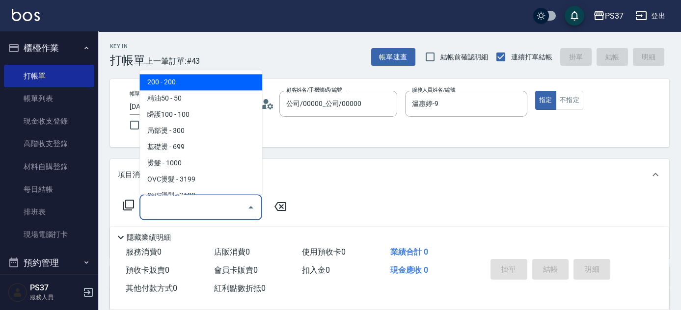
click at [186, 81] on span "200 - 200" at bounding box center [201, 83] width 123 height 16
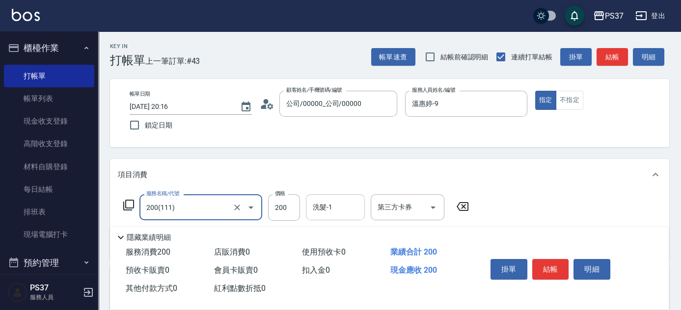
click at [342, 209] on input "洗髮-1" at bounding box center [335, 207] width 50 height 17
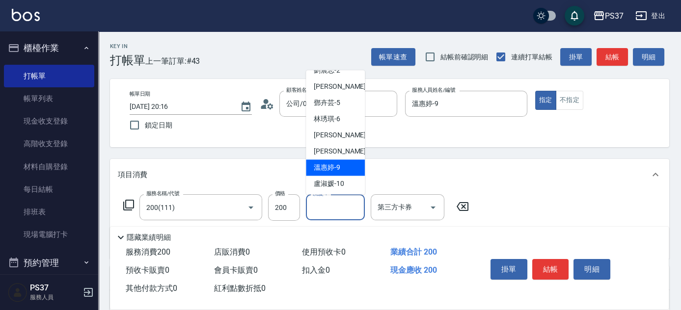
click at [344, 162] on div "溫惠婷 -9" at bounding box center [335, 168] width 59 height 16
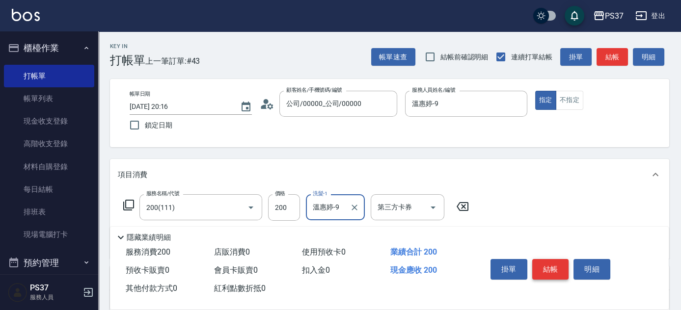
click at [559, 264] on button "結帳" at bounding box center [551, 269] width 37 height 21
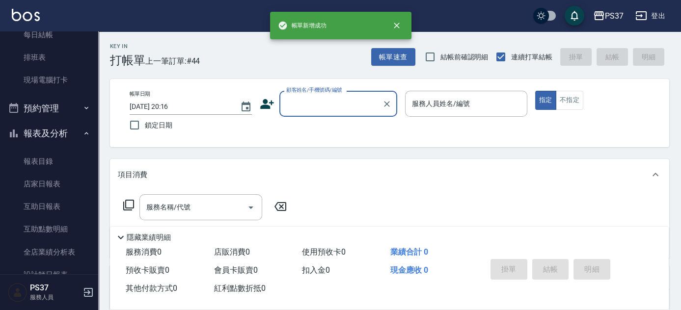
scroll to position [268, 0]
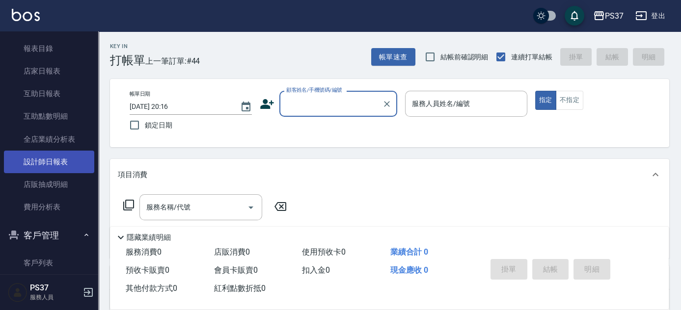
click at [48, 167] on link "設計師日報表" at bounding box center [49, 162] width 90 height 23
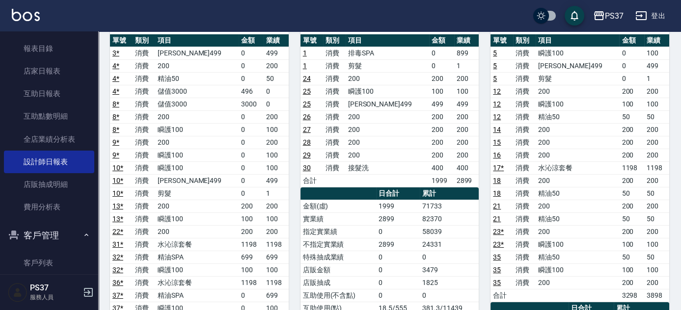
scroll to position [116, 0]
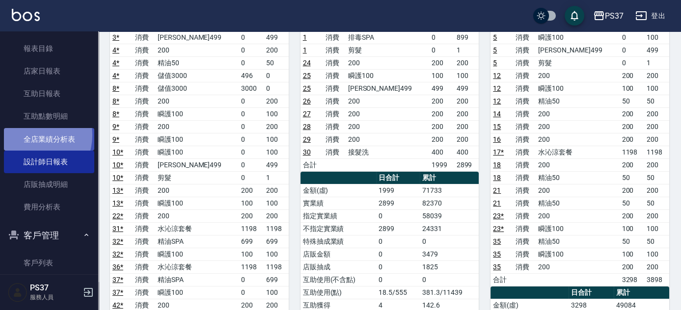
click at [31, 135] on link "全店業績分析表" at bounding box center [49, 139] width 90 height 23
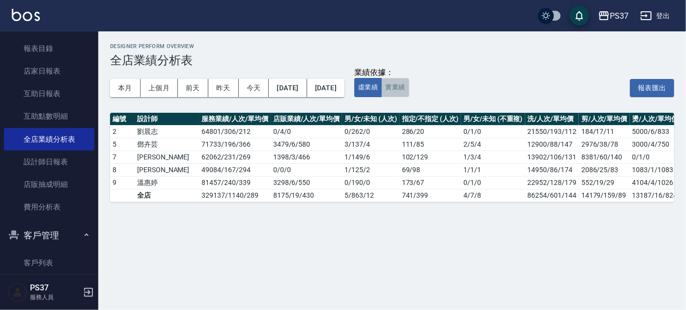
click at [409, 91] on button "實業績" at bounding box center [395, 87] width 28 height 19
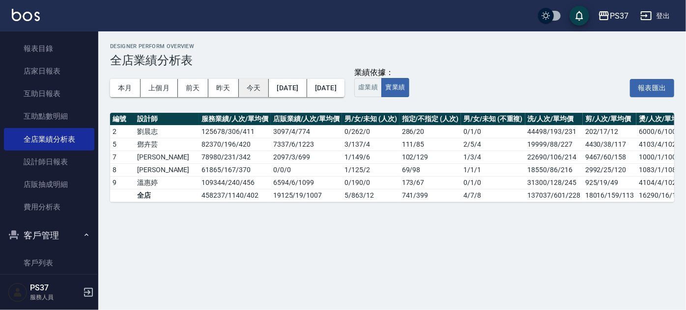
click at [249, 92] on button "今天" at bounding box center [254, 88] width 30 height 18
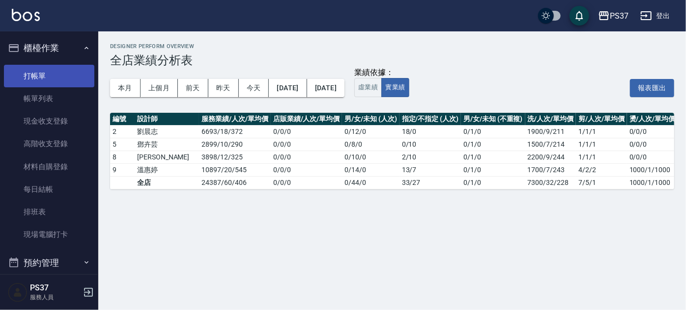
click at [42, 76] on link "打帳單" at bounding box center [49, 76] width 90 height 23
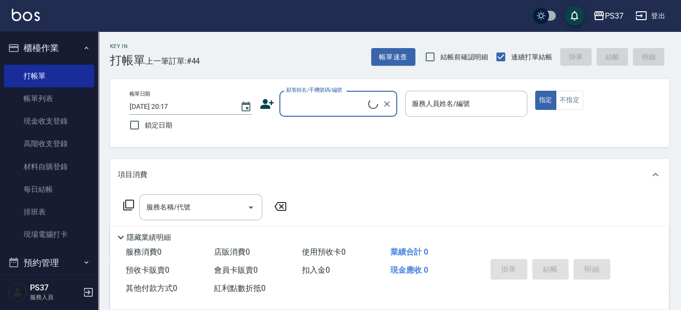
click at [337, 107] on input "顧客姓名/手機號碼/編號" at bounding box center [326, 103] width 85 height 17
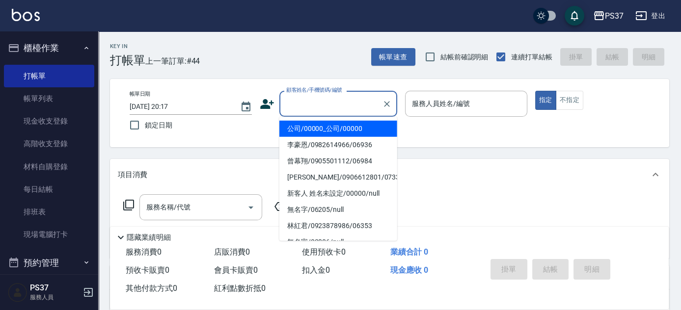
click at [339, 126] on li "公司/00000_公司/00000" at bounding box center [339, 129] width 118 height 16
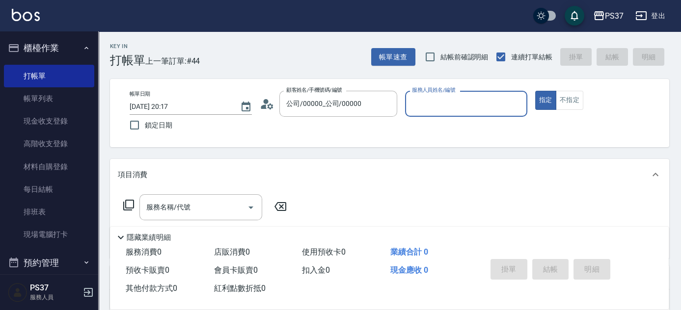
click at [443, 96] on input "服務人員姓名/編號" at bounding box center [466, 103] width 113 height 17
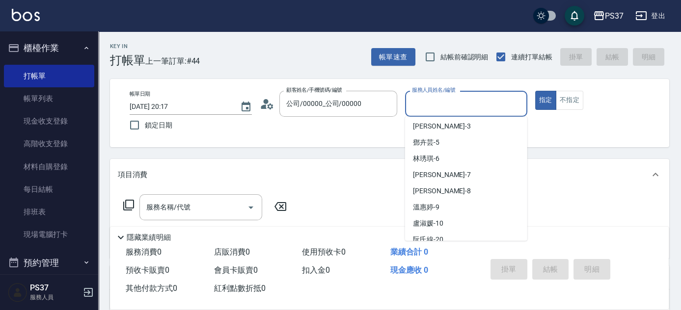
scroll to position [89, 0]
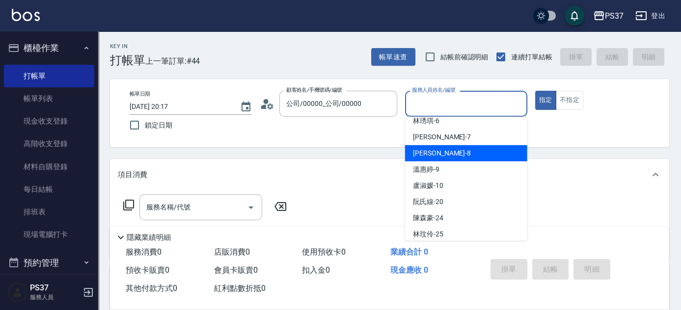
click at [439, 160] on div "[PERSON_NAME] -8" at bounding box center [466, 153] width 122 height 16
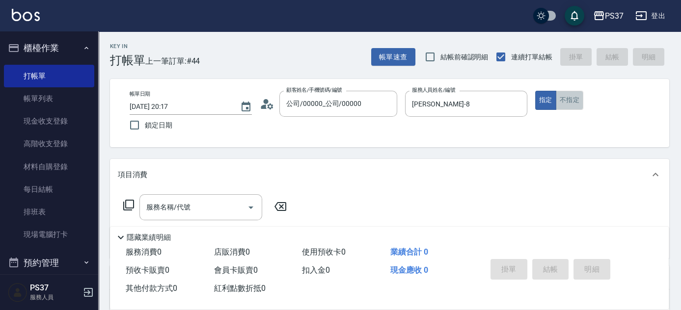
click at [580, 96] on button "不指定" at bounding box center [570, 100] width 28 height 19
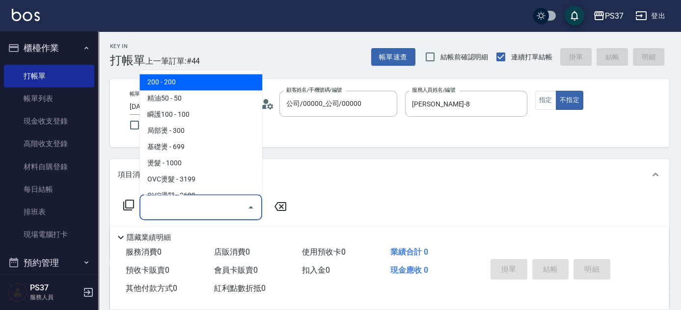
click at [216, 206] on input "服務名稱/代號" at bounding box center [193, 207] width 99 height 17
click at [199, 81] on span "200 - 200" at bounding box center [201, 83] width 123 height 16
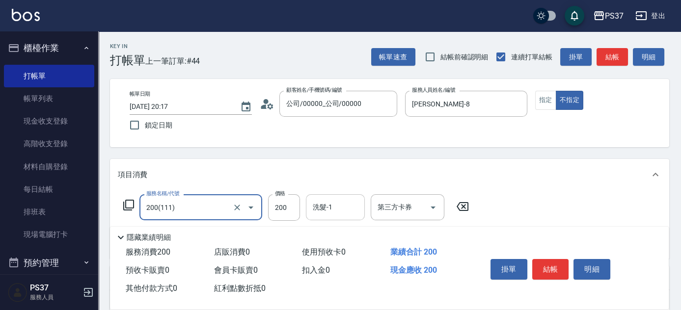
click at [330, 203] on input "洗髮-1" at bounding box center [335, 207] width 50 height 17
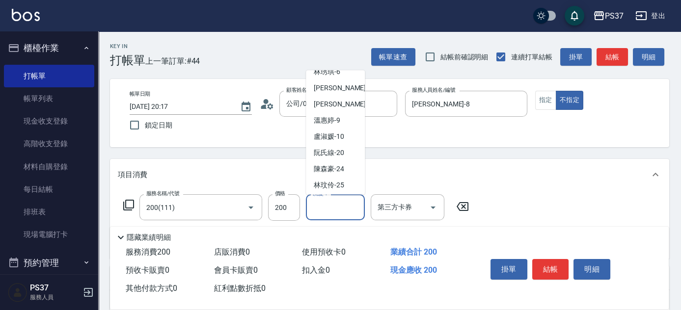
scroll to position [159, 0]
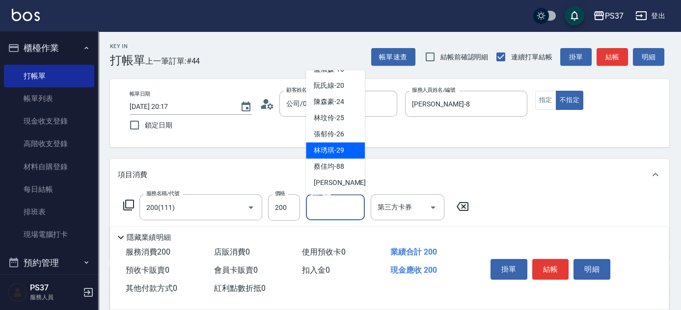
click at [334, 143] on div "林琇琪 -29" at bounding box center [335, 151] width 59 height 16
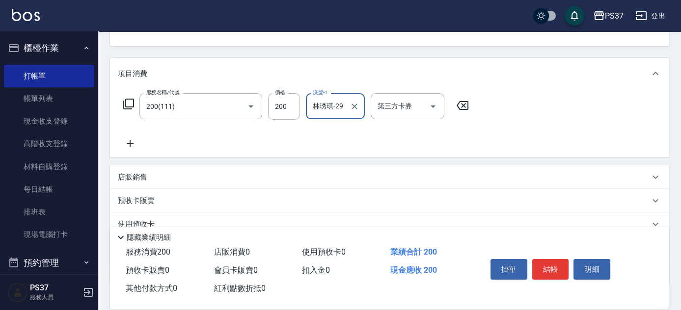
scroll to position [134, 0]
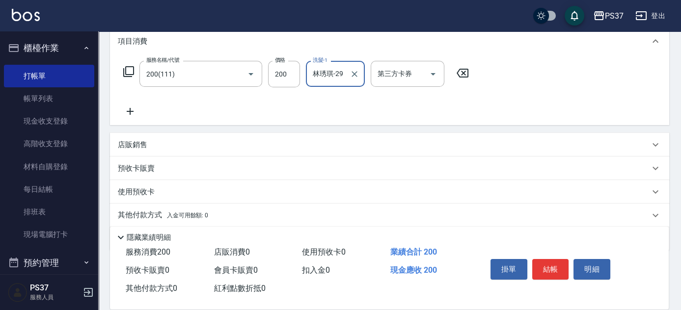
click at [132, 112] on icon at bounding box center [130, 112] width 25 height 12
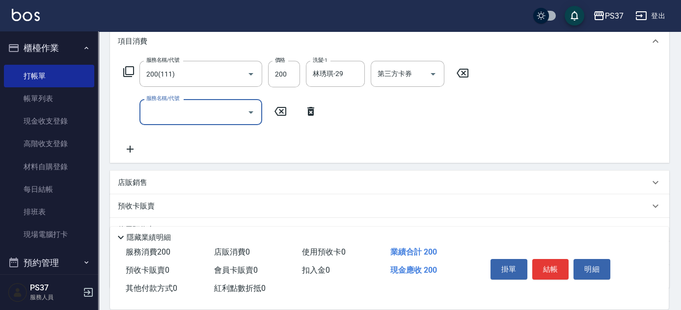
click at [158, 116] on input "服務名稱/代號" at bounding box center [193, 112] width 99 height 17
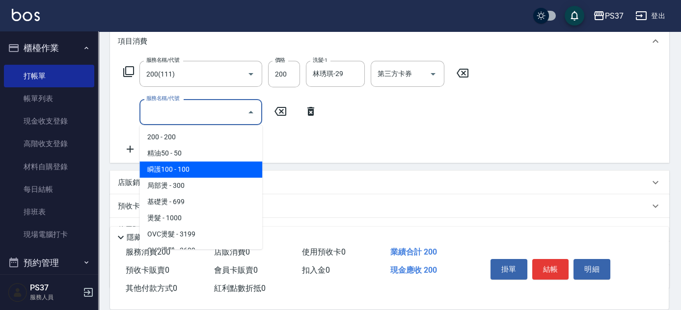
click at [194, 173] on span "瞬護100 - 100" at bounding box center [201, 170] width 123 height 16
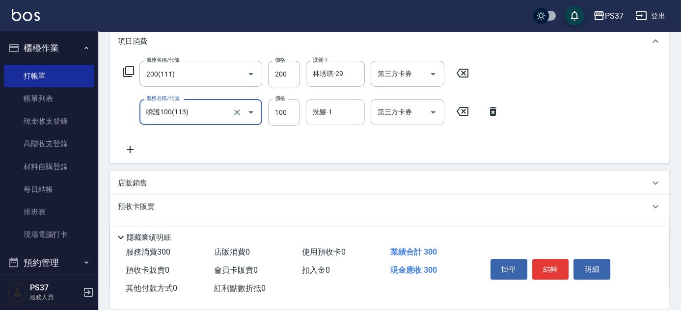
click at [346, 115] on input "洗髮-1" at bounding box center [335, 112] width 50 height 17
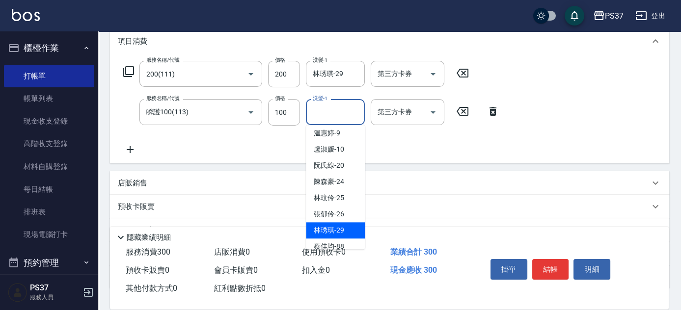
click at [340, 224] on div "林琇琪 -29" at bounding box center [335, 231] width 59 height 16
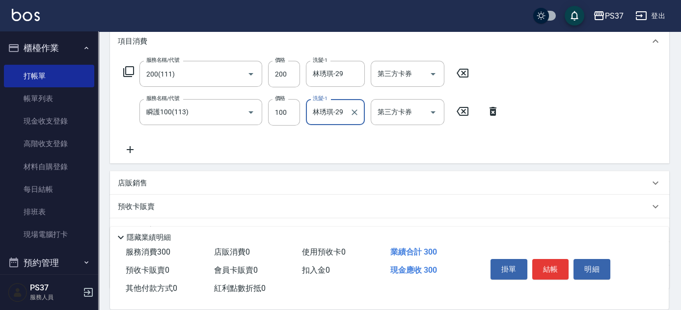
click at [560, 260] on button "結帳" at bounding box center [551, 269] width 37 height 21
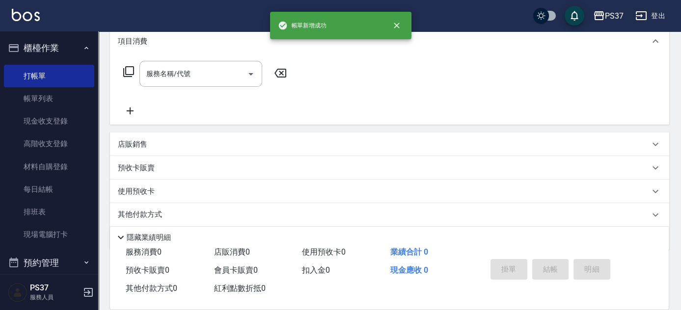
scroll to position [0, 0]
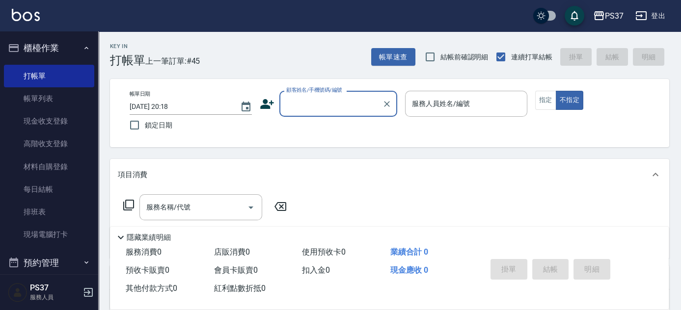
click at [334, 98] on input "顧客姓名/手機號碼/編號" at bounding box center [331, 103] width 94 height 17
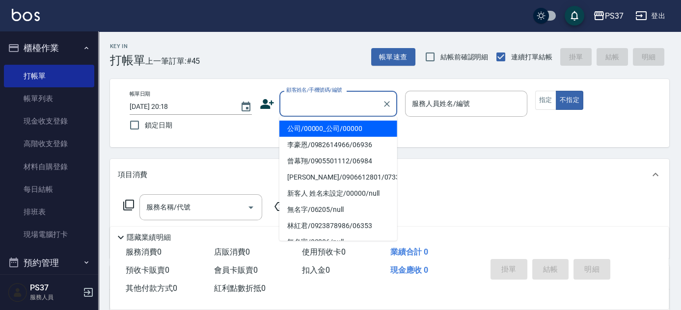
click at [320, 131] on li "公司/00000_公司/00000" at bounding box center [339, 129] width 118 height 16
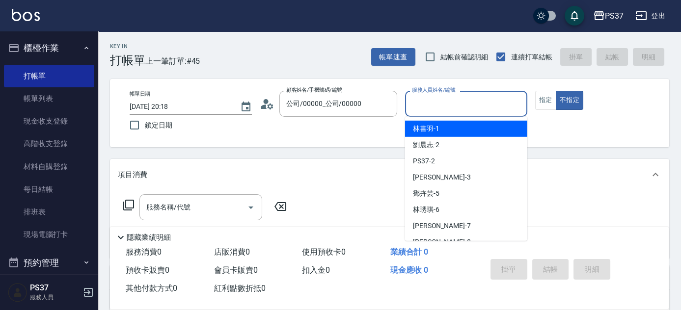
click at [442, 107] on input "服務人員姓名/編號" at bounding box center [466, 103] width 113 height 17
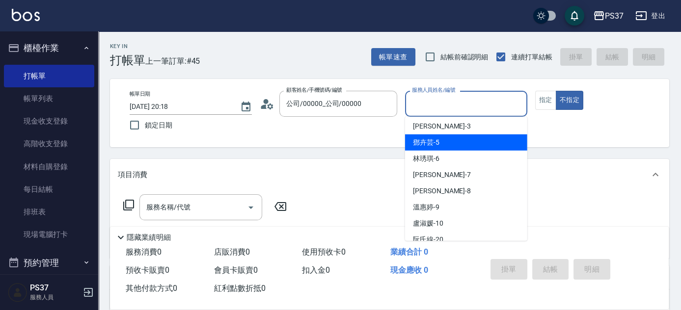
scroll to position [89, 0]
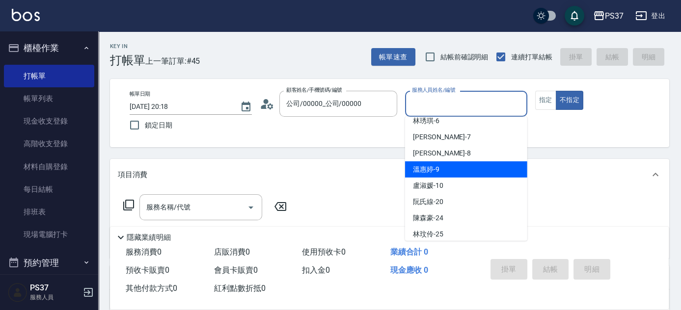
click at [442, 172] on div "溫惠婷 -9" at bounding box center [466, 170] width 122 height 16
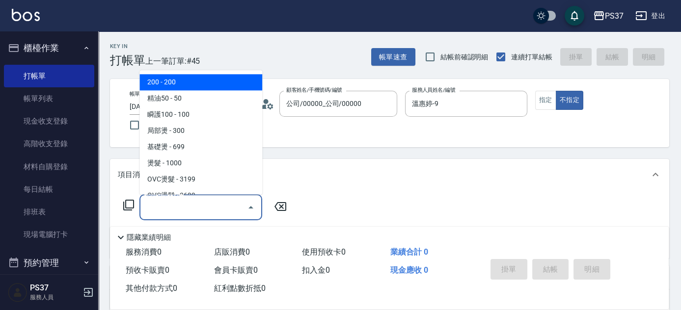
click at [191, 208] on input "服務名稱/代號" at bounding box center [193, 207] width 99 height 17
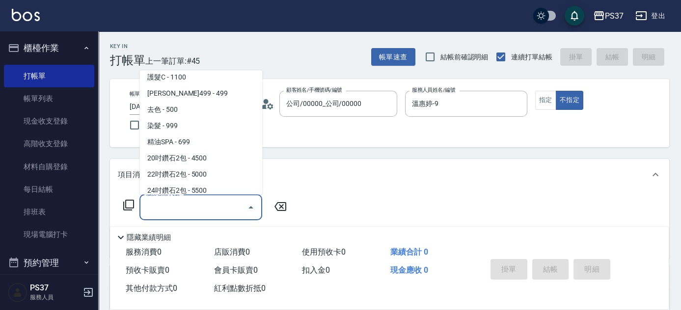
scroll to position [536, 0]
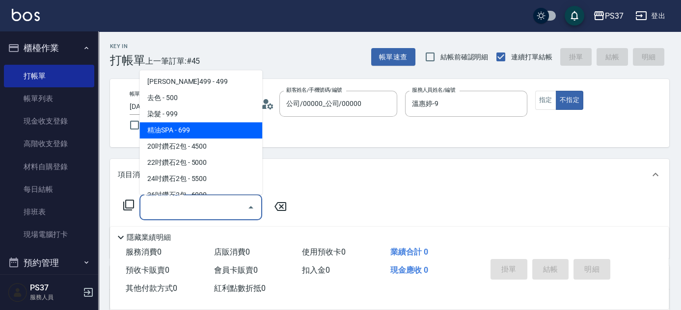
click at [211, 125] on span "精油SPA - 699" at bounding box center [201, 131] width 123 height 16
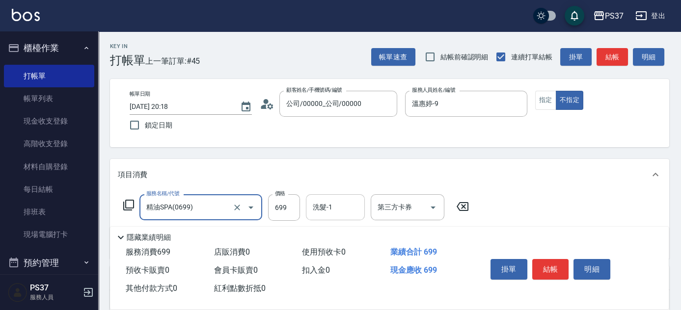
click at [323, 207] on input "洗髮-1" at bounding box center [335, 207] width 50 height 17
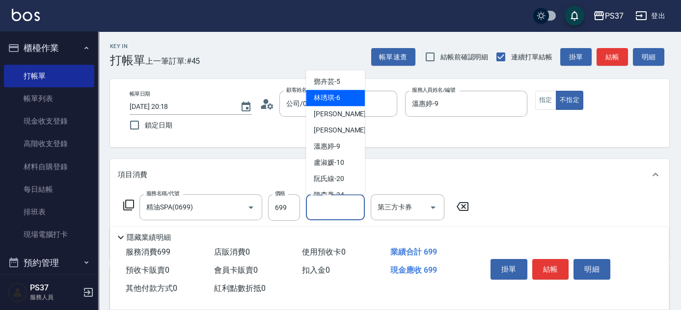
scroll to position [0, 0]
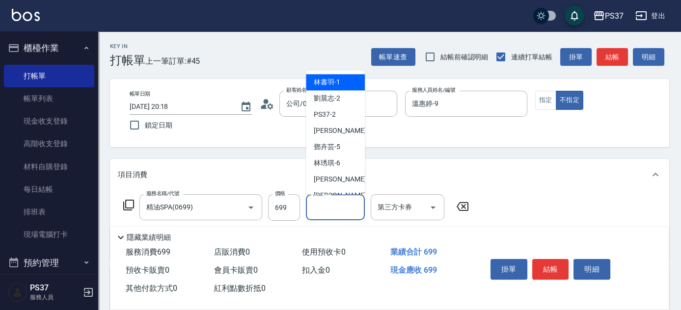
click at [326, 79] on span "林書羽 -1" at bounding box center [327, 83] width 27 height 10
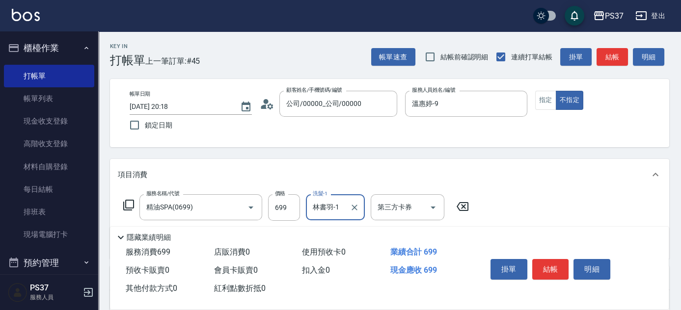
click at [454, 152] on div "Key In 打帳單 上一筆訂單:#45 帳單速查 結帳前確認明細 連續打單結帳 掛單 結帳 明細 帳單日期 [DATE] 20:18 鎖定日期 顧客姓名/手…" at bounding box center [389, 254] width 583 height 447
click at [545, 269] on button "結帳" at bounding box center [551, 269] width 37 height 21
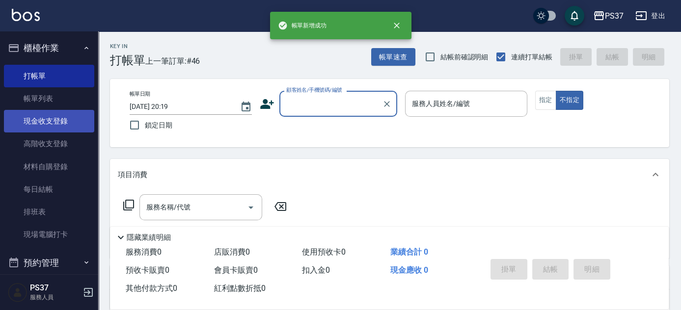
scroll to position [223, 0]
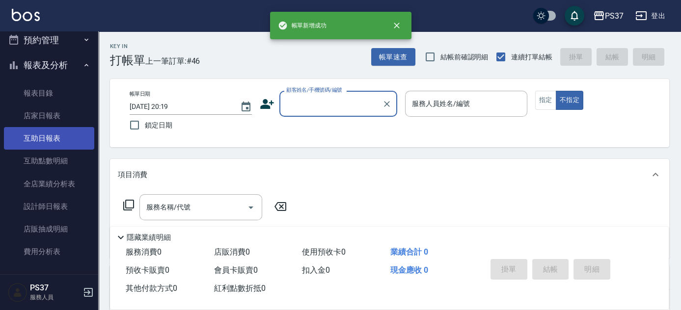
click at [40, 140] on link "互助日報表" at bounding box center [49, 138] width 90 height 23
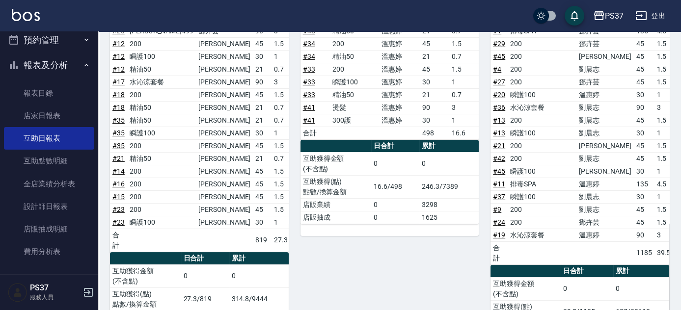
scroll to position [530, 0]
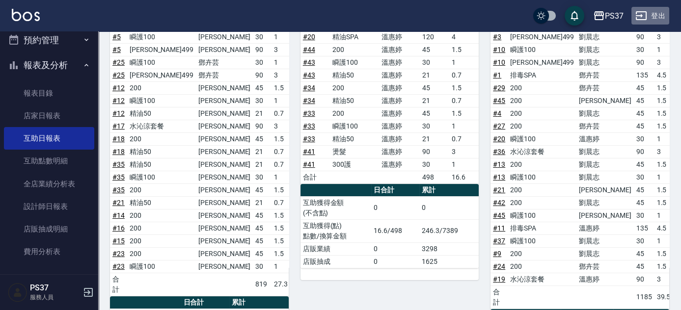
click at [646, 19] on icon "button" at bounding box center [641, 15] width 11 height 9
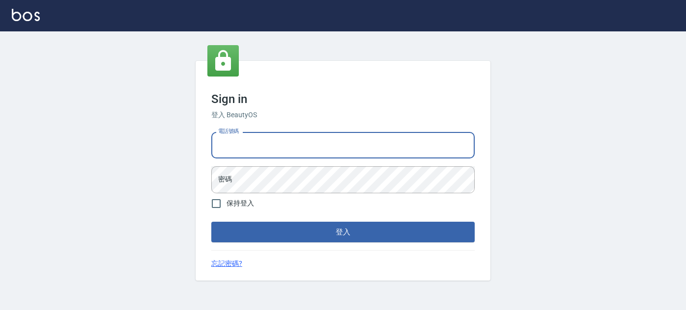
click at [283, 150] on input "電話號碼" at bounding box center [342, 145] width 263 height 27
type input "037465197"
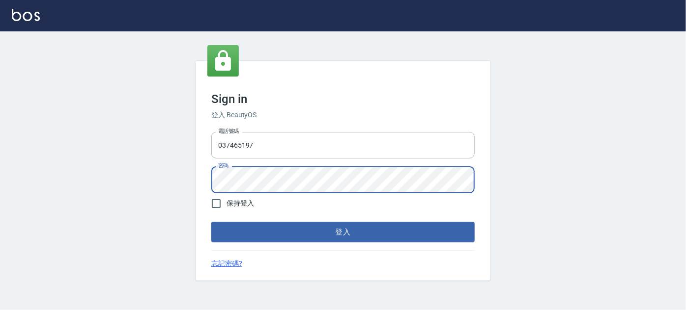
click at [211, 222] on button "登入" at bounding box center [342, 232] width 263 height 21
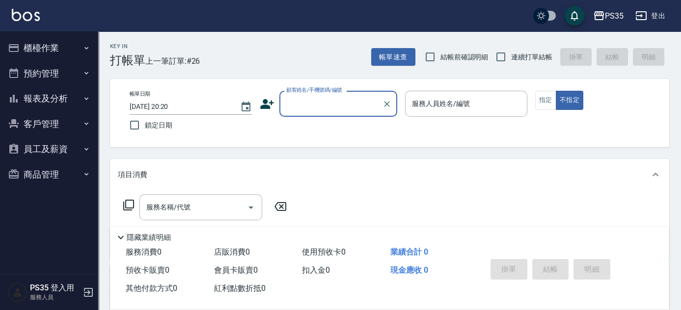
click at [51, 90] on button "報表及分析" at bounding box center [49, 99] width 90 height 26
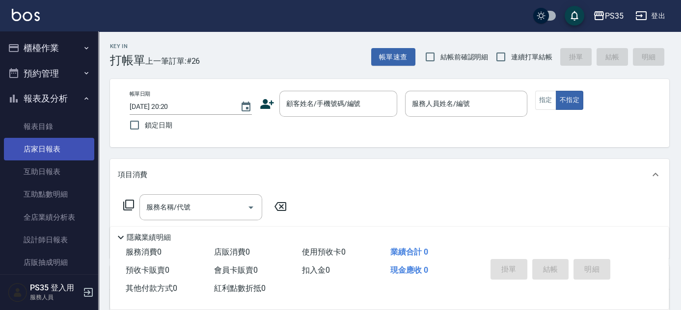
click at [58, 145] on link "店家日報表" at bounding box center [49, 149] width 90 height 23
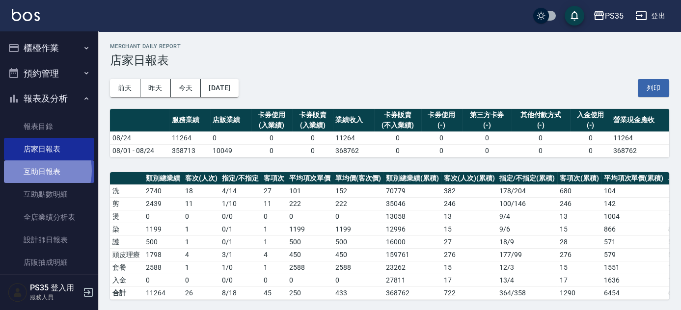
click at [35, 171] on link "互助日報表" at bounding box center [49, 172] width 90 height 23
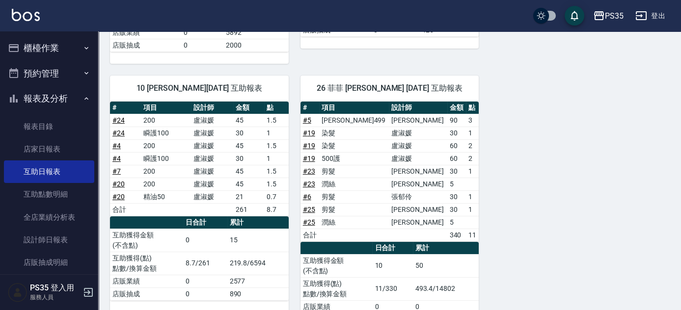
scroll to position [402, 0]
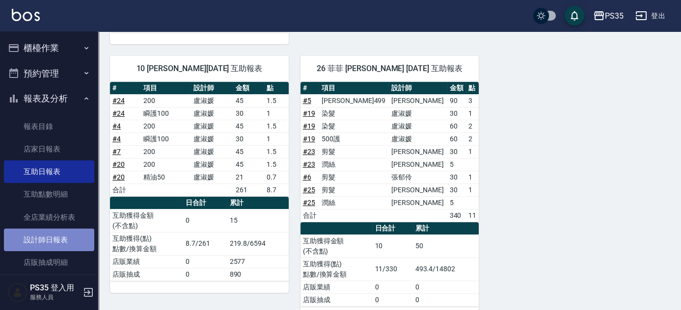
click at [52, 234] on link "設計師日報表" at bounding box center [49, 240] width 90 height 23
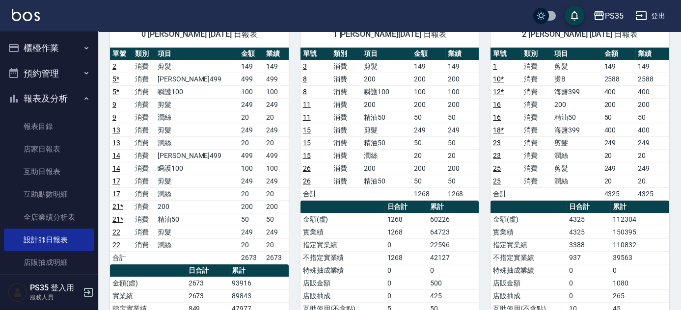
scroll to position [89, 0]
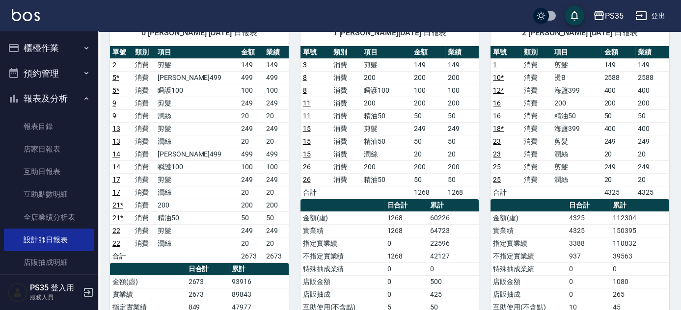
click at [292, 245] on div "1 林玟伶 08/24/2025 日報表 單號 類別 項目 金額 業績 3 消費 剪髮 149 149 8 消費 200 200 200 8 消費 瞬護100…" at bounding box center [384, 250] width 191 height 484
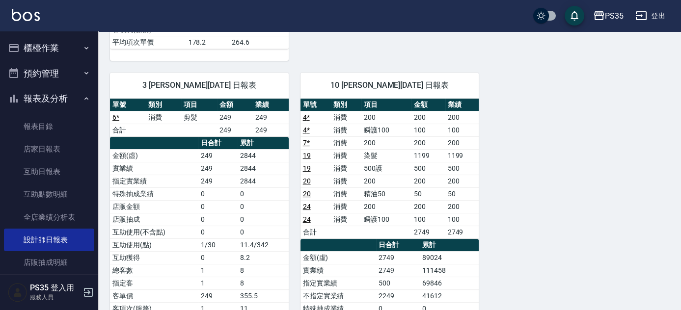
scroll to position [536, 0]
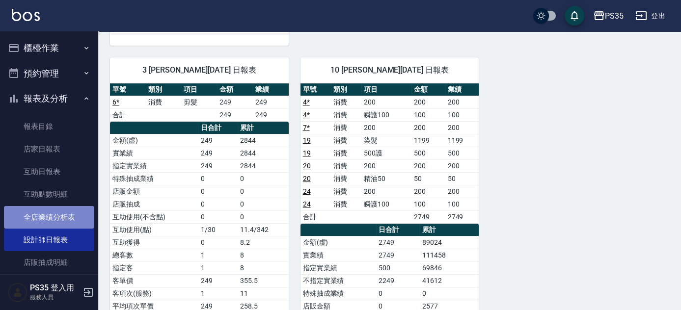
click at [50, 219] on link "全店業績分析表" at bounding box center [49, 217] width 90 height 23
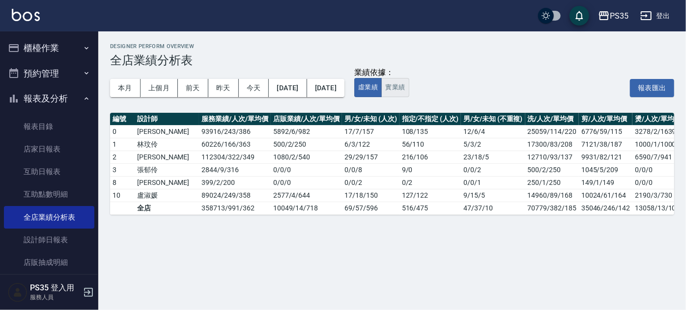
click at [409, 81] on button "實業績" at bounding box center [395, 87] width 28 height 19
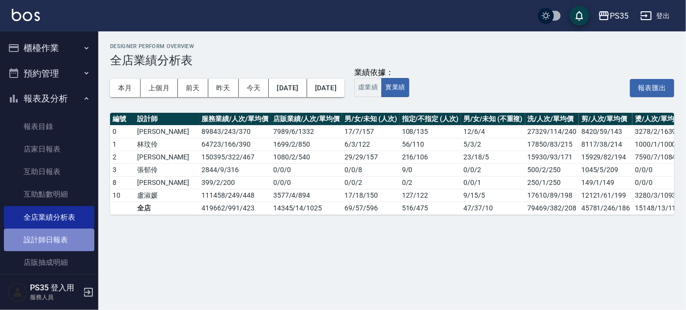
click at [53, 231] on link "設計師日報表" at bounding box center [49, 240] width 90 height 23
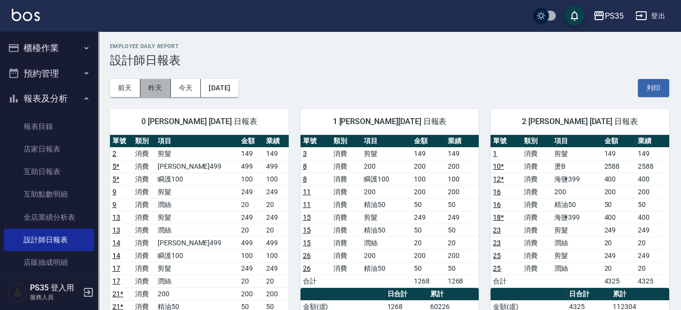
click at [169, 85] on button "昨天" at bounding box center [156, 88] width 30 height 18
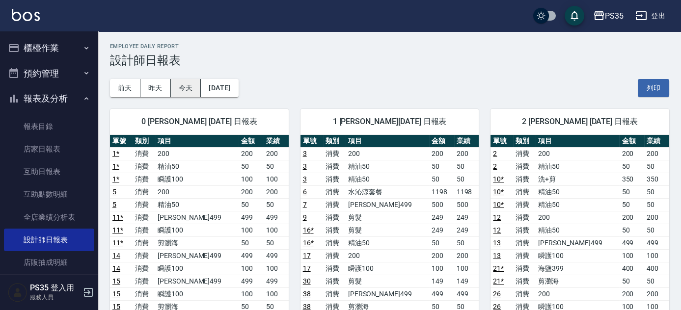
click at [189, 95] on button "今天" at bounding box center [186, 88] width 30 height 18
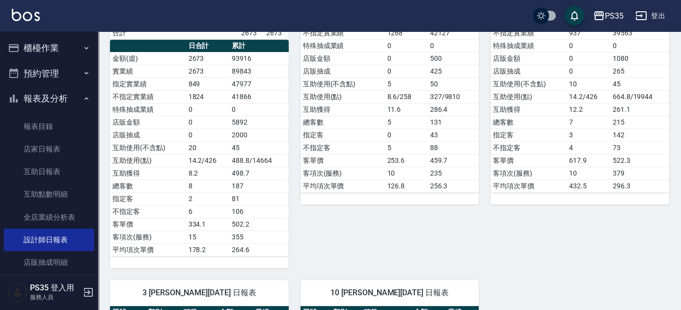
scroll to position [491, 0]
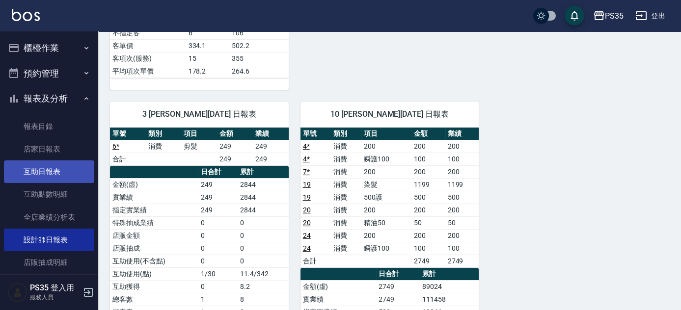
click at [63, 171] on link "互助日報表" at bounding box center [49, 172] width 90 height 23
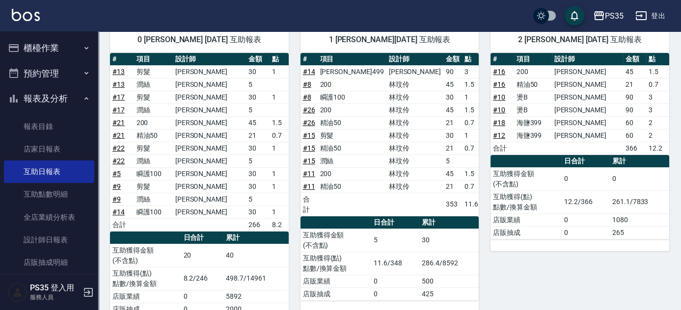
scroll to position [134, 0]
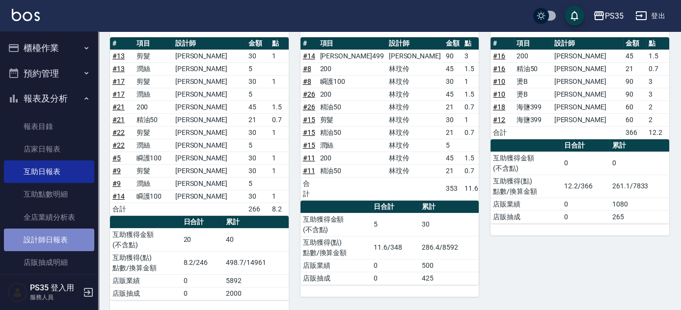
click at [50, 236] on link "設計師日報表" at bounding box center [49, 240] width 90 height 23
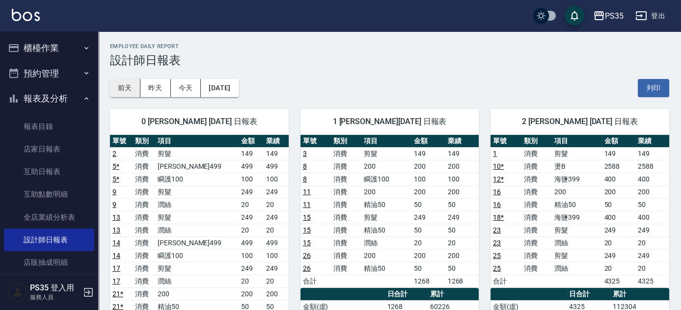
click at [135, 84] on button "前天" at bounding box center [125, 88] width 30 height 18
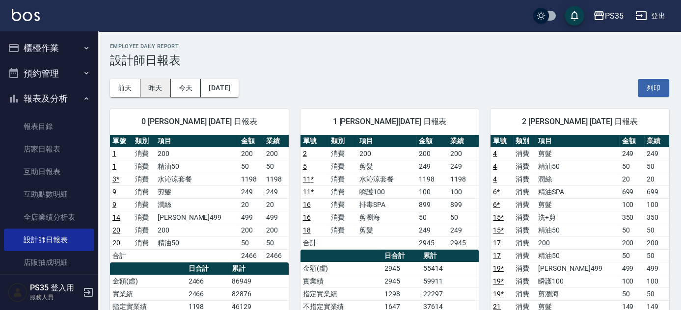
click at [165, 85] on button "昨天" at bounding box center [156, 88] width 30 height 18
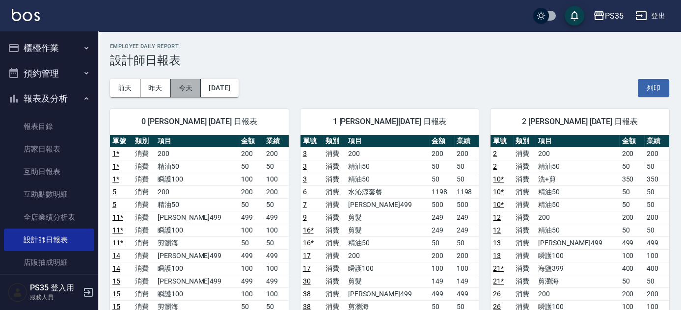
click at [196, 87] on button "今天" at bounding box center [186, 88] width 30 height 18
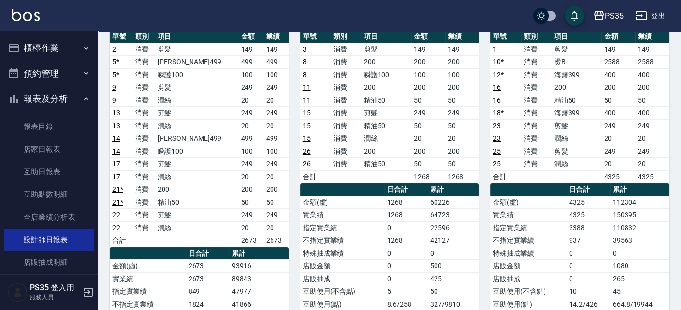
scroll to position [89, 0]
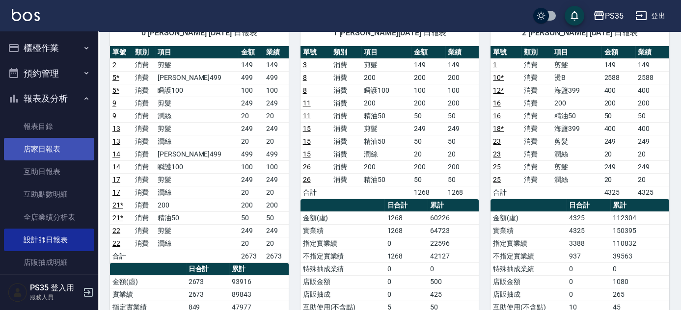
click at [31, 152] on link "店家日報表" at bounding box center [49, 149] width 90 height 23
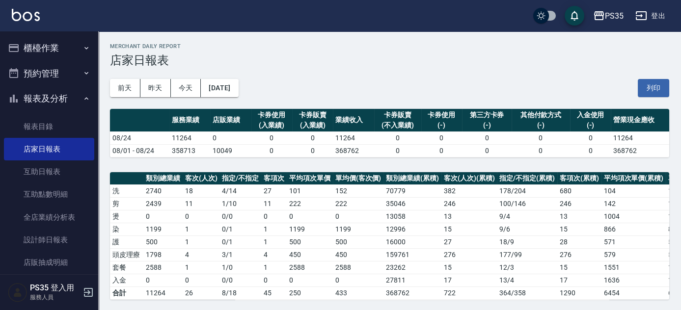
click at [648, 17] on button "登出" at bounding box center [651, 16] width 38 height 18
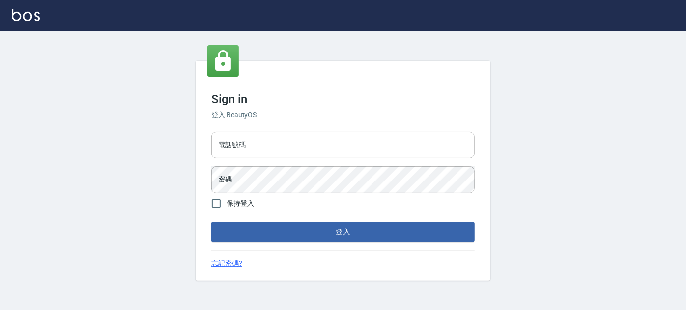
type input "037692666"
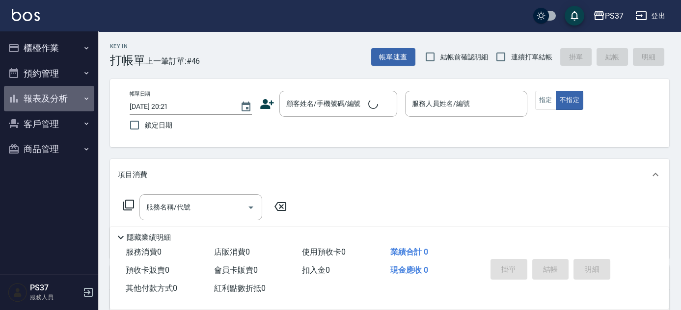
click at [57, 103] on button "報表及分析" at bounding box center [49, 99] width 90 height 26
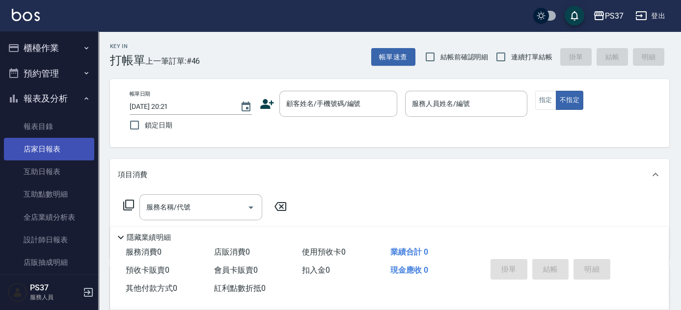
click at [49, 150] on link "店家日報表" at bounding box center [49, 149] width 90 height 23
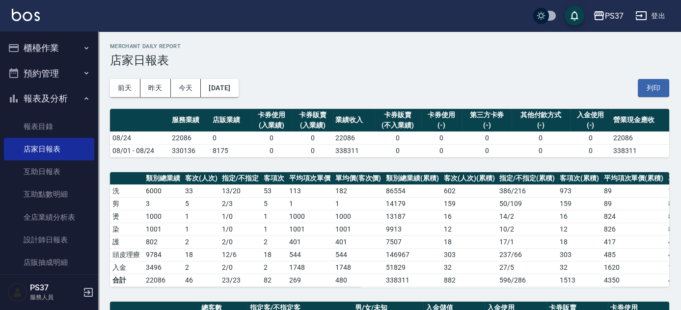
click at [364, 57] on h3 "店家日報表" at bounding box center [390, 61] width 560 height 14
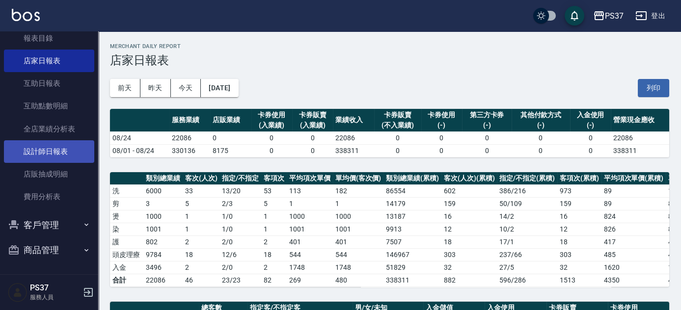
click at [52, 155] on link "設計師日報表" at bounding box center [49, 152] width 90 height 23
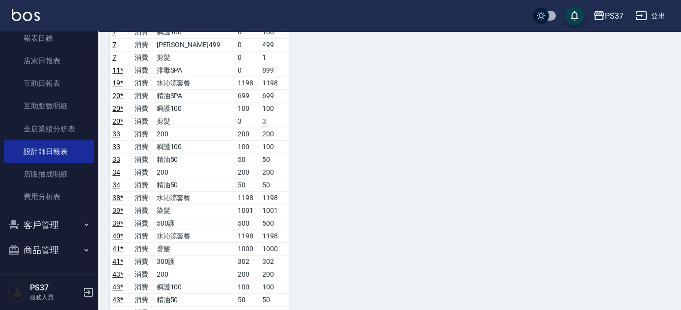
scroll to position [804, 0]
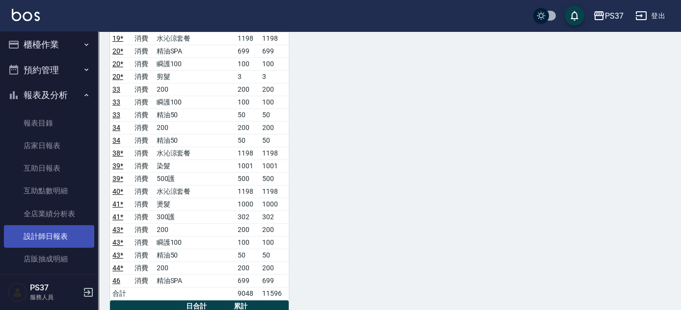
scroll to position [0, 0]
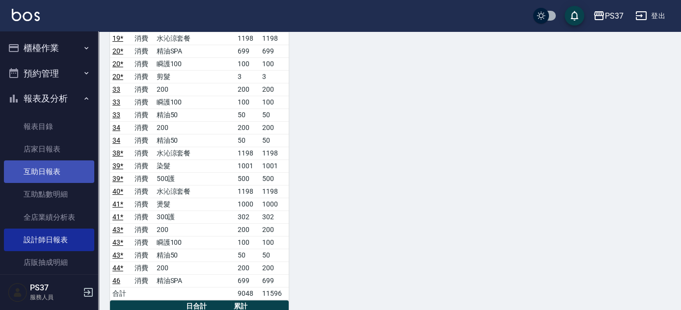
click at [40, 170] on link "互助日報表" at bounding box center [49, 172] width 90 height 23
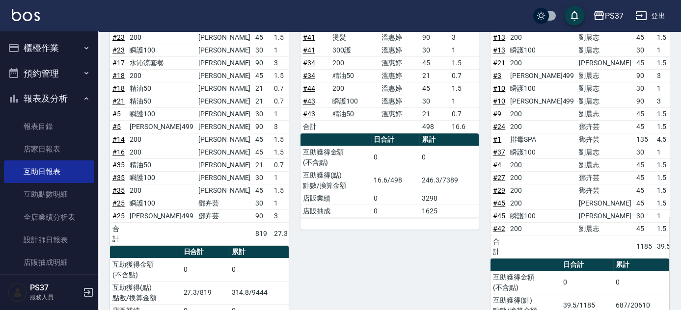
scroll to position [619, 0]
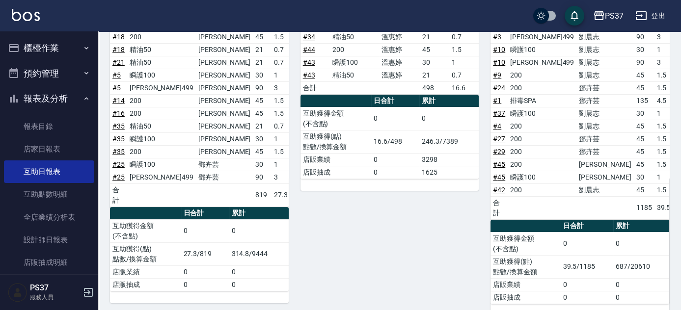
click at [328, 231] on div "9 溫惠婷 08/24/2025 互助報表 # 項目 設計師 金額 點 # 20 精油SPA 溫惠婷 120 4 # 33 200 溫惠婷 45 1.5 # …" at bounding box center [384, 103] width 191 height 425
click at [418, 234] on div "9 溫惠婷 08/24/2025 互助報表 # 項目 設計師 金額 點 # 20 精油SPA 溫惠婷 120 4 # 33 200 溫惠婷 45 1.5 # …" at bounding box center [384, 103] width 191 height 425
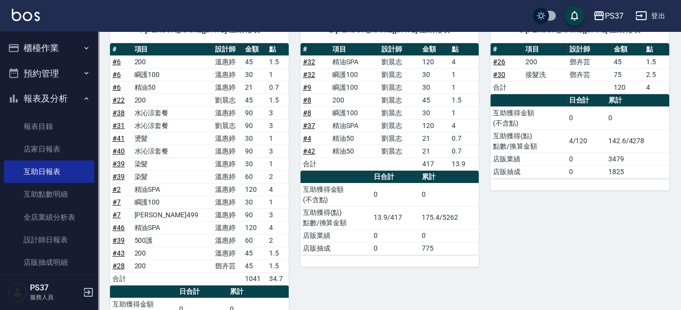
scroll to position [217, 0]
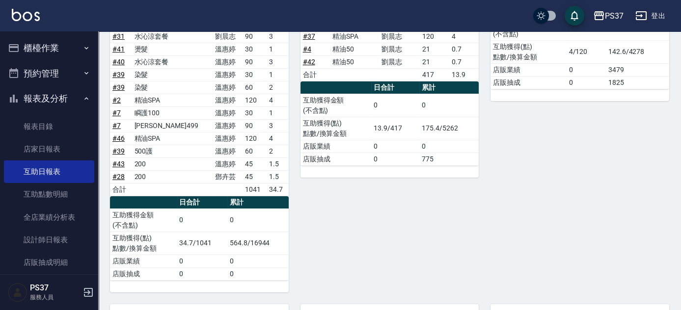
click at [376, 220] on div "2 劉晨志 08/24/2025 互助報表 # 項目 設計師 金額 點 # 32 精油SPA 劉晨志 120 4 # 32 瞬護100 劉晨志 30 1 # …" at bounding box center [384, 104] width 191 height 377
click at [343, 208] on div "2 劉晨志 08/24/2025 互助報表 # 項目 設計師 金額 點 # 32 精油SPA 劉晨志 120 4 # 32 瞬護100 劉晨志 30 1 # …" at bounding box center [384, 104] width 191 height 377
click at [346, 207] on div "2 劉晨志 08/24/2025 互助報表 # 項目 設計師 金額 點 # 32 精油SPA 劉晨志 120 4 # 32 瞬護100 劉晨志 30 1 # …" at bounding box center [384, 104] width 191 height 377
click at [312, 226] on div "2 劉晨志 08/24/2025 互助報表 # 項目 設計師 金額 點 # 32 精油SPA 劉晨志 120 4 # 32 瞬護100 劉晨志 30 1 # …" at bounding box center [384, 104] width 191 height 377
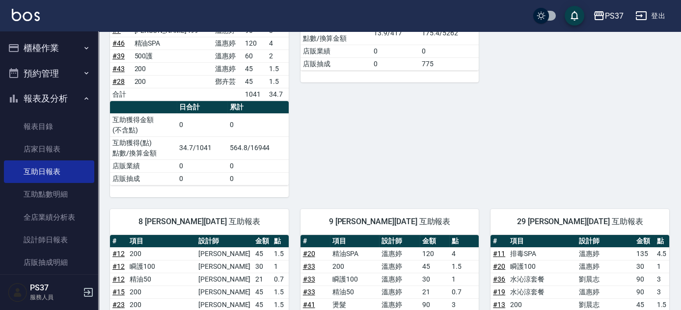
scroll to position [44, 0]
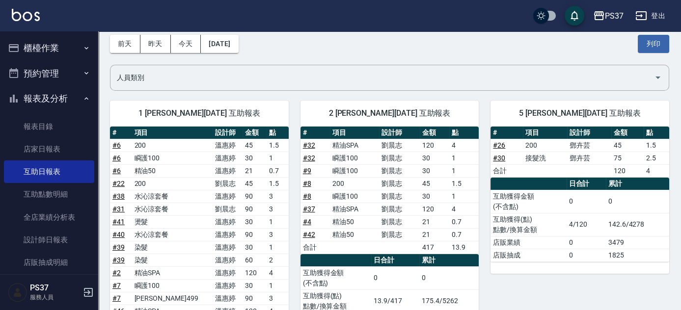
click at [487, 223] on div "5 鄧卉芸 08/24/2025 互助報表 # 項目 設計師 金額 點 # 26 200 鄧卉芸 45 1.5 # 30 接髮洗 鄧卉芸 75 2.5 合計 …" at bounding box center [574, 277] width 191 height 377
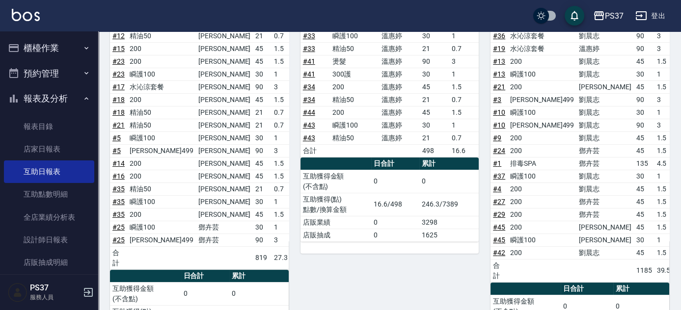
scroll to position [619, 0]
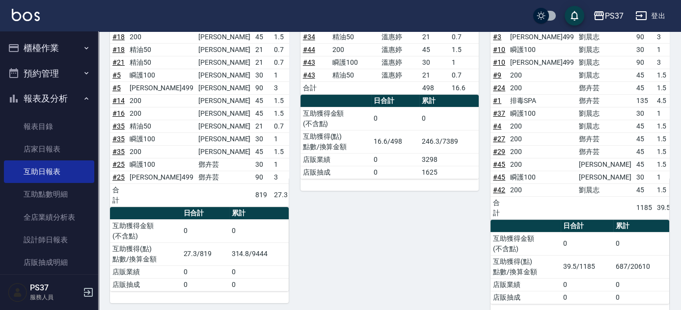
click at [457, 224] on div "9 溫惠婷 08/24/2025 互助報表 # 項目 設計師 金額 點 # 20 精油SPA 溫惠婷 120 4 # 33 200 溫惠婷 45 1.5 # …" at bounding box center [384, 103] width 191 height 425
click at [444, 218] on div "9 溫惠婷 08/24/2025 互助報表 # 項目 設計師 金額 點 # 20 精油SPA 溫惠婷 120 4 # 33 200 溫惠婷 45 1.5 # …" at bounding box center [384, 103] width 191 height 425
click at [56, 152] on link "店家日報表" at bounding box center [49, 149] width 90 height 23
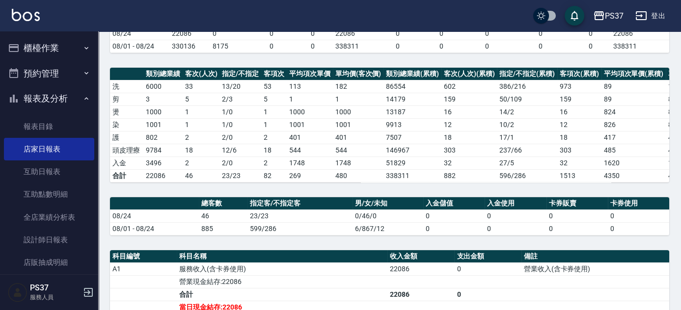
scroll to position [265, 0]
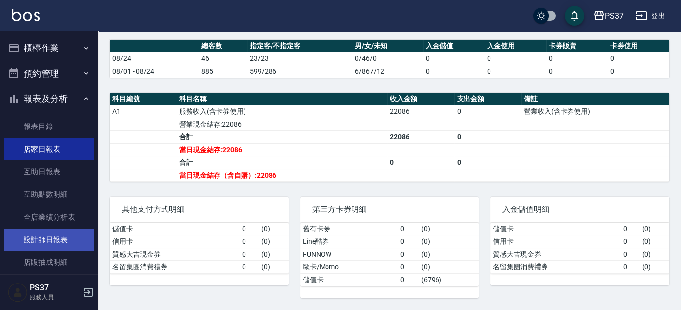
click at [50, 234] on link "設計師日報表" at bounding box center [49, 240] width 90 height 23
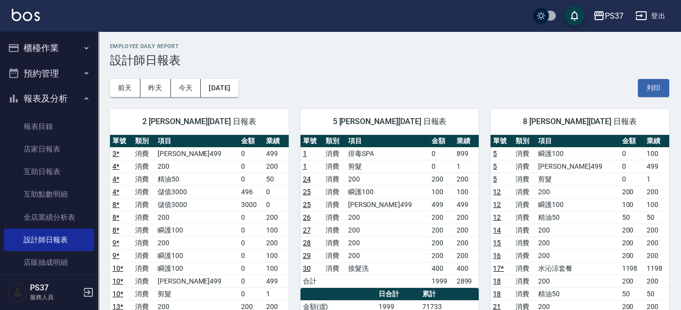
scroll to position [178, 0]
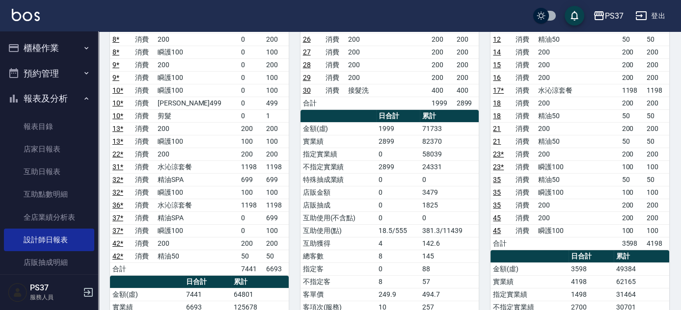
click at [493, 227] on link "45" at bounding box center [497, 231] width 8 height 8
click at [289, 141] on div "5 鄧卉芸 08/24/2025 日報表 單號 類別 項目 金額 業績 1 消費 排毒SPA 0 899 1 消費 剪髮 0 1 24 消費 200 200 …" at bounding box center [384, 212] width 191 height 586
click at [292, 145] on div "5 鄧卉芸 08/24/2025 日報表 單號 類別 項目 金額 業績 1 消費 排毒SPA 0 899 1 消費 剪髮 0 1 24 消費 200 200 …" at bounding box center [384, 212] width 191 height 586
click at [299, 165] on div "5 鄧卉芸 08/24/2025 日報表 單號 類別 項目 金額 業績 1 消費 排毒SPA 0 899 1 消費 剪髮 0 1 24 消費 200 200 …" at bounding box center [384, 212] width 191 height 586
click at [295, 189] on div "5 鄧卉芸 08/24/2025 日報表 單號 類別 項目 金額 業績 1 消費 排毒SPA 0 899 1 消費 剪髮 0 1 24 消費 200 200 …" at bounding box center [384, 212] width 191 height 586
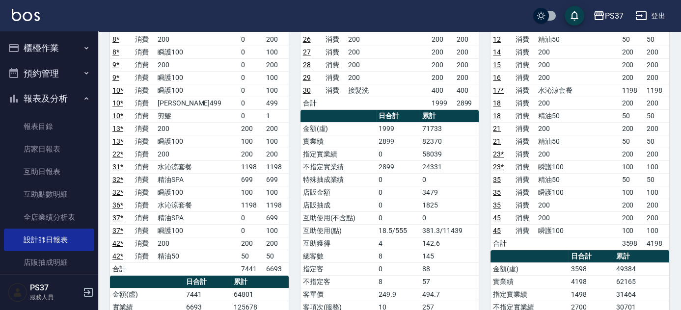
click at [295, 189] on div "5 鄧卉芸 08/24/2025 日報表 單號 類別 項目 金額 業績 1 消費 排毒SPA 0 899 1 消費 剪髮 0 1 24 消費 200 200 …" at bounding box center [384, 212] width 191 height 586
click at [292, 193] on div "5 鄧卉芸 08/24/2025 日報表 單號 類別 項目 金額 業績 1 消費 排毒SPA 0 899 1 消費 剪髮 0 1 24 消費 200 200 …" at bounding box center [384, 212] width 191 height 586
click at [482, 152] on div "8 徐雅娟 08/24/2025 日報表 單號 類別 項目 金額 業績 5 消費 瞬護100 0 100 5 消費 伊黛莉499 0 499 5 消費 剪髮 …" at bounding box center [574, 212] width 191 height 586
click at [482, 169] on div "8 徐雅娟 08/24/2025 日報表 單號 類別 項目 金額 業績 5 消費 瞬護100 0 100 5 消費 伊黛莉499 0 499 5 消費 剪髮 …" at bounding box center [574, 212] width 191 height 586
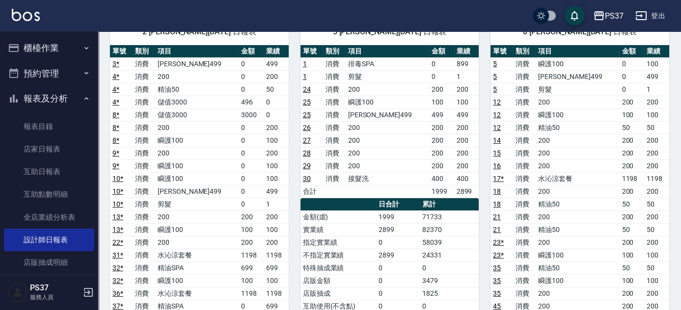
scroll to position [89, 0]
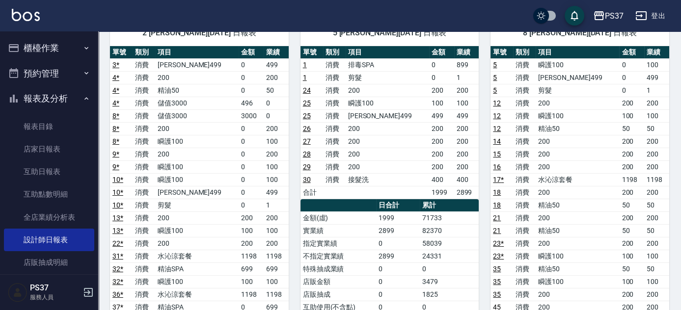
click at [480, 171] on div "8 徐雅娟 08/24/2025 日報表 單號 類別 項目 金額 業績 5 消費 瞬護100 0 100 5 消費 伊黛莉499 0 499 5 消費 剪髮 …" at bounding box center [574, 301] width 191 height 586
click at [484, 182] on div "8 徐雅娟 08/24/2025 日報表 單號 類別 項目 金額 業績 5 消費 瞬護100 0 100 5 消費 伊黛莉499 0 499 5 消費 剪髮 …" at bounding box center [574, 301] width 191 height 586
click at [483, 197] on div "8 徐雅娟 08/24/2025 日報表 單號 類別 項目 金額 業績 5 消費 瞬護100 0 100 5 消費 伊黛莉499 0 499 5 消費 剪髮 …" at bounding box center [574, 301] width 191 height 586
click at [485, 196] on div "8 徐雅娟 08/24/2025 日報表 單號 類別 項目 金額 業績 5 消費 瞬護100 0 100 5 消費 伊黛莉499 0 499 5 消費 剪髮 …" at bounding box center [574, 301] width 191 height 586
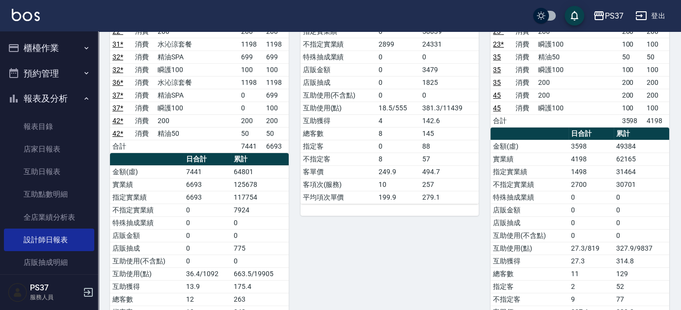
scroll to position [402, 0]
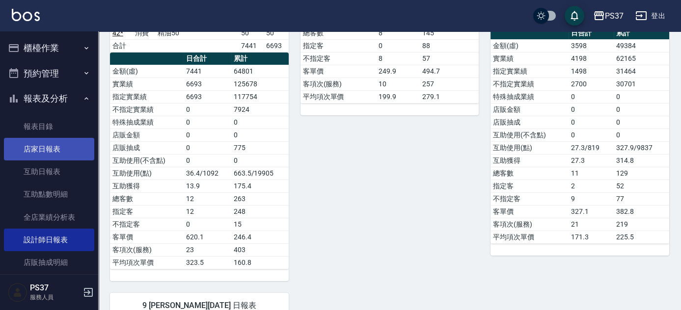
click at [31, 147] on link "店家日報表" at bounding box center [49, 149] width 90 height 23
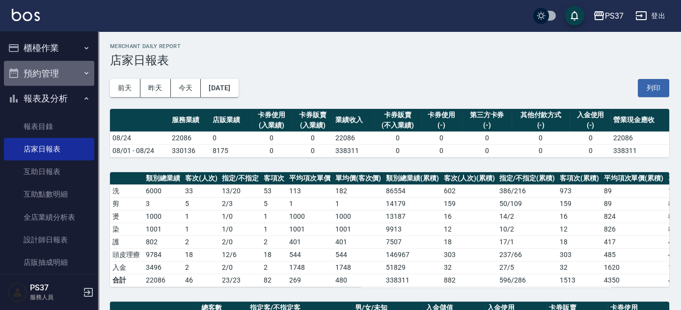
click at [57, 63] on button "預約管理" at bounding box center [49, 74] width 90 height 26
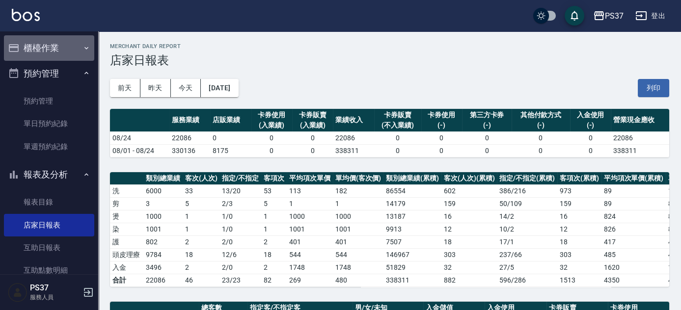
click at [60, 55] on button "櫃檯作業" at bounding box center [49, 48] width 90 height 26
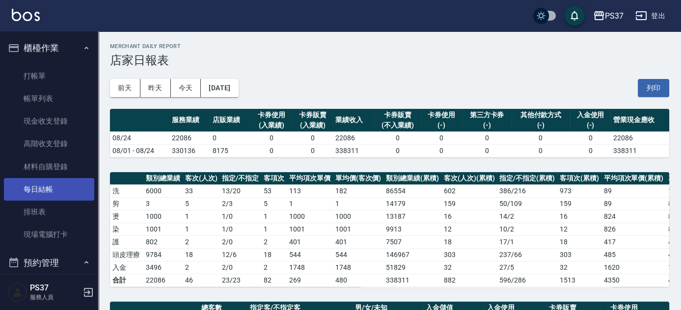
click at [64, 188] on link "每日結帳" at bounding box center [49, 189] width 90 height 23
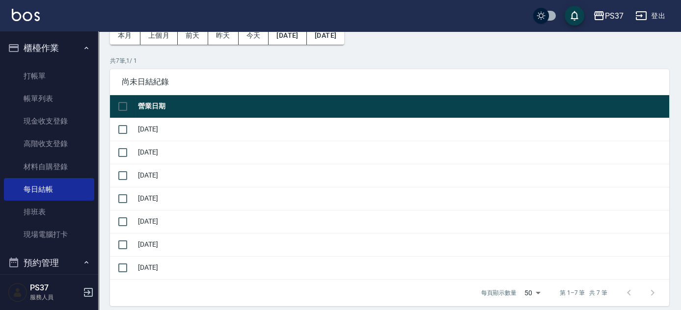
scroll to position [134, 0]
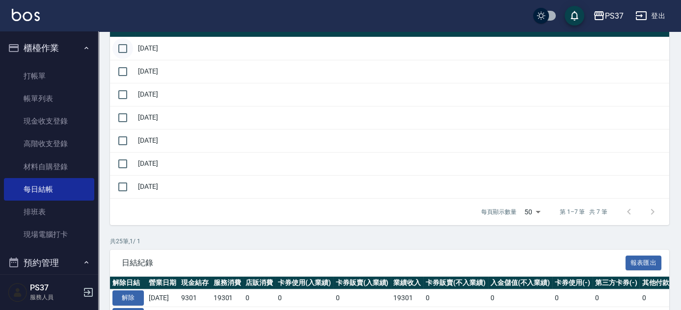
click at [123, 51] on input "checkbox" at bounding box center [123, 48] width 21 height 21
checkbox input "true"
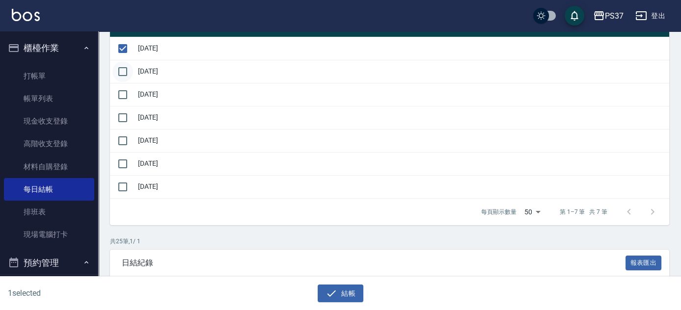
click at [118, 70] on input "checkbox" at bounding box center [123, 71] width 21 height 21
checkbox input "true"
click at [127, 98] on input "checkbox" at bounding box center [123, 95] width 21 height 21
checkbox input "true"
click at [122, 116] on input "checkbox" at bounding box center [123, 118] width 21 height 21
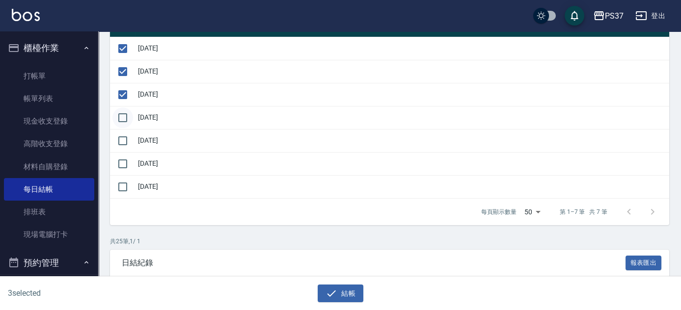
checkbox input "true"
click at [123, 144] on input "checkbox" at bounding box center [123, 141] width 21 height 21
checkbox input "true"
click at [120, 161] on input "checkbox" at bounding box center [123, 164] width 21 height 21
checkbox input "true"
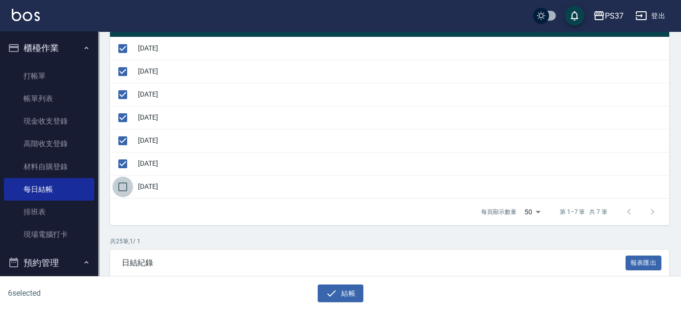
click at [121, 192] on input "checkbox" at bounding box center [123, 187] width 21 height 21
checkbox input "true"
click at [330, 300] on button "結帳" at bounding box center [341, 294] width 46 height 18
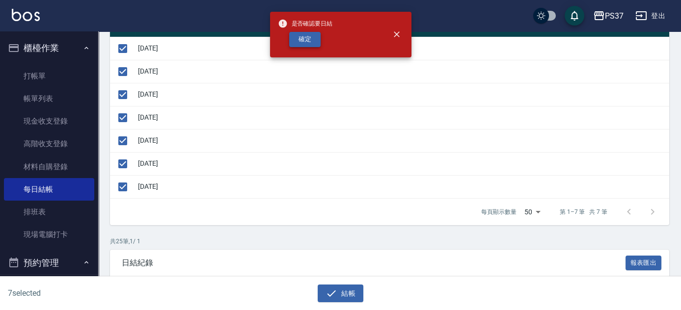
click at [304, 38] on button "確定" at bounding box center [304, 39] width 31 height 15
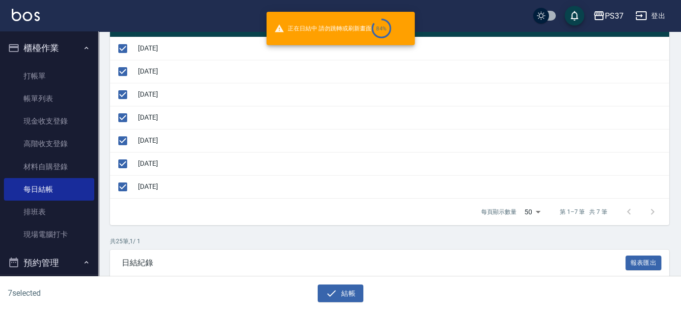
checkbox input "false"
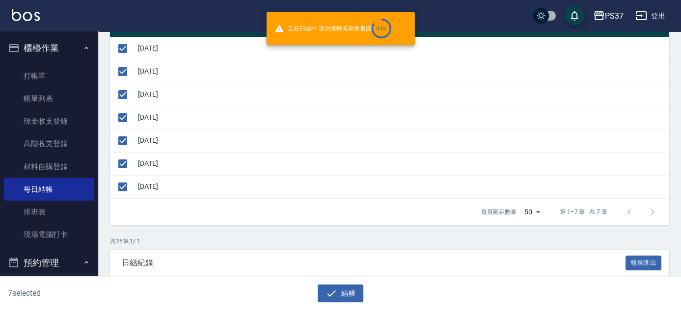
checkbox input "false"
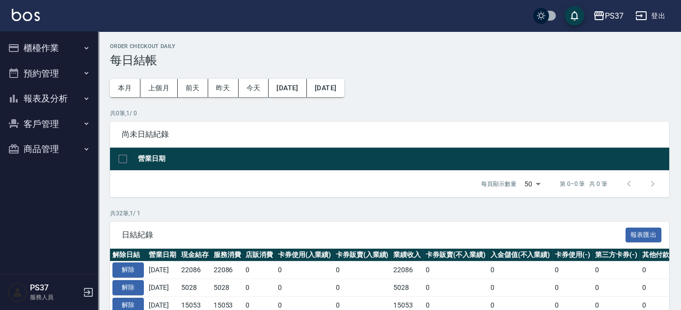
click at [64, 90] on button "報表及分析" at bounding box center [49, 99] width 90 height 26
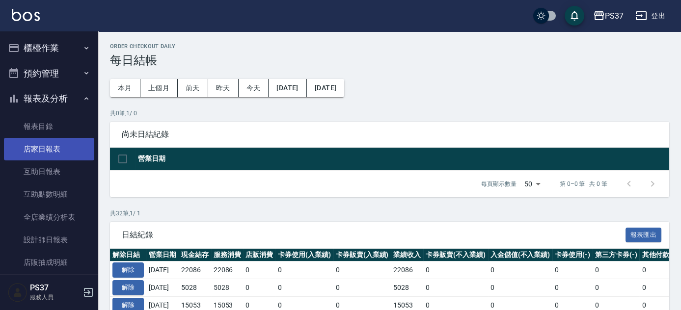
click at [42, 151] on link "店家日報表" at bounding box center [49, 149] width 90 height 23
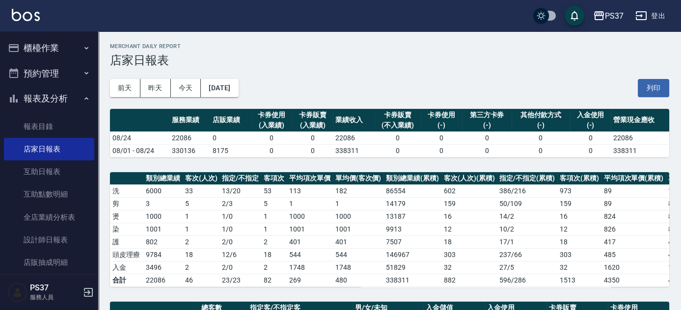
click at [357, 96] on div "前天 昨天 今天 2025/08/24 列印" at bounding box center [390, 88] width 560 height 42
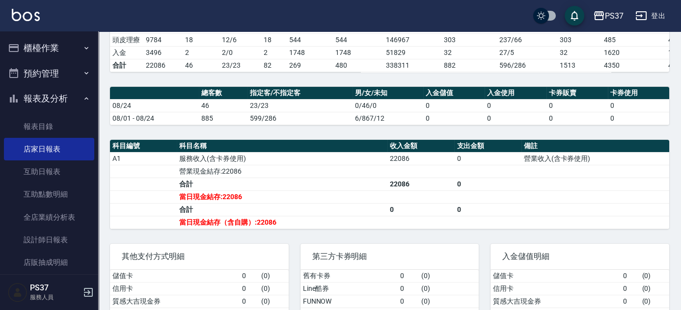
scroll to position [265, 0]
